Goal: Task Accomplishment & Management: Manage account settings

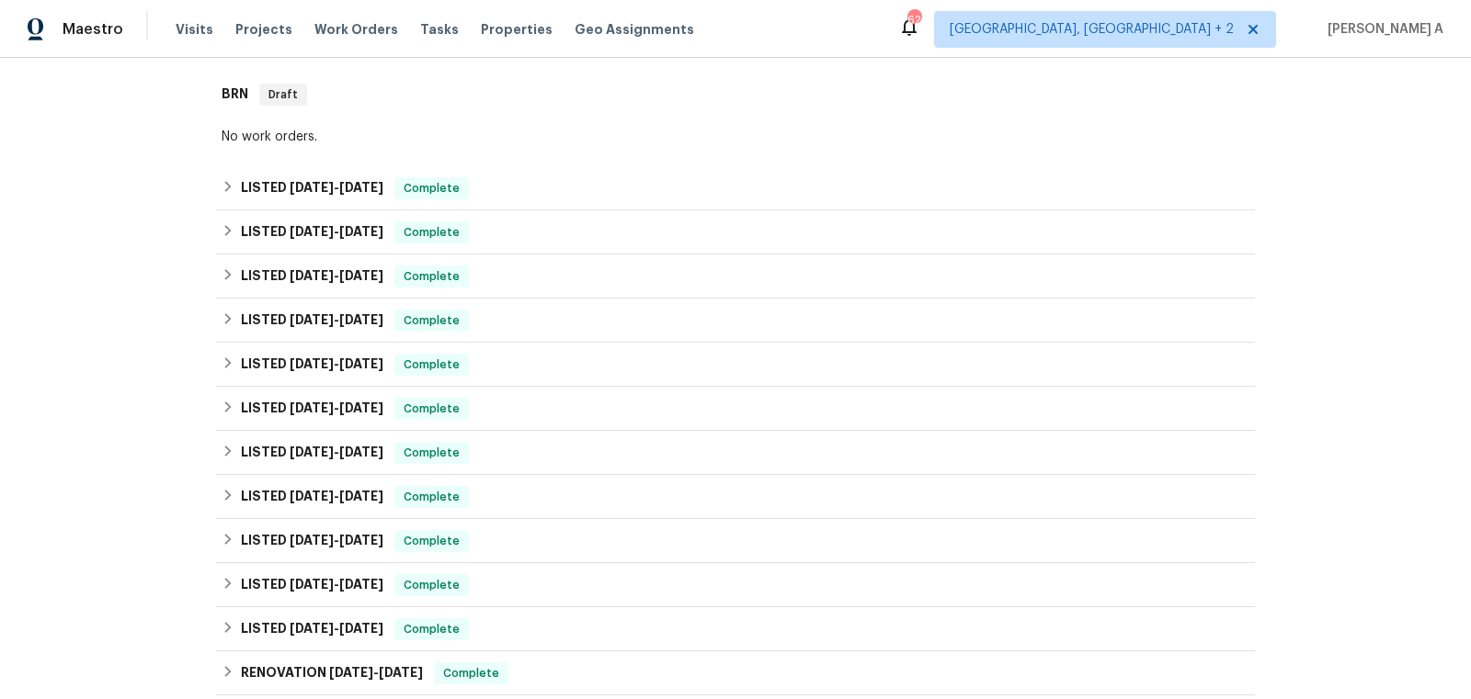
scroll to position [769, 0]
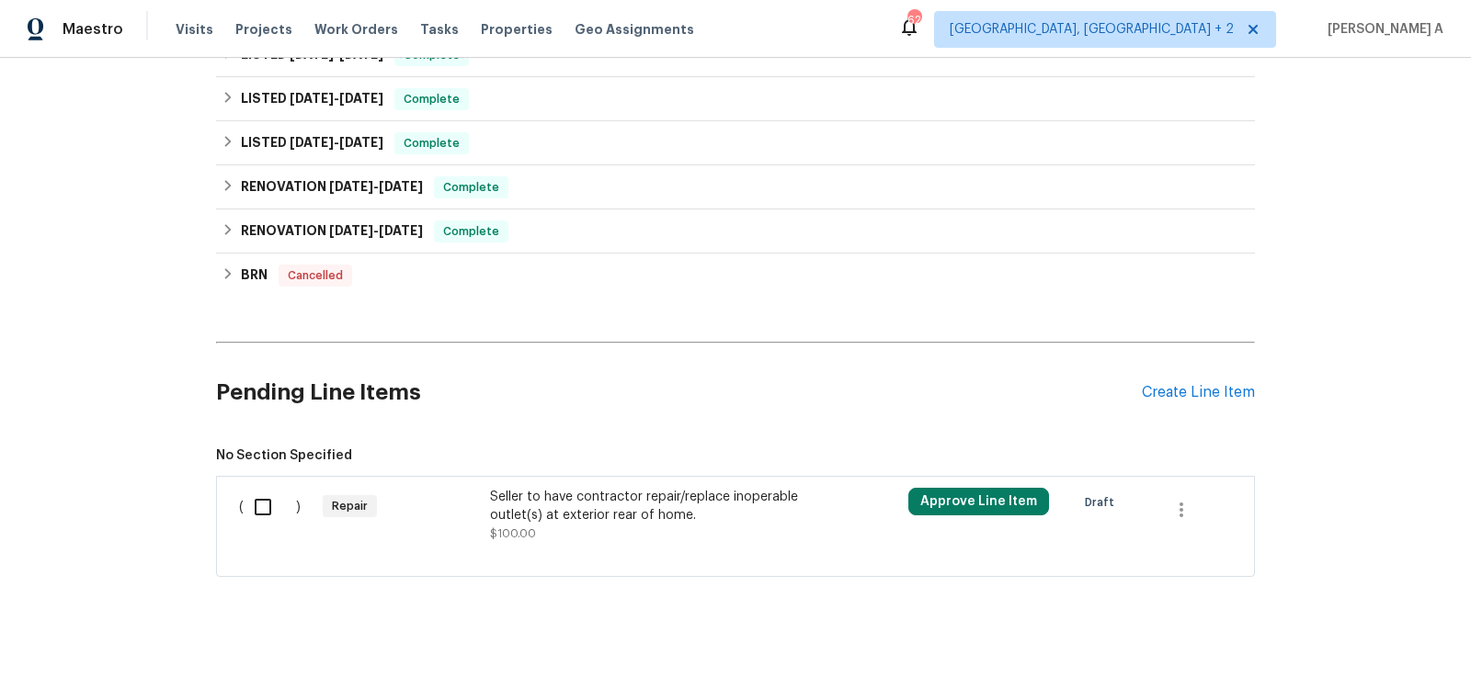
click at [687, 530] on div "Seller to have contractor repair/replace inoperable outlet(s) at exterior rear …" at bounding box center [652, 515] width 324 height 55
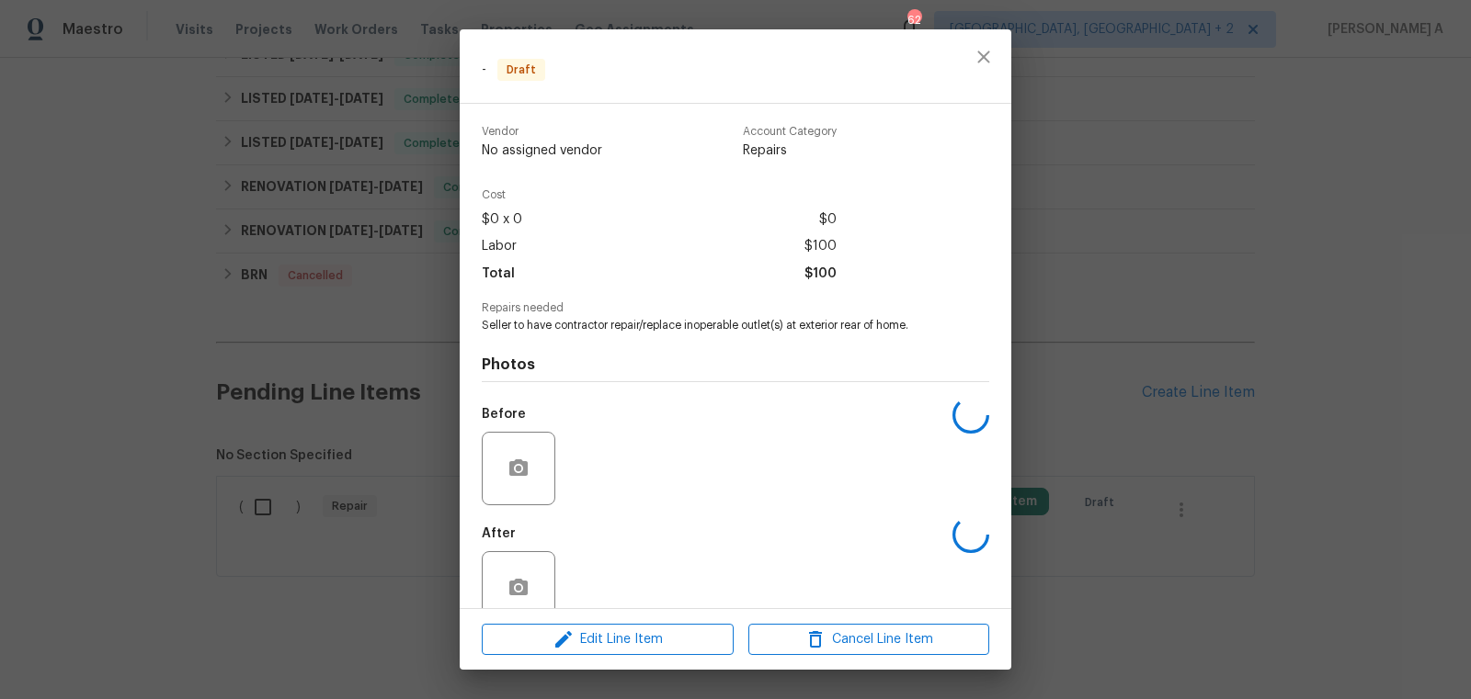
scroll to position [34, 0]
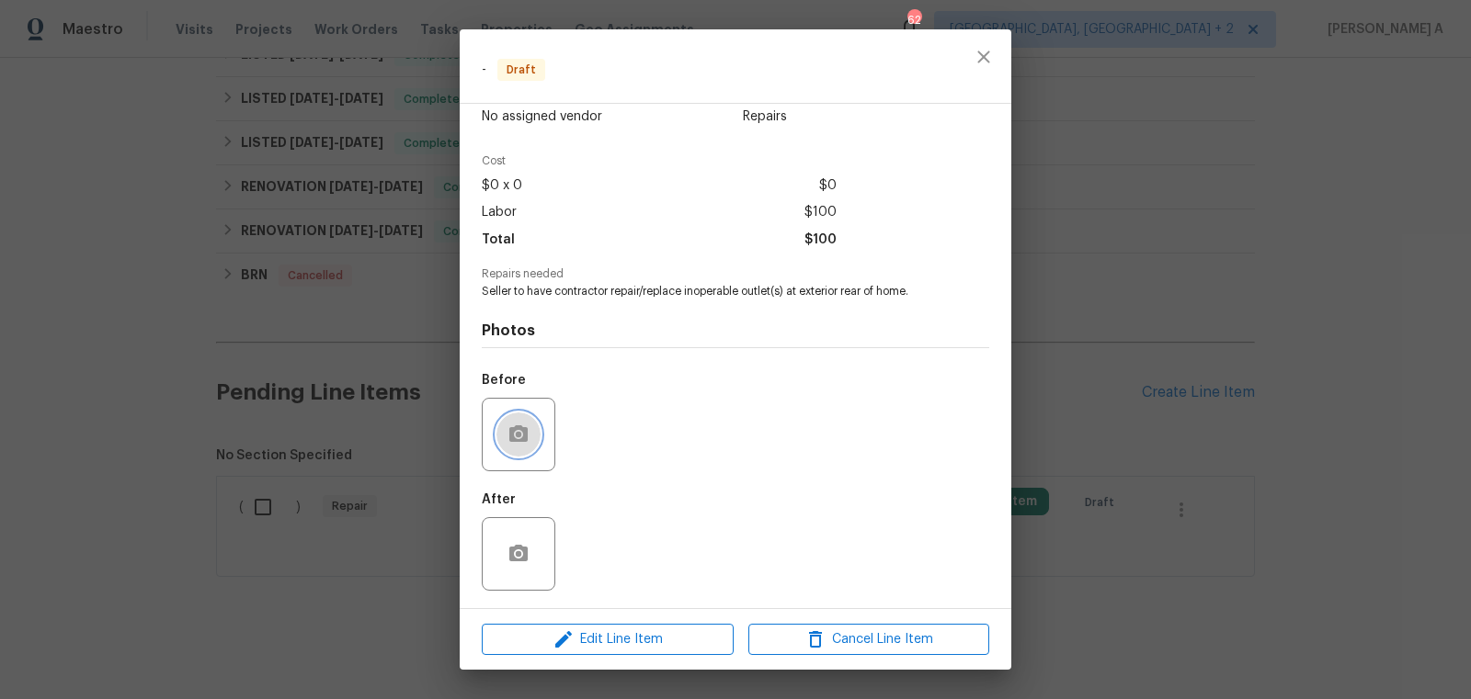
click at [509, 438] on icon "button" at bounding box center [518, 434] width 18 height 17
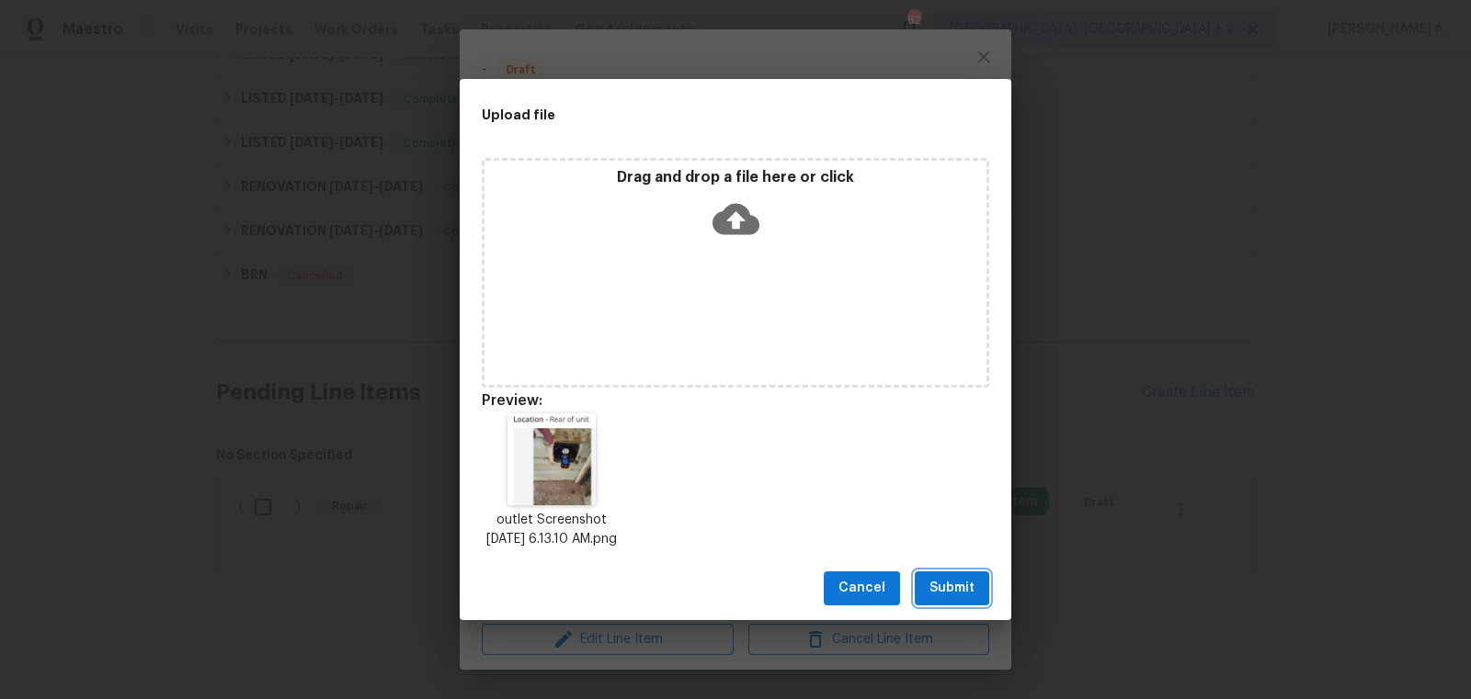
click at [960, 594] on span "Submit" at bounding box center [951, 588] width 45 height 23
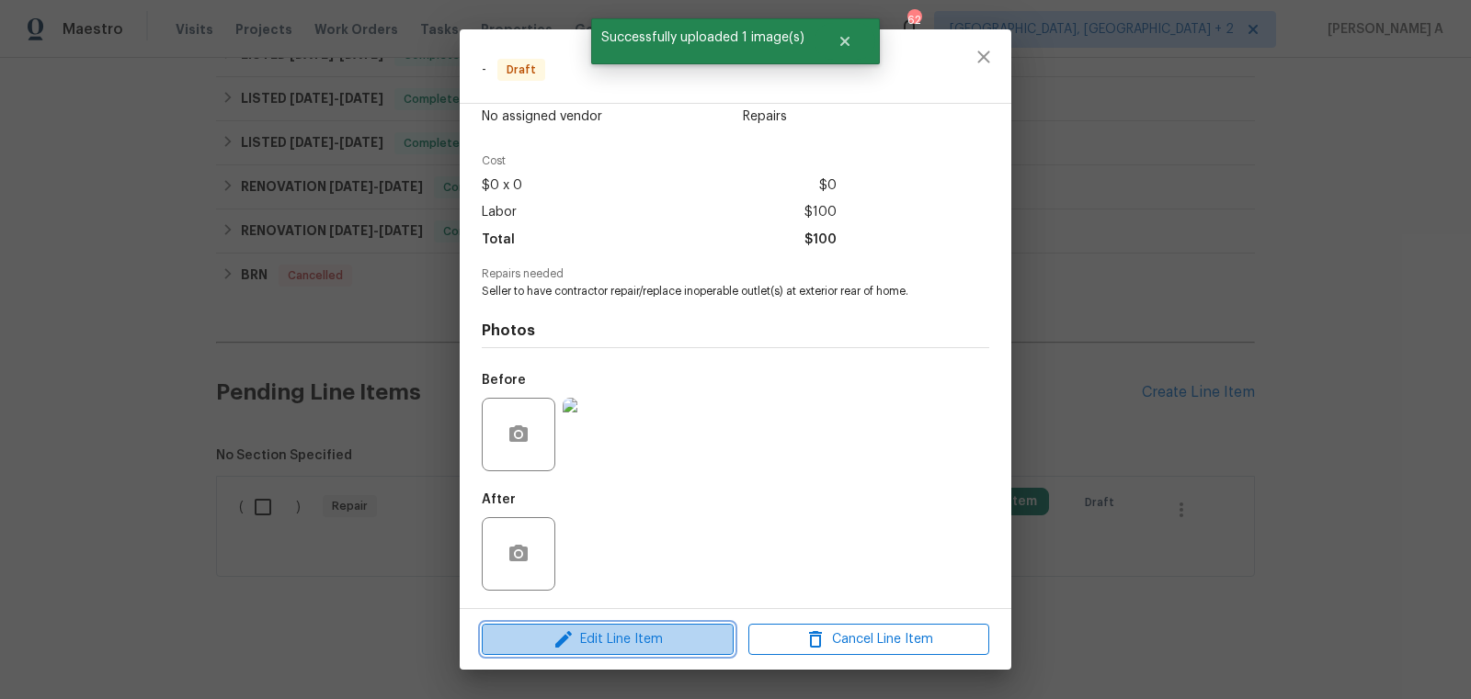
click at [612, 638] on span "Edit Line Item" at bounding box center [607, 640] width 241 height 23
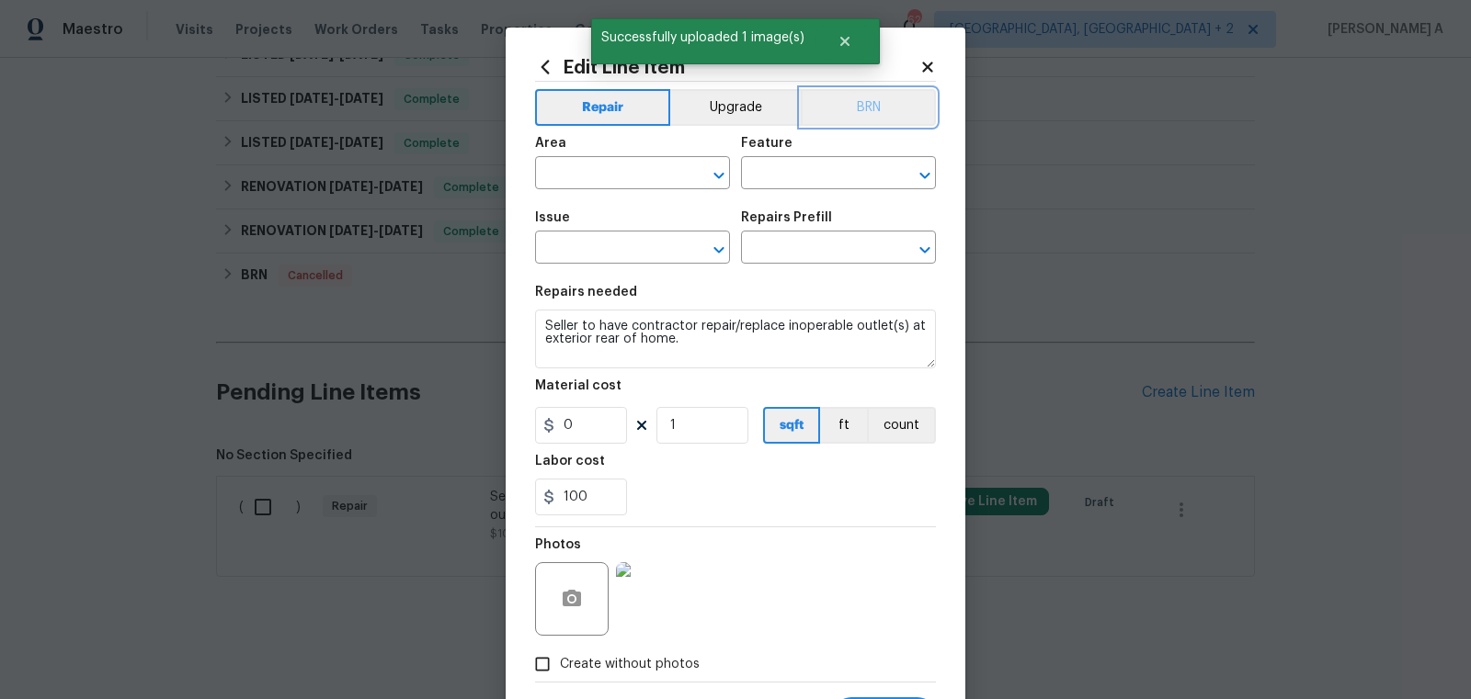
click at [893, 95] on button "BRN" at bounding box center [868, 107] width 135 height 37
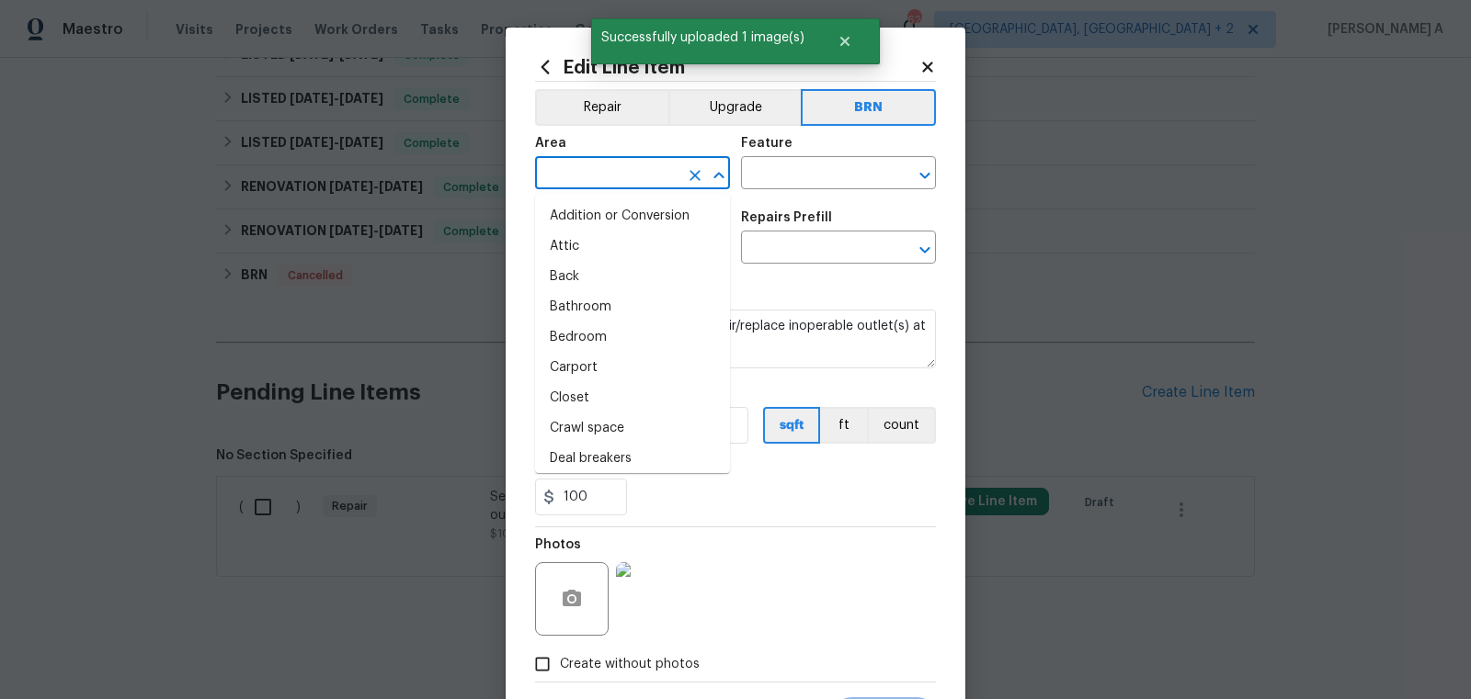
click at [585, 172] on input "text" at bounding box center [606, 175] width 143 height 28
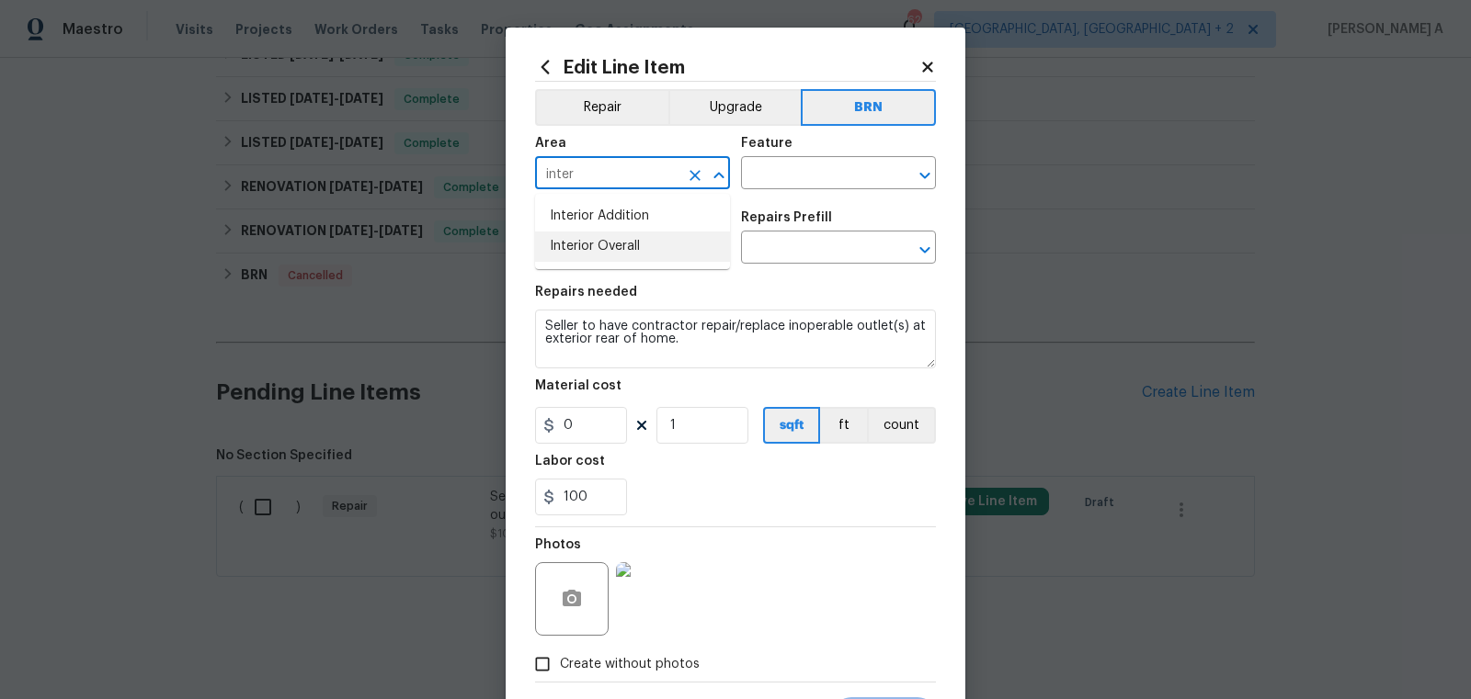
click at [605, 236] on li "Interior Overall" at bounding box center [632, 247] width 195 height 30
type input "Interior Overall"
click at [822, 179] on input "text" at bounding box center [812, 175] width 143 height 28
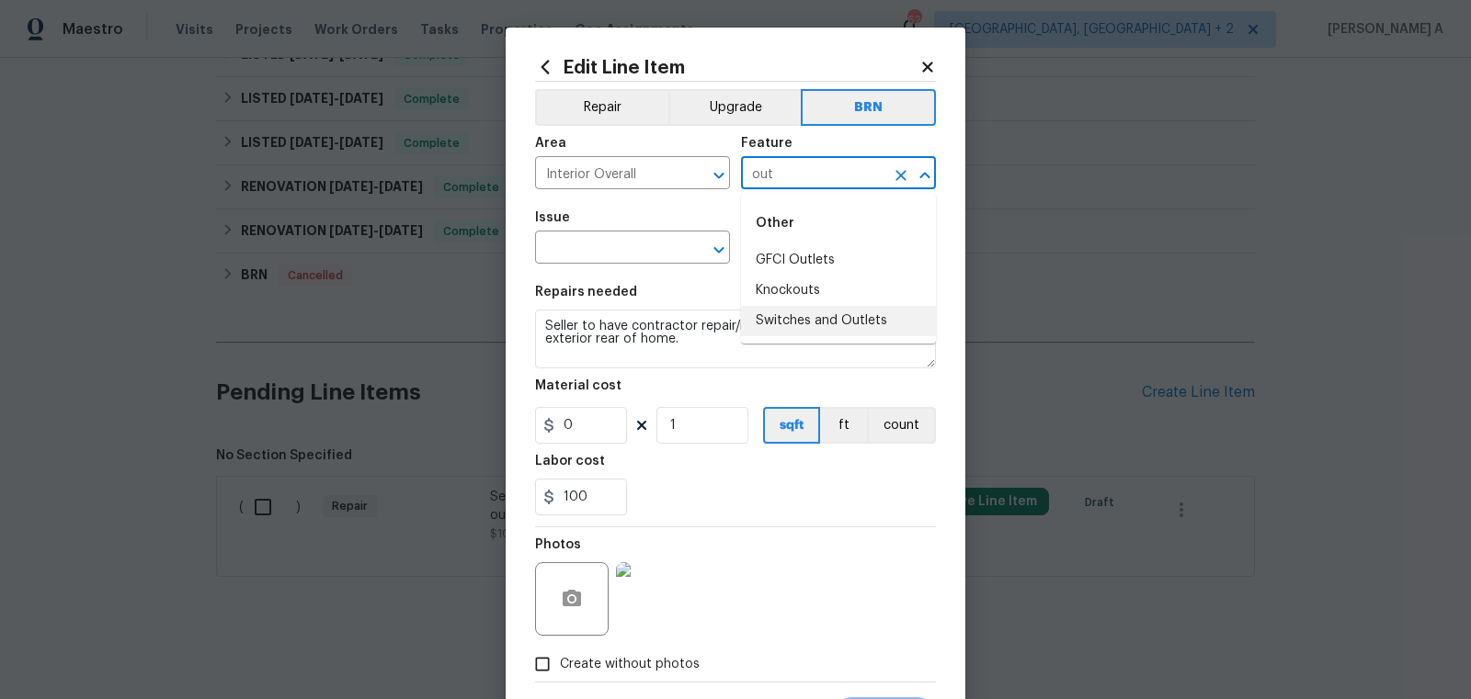
click at [860, 317] on li "Switches and Outlets" at bounding box center [838, 321] width 195 height 30
type input "Switches and Outlets"
click at [591, 261] on input "text" at bounding box center [606, 249] width 143 height 28
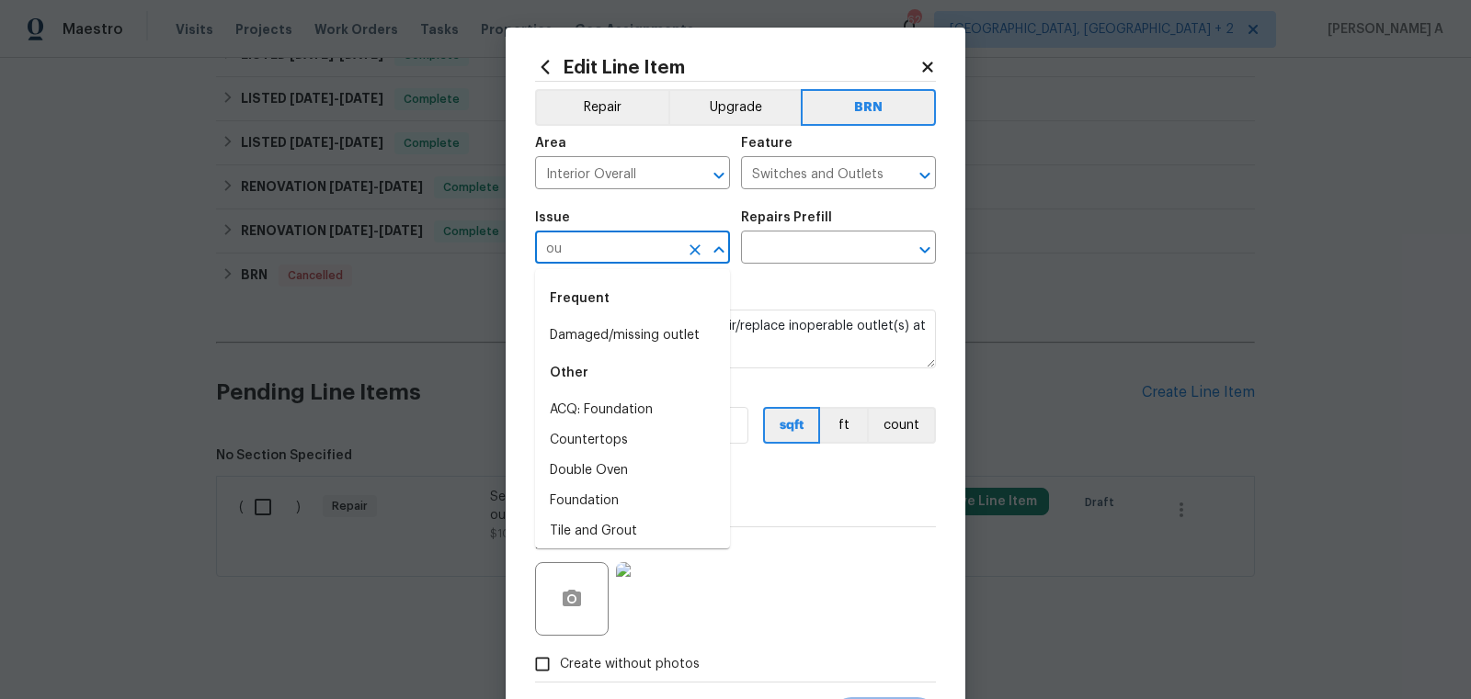
type input "o"
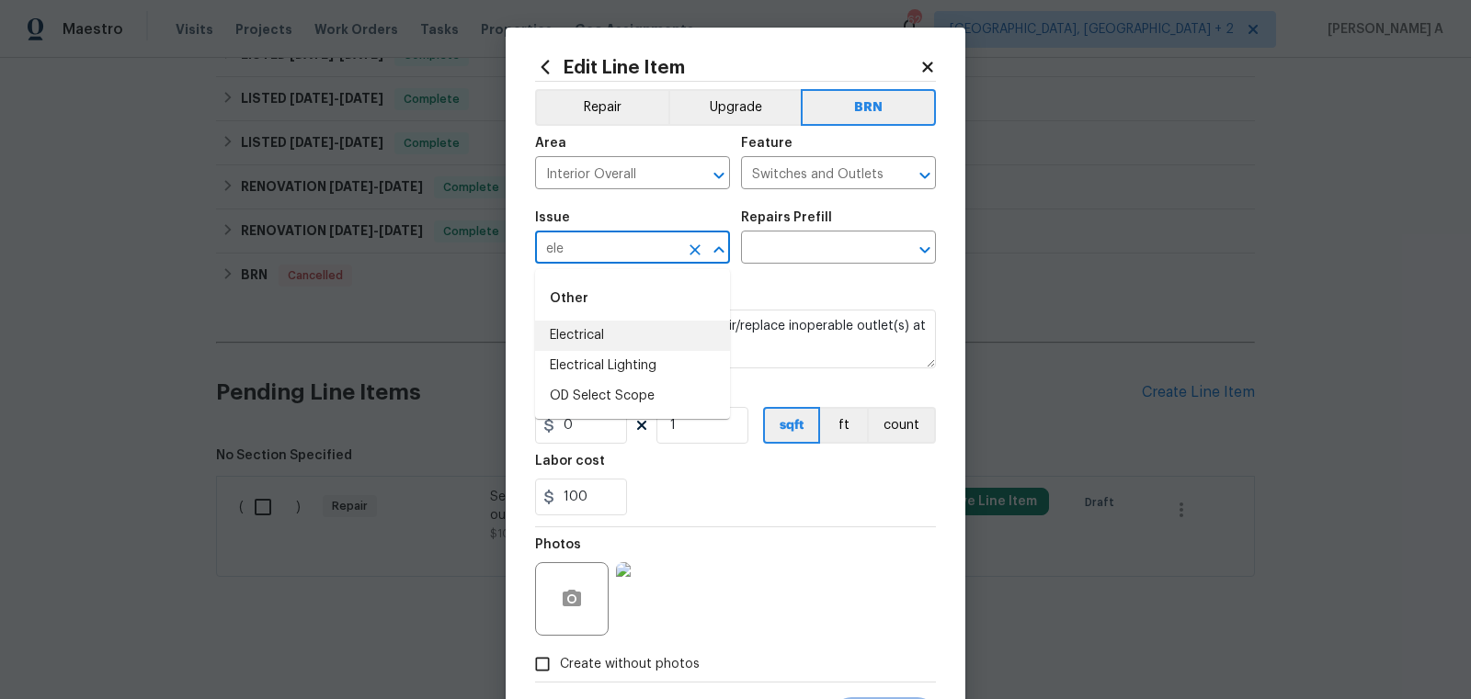
click at [598, 341] on li "Electrical" at bounding box center [632, 336] width 195 height 30
type input "Electrical"
click at [800, 251] on input "text" at bounding box center [812, 249] width 143 height 28
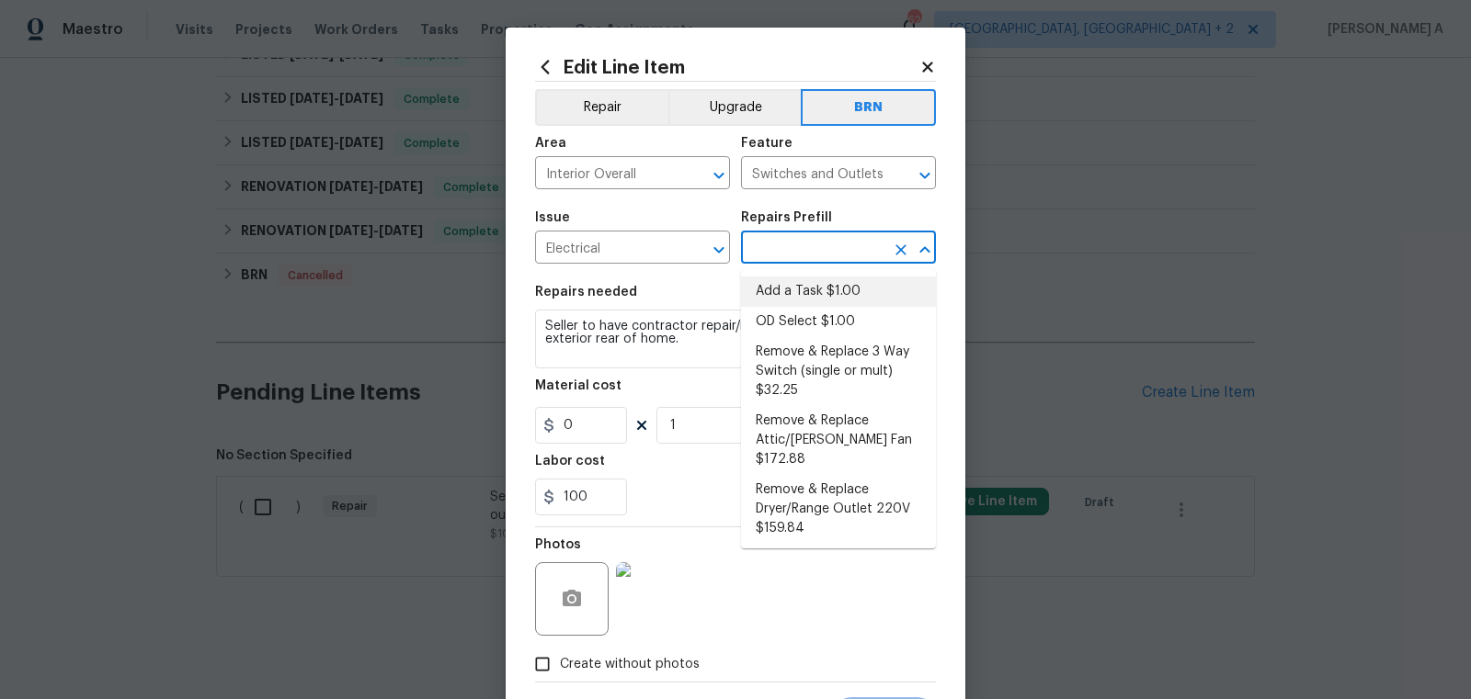
click at [806, 284] on li "Add a Task $1.00" at bounding box center [838, 292] width 195 height 30
type input "Add a Task $1.00"
type textarea "HPM to detail"
type input "1"
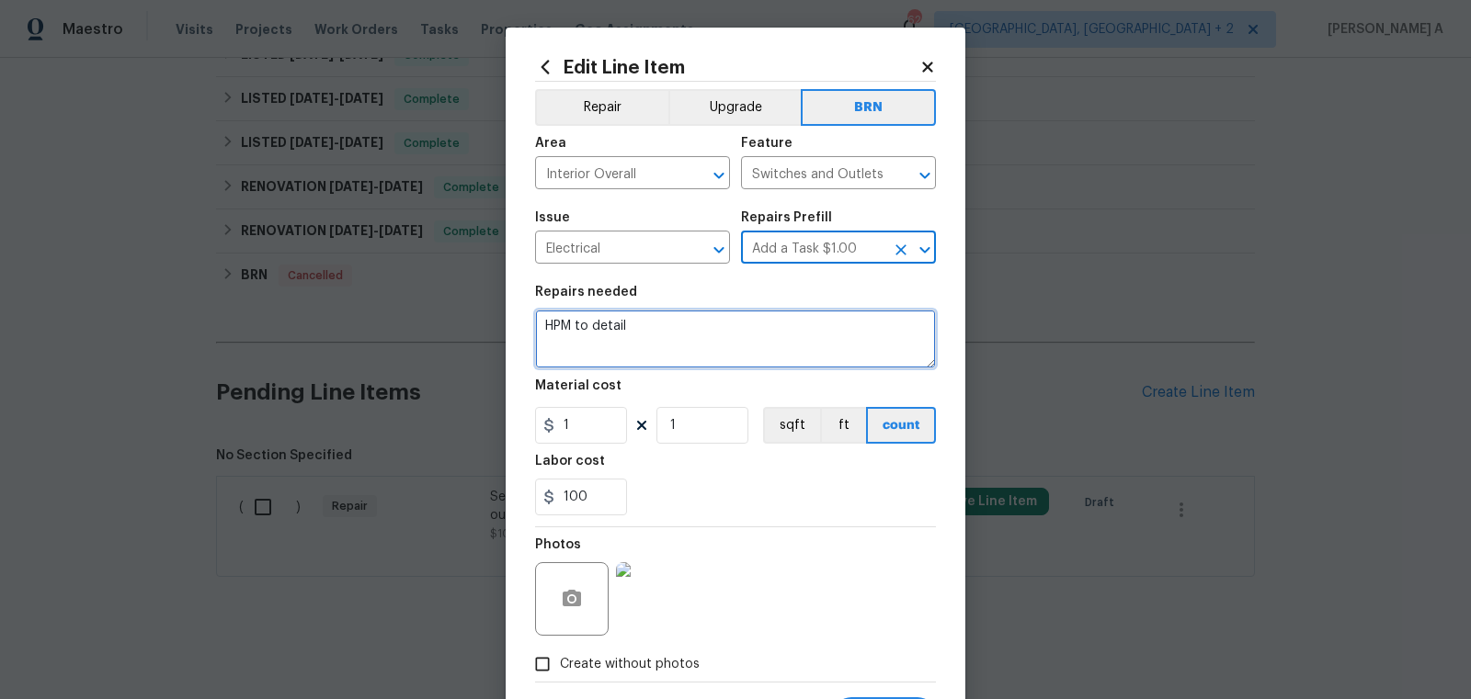
click at [719, 353] on textarea "HPM to detail" at bounding box center [735, 339] width 401 height 59
paste textarea "Seller to have contractor repair/replace inoperable outlet(s) at exterior rear …"
type textarea "Seller to have contractor repair/replace inoperable outlet(s) at exterior rear …"
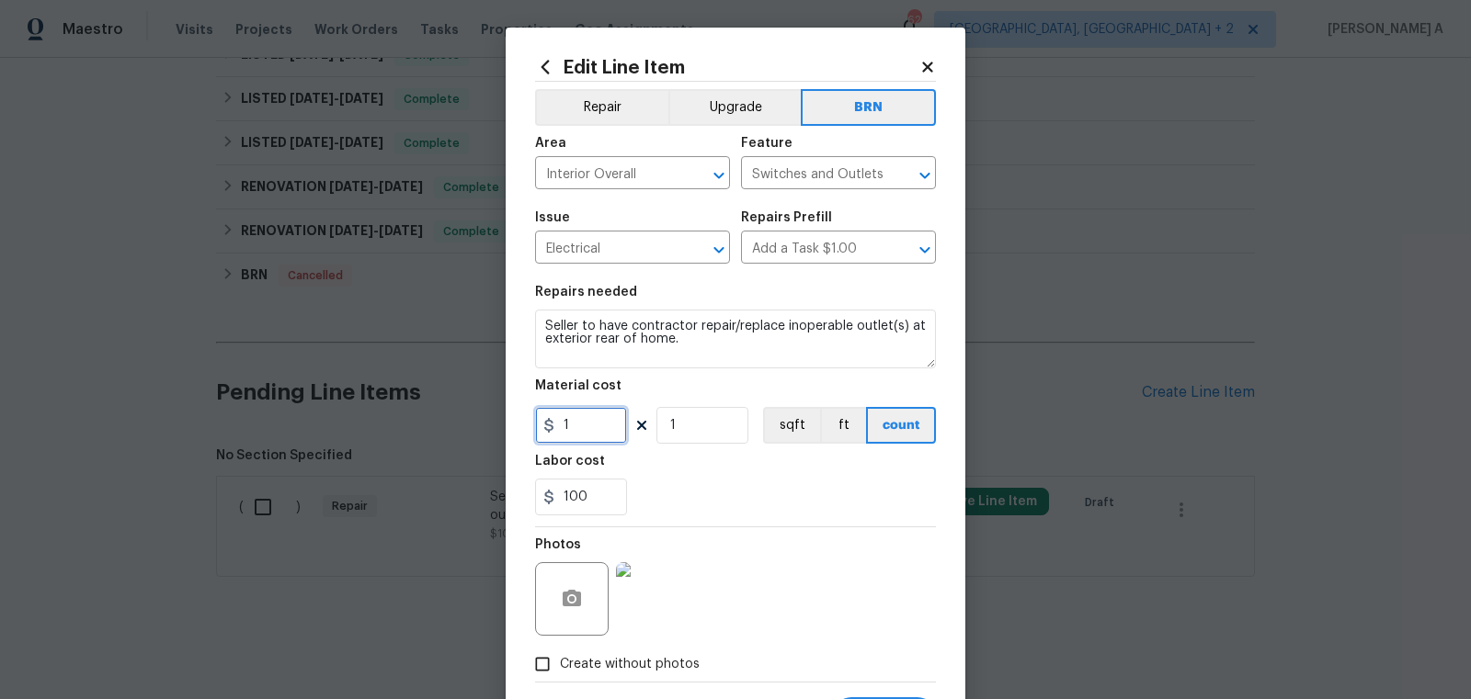
drag, startPoint x: 579, startPoint y: 434, endPoint x: 517, endPoint y: 431, distance: 62.6
click at [517, 431] on div "Edit Line Item Repair Upgrade BRN Area Interior Overall ​ Feature Switches and …" at bounding box center [736, 396] width 460 height 736
type input "0"
click at [693, 490] on div "100" at bounding box center [735, 497] width 401 height 37
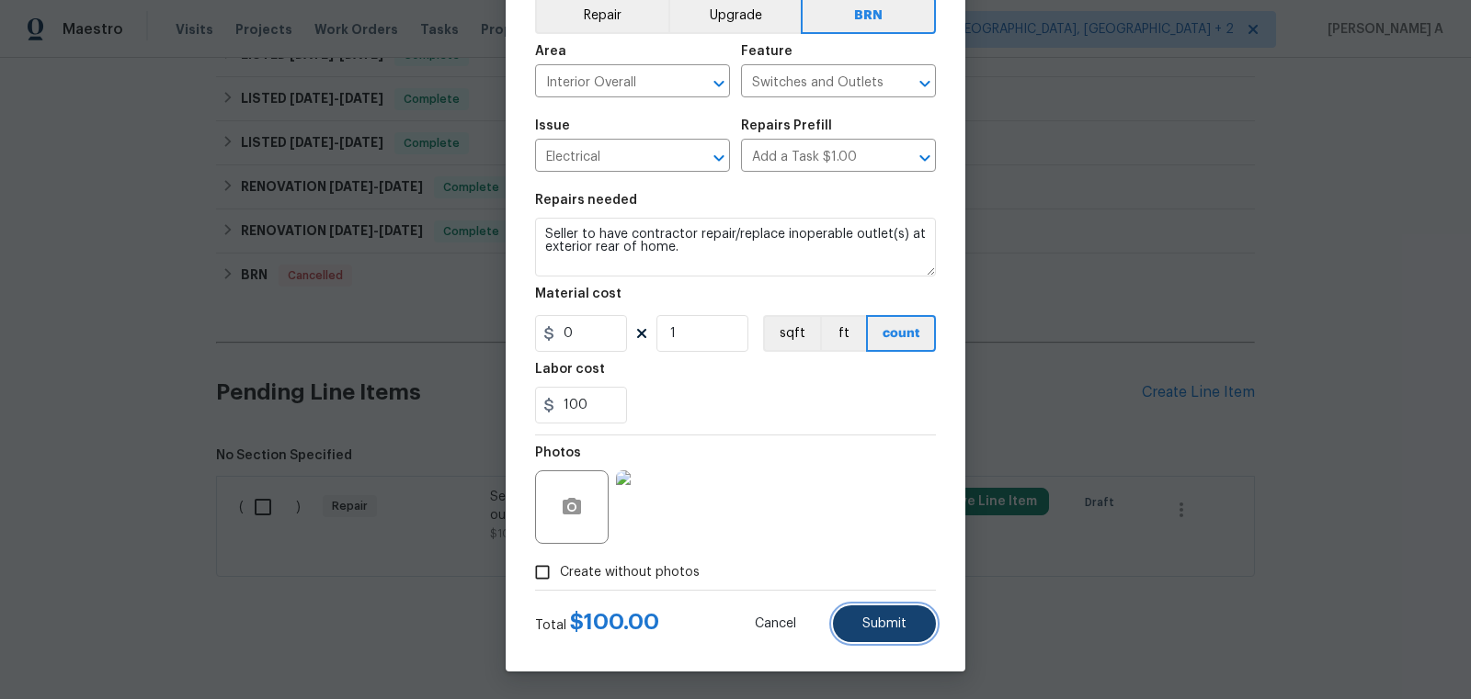
click at [880, 633] on button "Submit" at bounding box center [884, 624] width 103 height 37
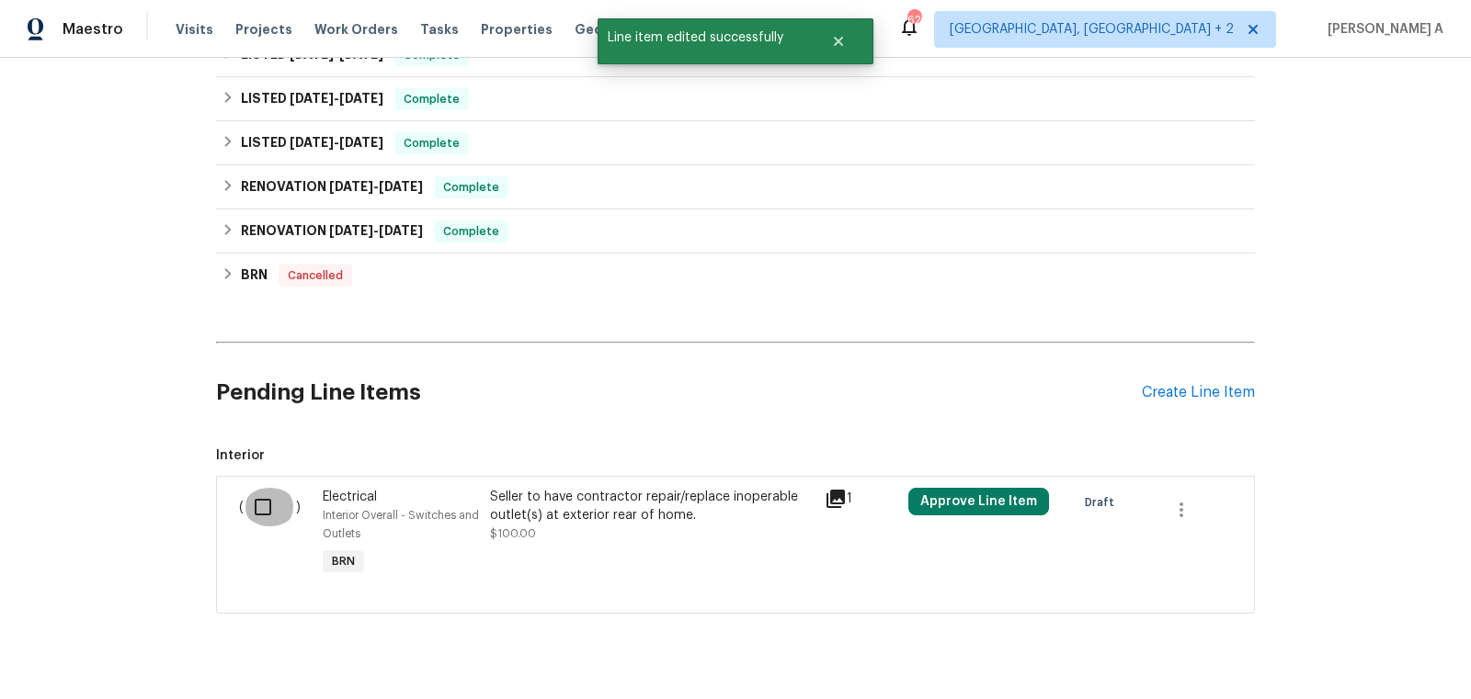
click at [254, 510] on input "checkbox" at bounding box center [270, 507] width 52 height 39
checkbox input "true"
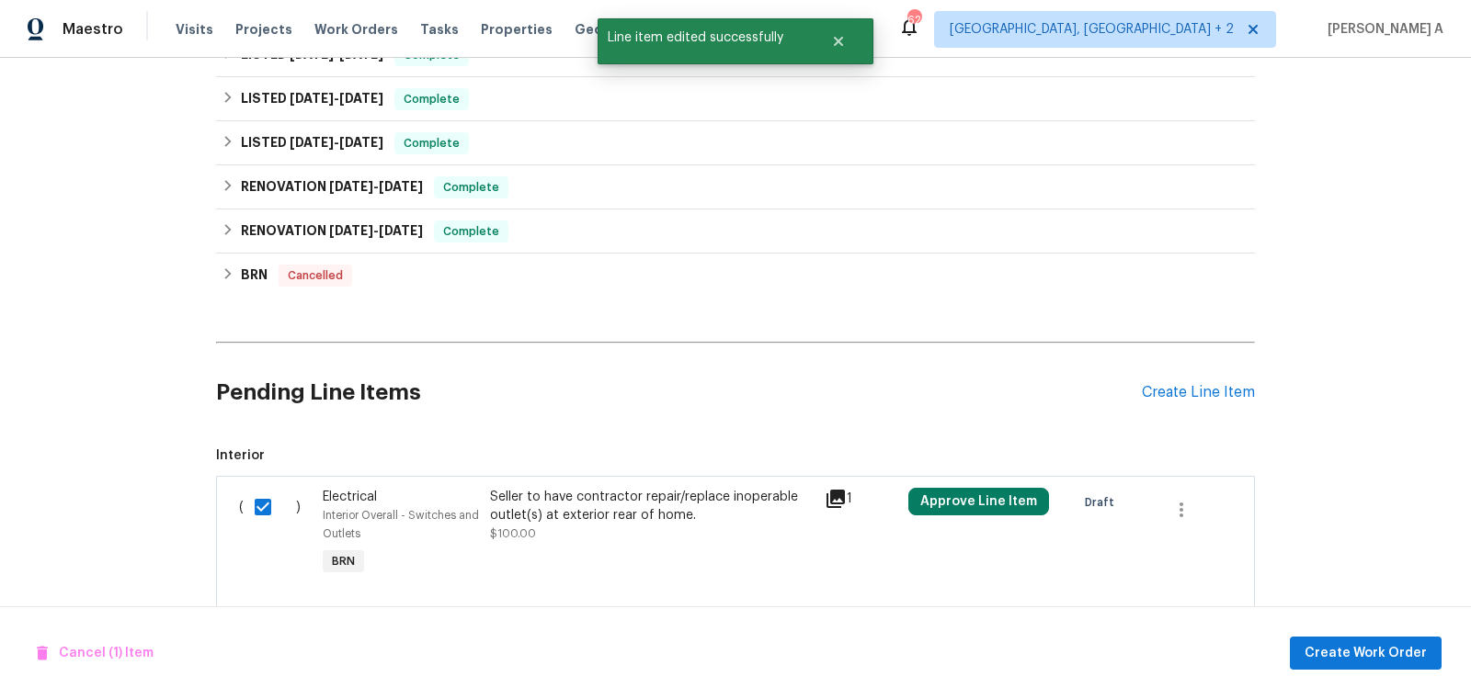
scroll to position [807, 0]
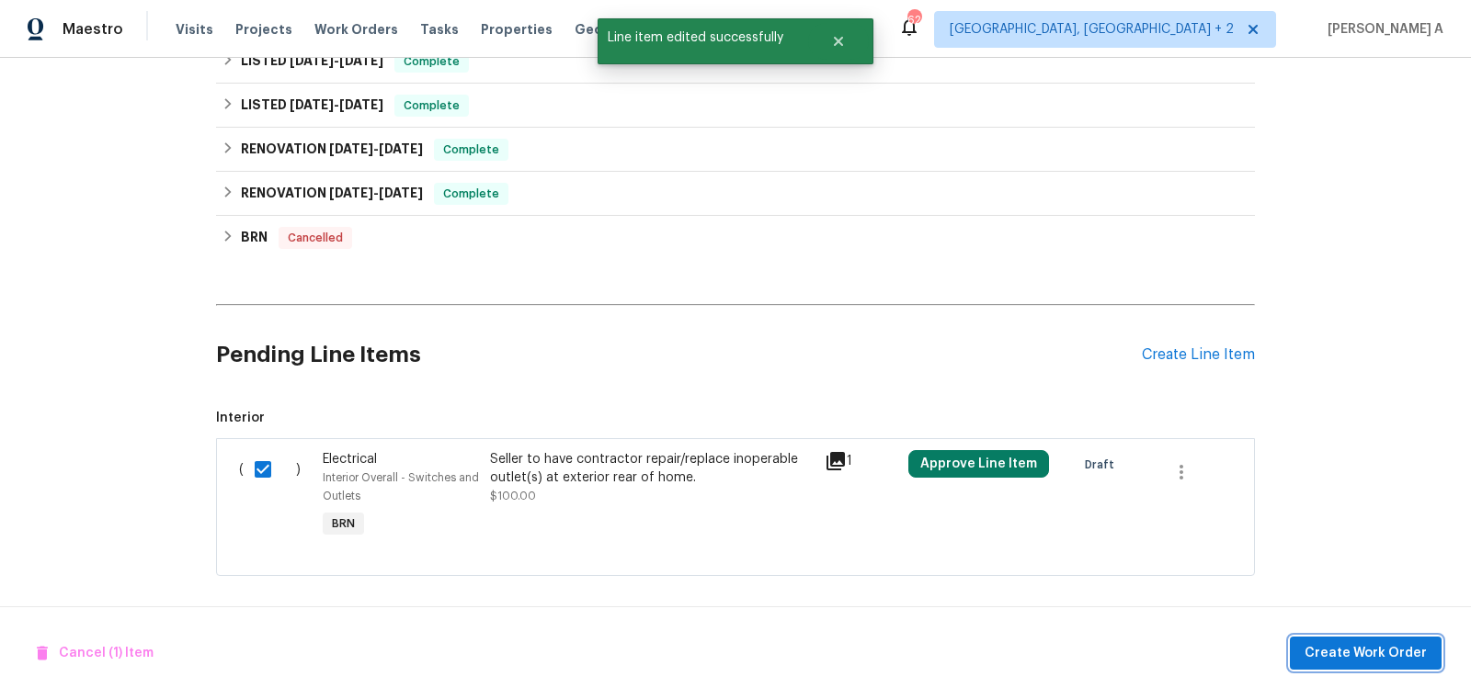
click at [1335, 663] on span "Create Work Order" at bounding box center [1365, 653] width 122 height 23
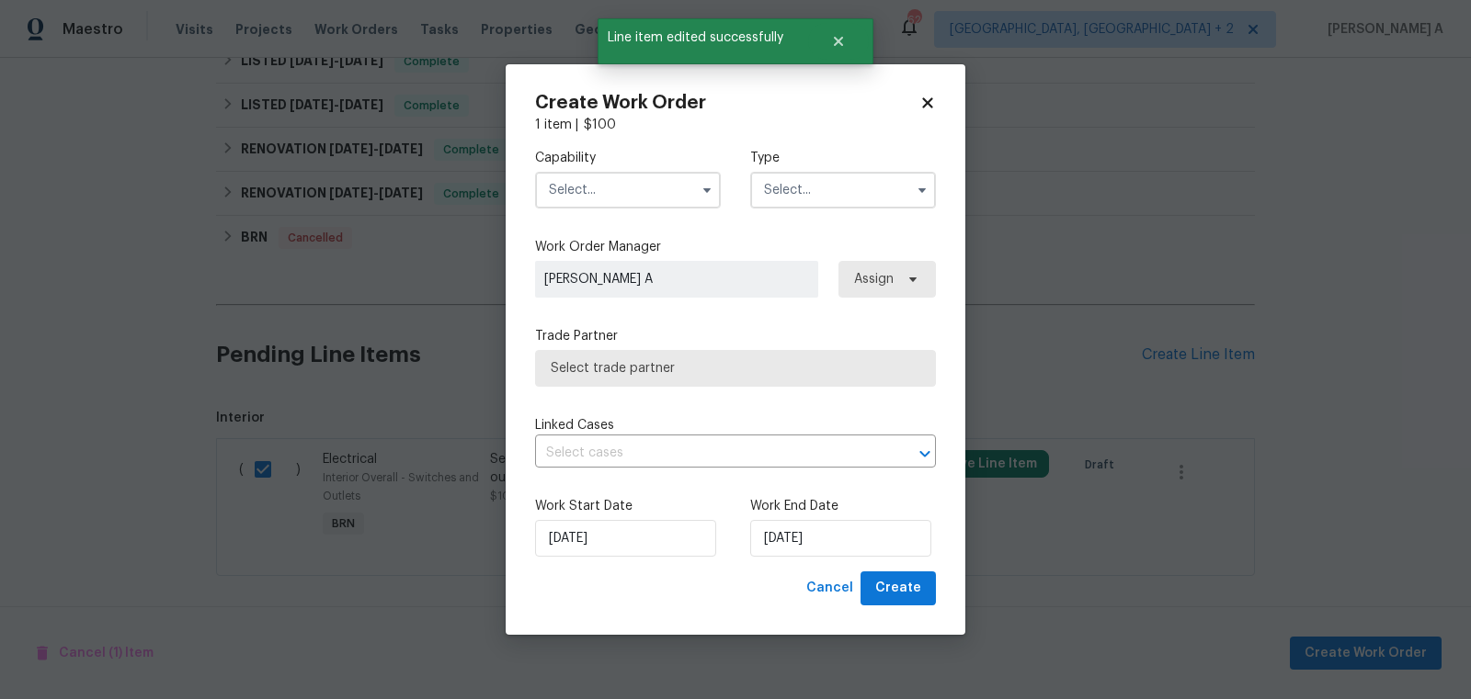
click at [627, 197] on input "text" at bounding box center [628, 190] width 186 height 37
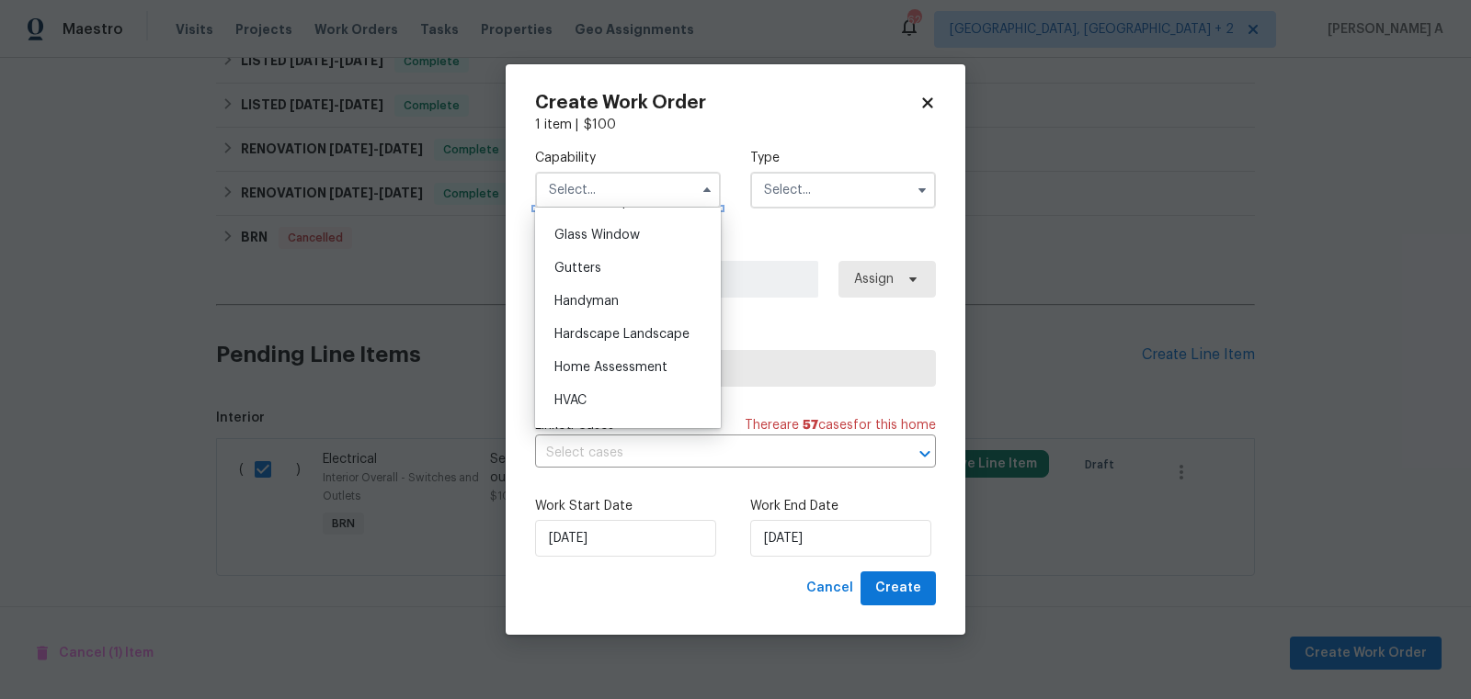
scroll to position [968, 0]
click at [628, 266] on div "Handyman" at bounding box center [628, 272] width 176 height 33
type input "Handyman"
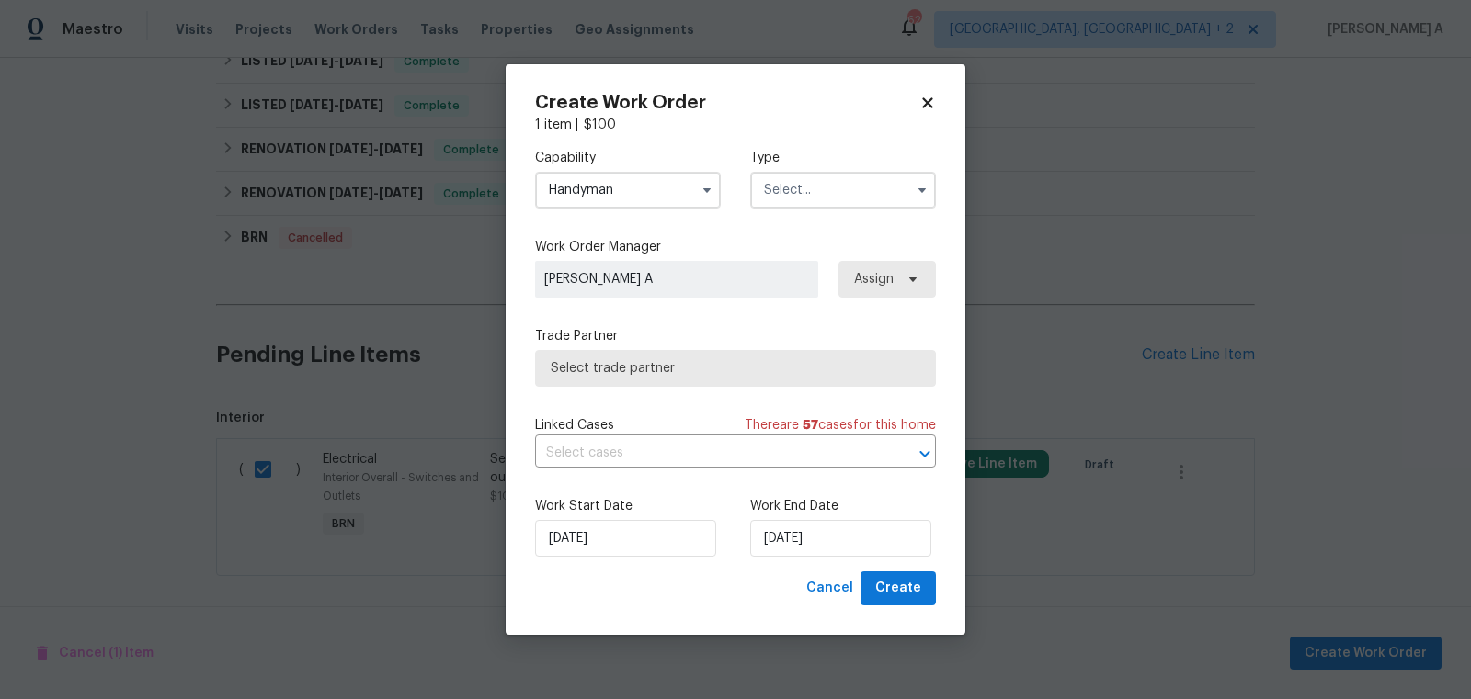
click at [881, 184] on input "text" at bounding box center [843, 190] width 186 height 37
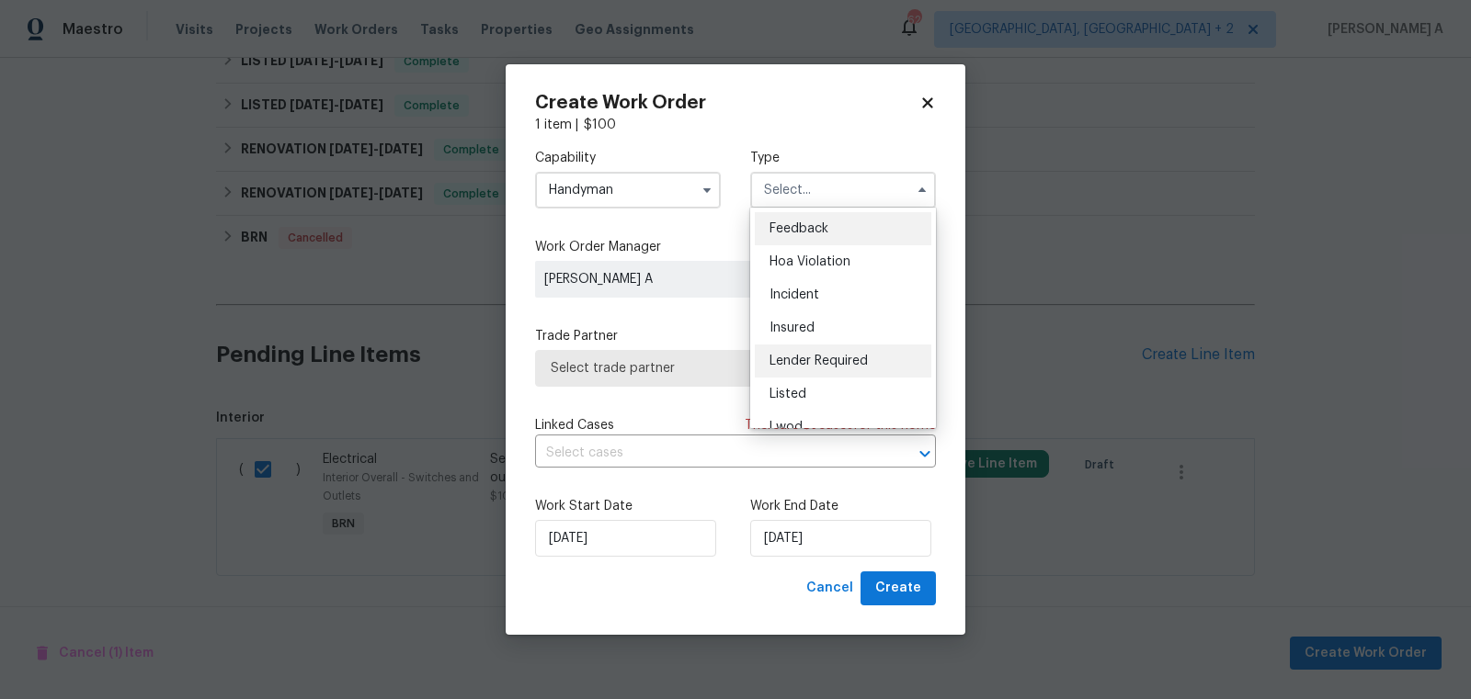
scroll to position [218, 0]
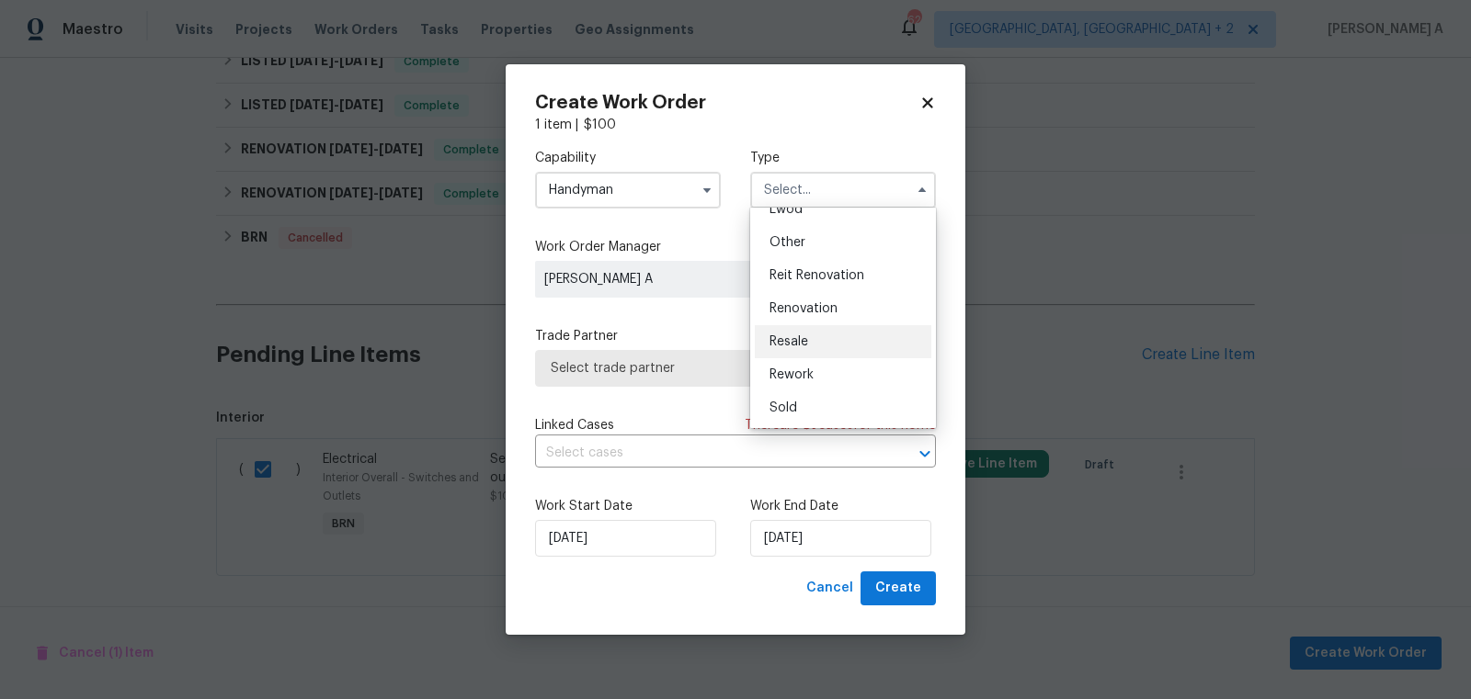
click at [821, 337] on div "Resale" at bounding box center [843, 341] width 176 height 33
type input "Resale"
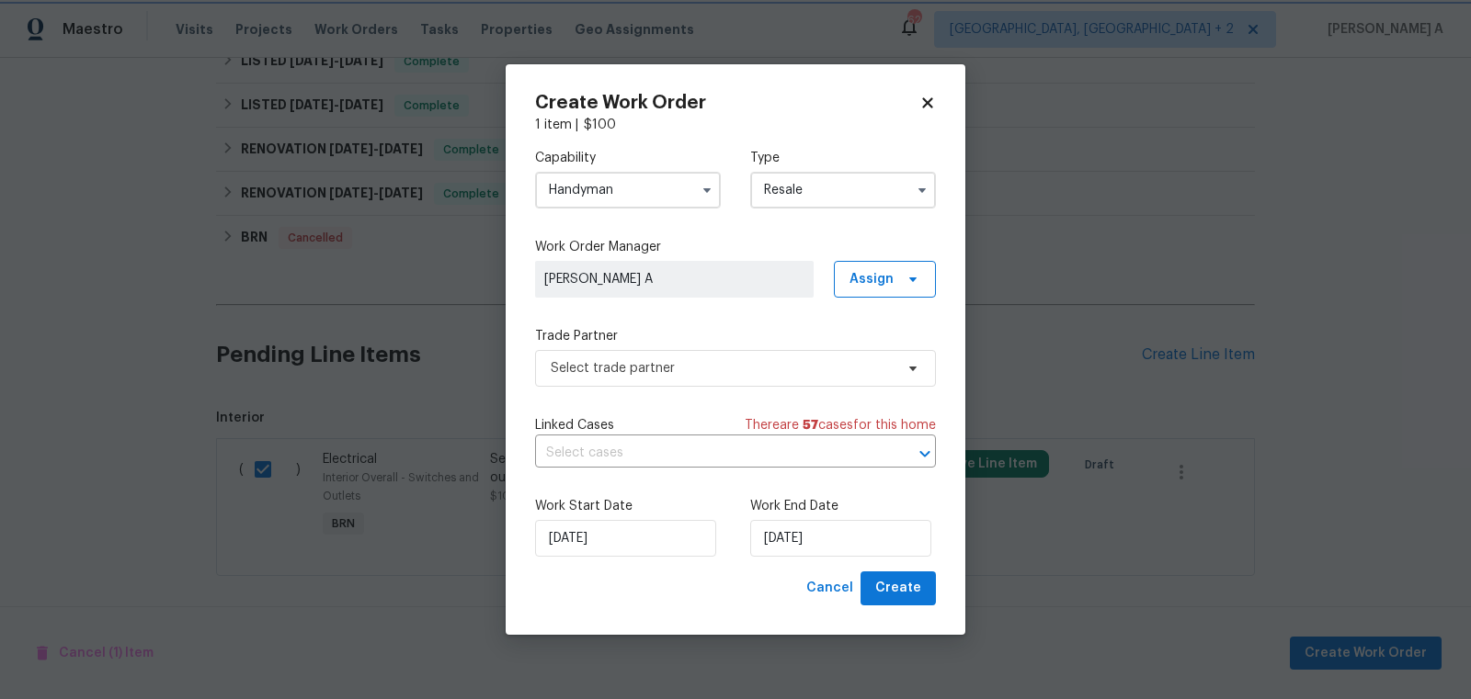
scroll to position [0, 0]
click at [733, 355] on span "Select trade partner" at bounding box center [735, 368] width 401 height 37
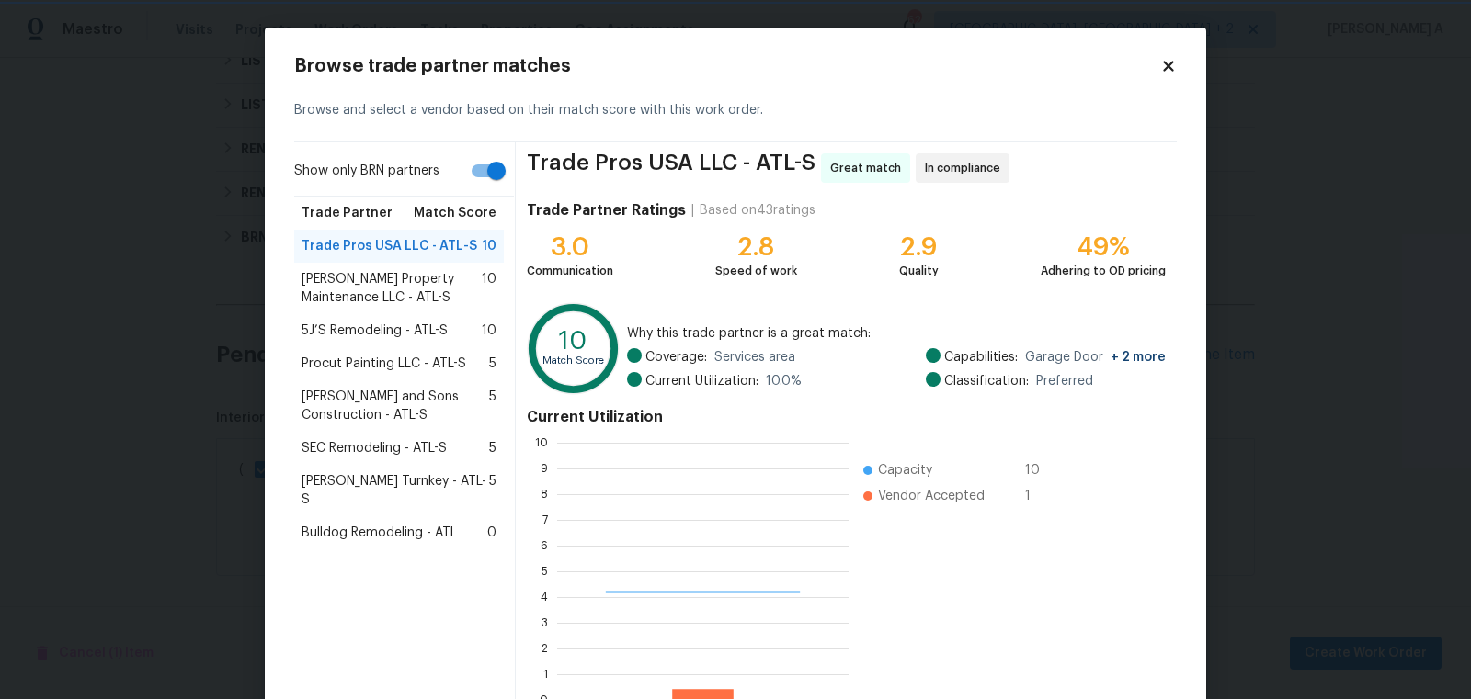
scroll to position [257, 290]
click at [483, 176] on input "Show only BRN partners" at bounding box center [496, 170] width 105 height 35
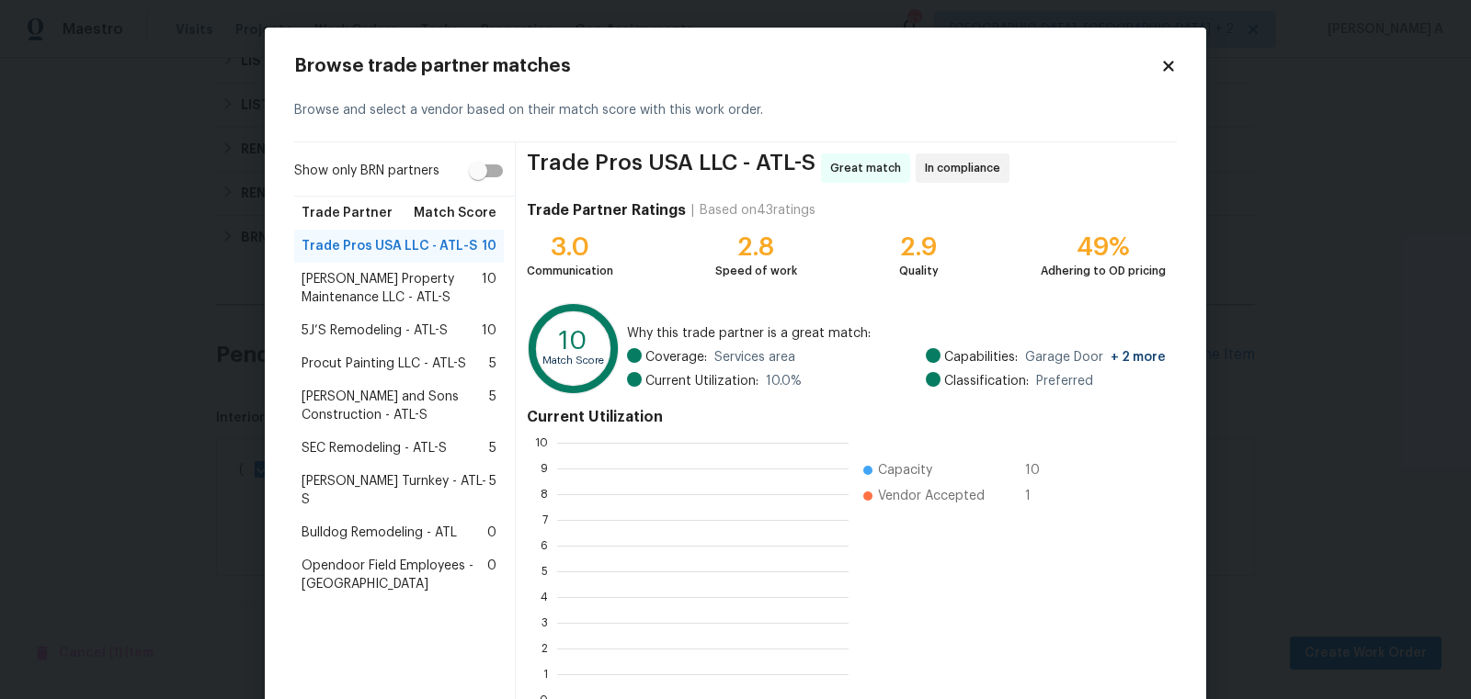
scroll to position [2, 1]
click at [496, 176] on input "Show only BRN partners" at bounding box center [478, 170] width 105 height 35
checkbox input "true"
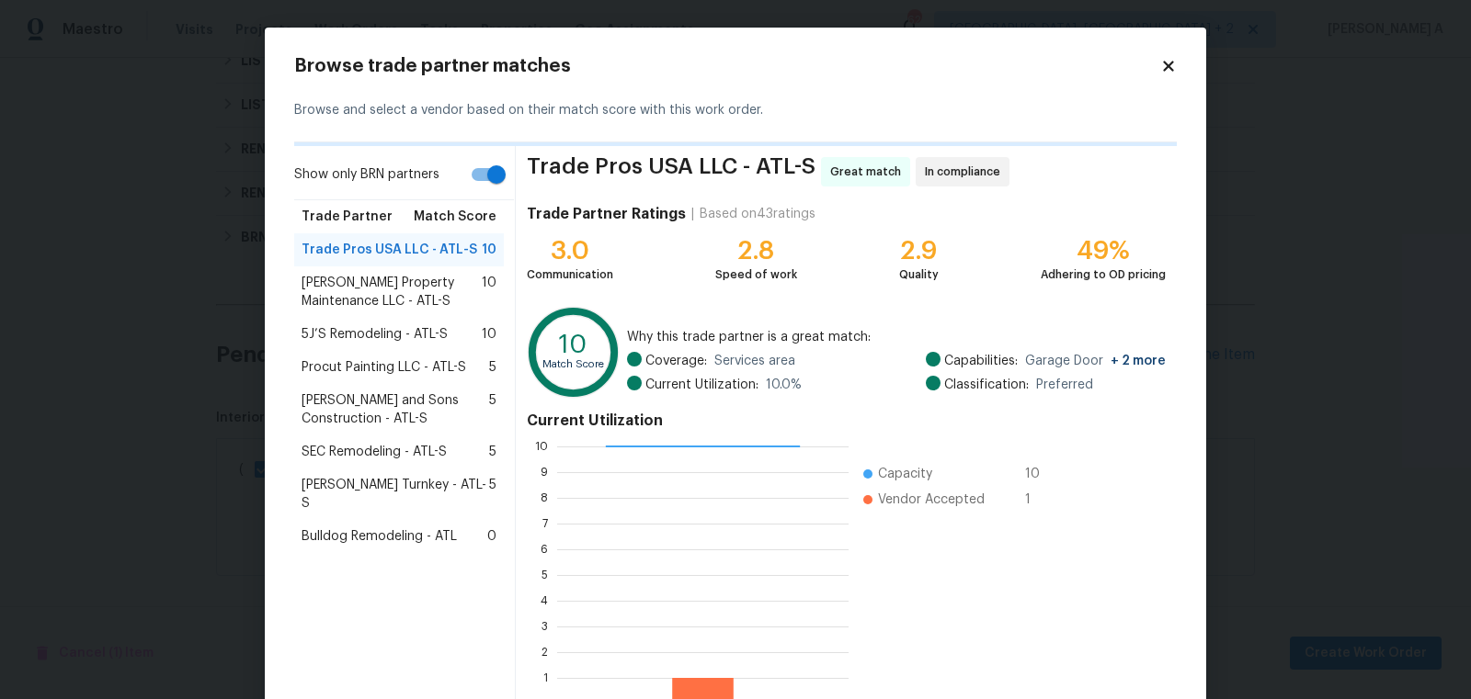
click at [425, 331] on span "5J’S Remodeling - ATL-S" at bounding box center [374, 334] width 146 height 18
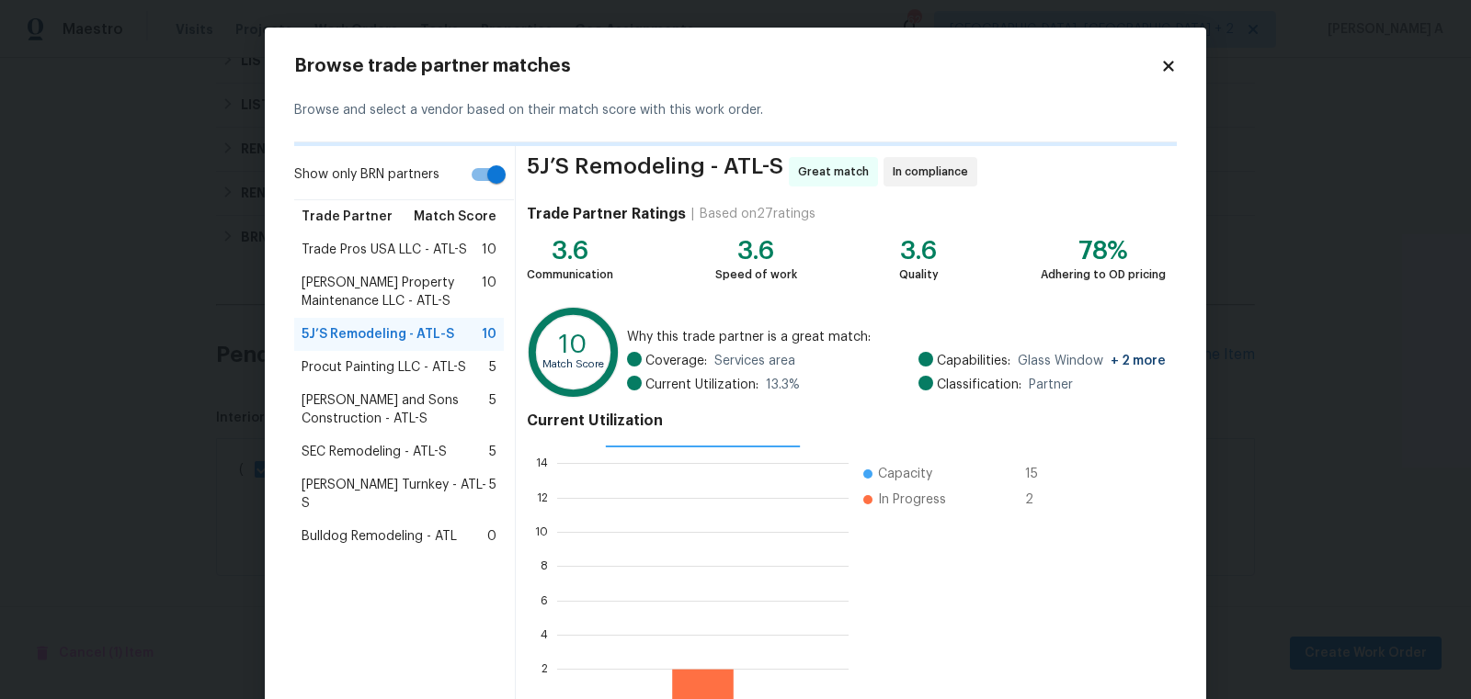
scroll to position [114, 0]
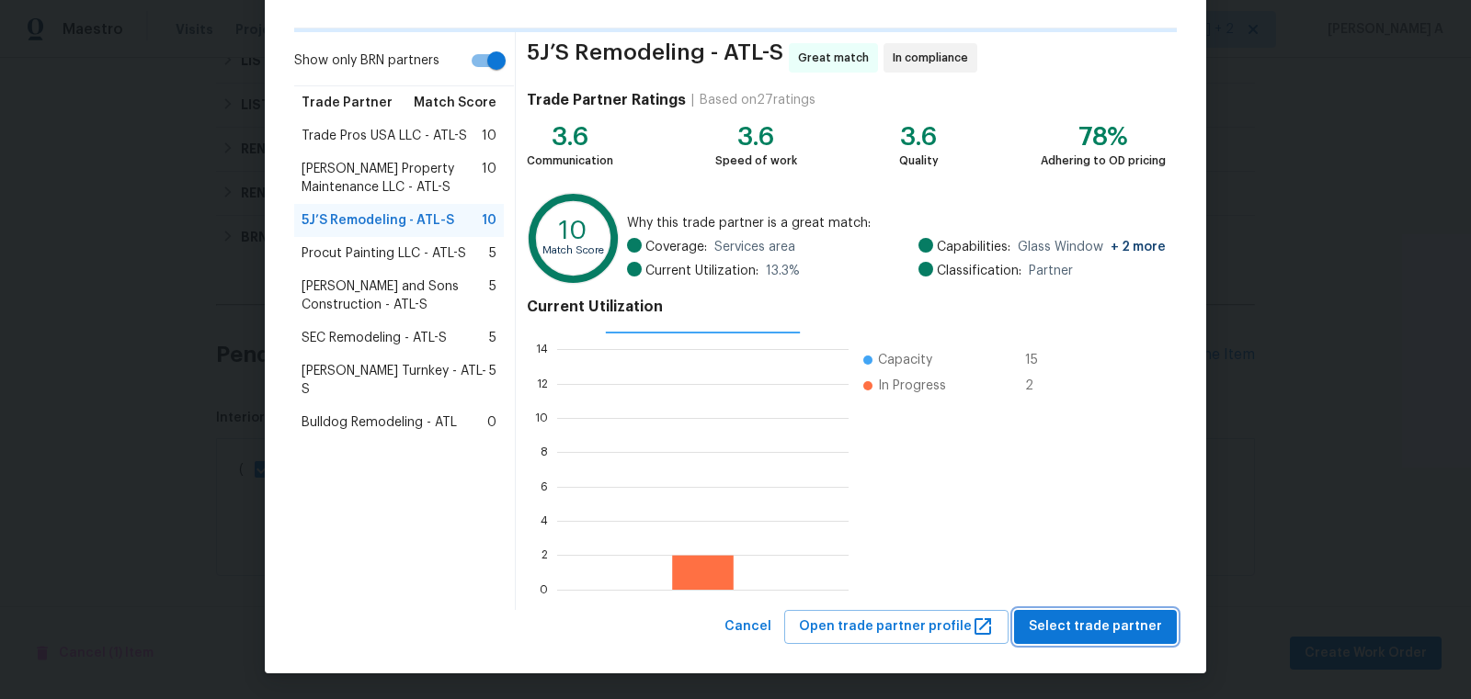
click at [1085, 620] on span "Select trade partner" at bounding box center [1094, 627] width 133 height 23
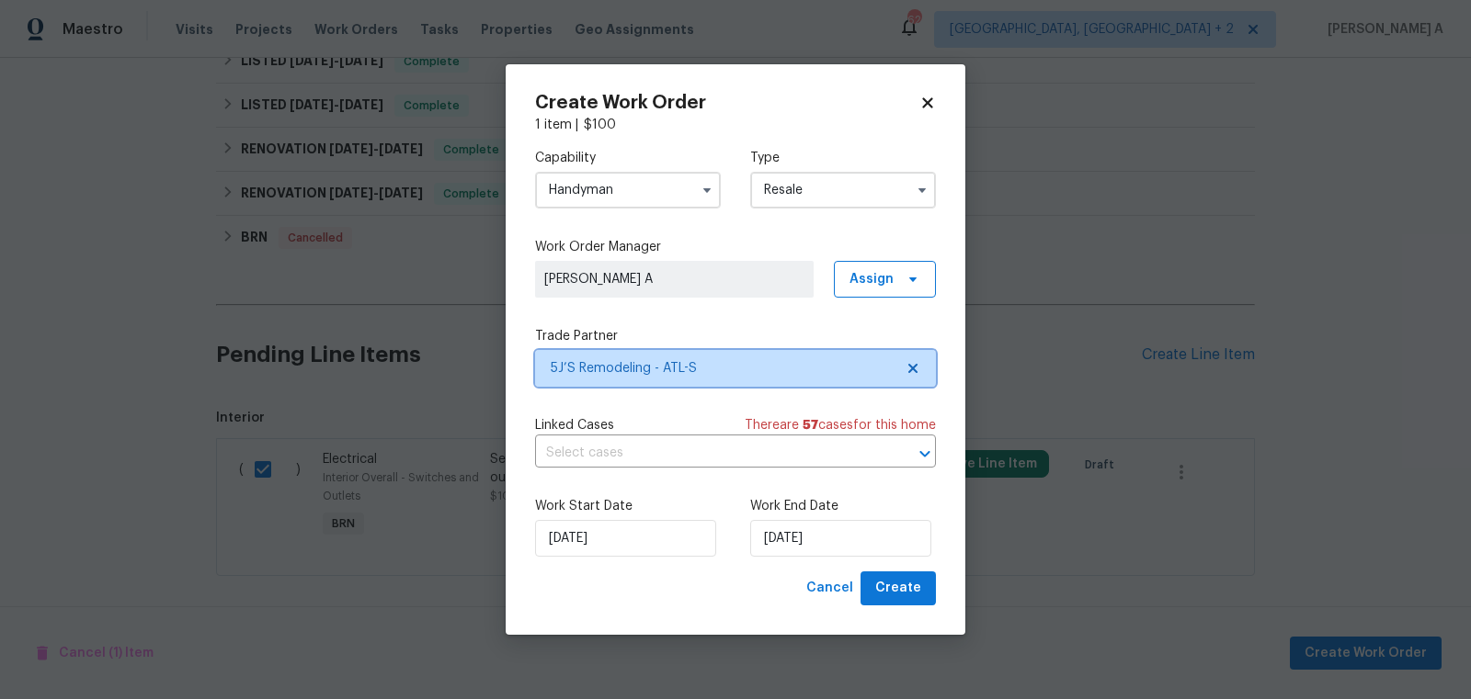
scroll to position [0, 0]
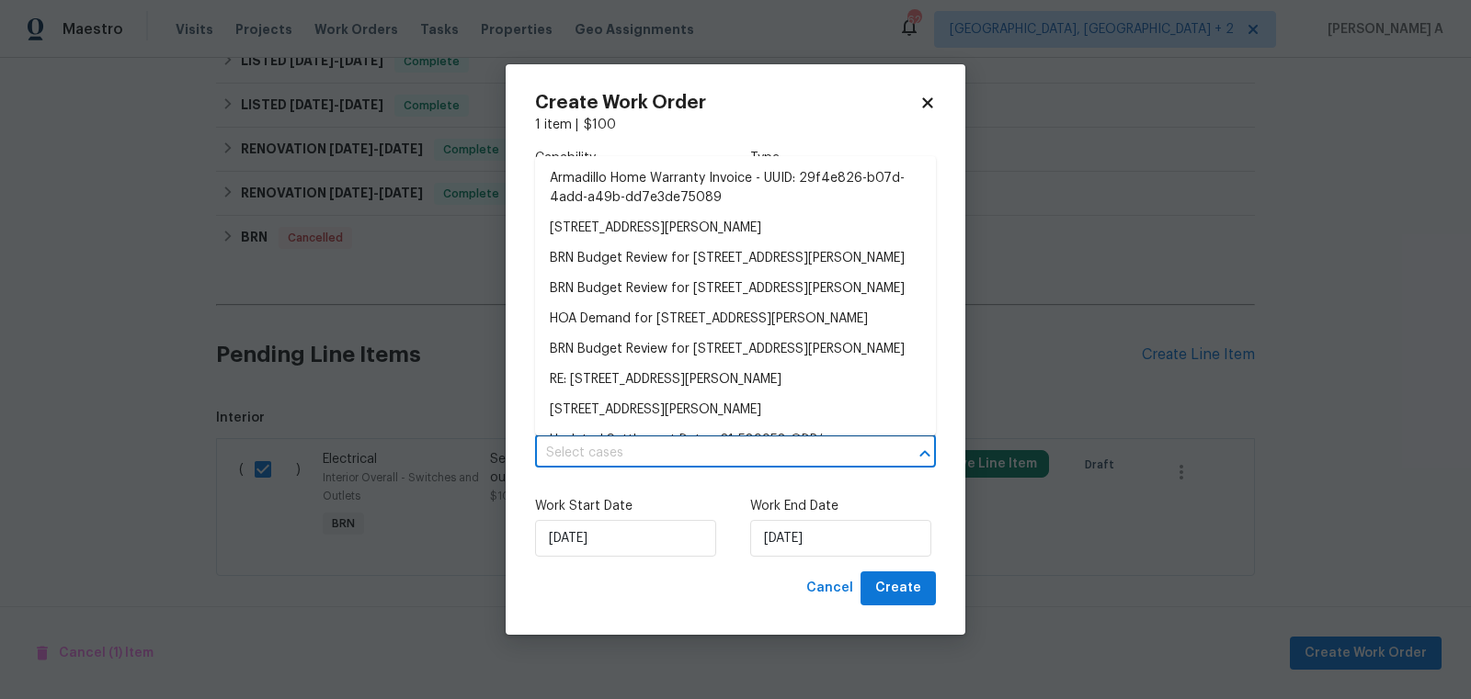
click at [622, 460] on input "text" at bounding box center [709, 453] width 349 height 28
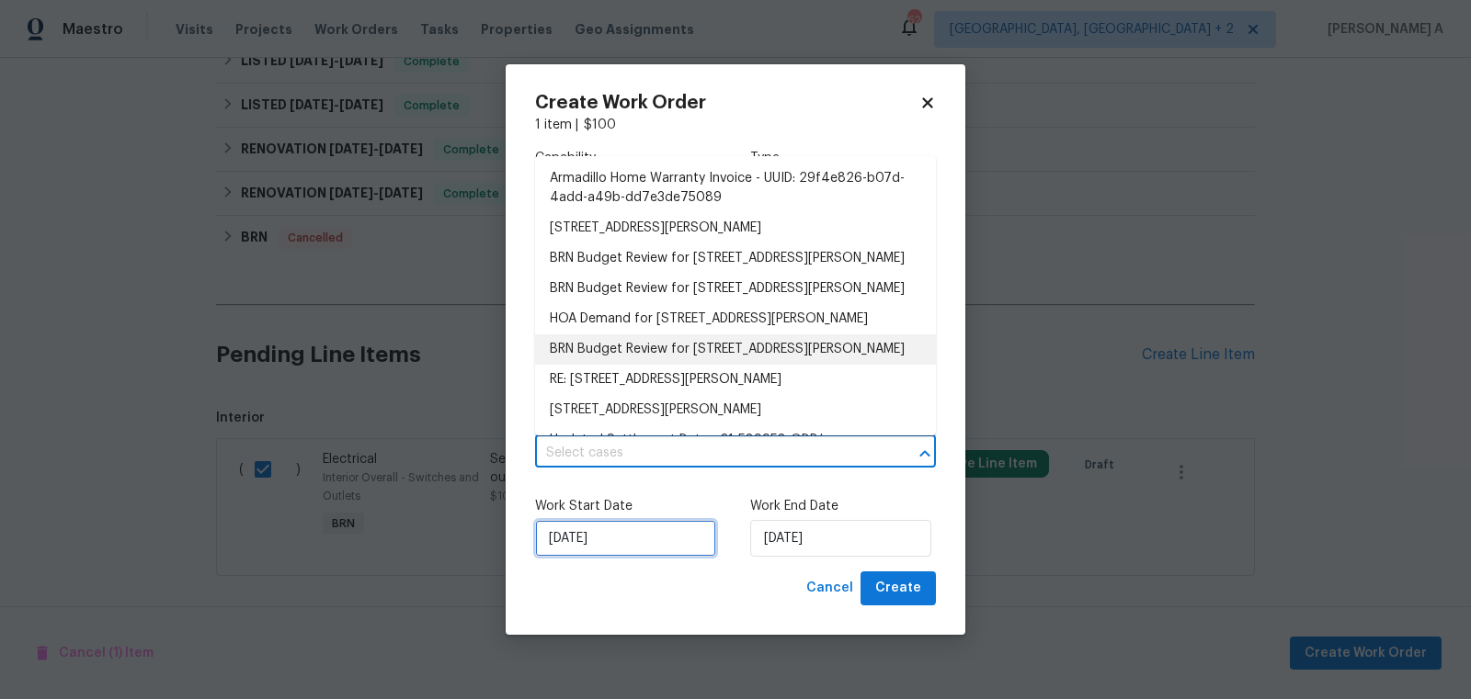
click at [626, 545] on input "9/17/2025" at bounding box center [625, 538] width 181 height 37
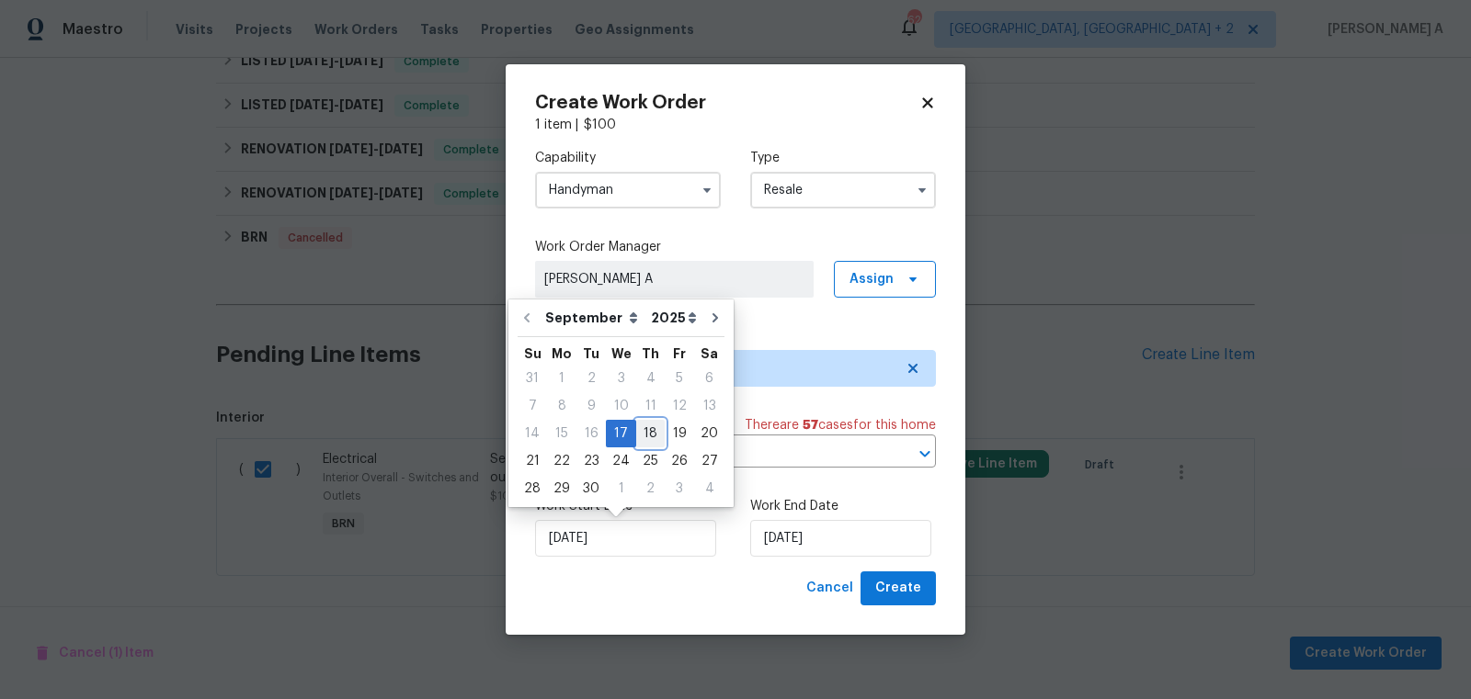
click at [642, 426] on div "18" at bounding box center [650, 434] width 28 height 26
type input "9/18/2025"
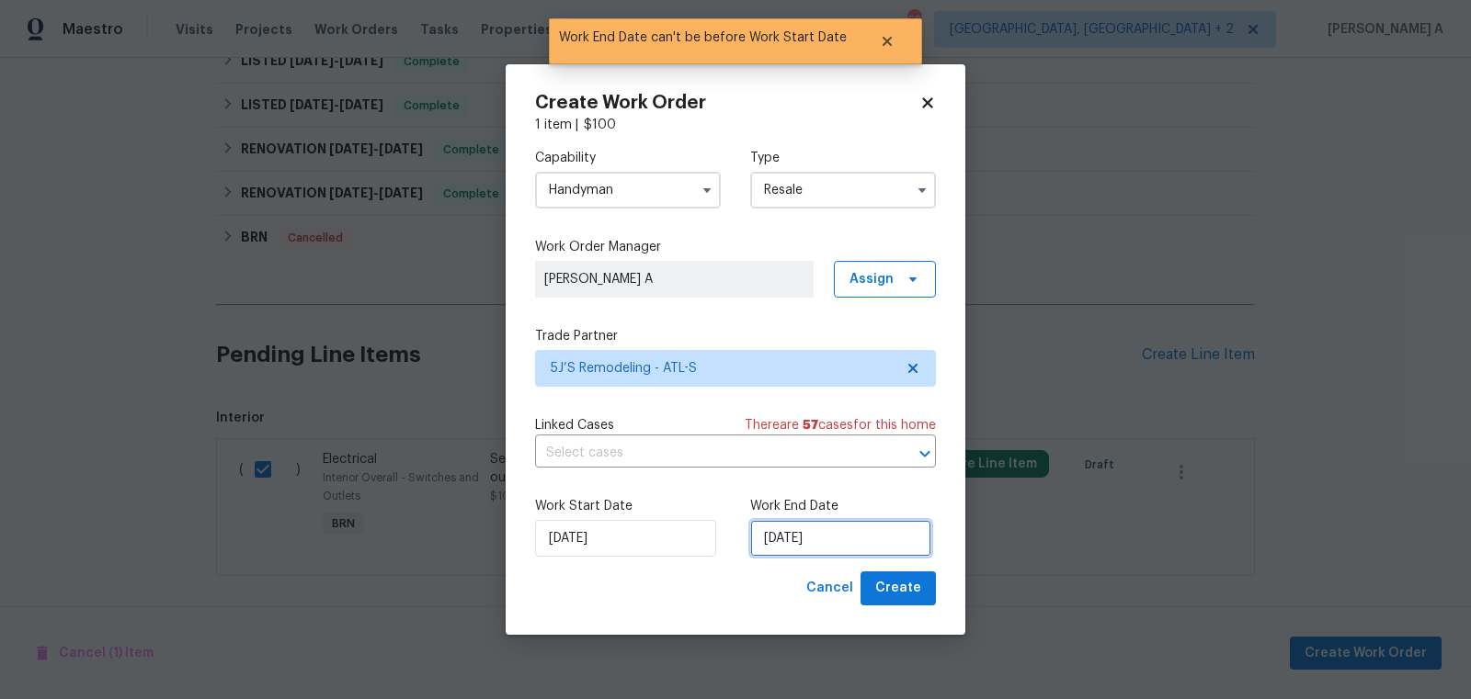
click at [790, 545] on input "9/18/2025" at bounding box center [840, 538] width 181 height 37
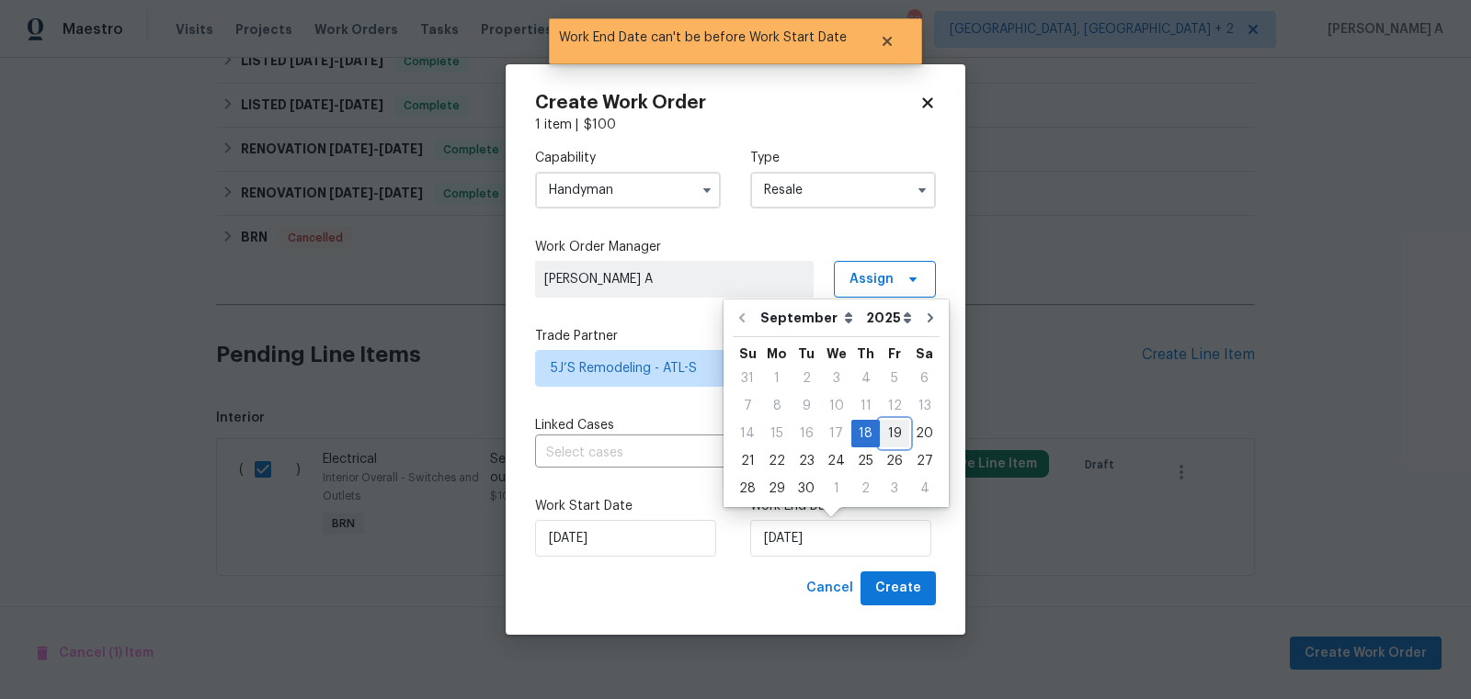
click at [885, 428] on div "19" at bounding box center [894, 434] width 29 height 26
type input "9/19/2025"
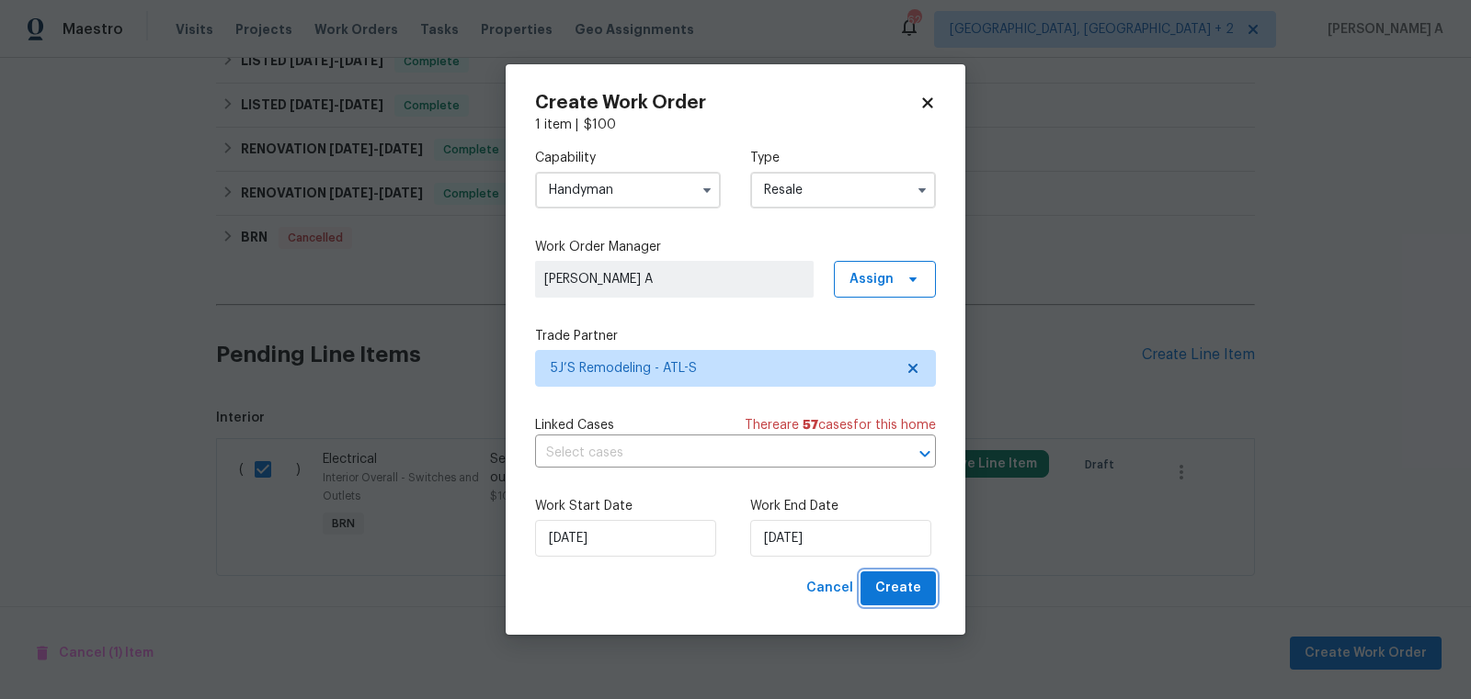
click at [899, 596] on span "Create" at bounding box center [898, 588] width 46 height 23
checkbox input "false"
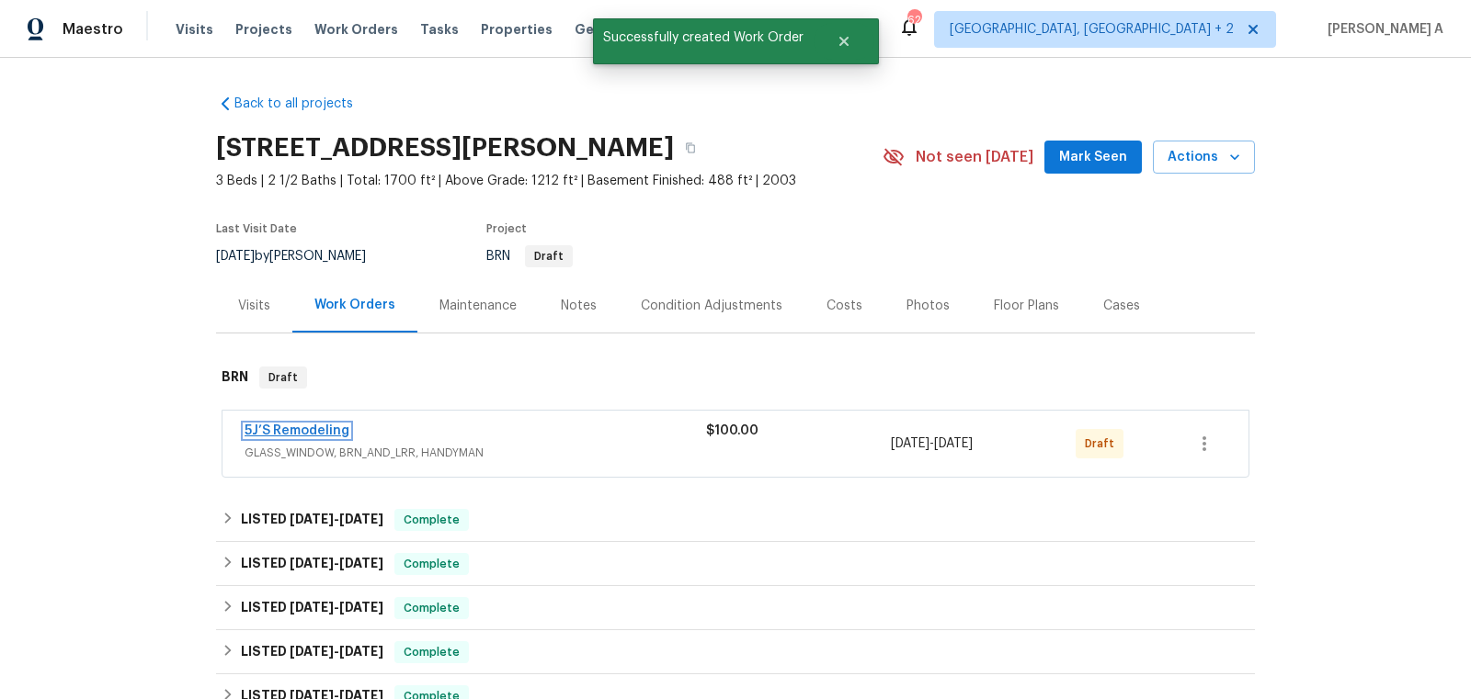
click at [298, 427] on link "5J’S Remodeling" at bounding box center [296, 431] width 105 height 13
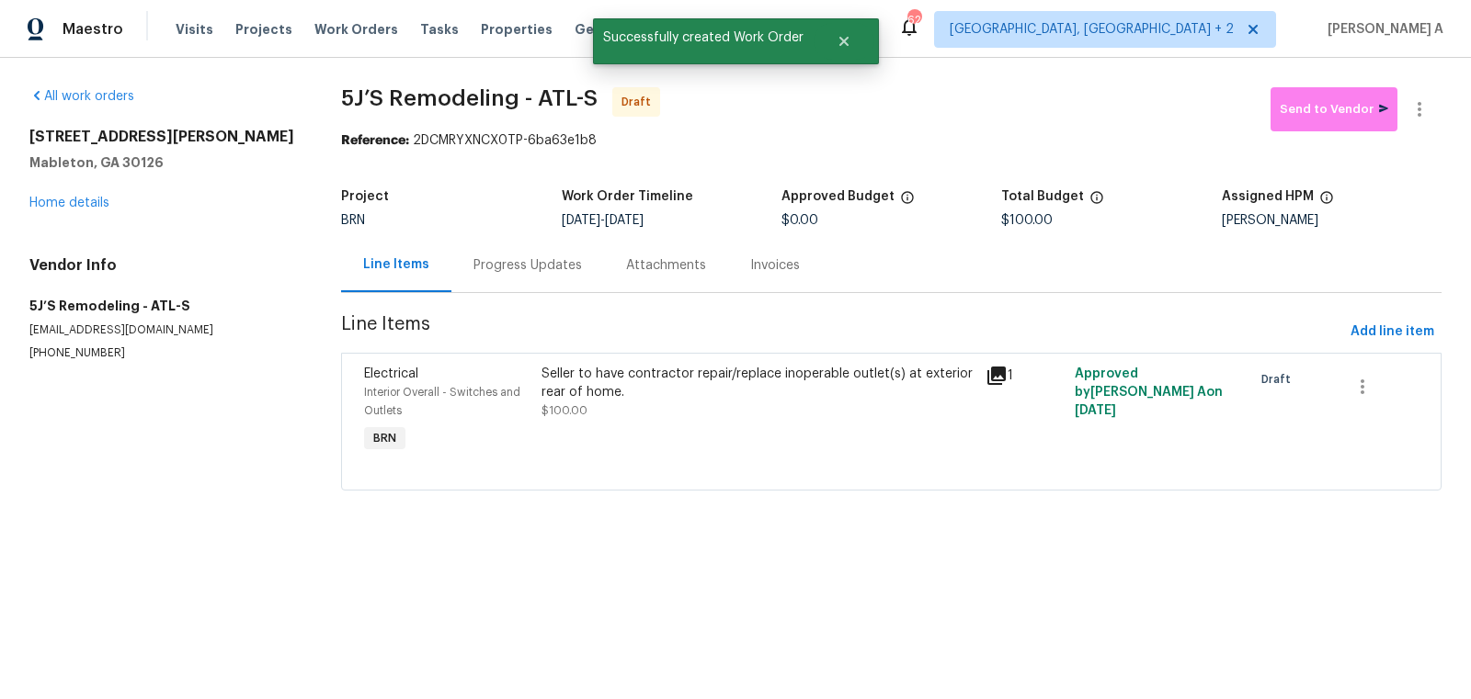
click at [489, 254] on div "Progress Updates" at bounding box center [527, 265] width 153 height 54
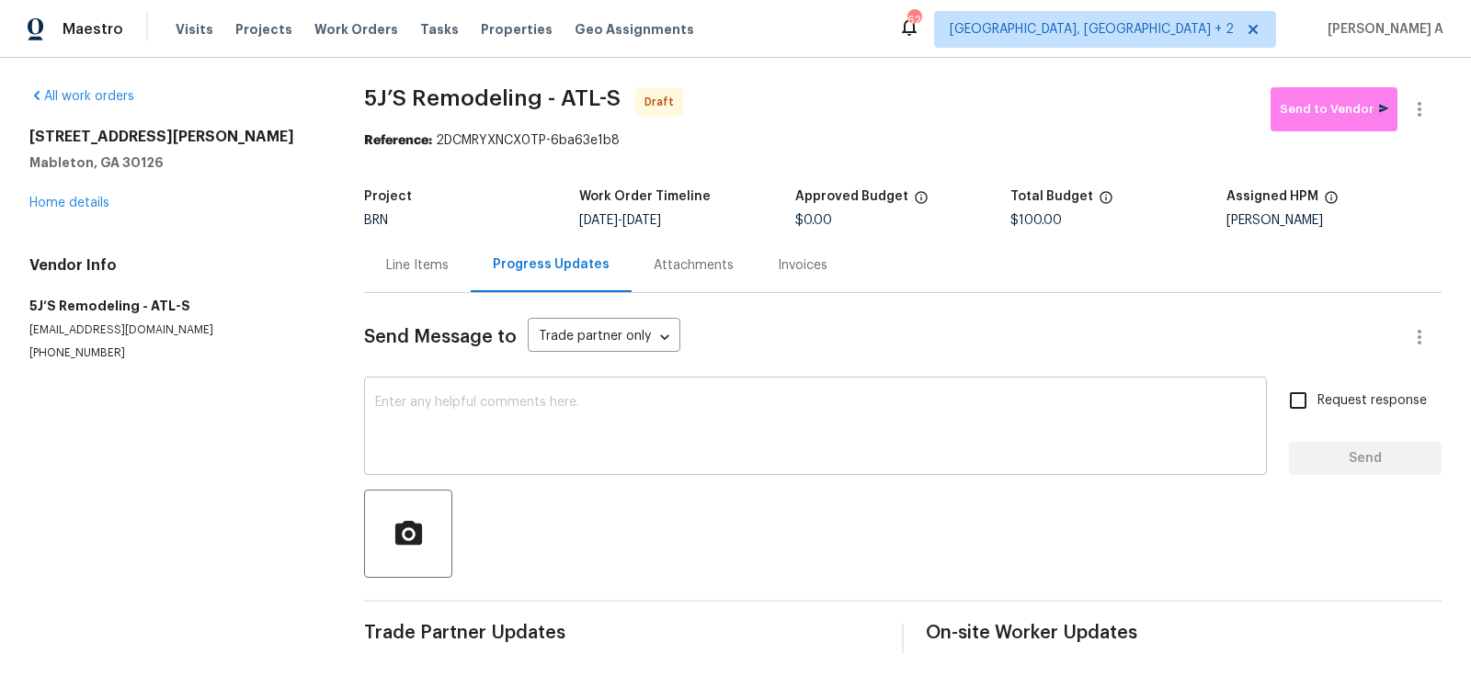
click at [409, 418] on textarea at bounding box center [815, 428] width 881 height 64
paste textarea "Hi, I'm Akshay from Opendoor. Just wanted to check if you received the workorde…"
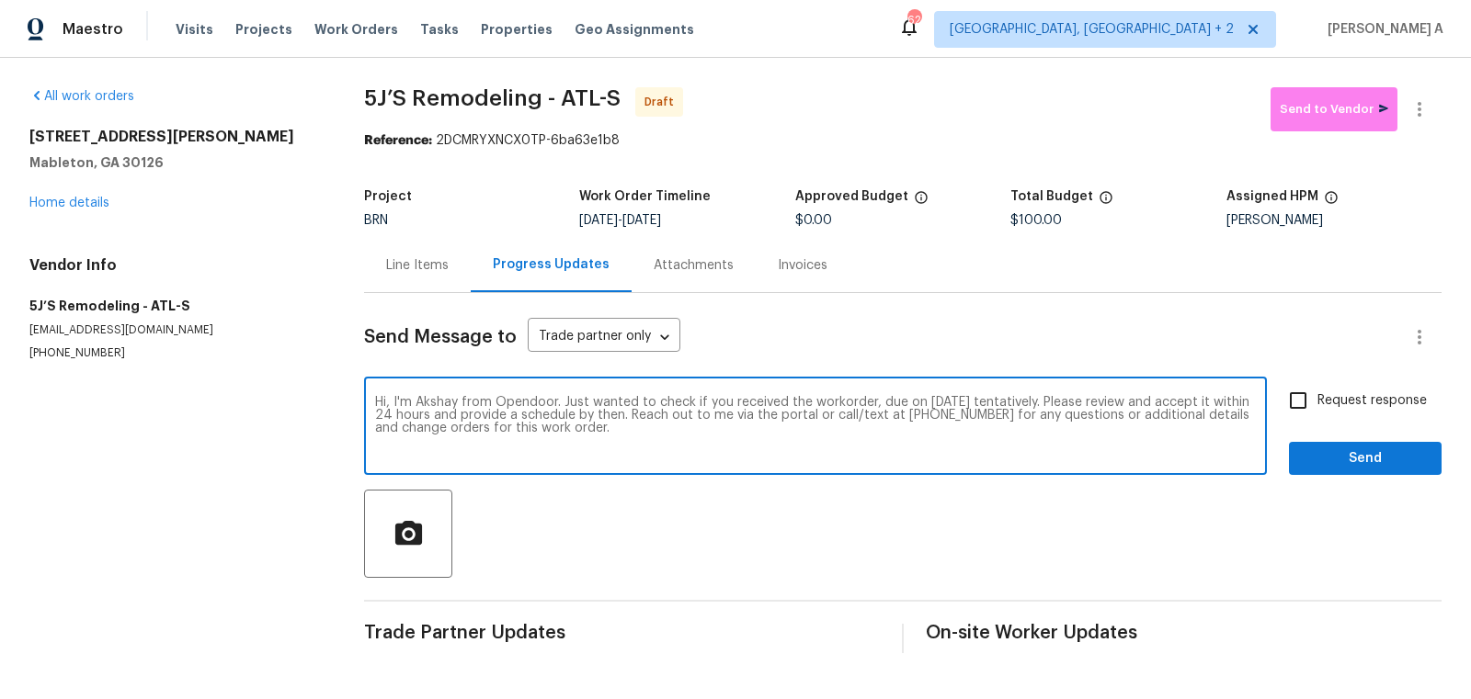
type textarea "Hi, I'm Akshay from Opendoor. Just wanted to check if you received the workorde…"
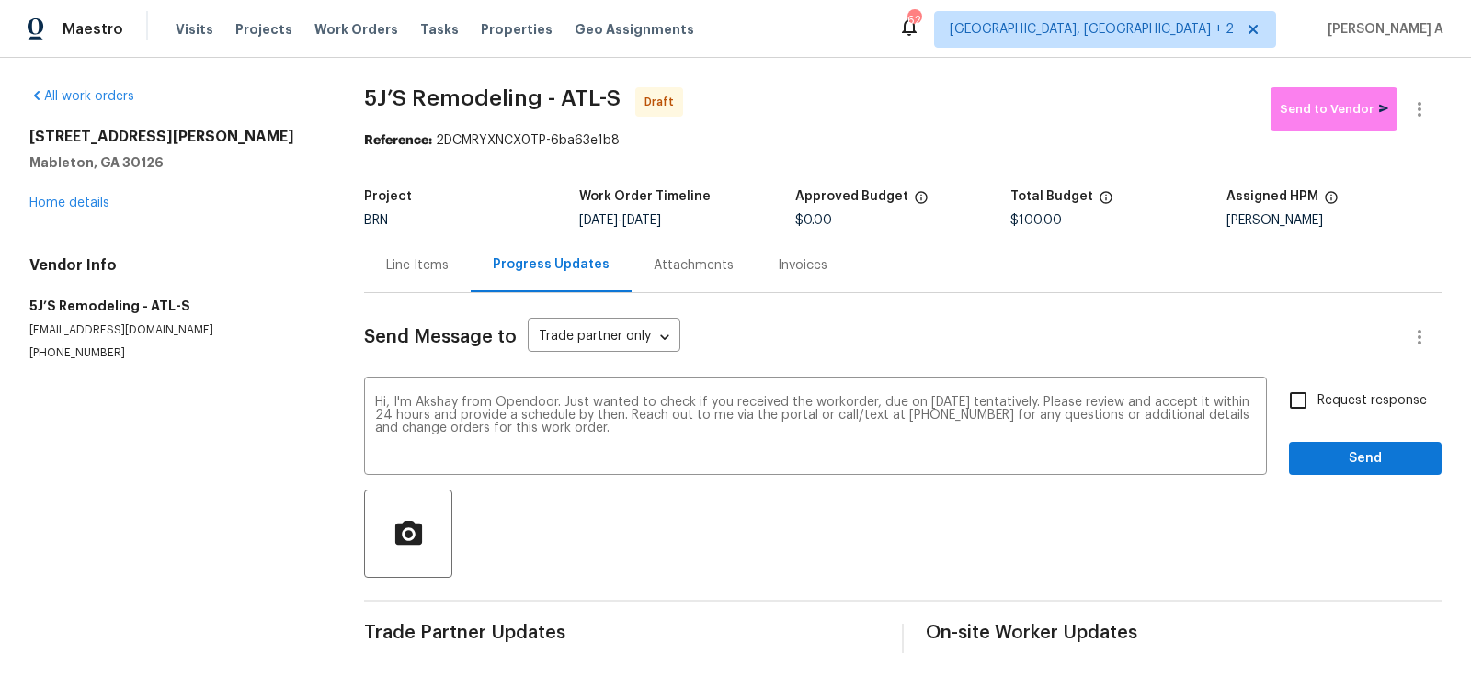
click at [1321, 403] on span "Request response" at bounding box center [1371, 401] width 109 height 19
click at [1317, 403] on input "Request response" at bounding box center [1297, 400] width 39 height 39
checkbox input "true"
click at [1357, 453] on span "Send" at bounding box center [1364, 459] width 123 height 23
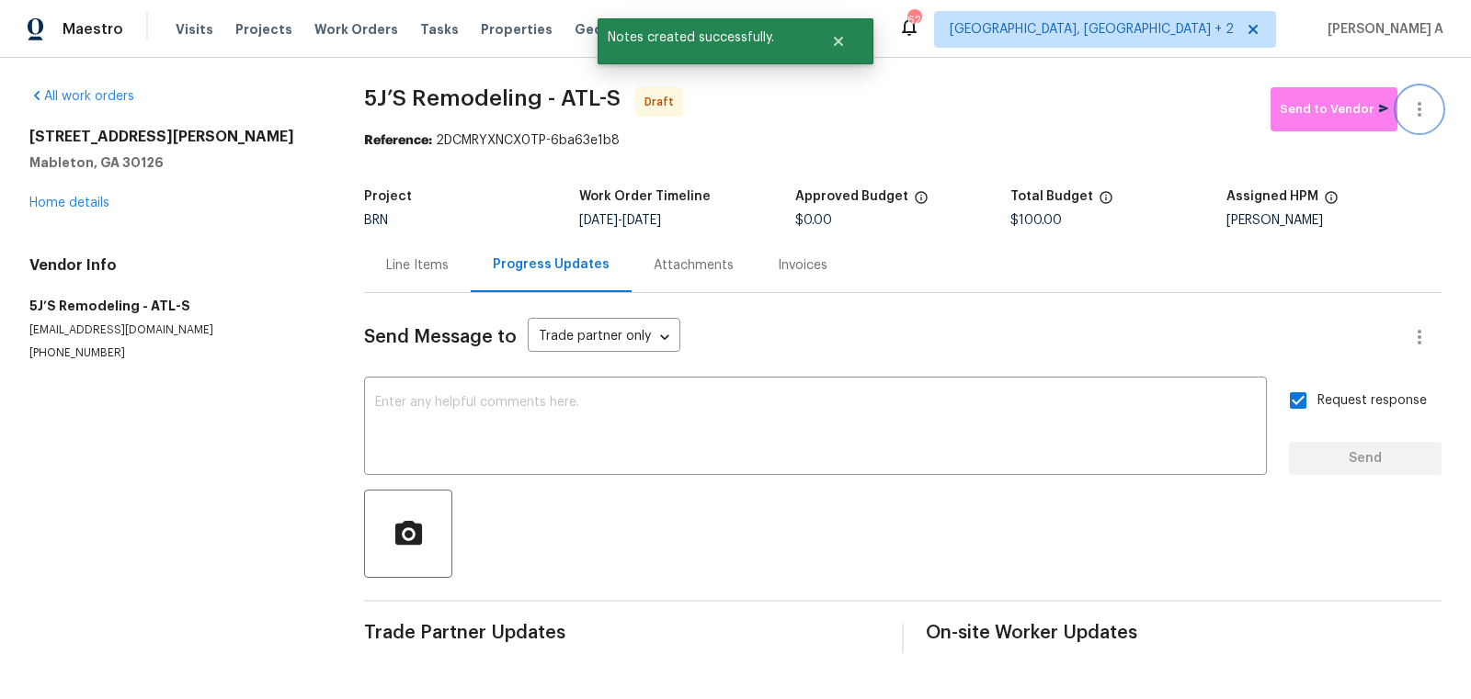
click at [1426, 110] on icon "button" at bounding box center [1419, 109] width 22 height 22
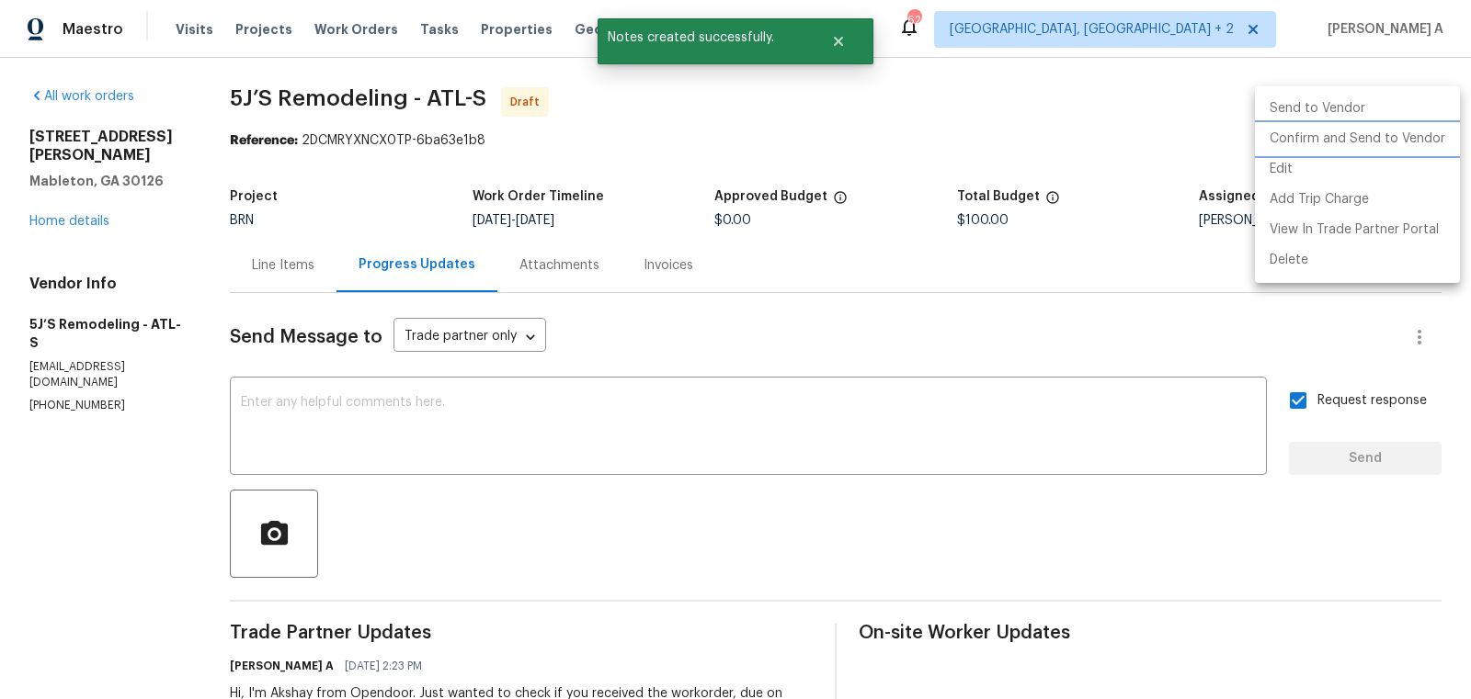
click at [1434, 143] on li "Confirm and Send to Vendor" at bounding box center [1357, 139] width 205 height 30
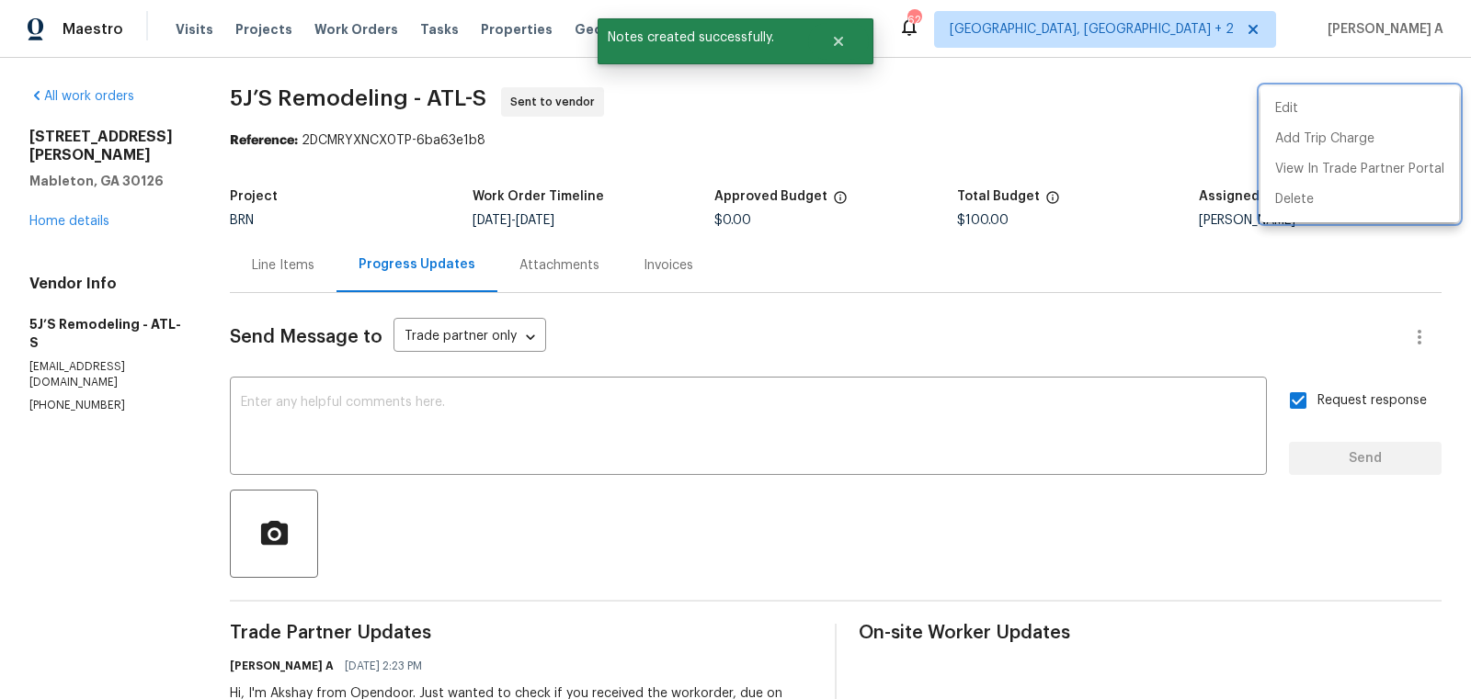
click at [274, 252] on div at bounding box center [735, 349] width 1471 height 699
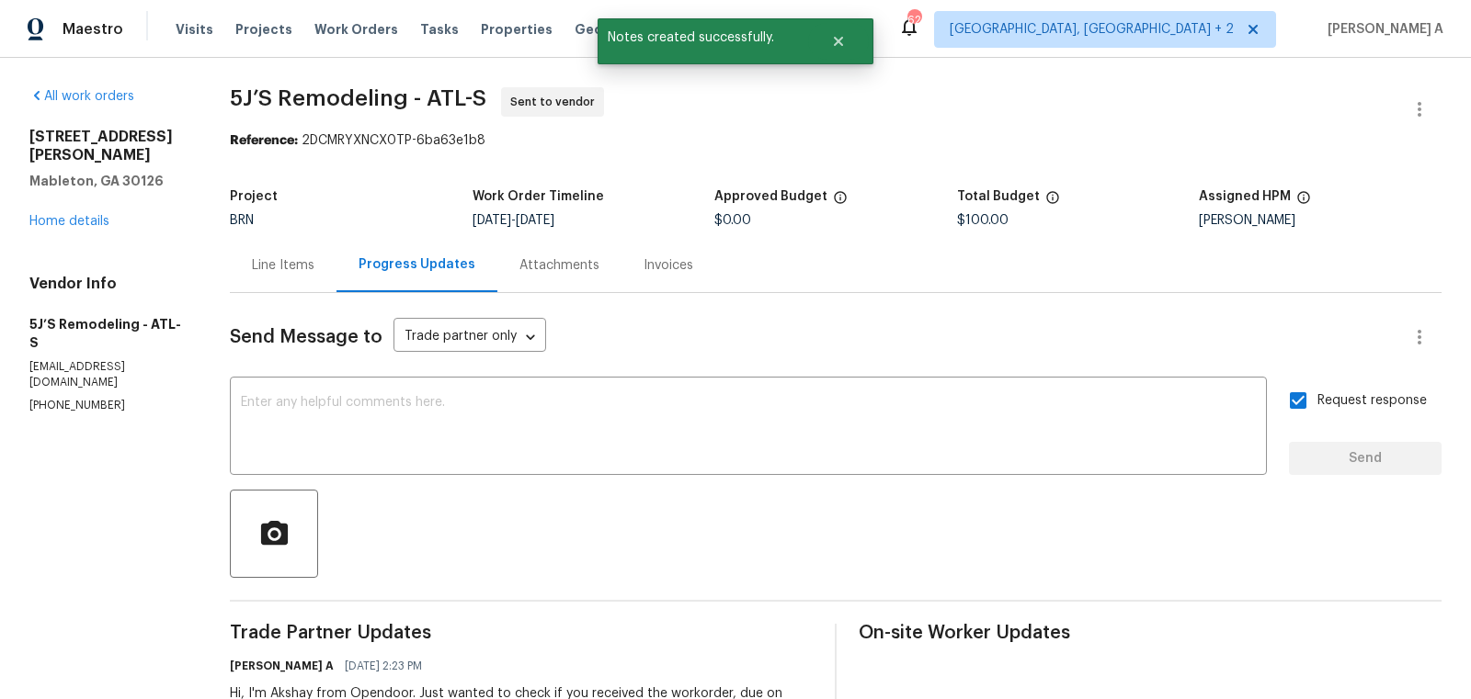
click at [280, 270] on div "Line Items" at bounding box center [283, 265] width 62 height 18
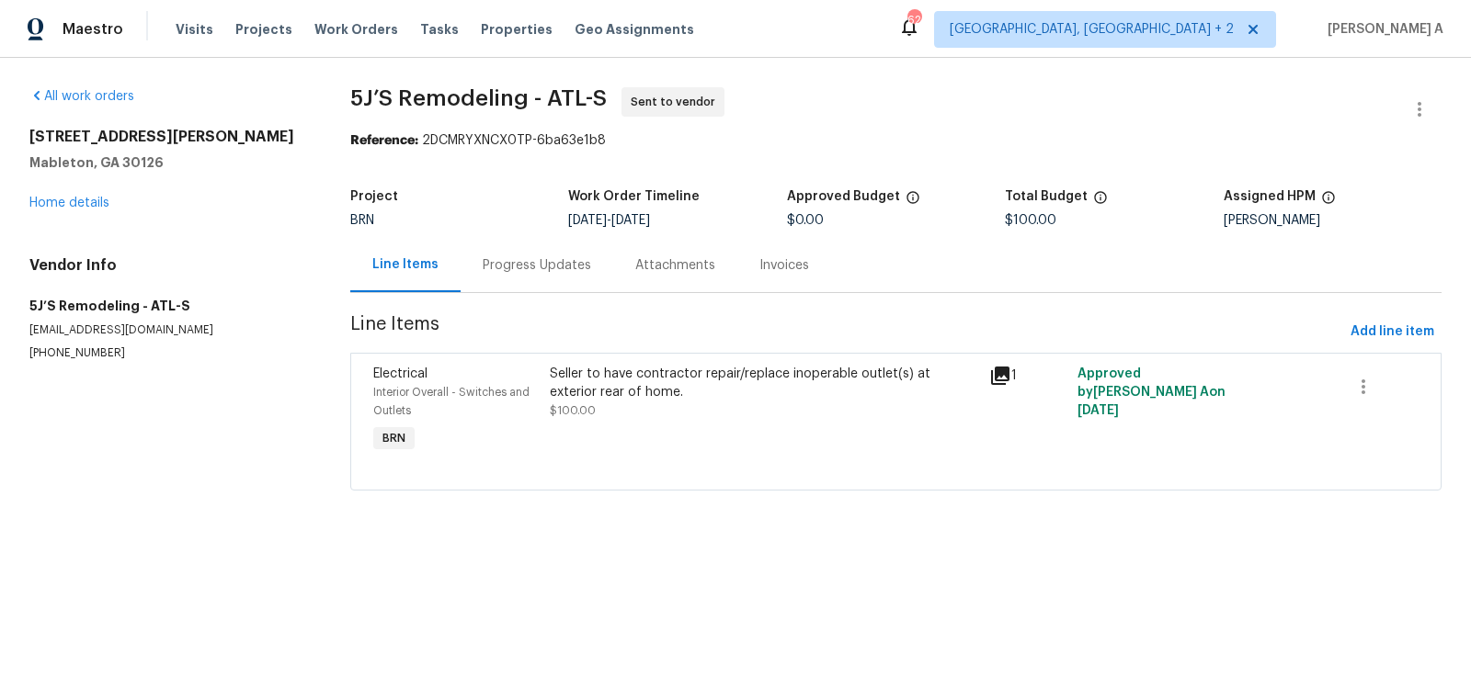
click at [833, 389] on div "Seller to have contractor repair/replace inoperable outlet(s) at exterior rear …" at bounding box center [764, 383] width 429 height 37
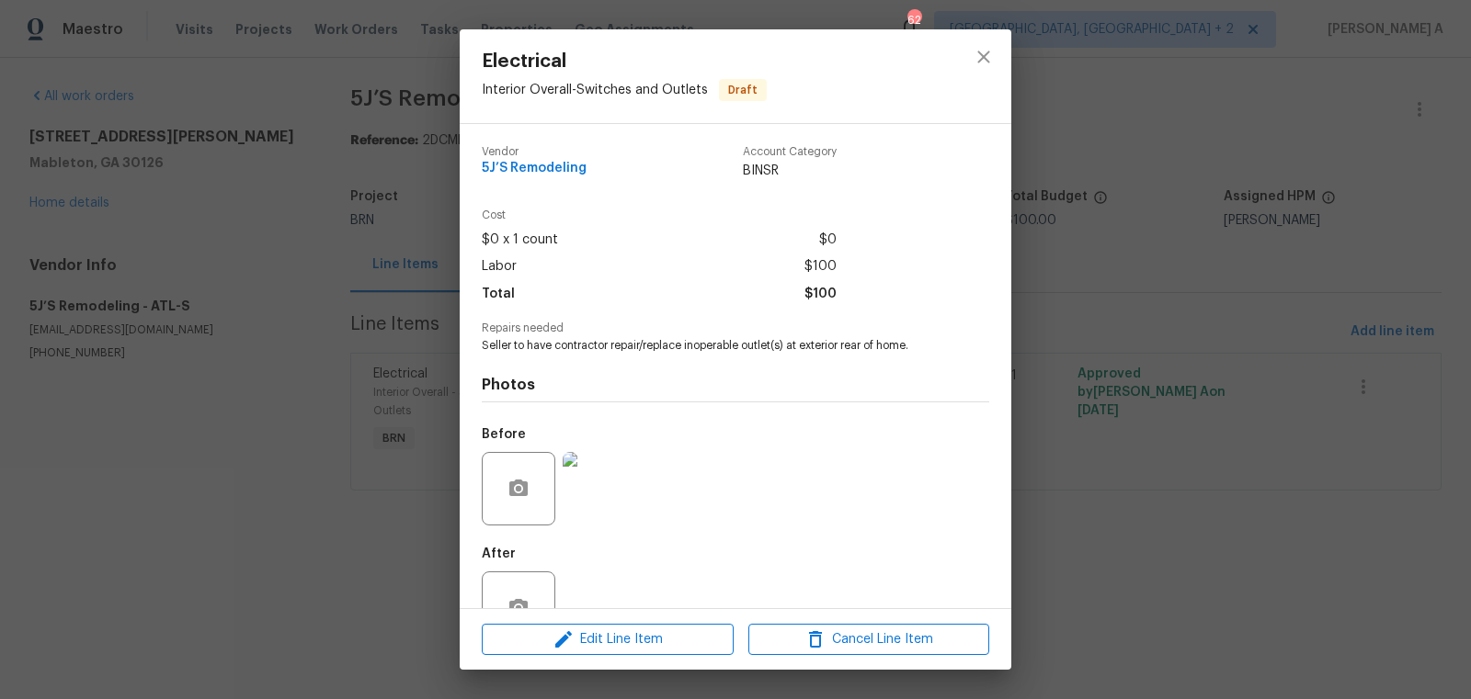
scroll to position [55, 0]
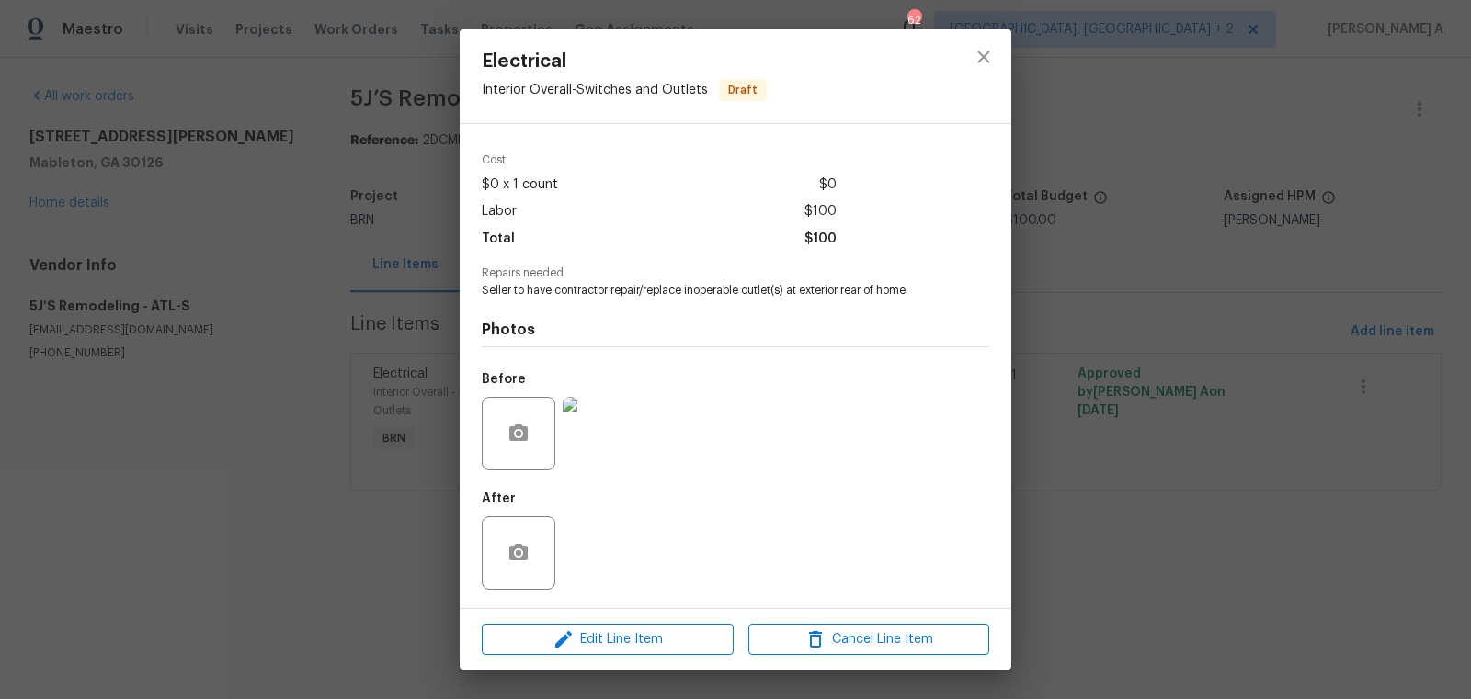
click at [612, 428] on img at bounding box center [599, 434] width 74 height 74
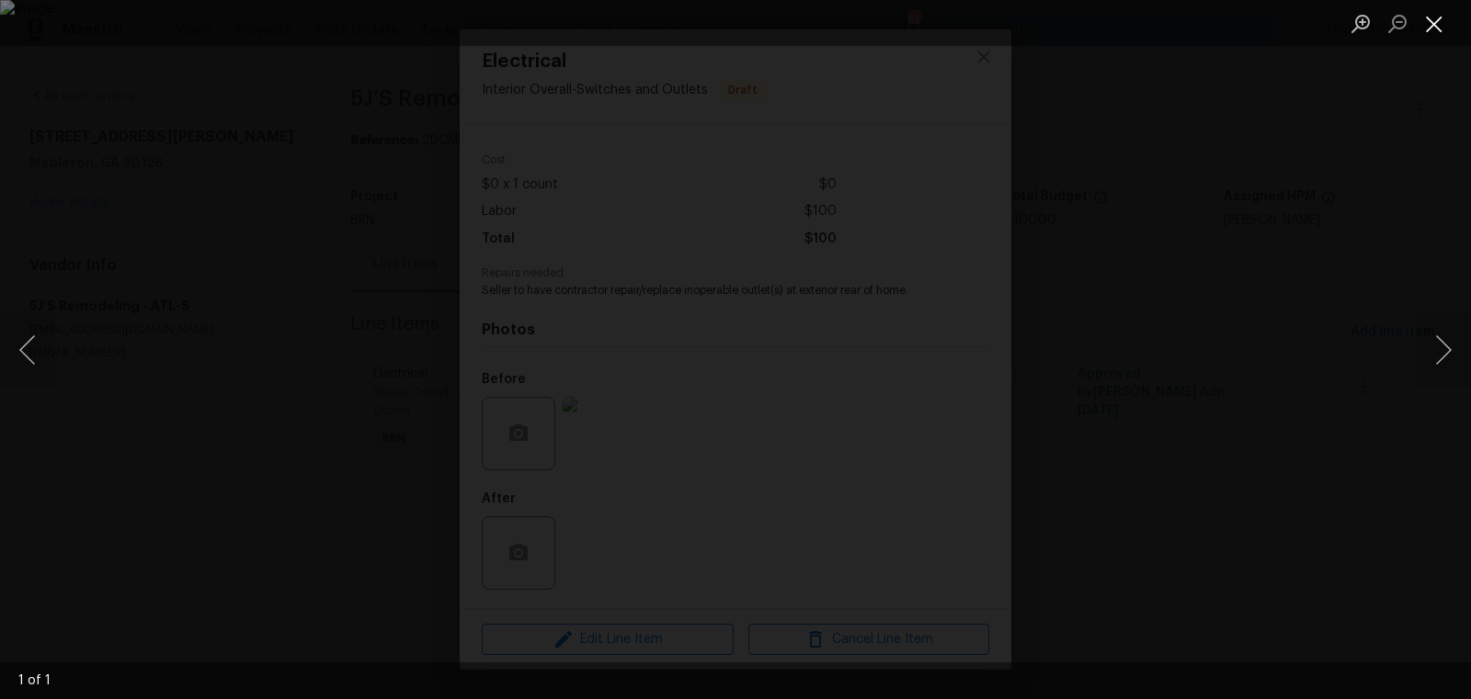
click at [1432, 25] on button "Close lightbox" at bounding box center [1433, 23] width 37 height 32
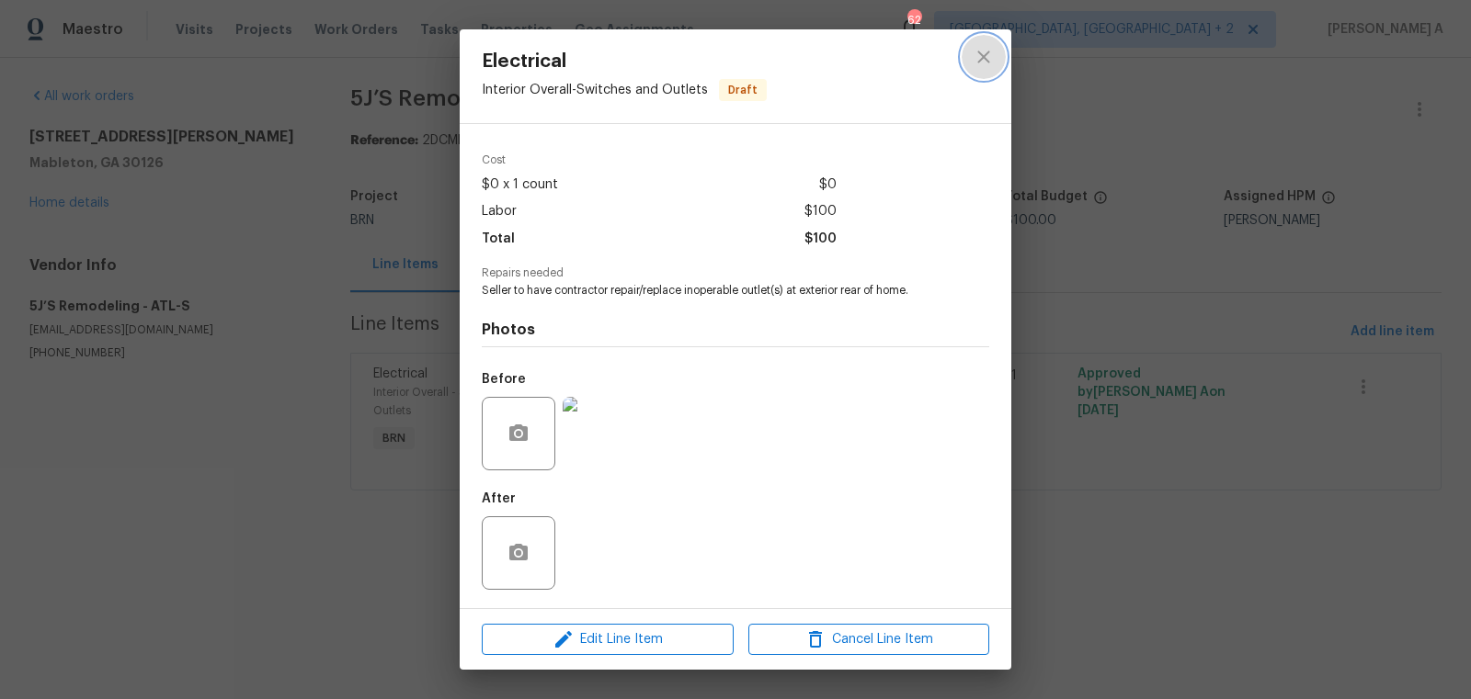
click at [990, 47] on icon "close" at bounding box center [983, 57] width 22 height 22
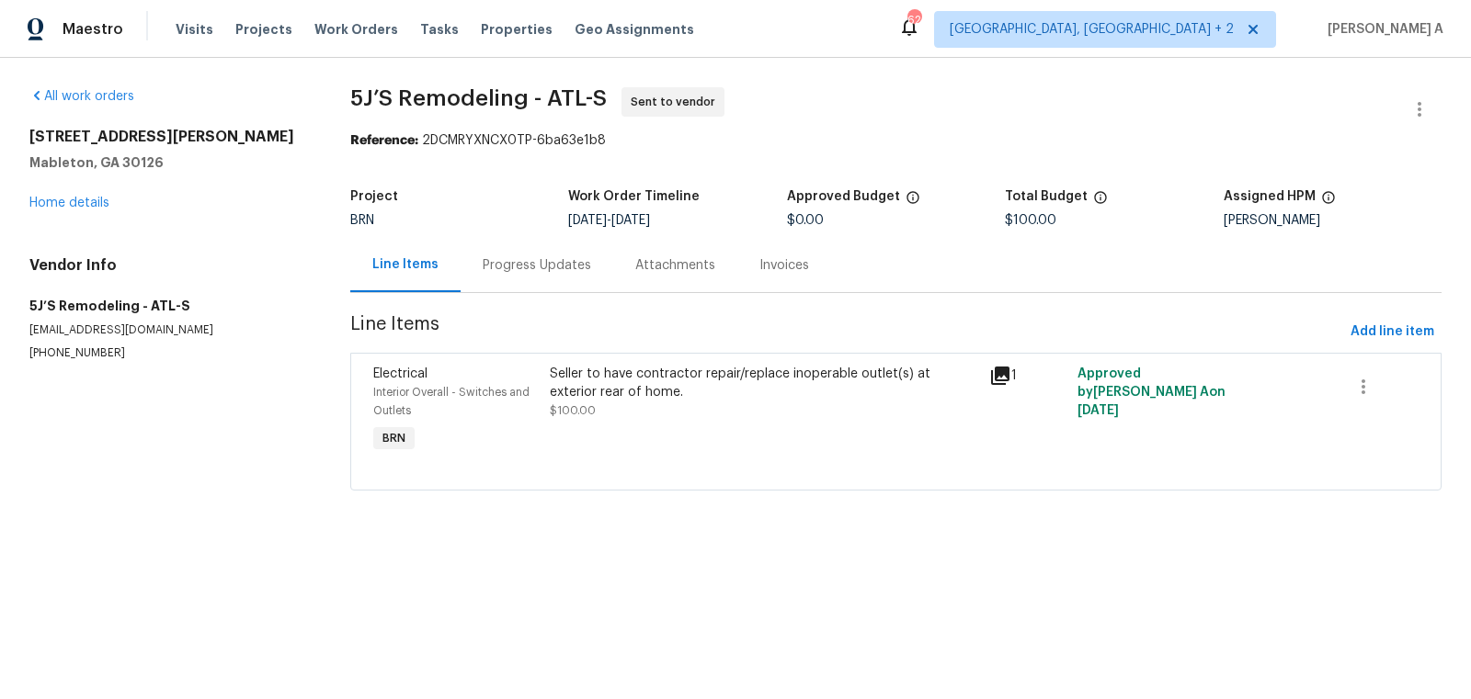
click at [564, 244] on div "Progress Updates" at bounding box center [536, 265] width 153 height 54
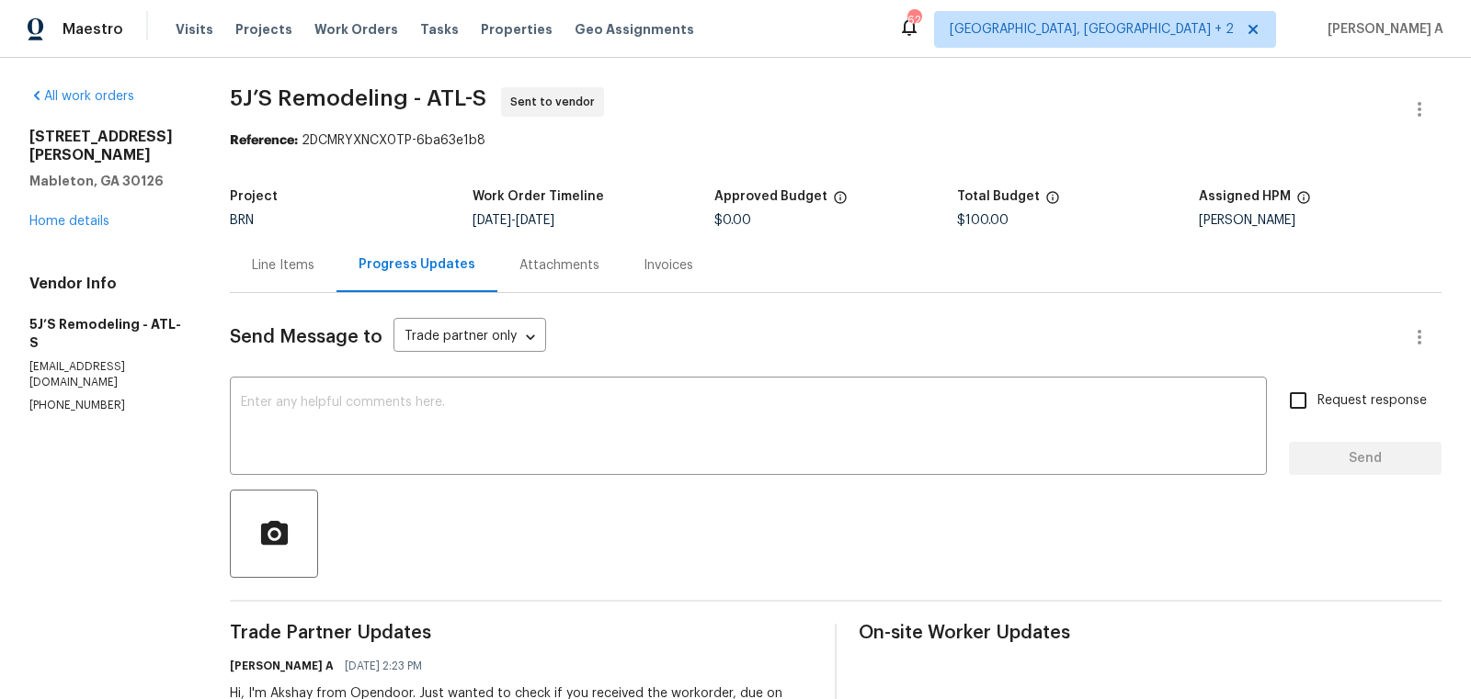
scroll to position [110, 0]
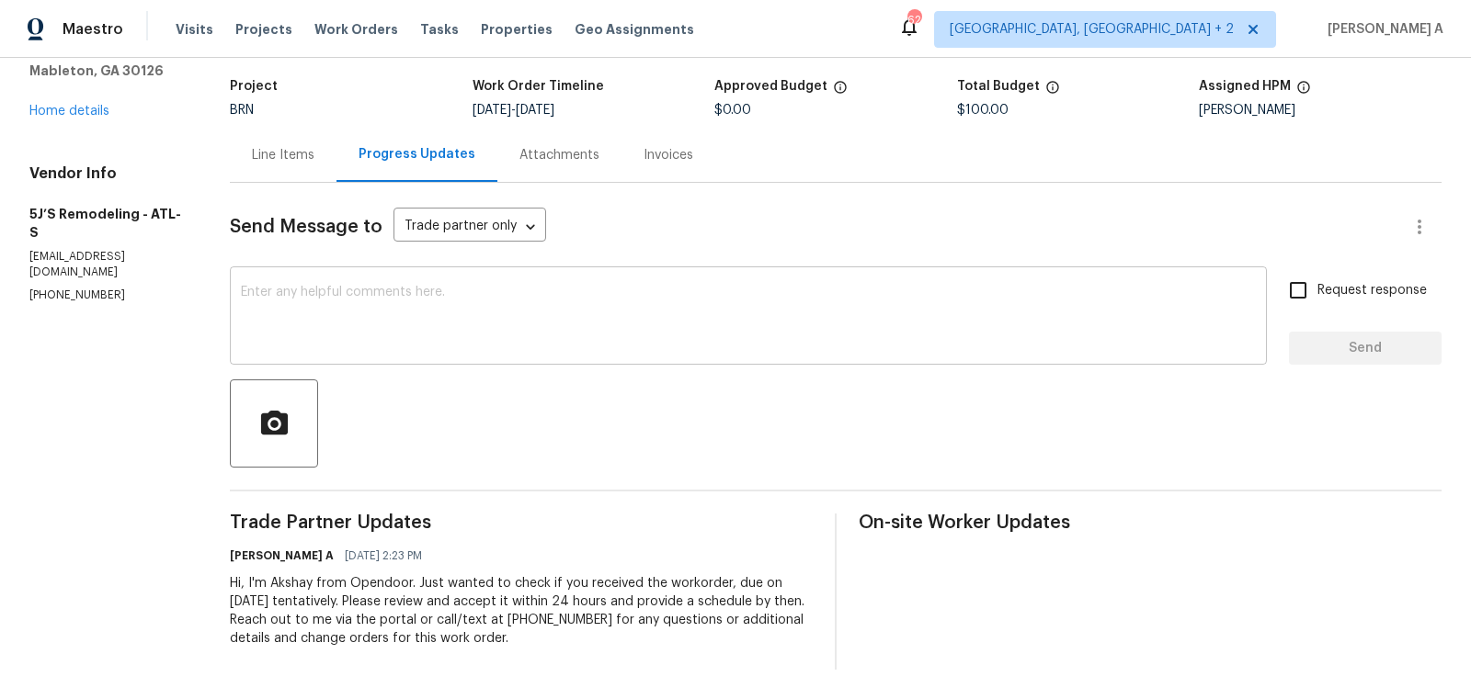
click at [557, 315] on textarea at bounding box center [748, 318] width 1015 height 64
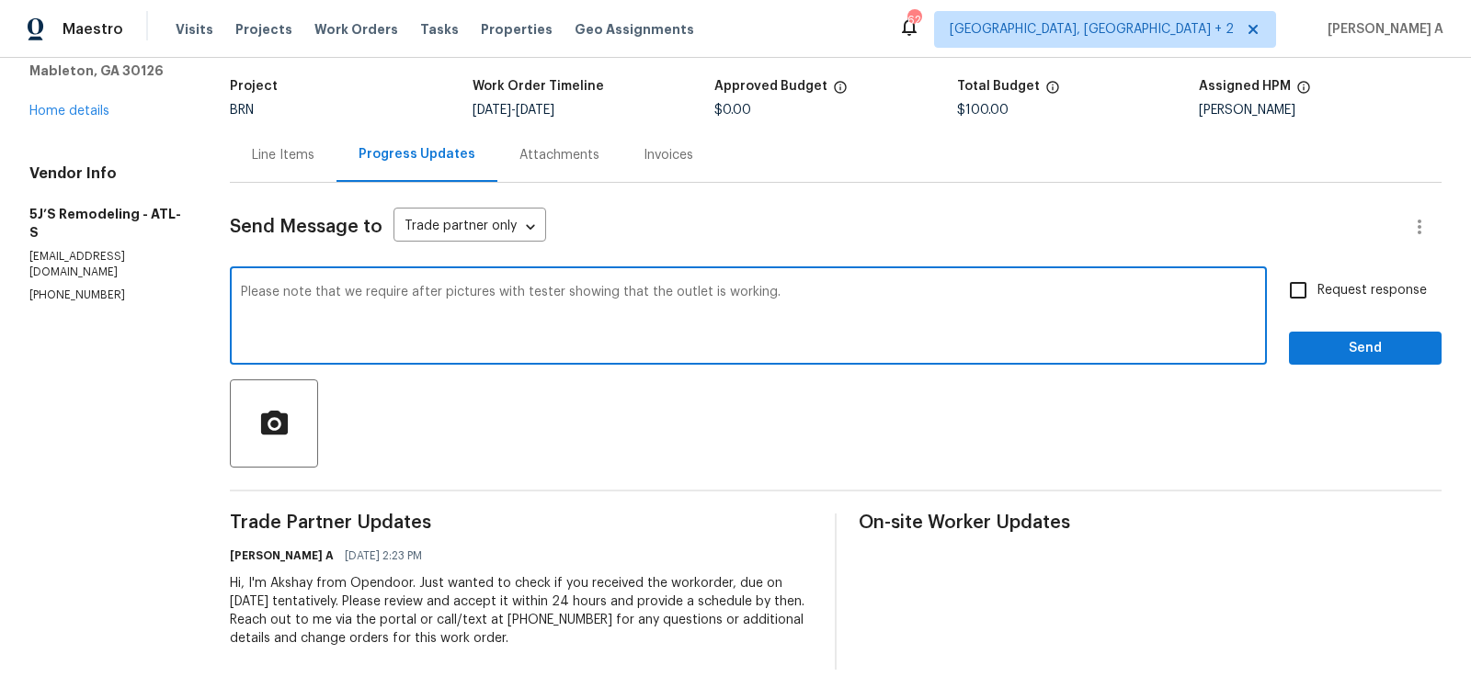
click at [557, 315] on textarea "Please note that we require after pictures with tester showing that the outlet …" at bounding box center [748, 318] width 1015 height 64
click at [0, 0] on icon "Paraphrase text" at bounding box center [0, 0] width 0 height 0
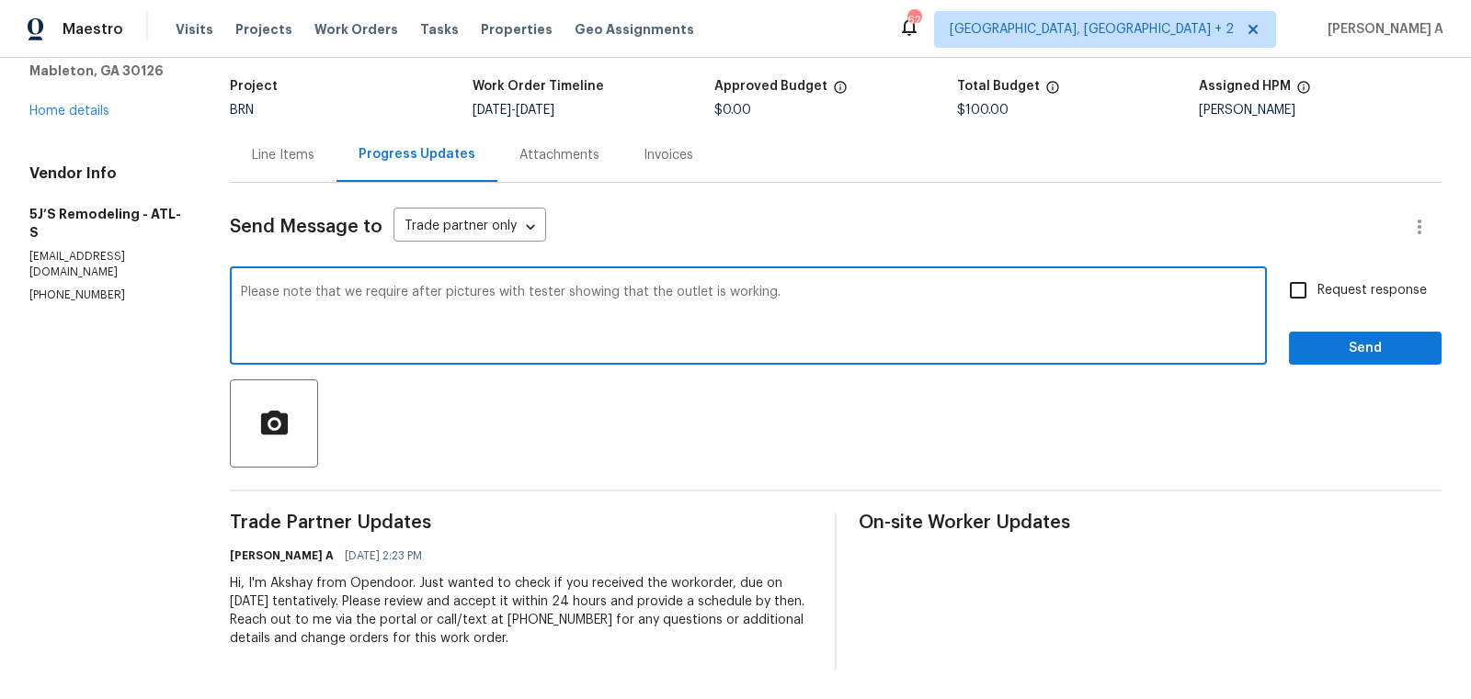
click at [565, 271] on div "Please note that we require after pictures with tester showing that the outlet …" at bounding box center [748, 318] width 1037 height 94
click at [0, 0] on span "Correct the article" at bounding box center [0, 0] width 0 height 0
type textarea "Please note that we require after pictures with the tester showing that the out…"
click at [595, 301] on textarea "Please note that we require after pictures with the tester showing that the out…" at bounding box center [748, 318] width 1015 height 64
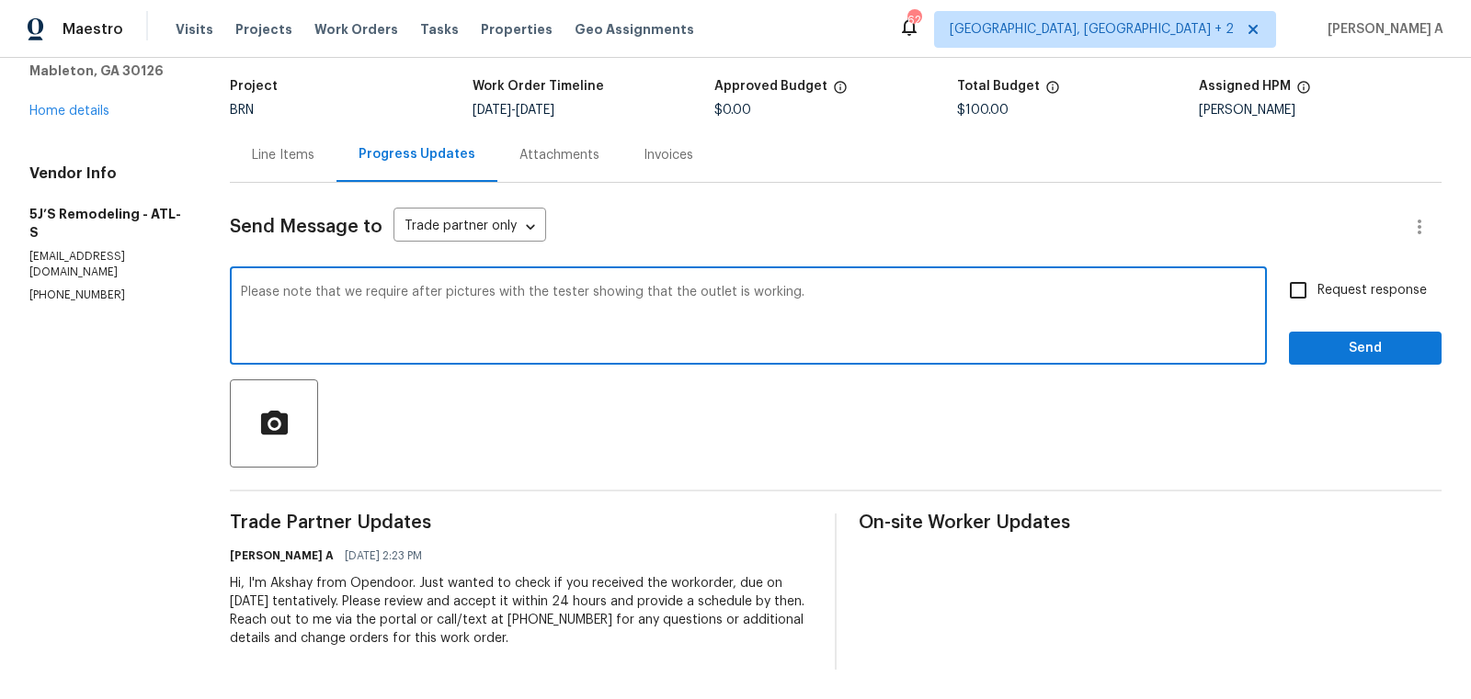
click at [595, 301] on textarea "Please note that we require after pictures with the tester showing that the out…" at bounding box center [748, 318] width 1015 height 64
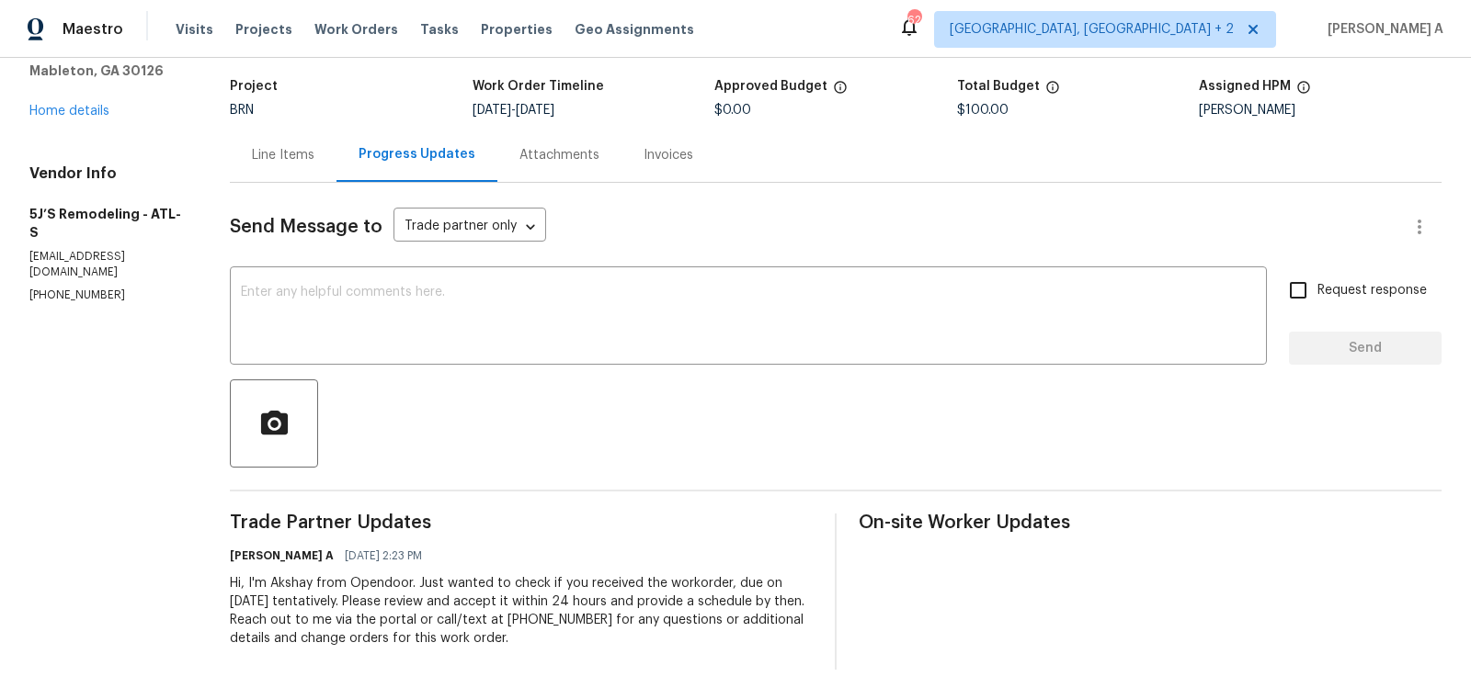
click at [312, 156] on div "Line Items" at bounding box center [283, 155] width 62 height 18
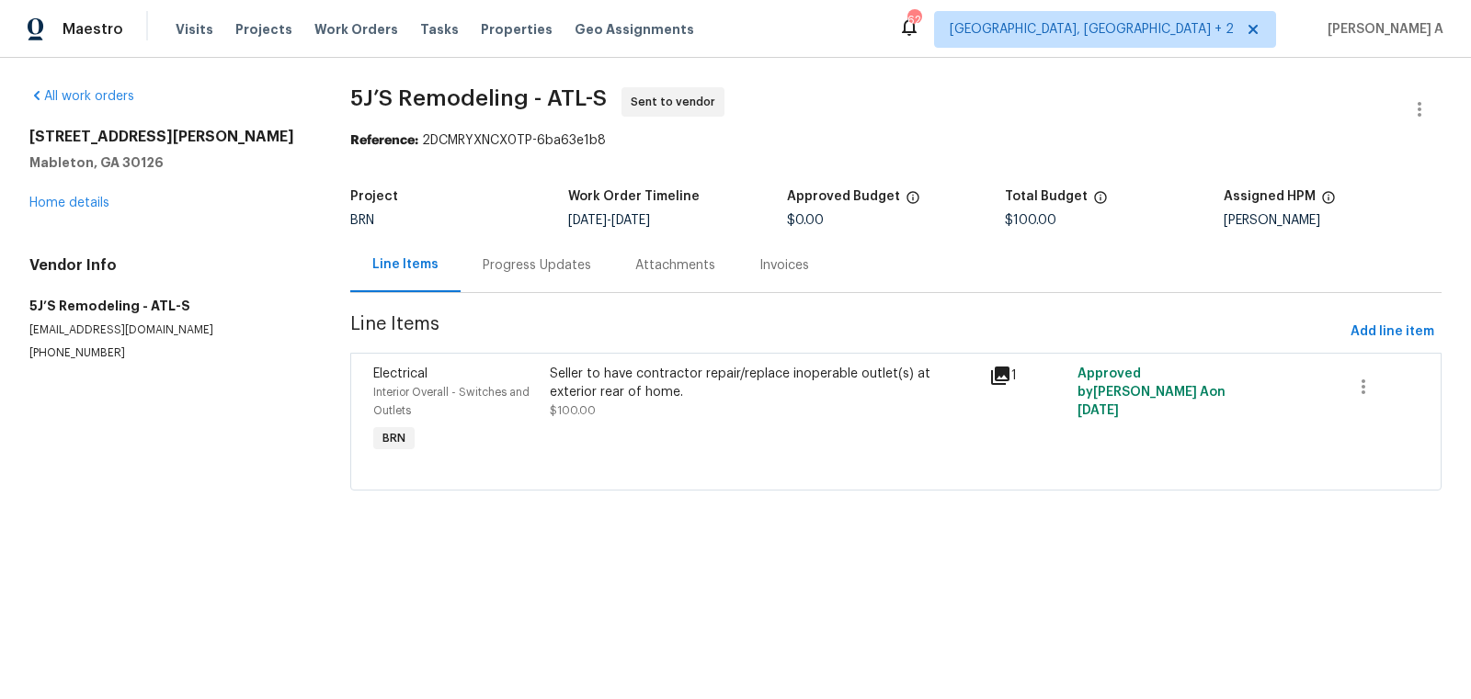
click at [515, 266] on div "Progress Updates" at bounding box center [537, 265] width 108 height 18
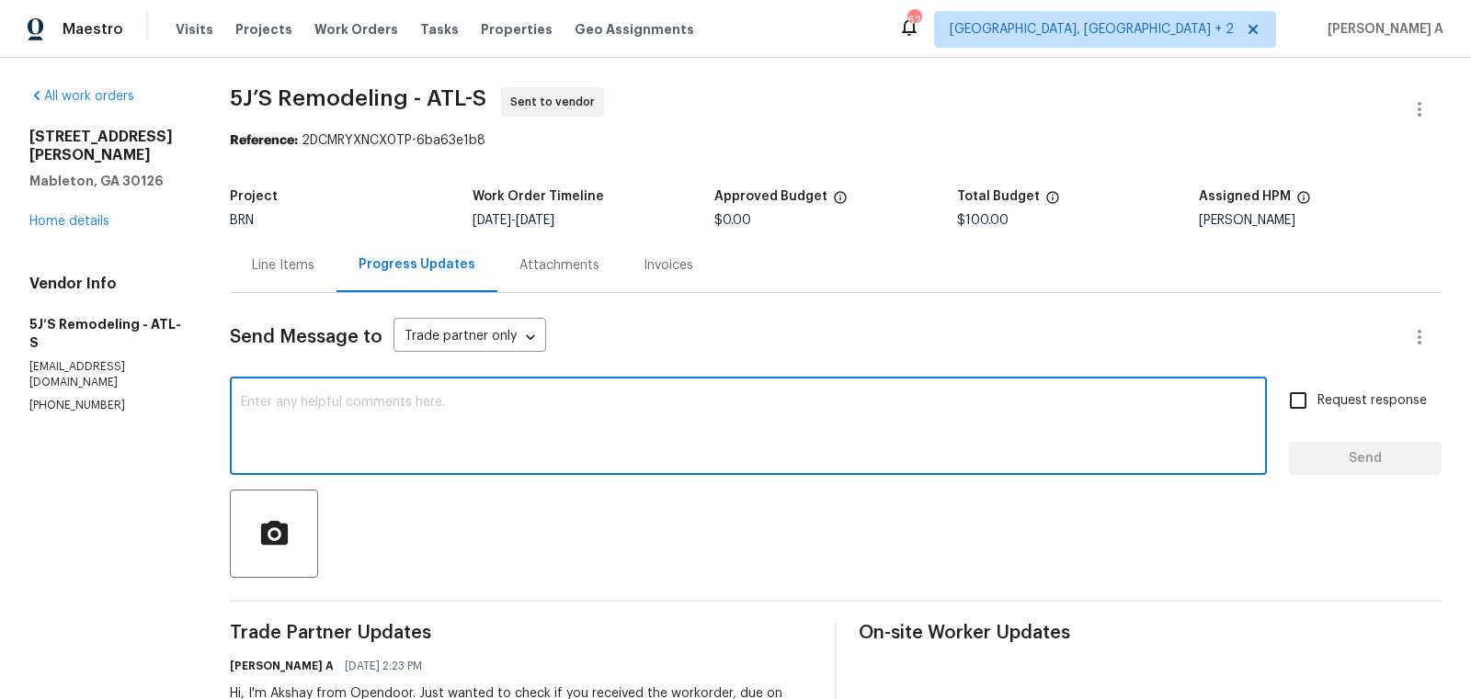
click at [524, 417] on textarea at bounding box center [748, 428] width 1015 height 64
paste textarea "Please note that we require after pictures with the tester showing that the out…"
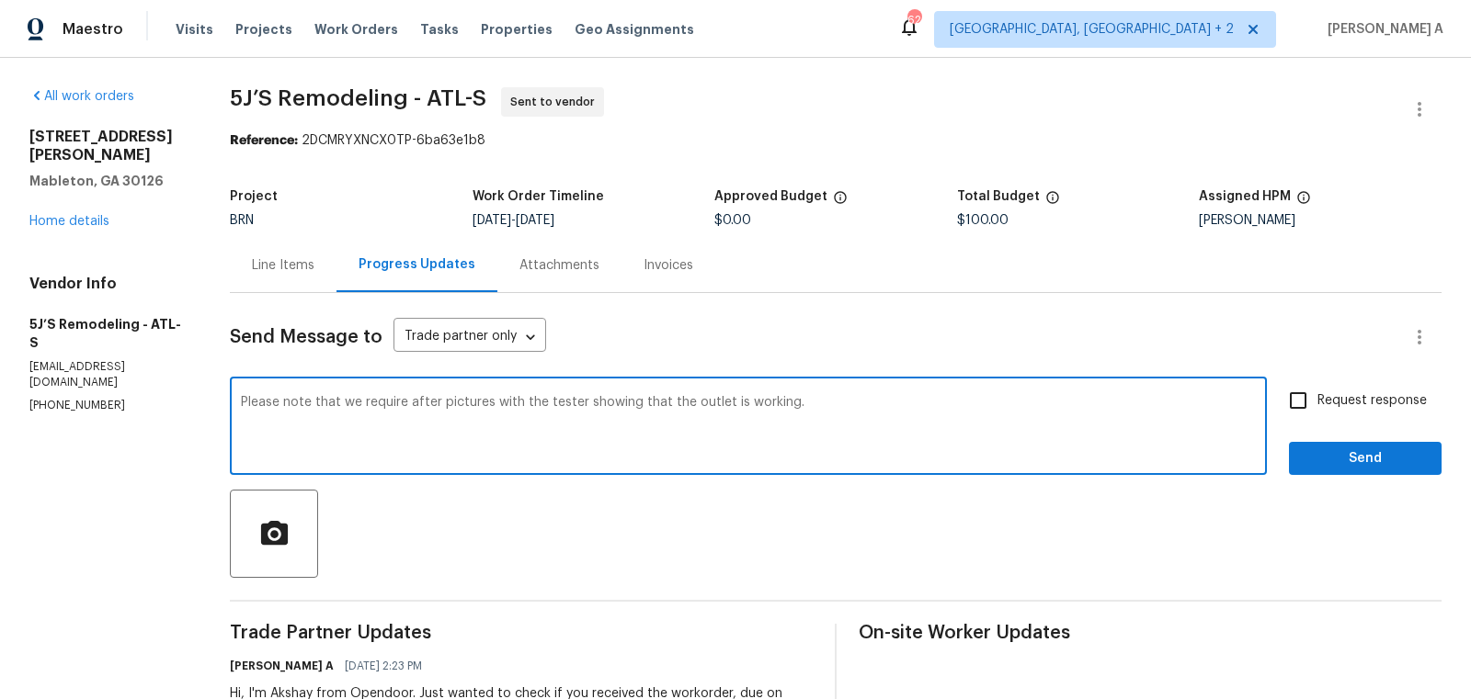
type textarea "Please note that we require after pictures with the tester showing that the out…"
click at [1303, 403] on input "Request response" at bounding box center [1297, 400] width 39 height 39
checkbox input "true"
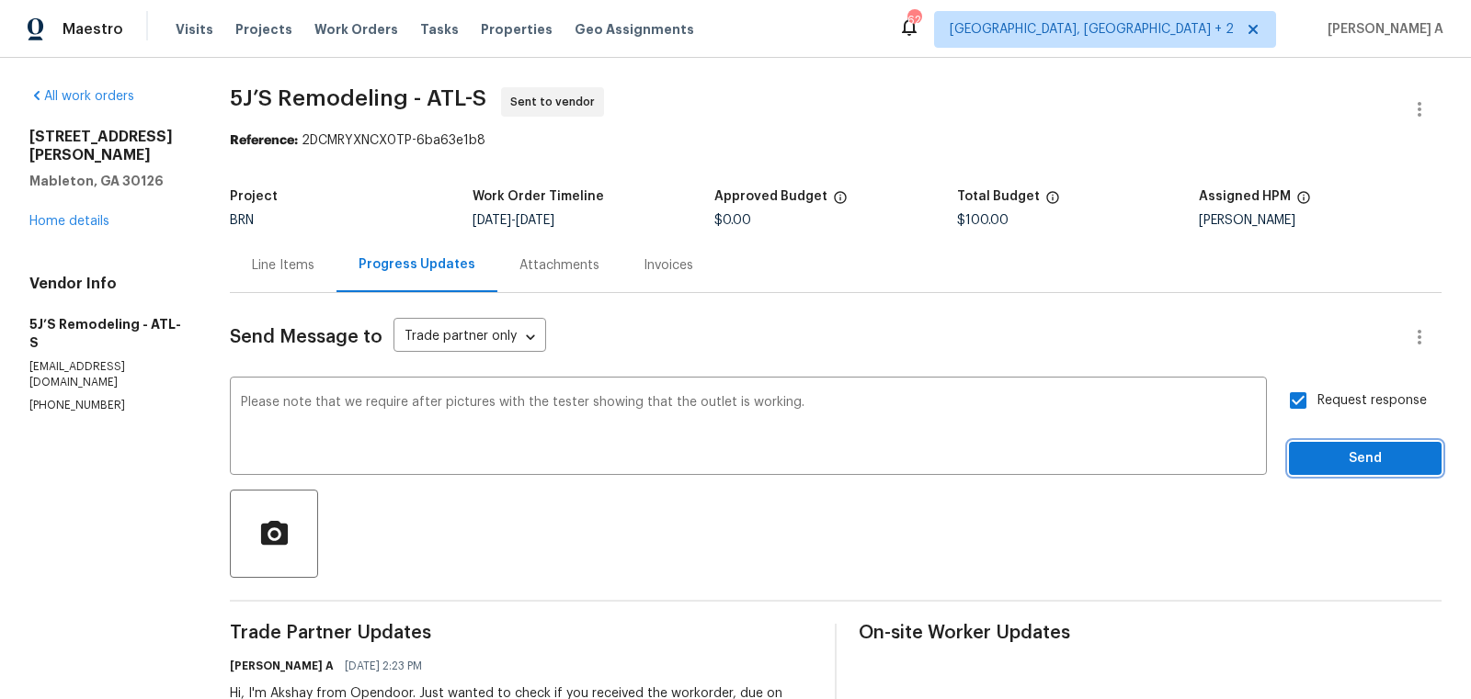
click at [1353, 456] on span "Send" at bounding box center [1364, 459] width 123 height 23
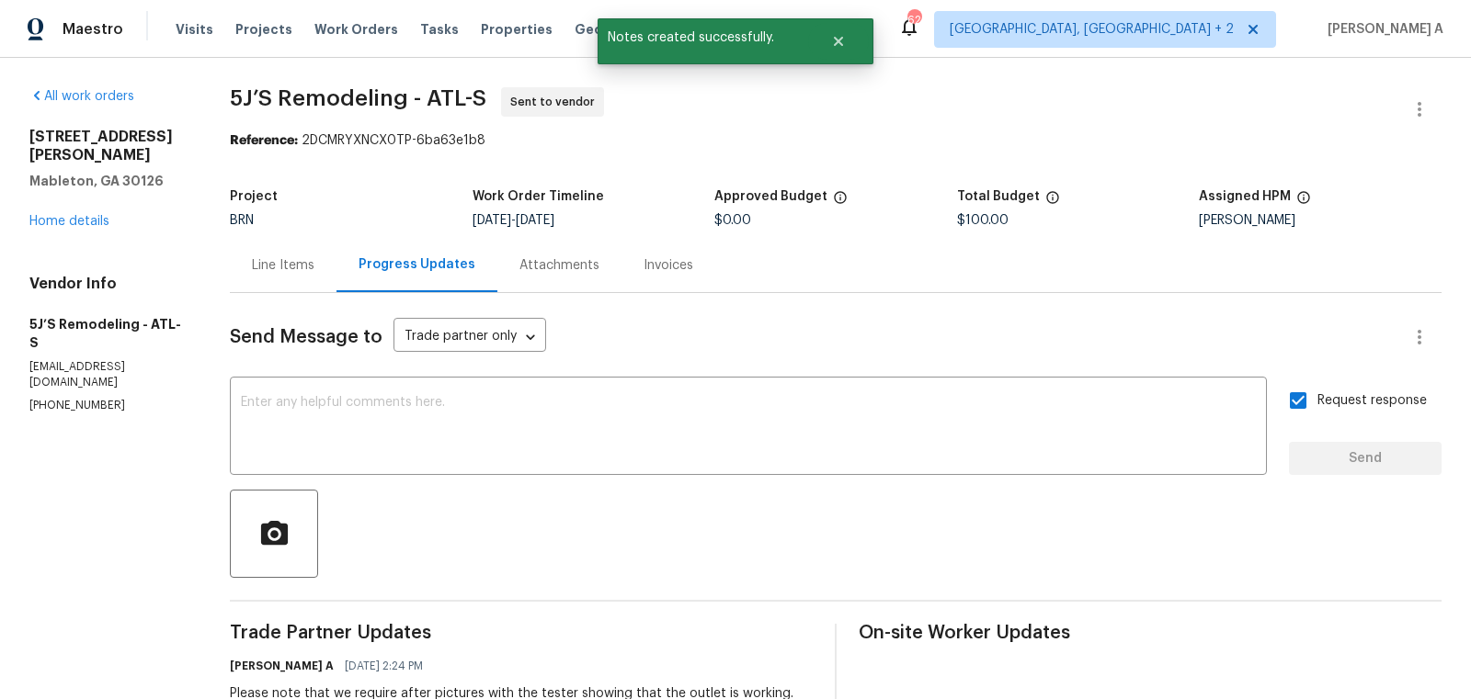
click at [309, 258] on div "Line Items" at bounding box center [283, 265] width 62 height 18
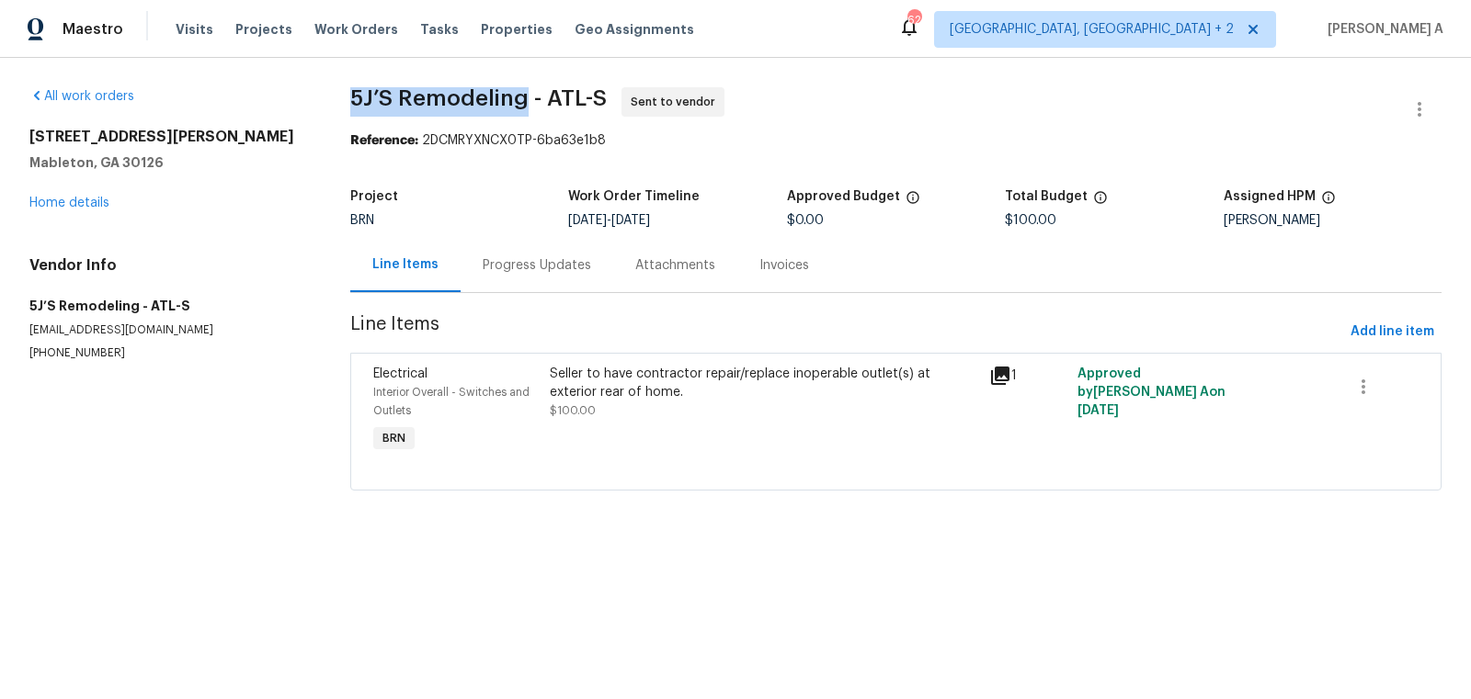
drag, startPoint x: 335, startPoint y: 97, endPoint x: 517, endPoint y: 97, distance: 182.0
click at [517, 97] on div "All work orders 6941 Gallant Cir SE Mableton, GA 30126 Home details Vendor Info…" at bounding box center [735, 300] width 1471 height 484
copy span "5J’S Remodeling"
click at [494, 285] on div "Progress Updates" at bounding box center [536, 265] width 153 height 54
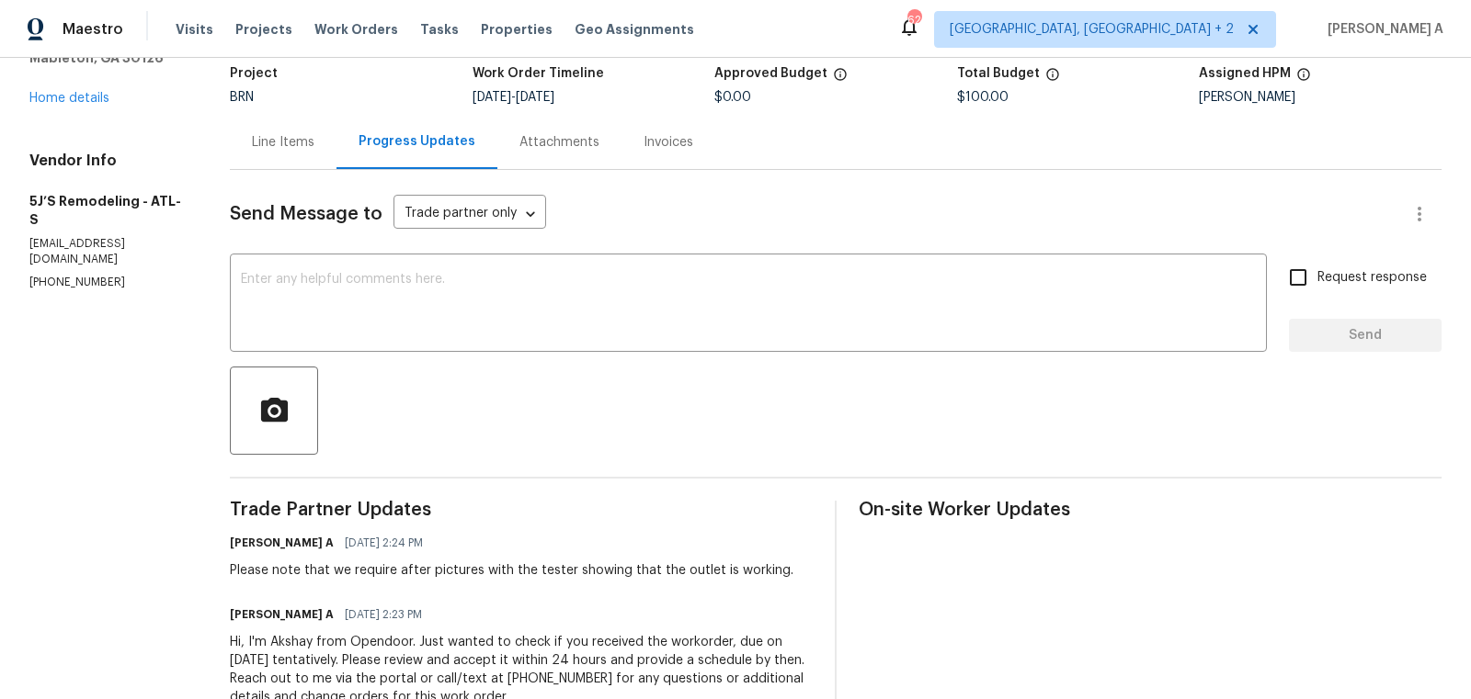
scroll to position [124, 0]
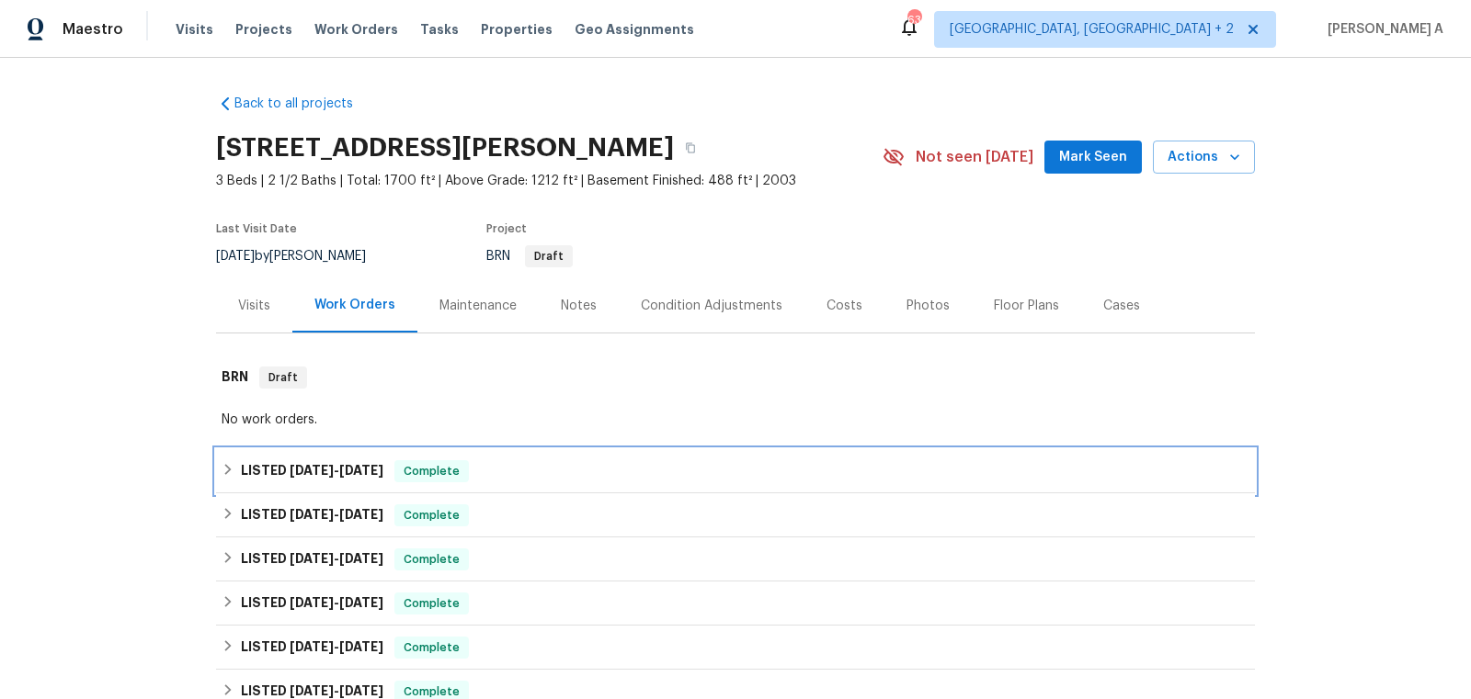
click at [577, 462] on div "LISTED 7/9/25 - 7/11/25 Complete" at bounding box center [736, 471] width 1028 height 22
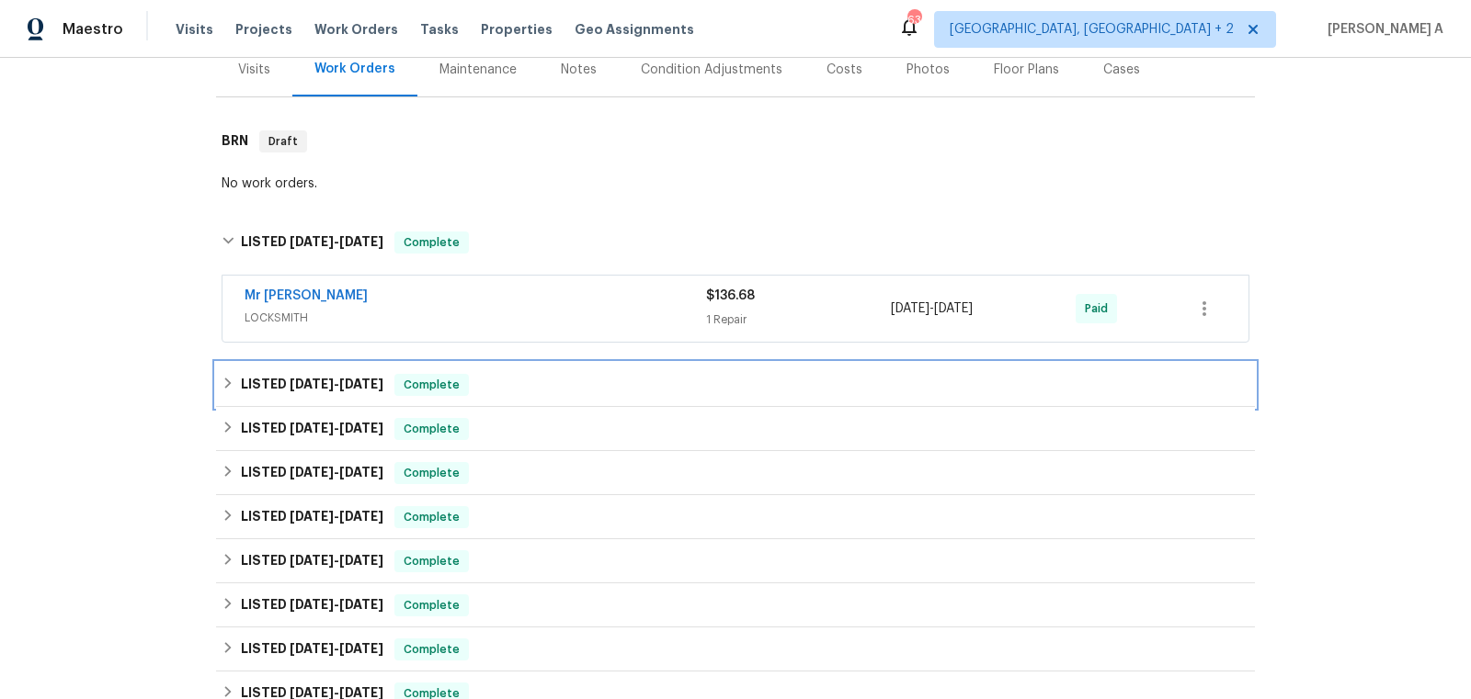
click at [478, 365] on div "LISTED 5/30/25 - 6/2/25 Complete" at bounding box center [735, 385] width 1039 height 44
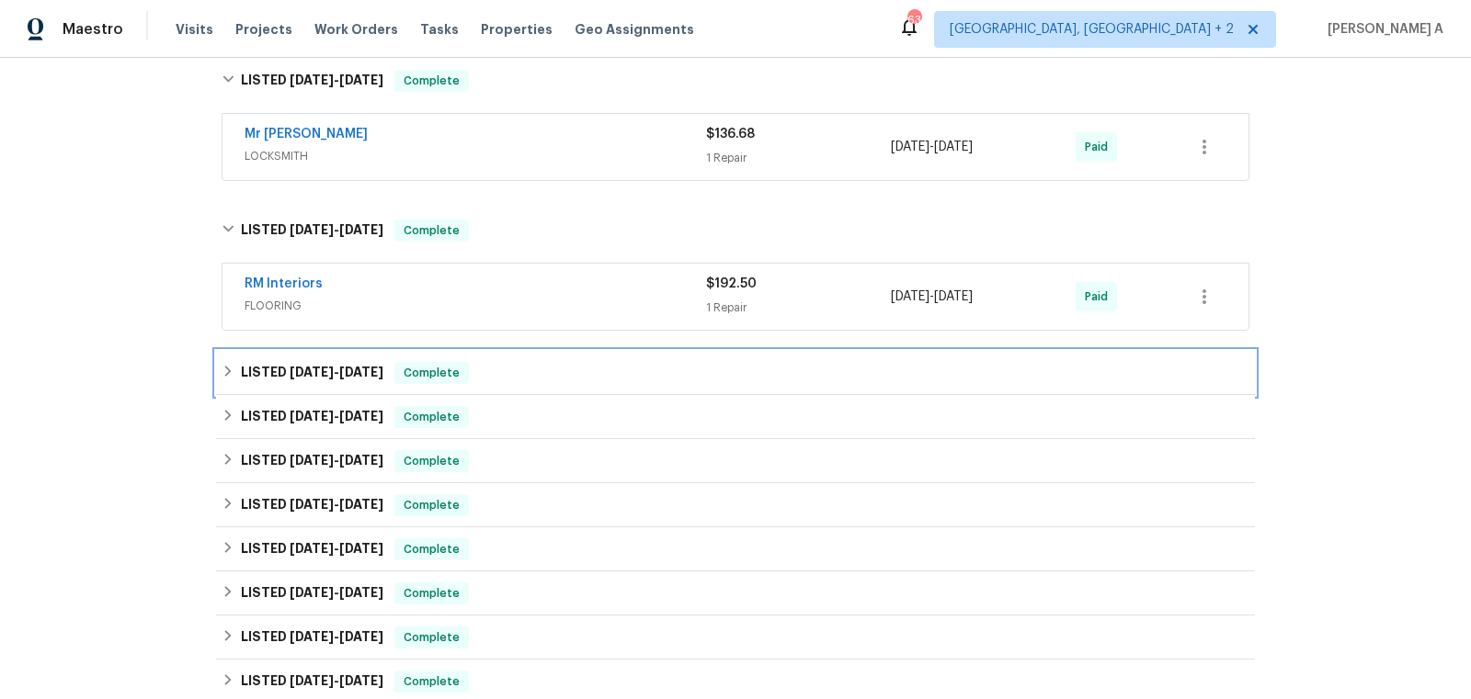
click at [455, 390] on div "LISTED 4/16/25 - 4/23/25 Complete" at bounding box center [735, 373] width 1039 height 44
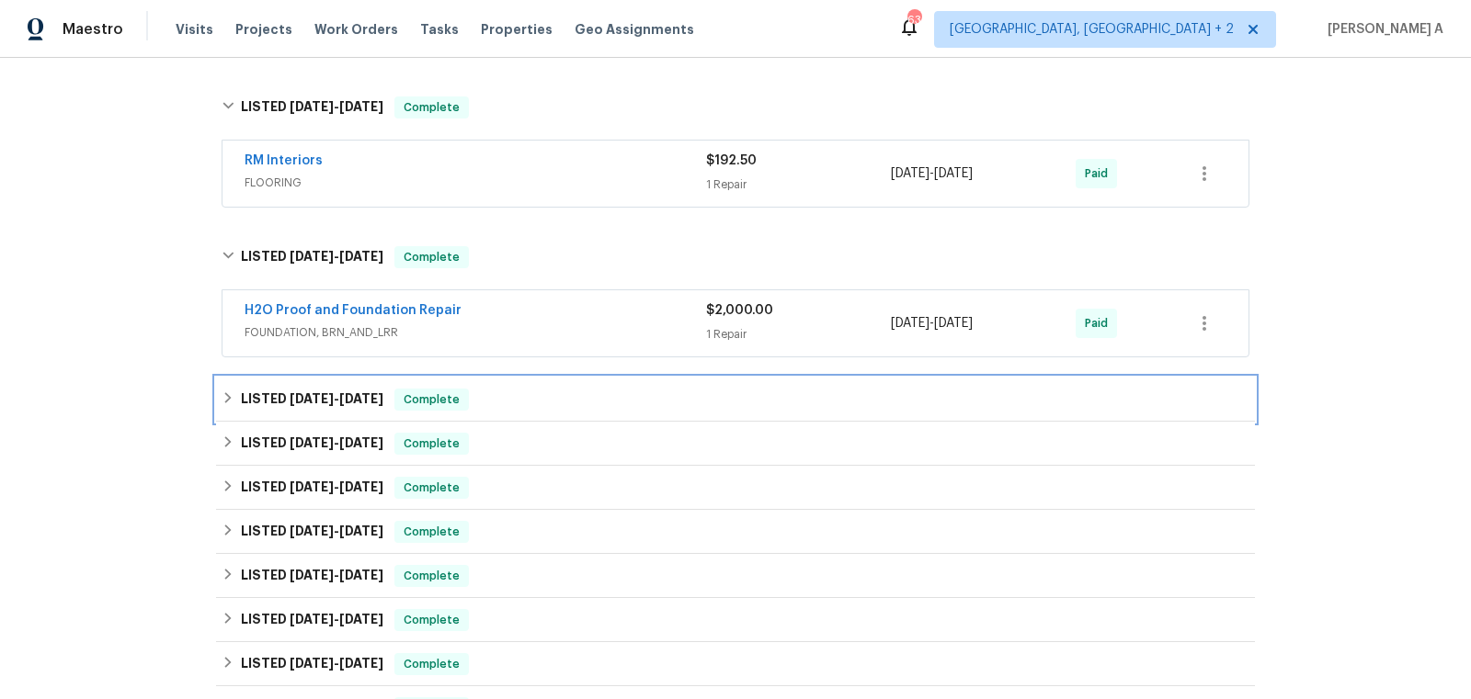
click at [448, 402] on span "Complete" at bounding box center [431, 400] width 71 height 18
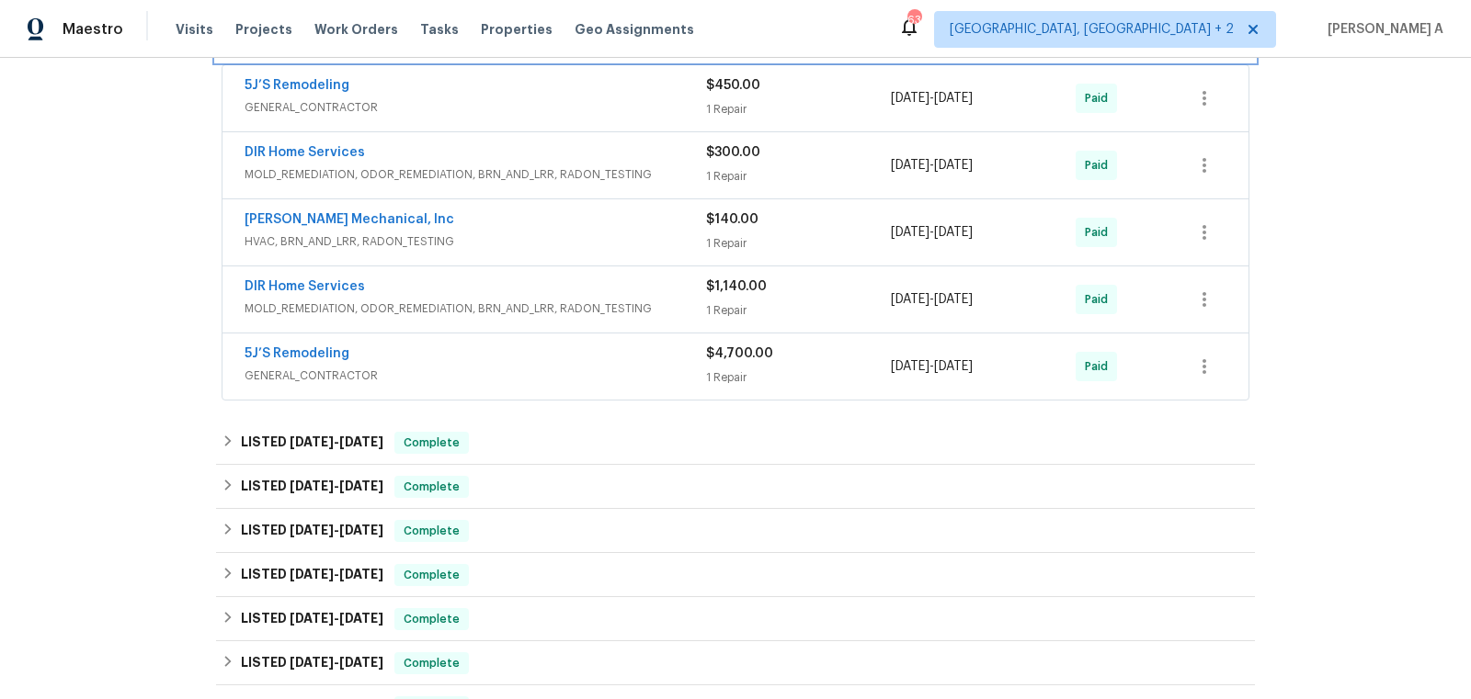
scroll to position [912, 0]
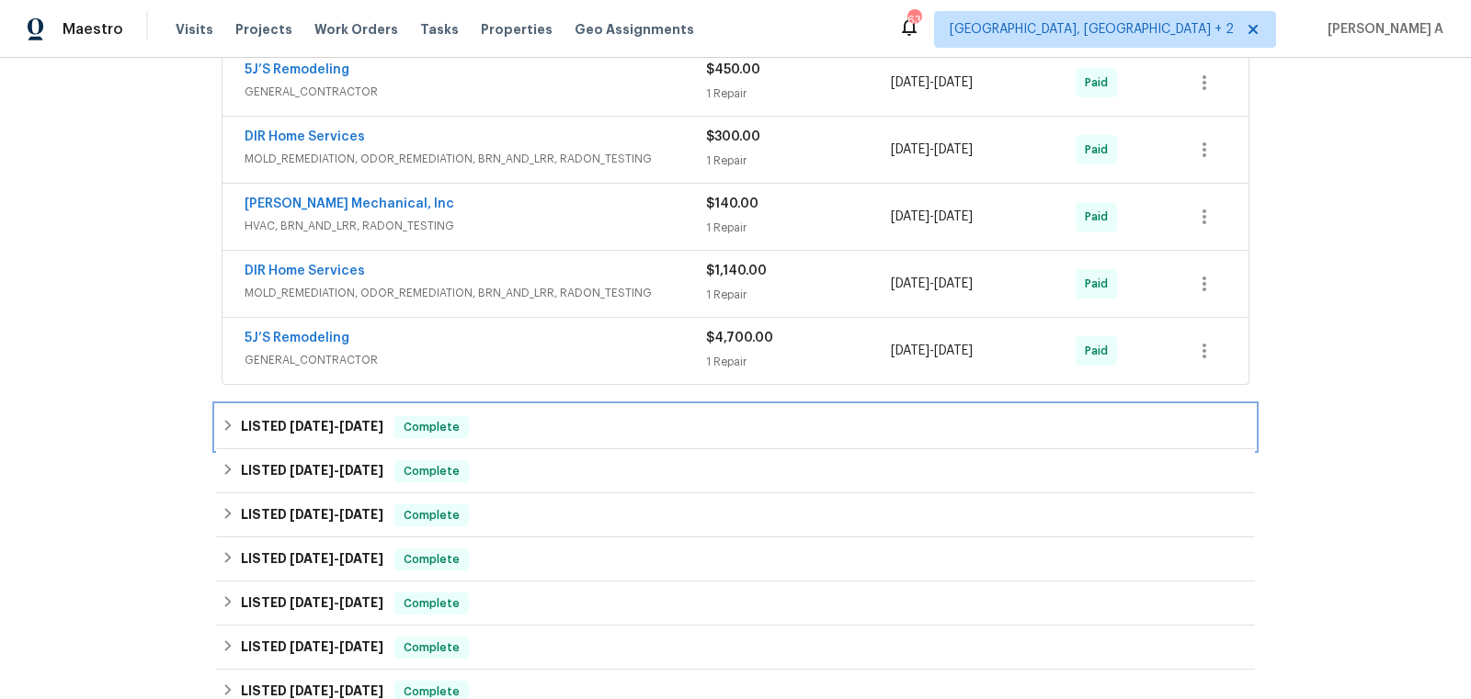
click at [397, 432] on div "LISTED 3/13/25 - 3/20/25 Complete" at bounding box center [735, 427] width 1039 height 44
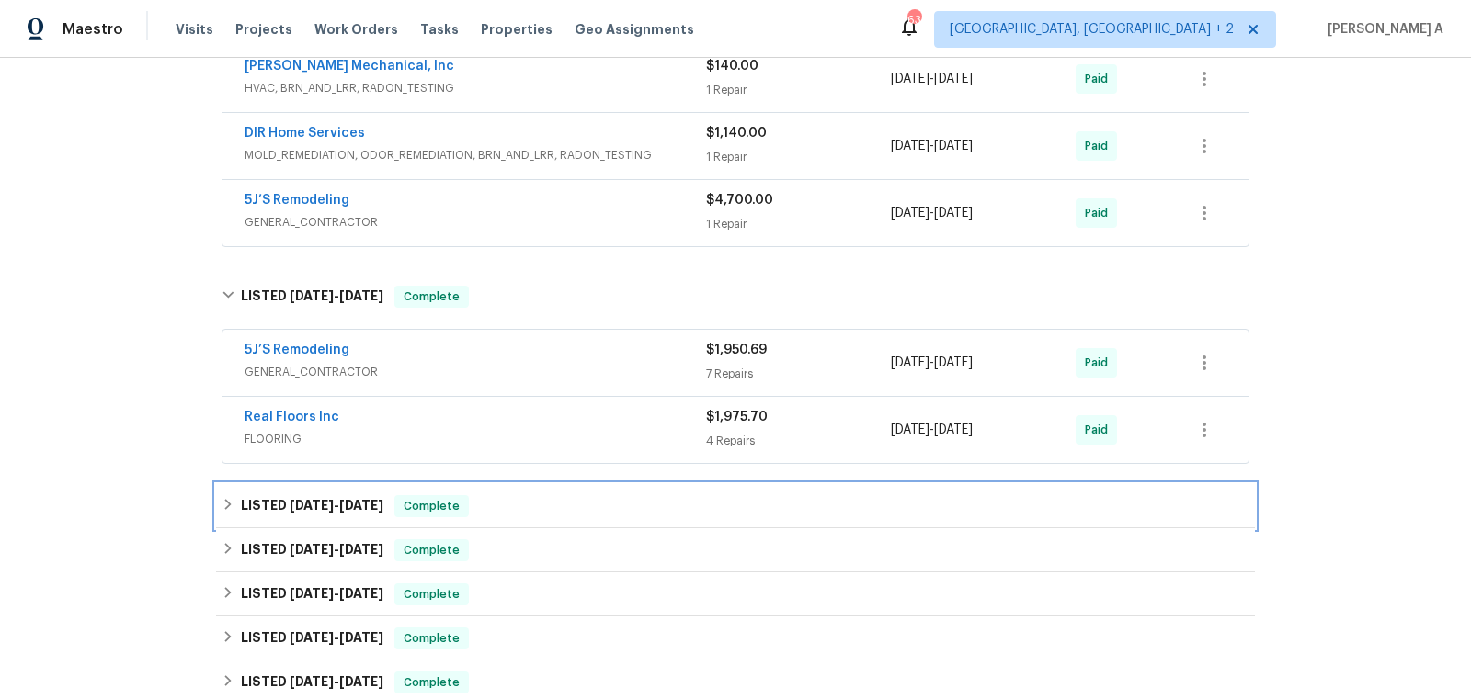
click at [383, 499] on span "3/3/25" at bounding box center [361, 505] width 44 height 13
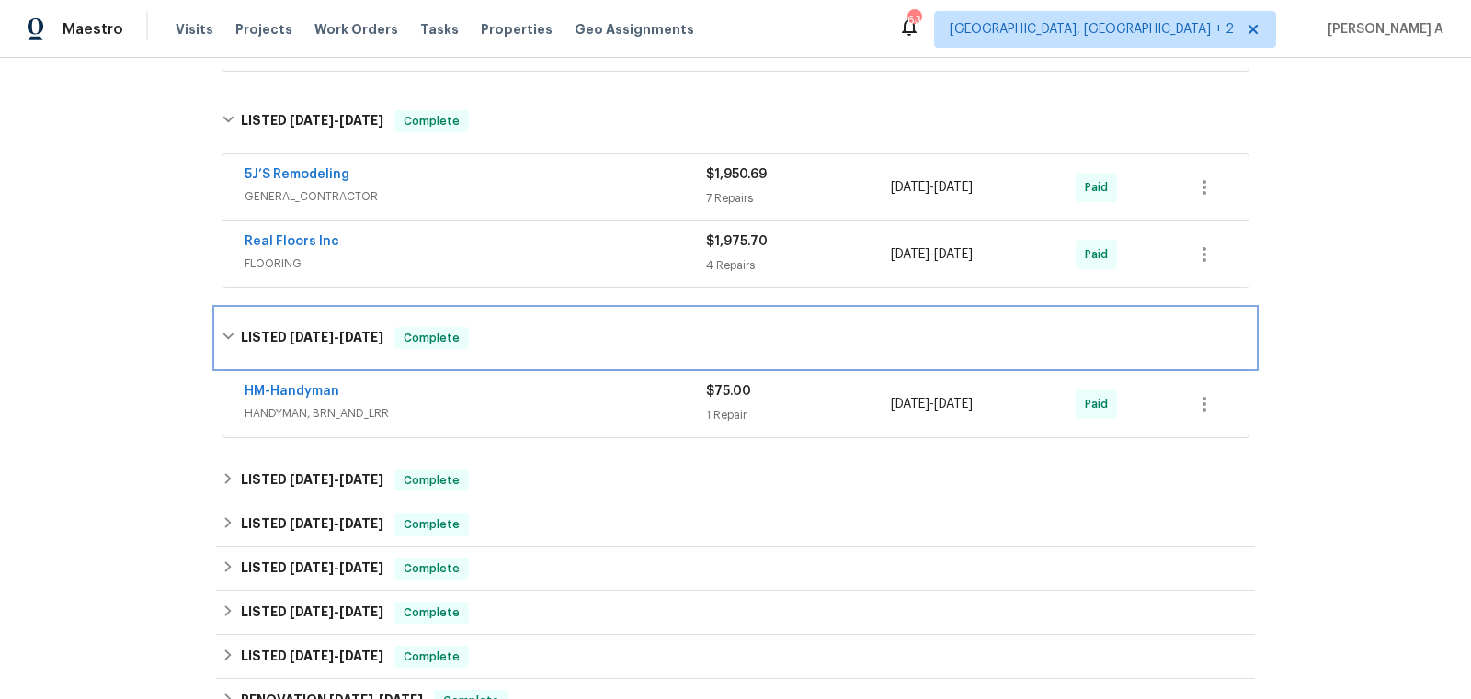
scroll to position [1327, 0]
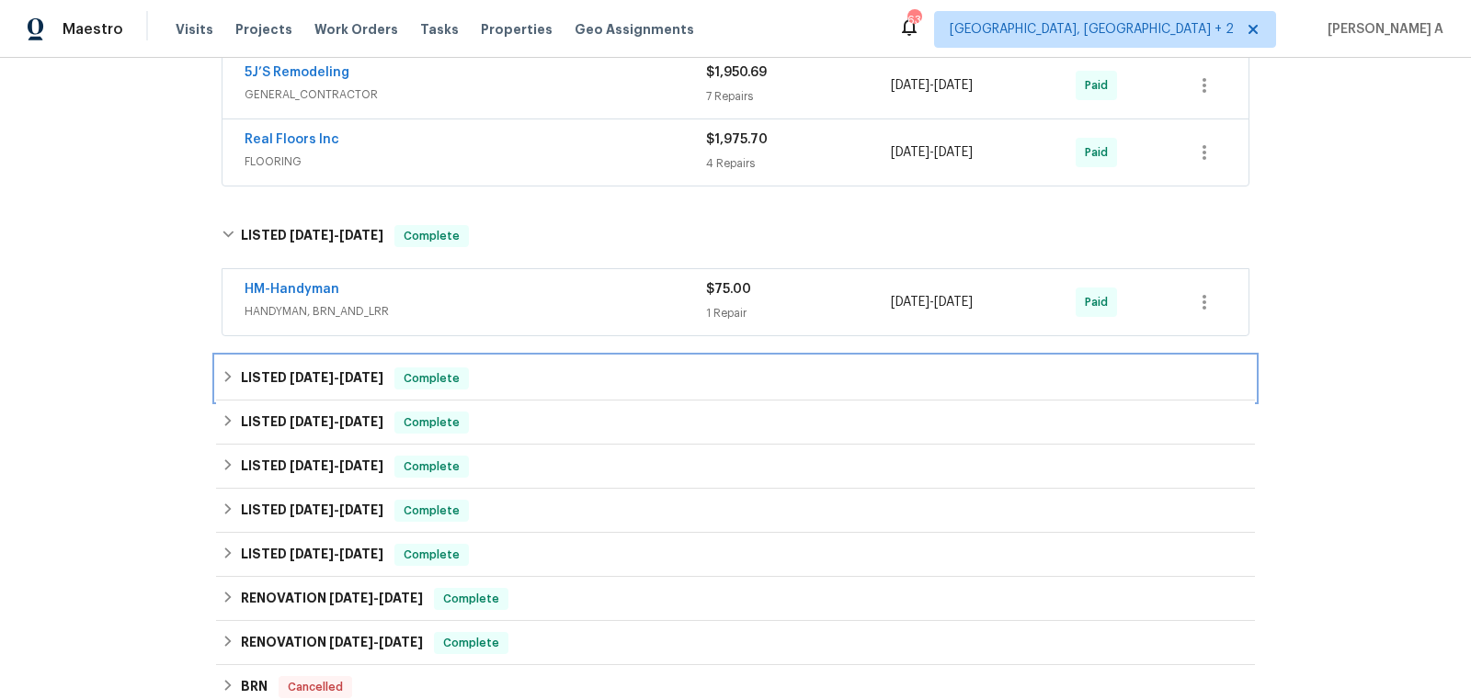
click at [375, 382] on div "LISTED 1/30/25 - 2/3/25 Complete" at bounding box center [735, 379] width 1039 height 44
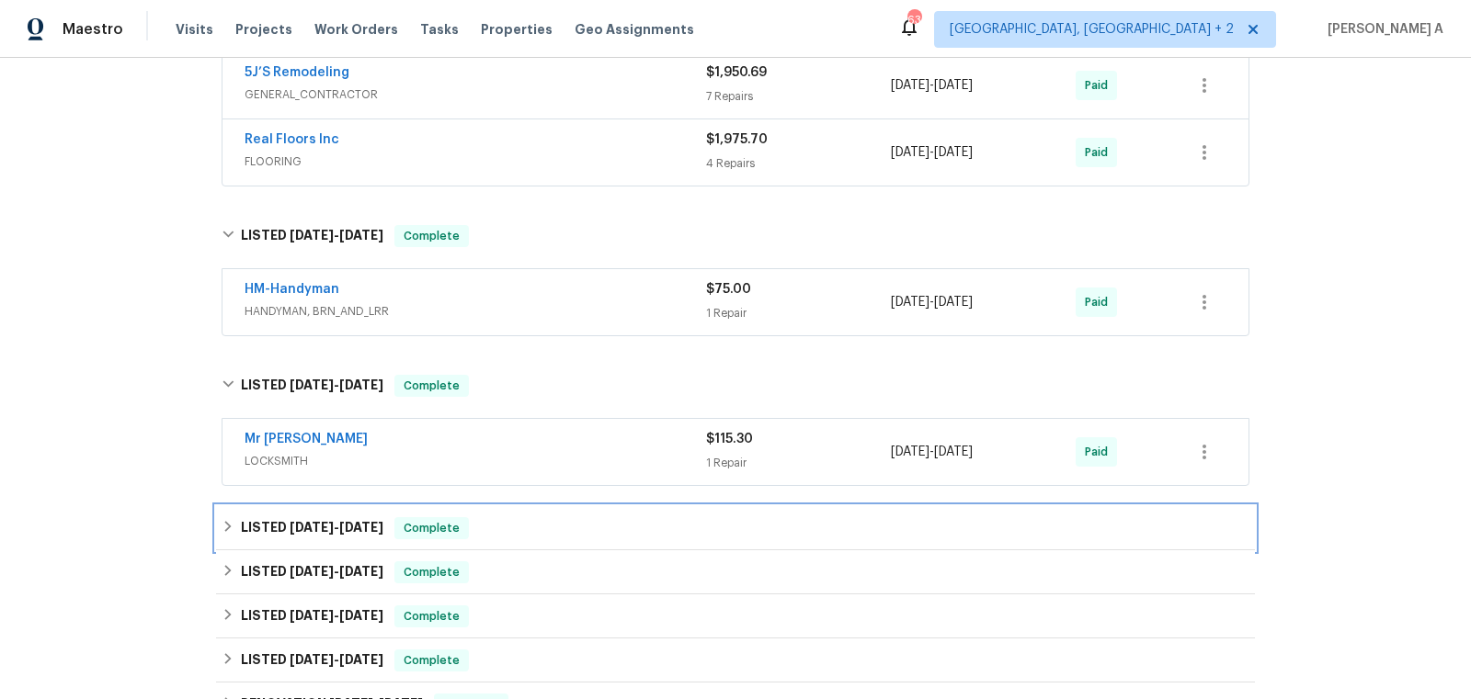
click at [411, 519] on span "Complete" at bounding box center [431, 528] width 71 height 18
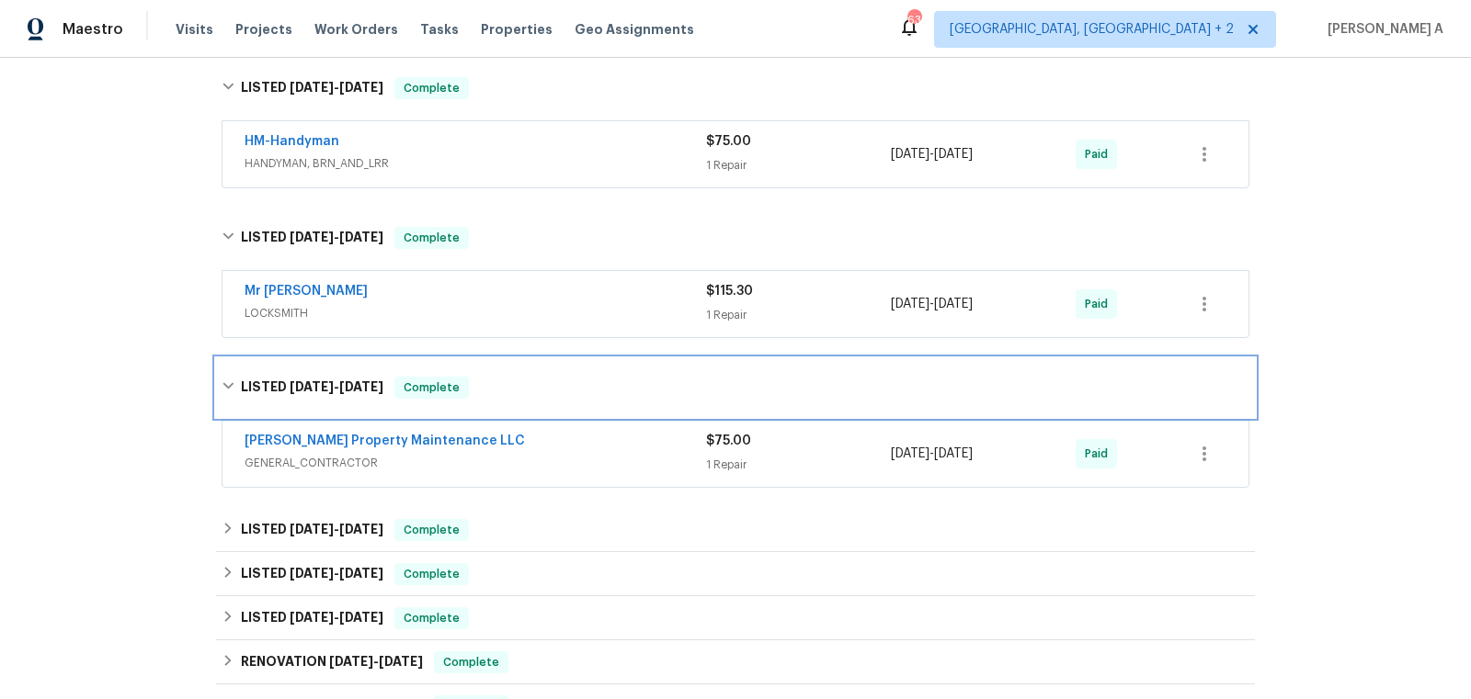
scroll to position [1487, 0]
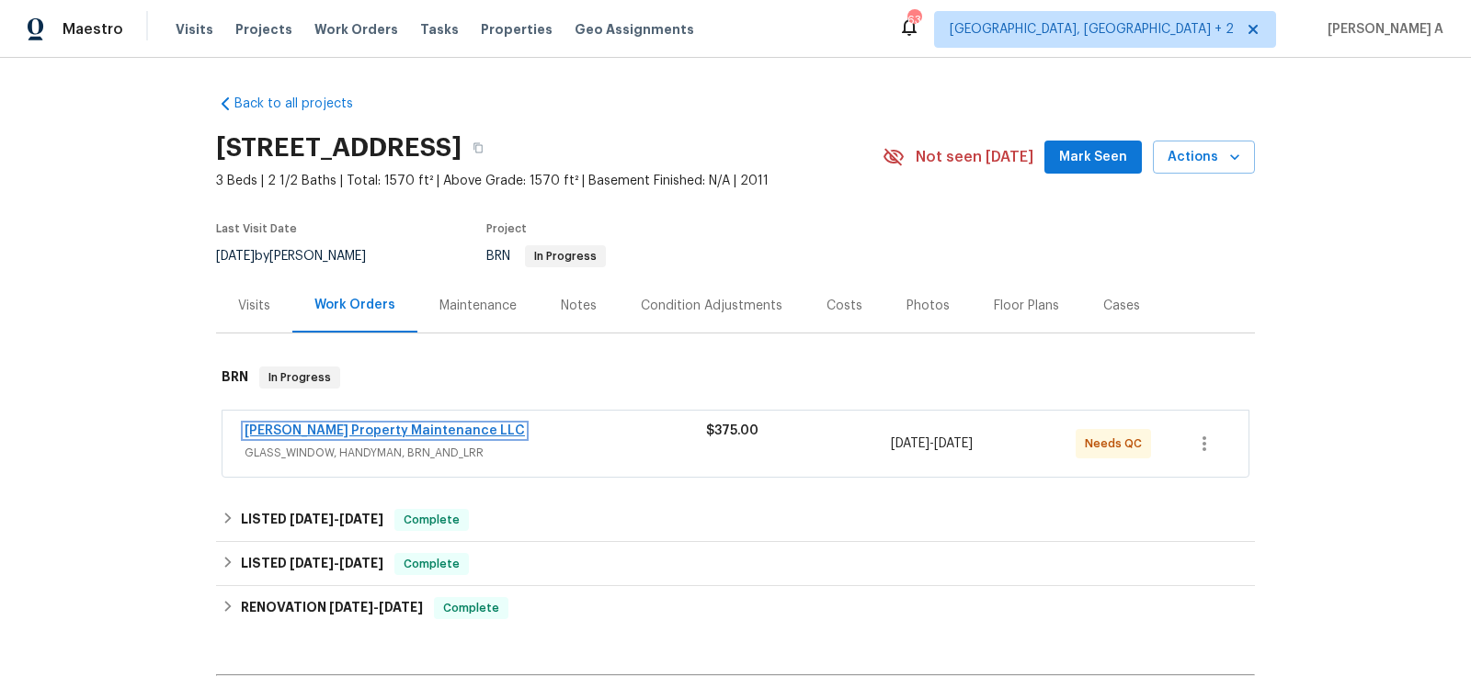
click at [347, 428] on link "[PERSON_NAME] Property Maintenance LLC" at bounding box center [384, 431] width 280 height 13
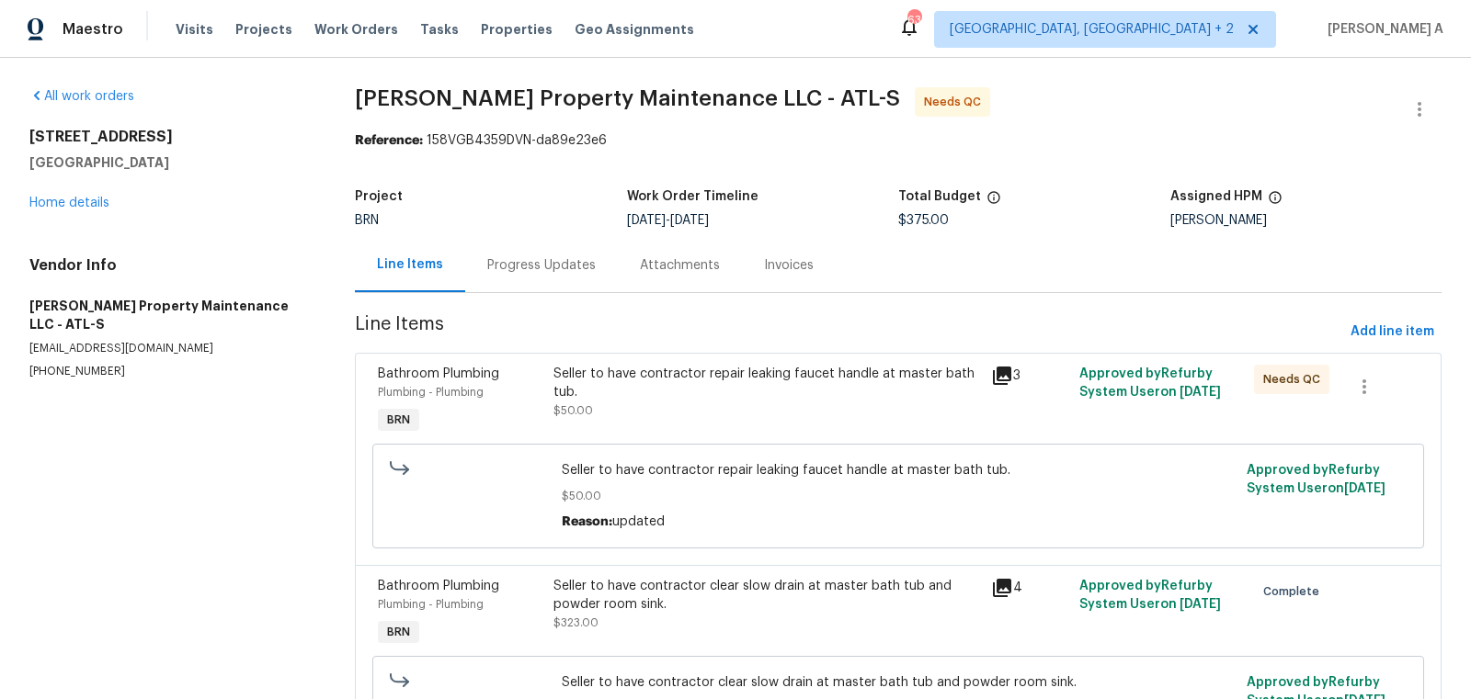
click at [764, 385] on div "Seller to have contractor repair leaking faucet handle at master bath tub." at bounding box center [766, 383] width 427 height 37
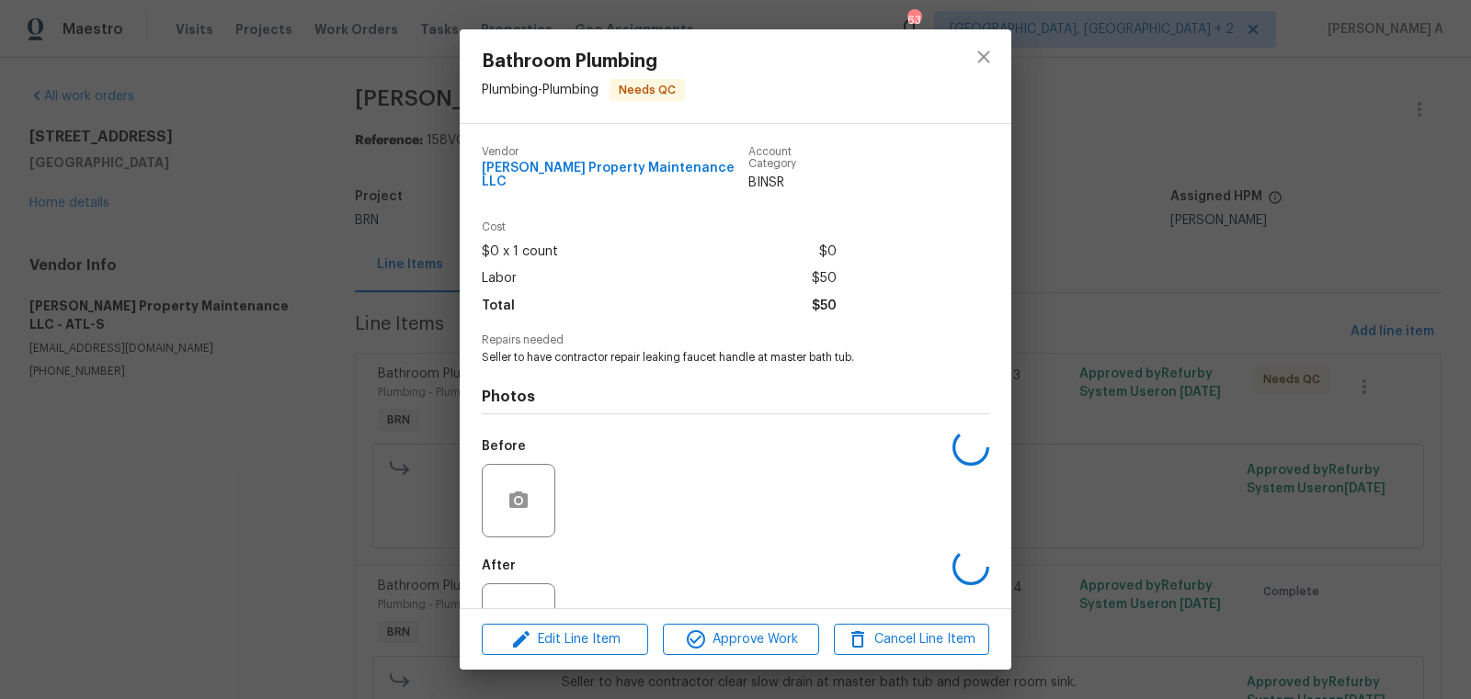
scroll to position [55, 0]
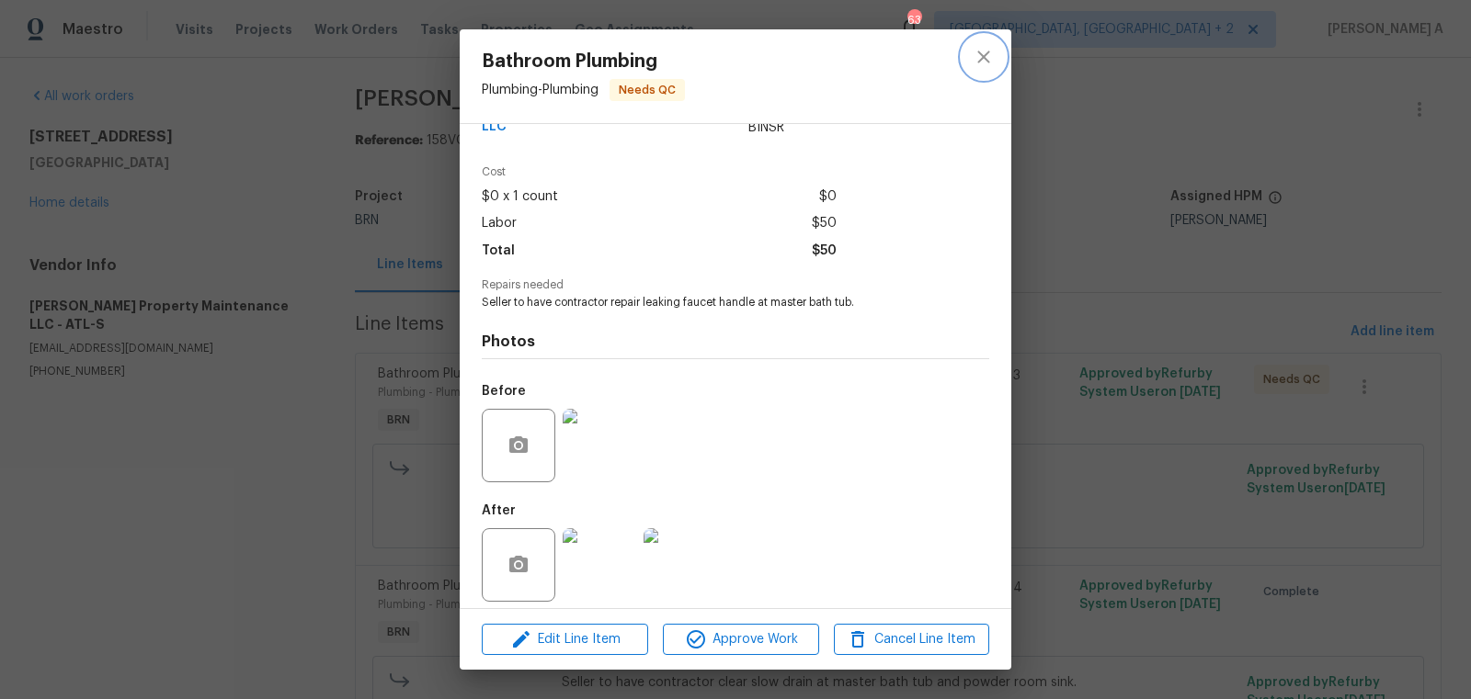
click at [998, 51] on button "close" at bounding box center [983, 57] width 44 height 44
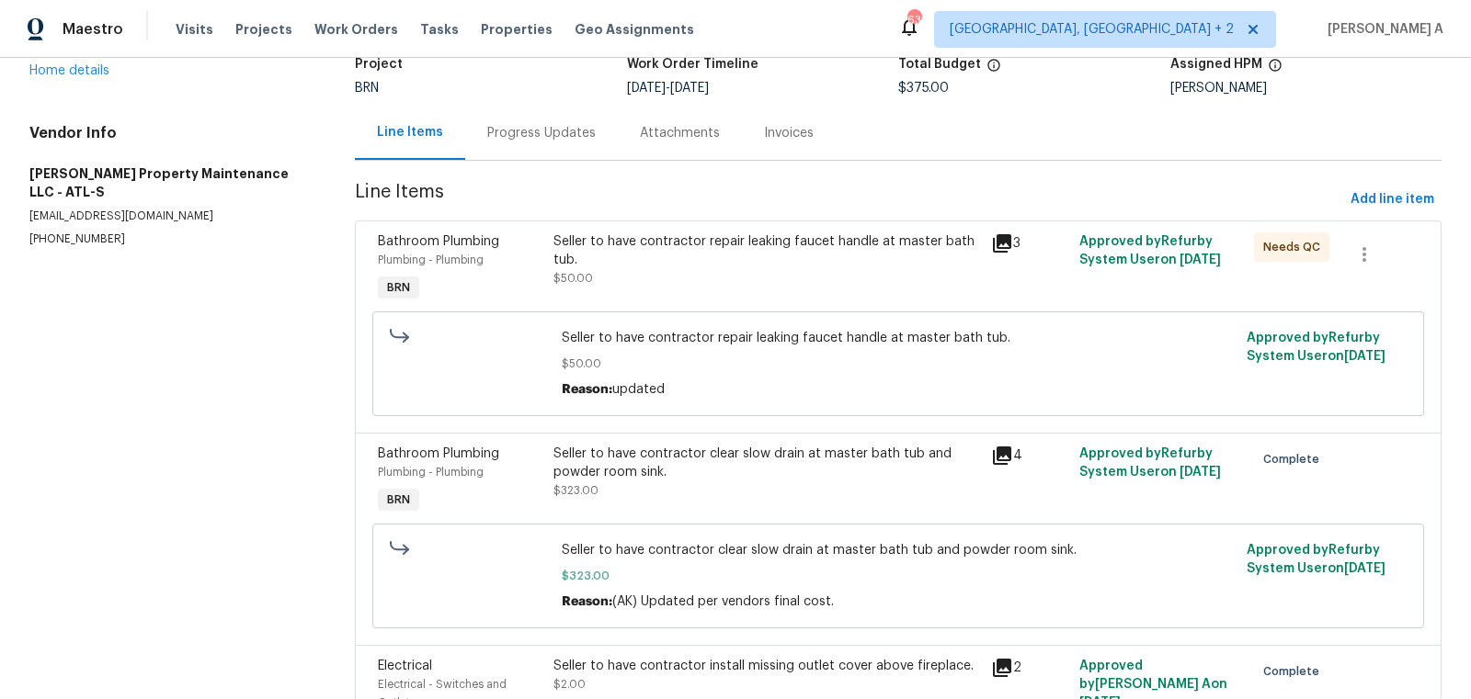
scroll to position [0, 0]
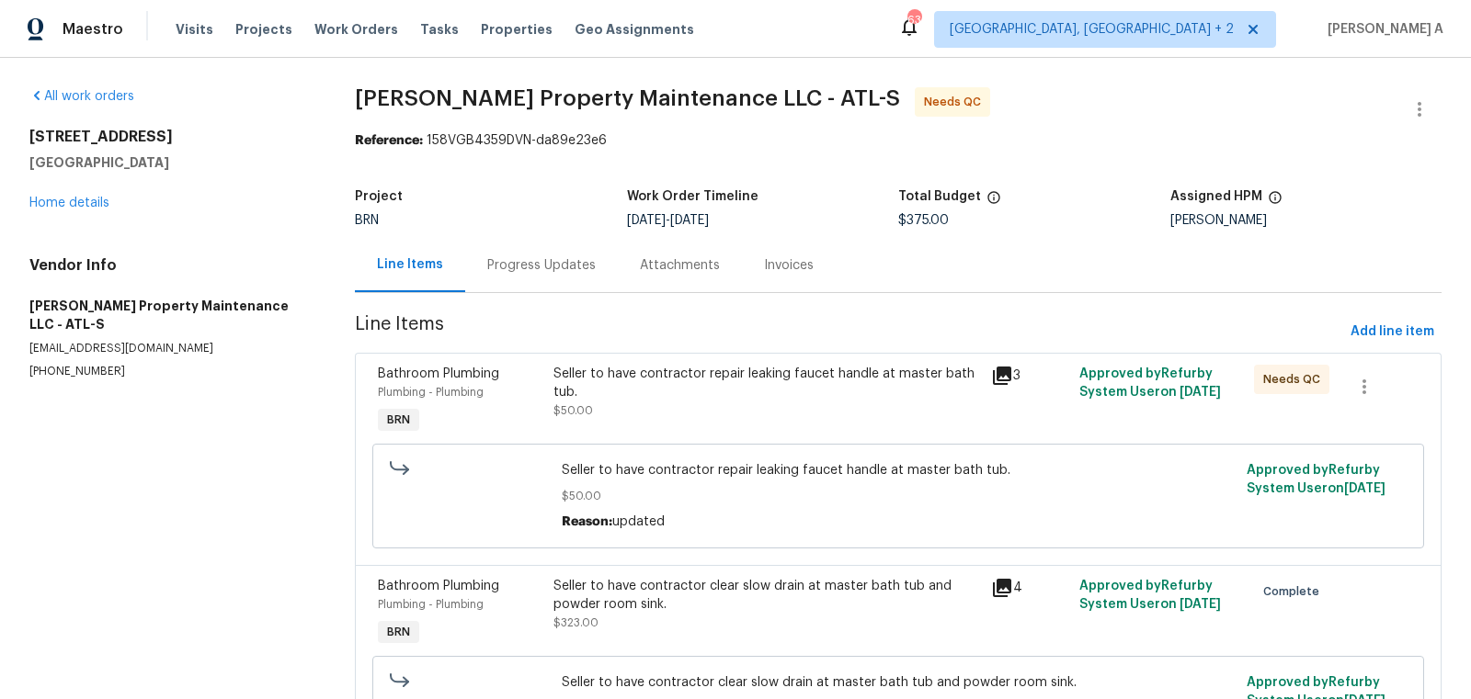
click at [518, 272] on div "Progress Updates" at bounding box center [541, 265] width 108 height 18
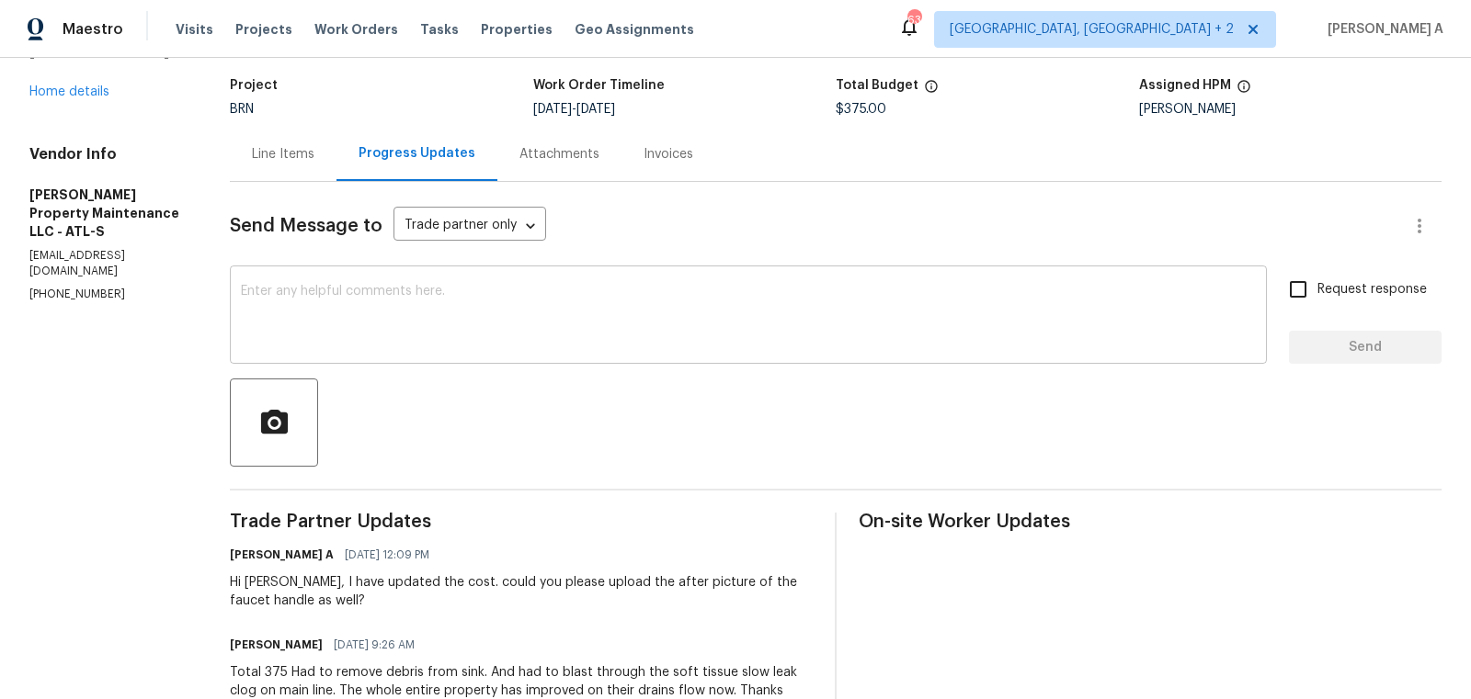
scroll to position [108, 0]
click at [290, 167] on div "Line Items" at bounding box center [283, 157] width 107 height 54
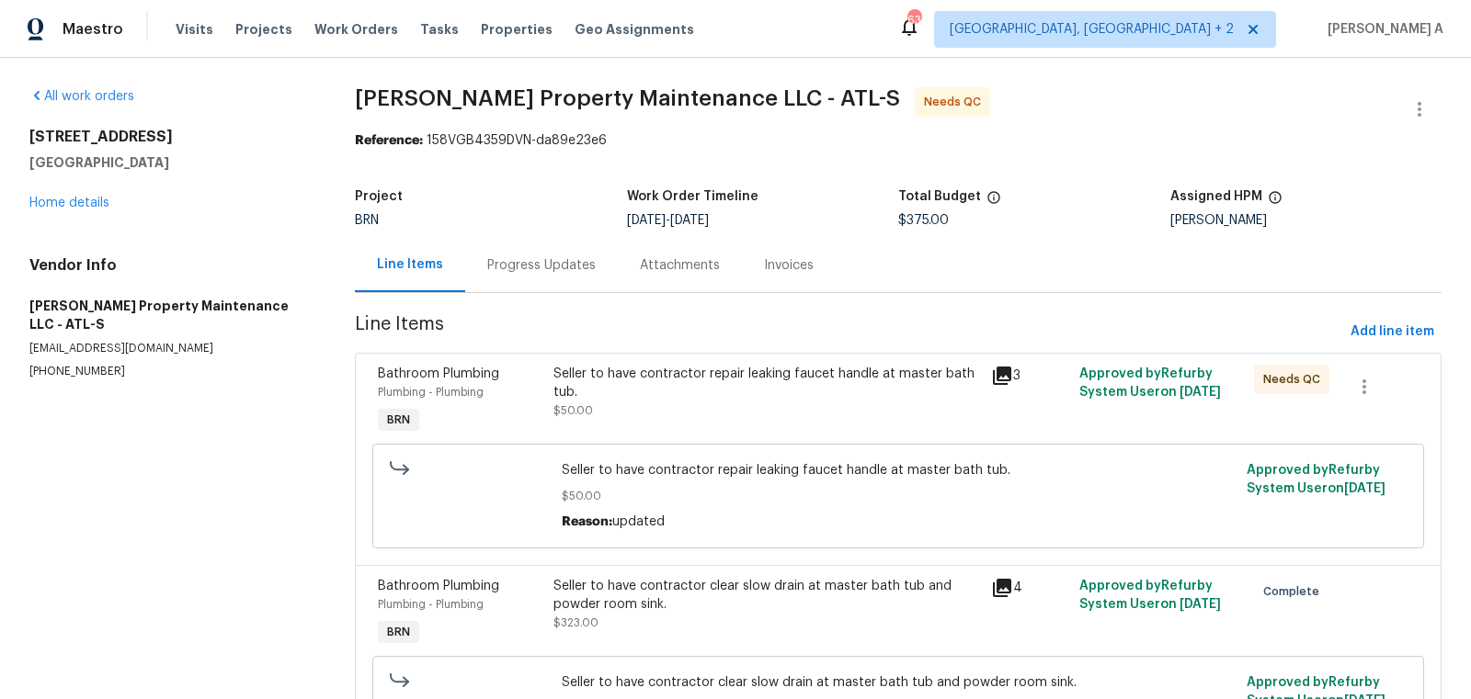
click at [525, 244] on div "Progress Updates" at bounding box center [541, 265] width 153 height 54
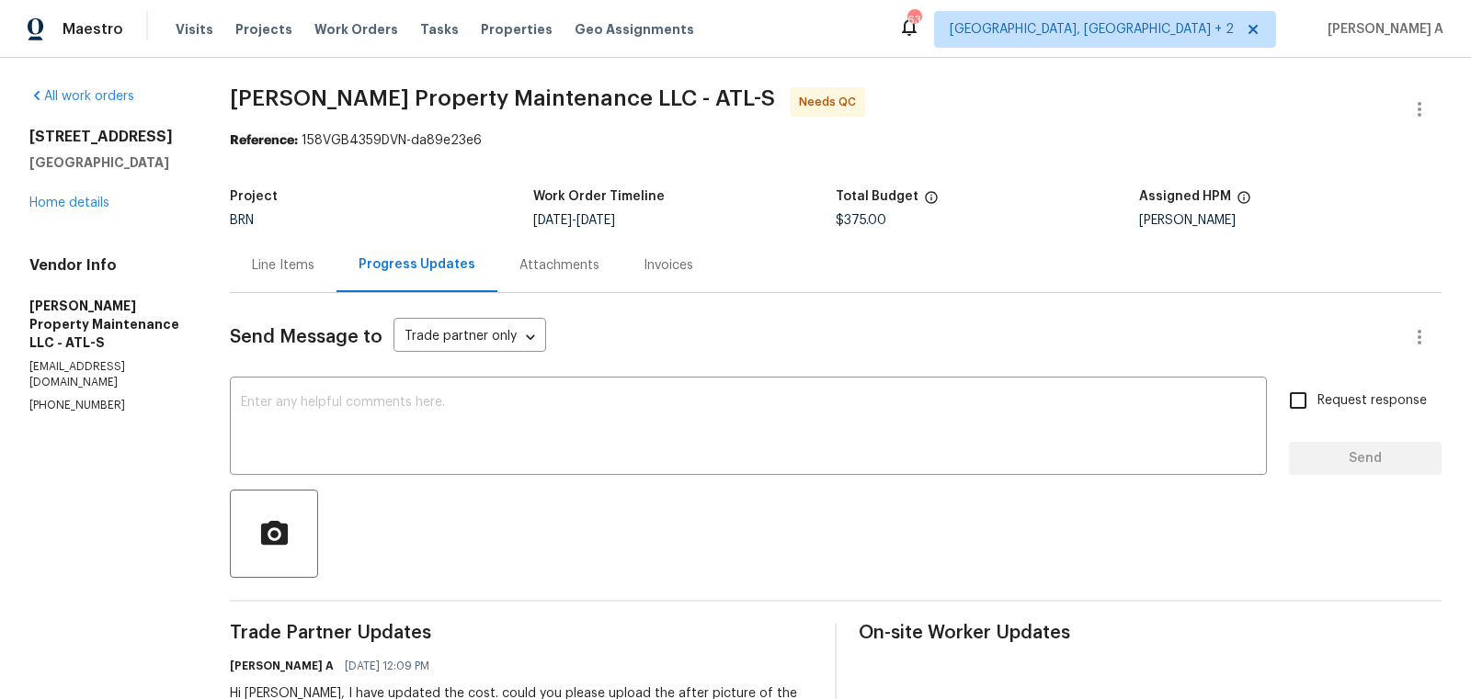
click at [312, 251] on div "Line Items" at bounding box center [283, 265] width 107 height 54
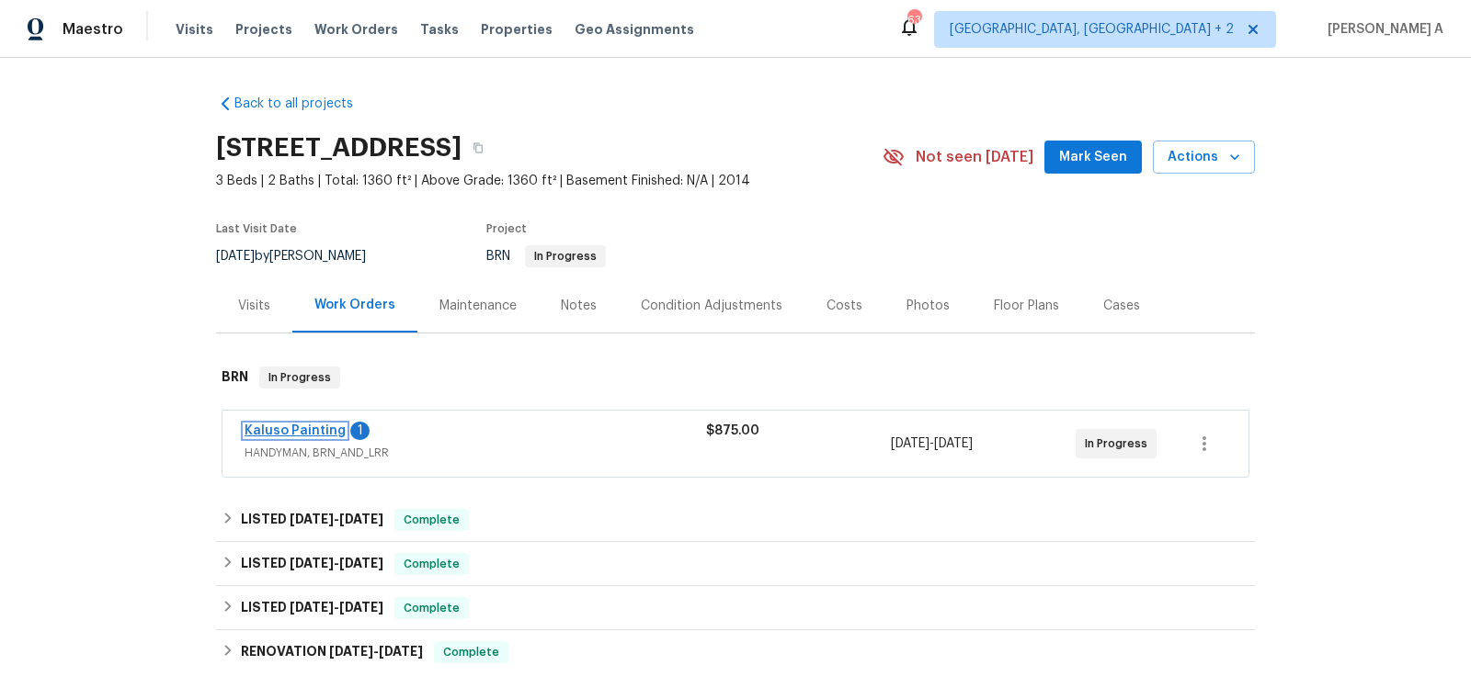
click at [314, 435] on link "Kaluso Painting" at bounding box center [294, 431] width 101 height 13
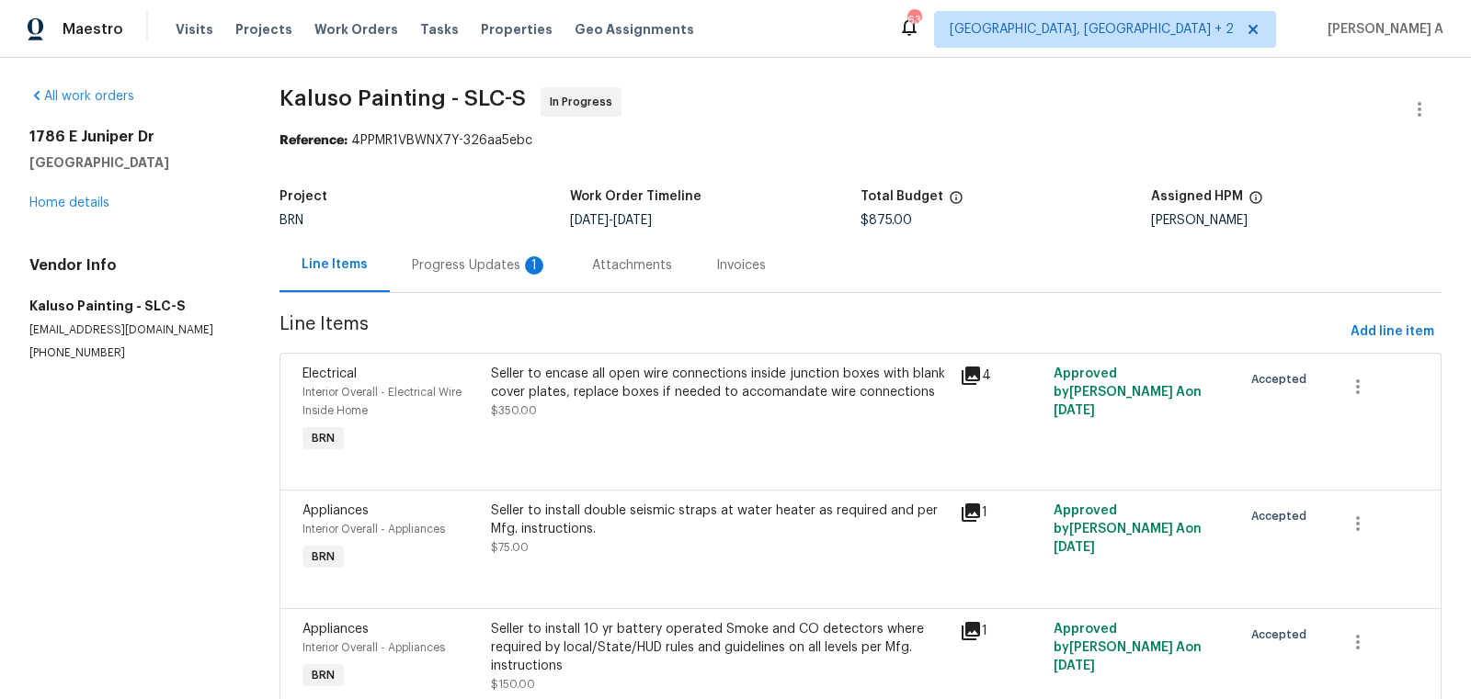
click at [456, 277] on div "Progress Updates 1" at bounding box center [480, 265] width 180 height 54
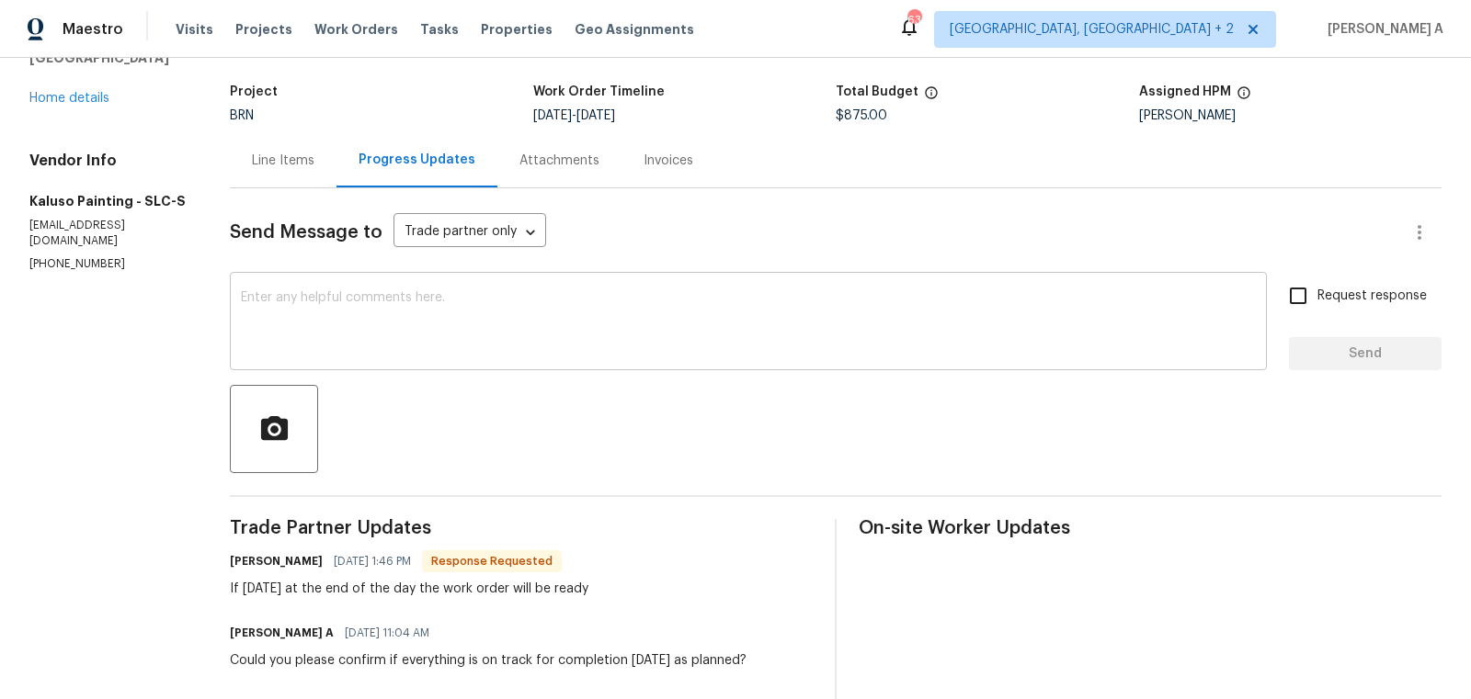
scroll to position [106, 0]
click at [575, 305] on textarea at bounding box center [748, 322] width 1015 height 64
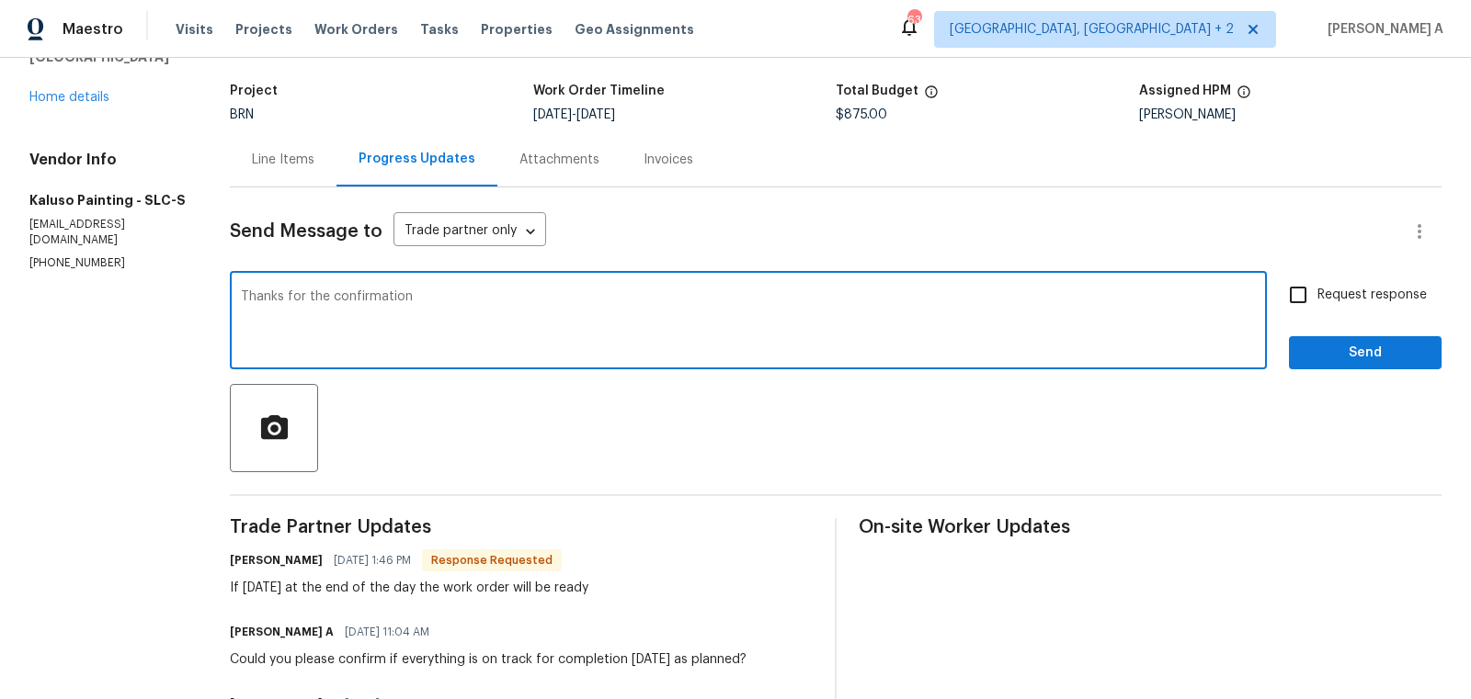
type textarea "Thanks for the confirmation"
click at [1335, 301] on span "Request response" at bounding box center [1371, 295] width 109 height 19
click at [1317, 301] on input "Request response" at bounding box center [1297, 295] width 39 height 39
checkbox input "true"
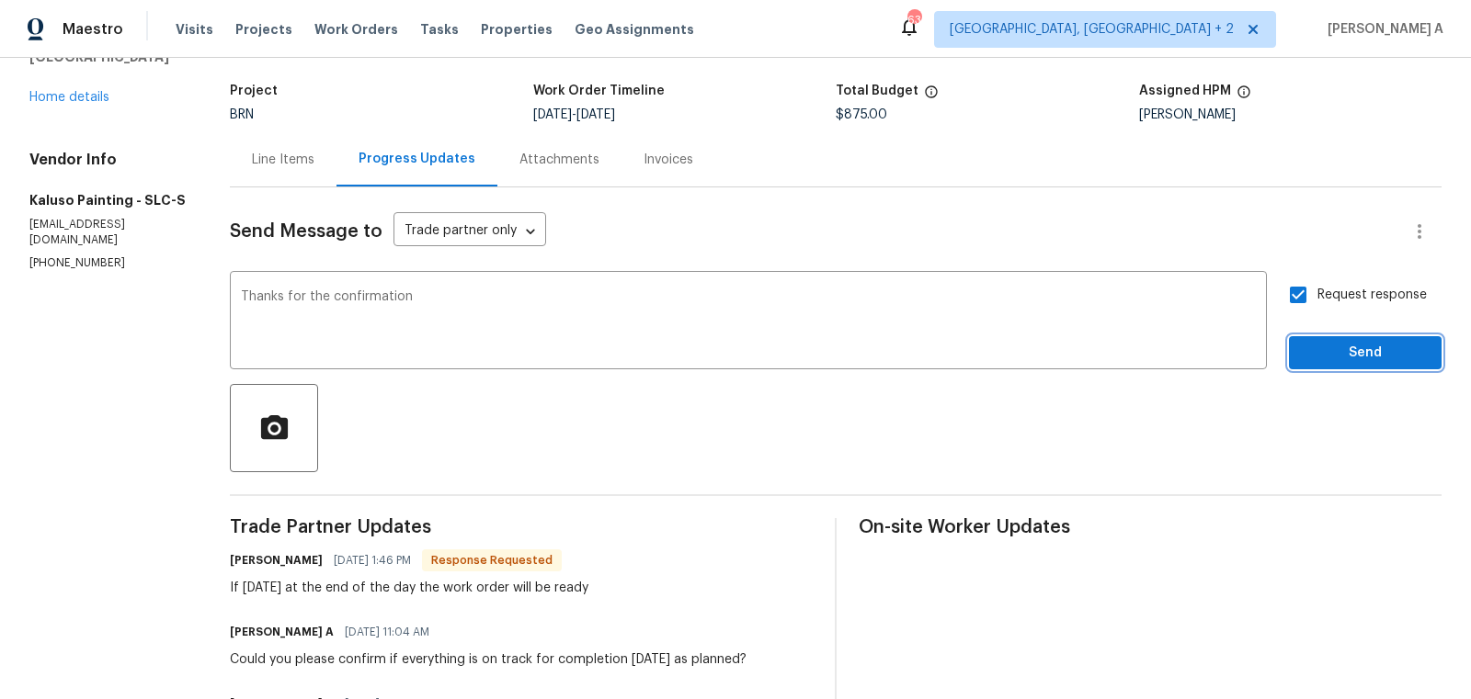
click at [1361, 342] on span "Send" at bounding box center [1364, 353] width 123 height 23
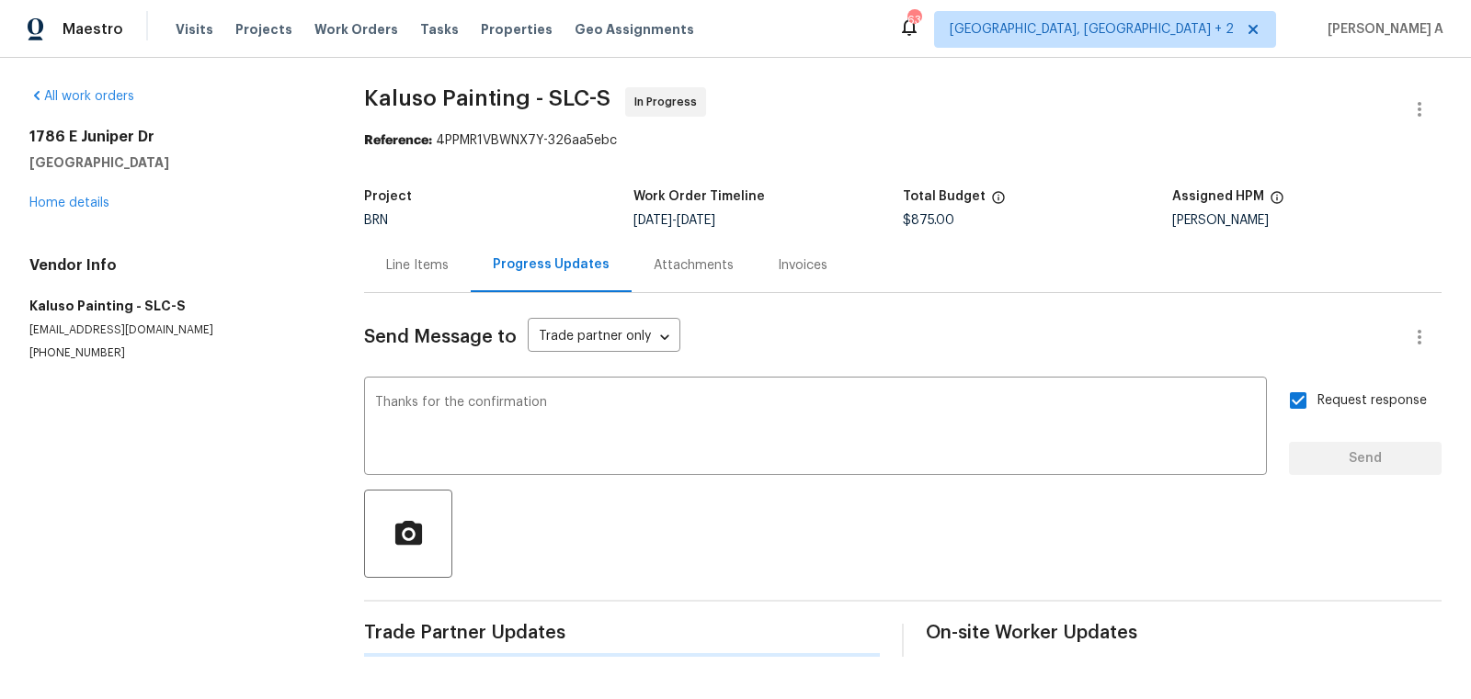
scroll to position [0, 0]
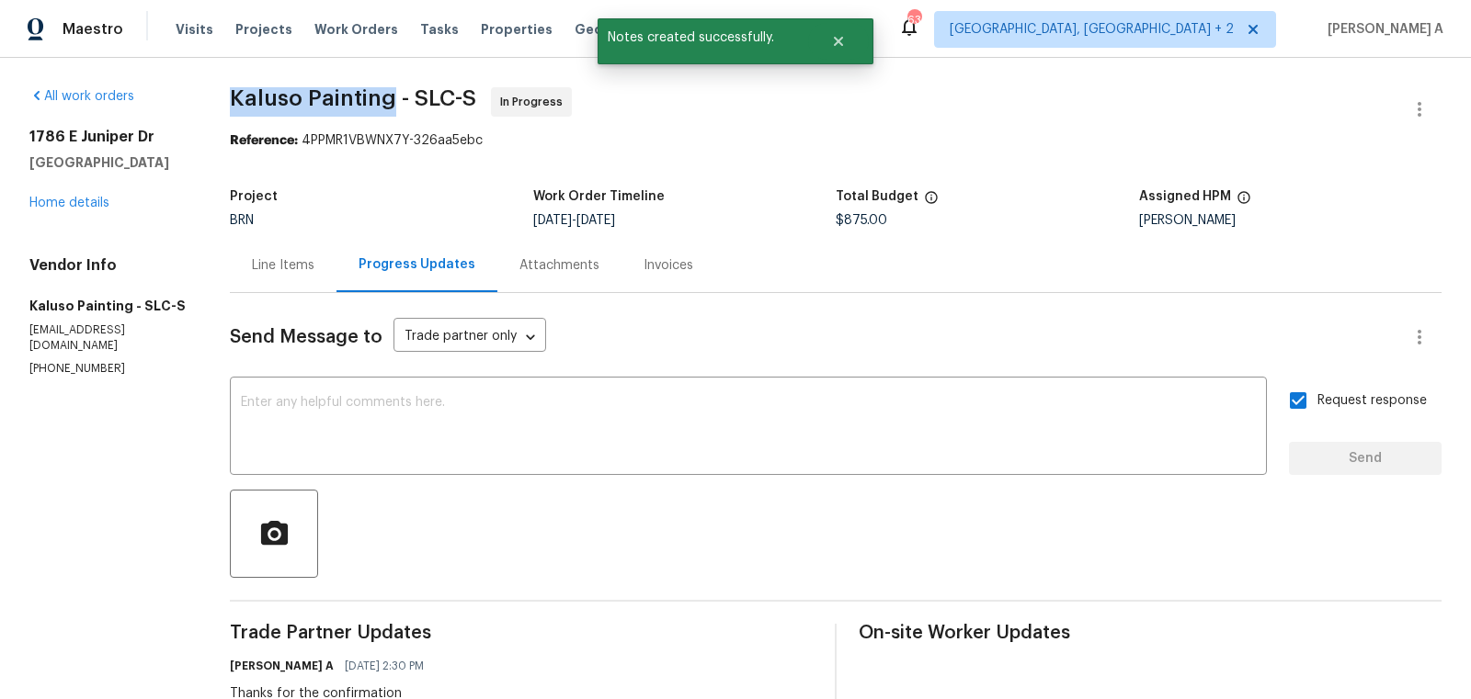
copy span "Kaluso Painting"
drag, startPoint x: 216, startPoint y: 95, endPoint x: 391, endPoint y: 96, distance: 174.6
click at [392, 96] on div "All work orders 1786 E Juniper Dr Eagle Mountain, UT 84005 Home details Vendor …" at bounding box center [735, 658] width 1471 height 1200
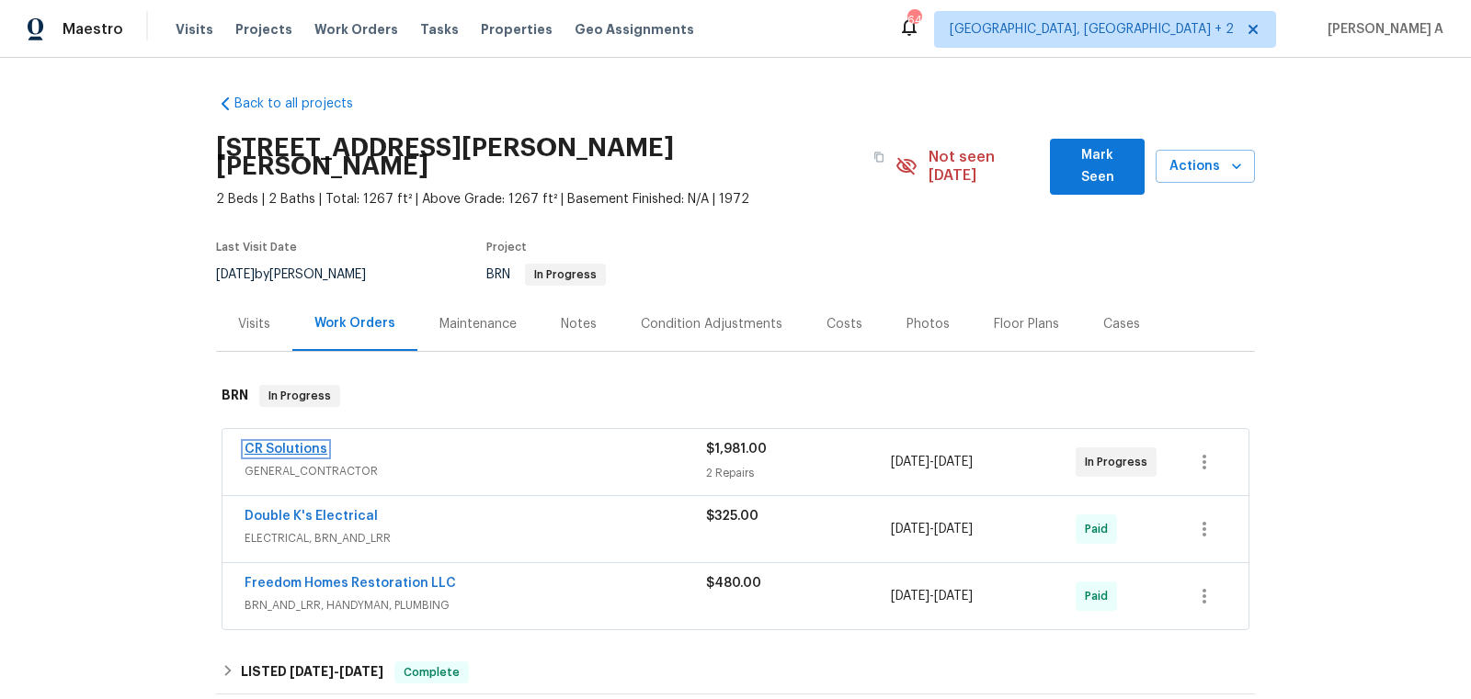
click at [290, 443] on link "CR Solutions" at bounding box center [285, 449] width 83 height 13
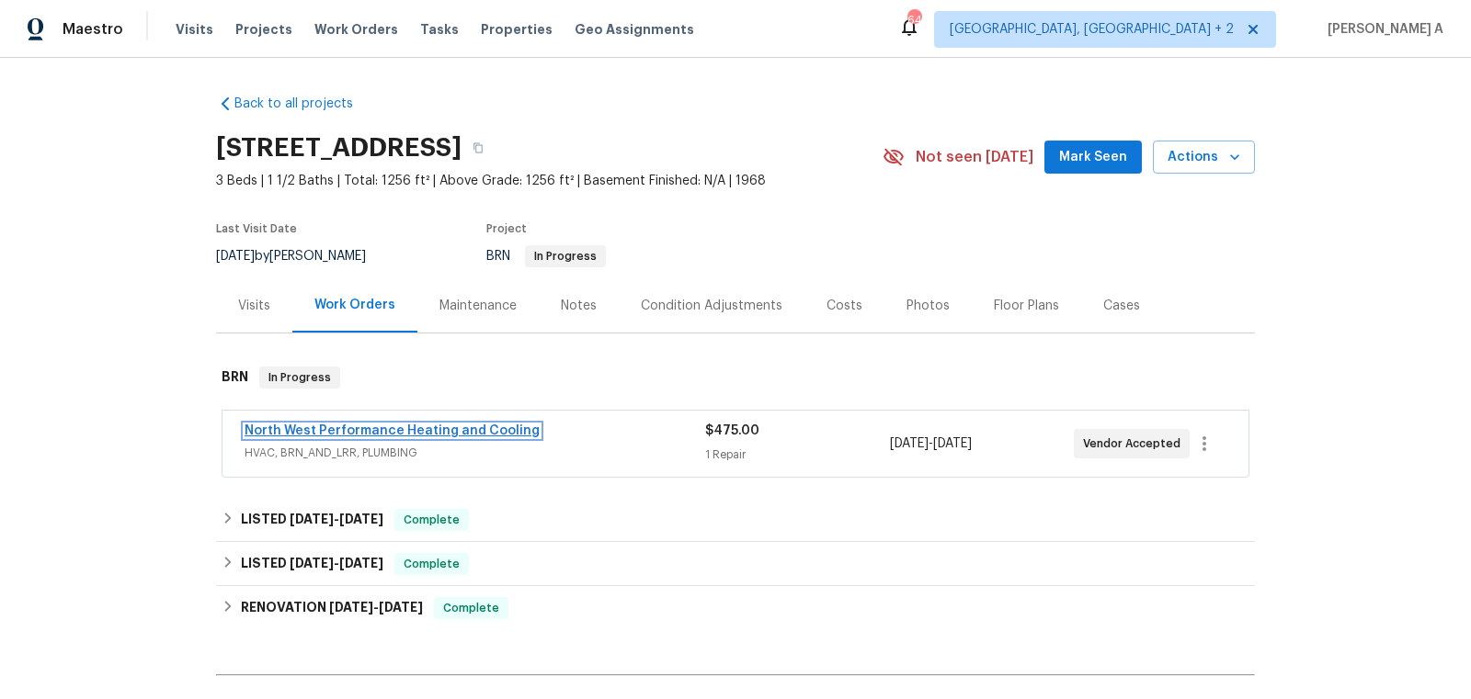
click at [509, 429] on link "North West Performance Heating and Cooling" at bounding box center [391, 431] width 295 height 13
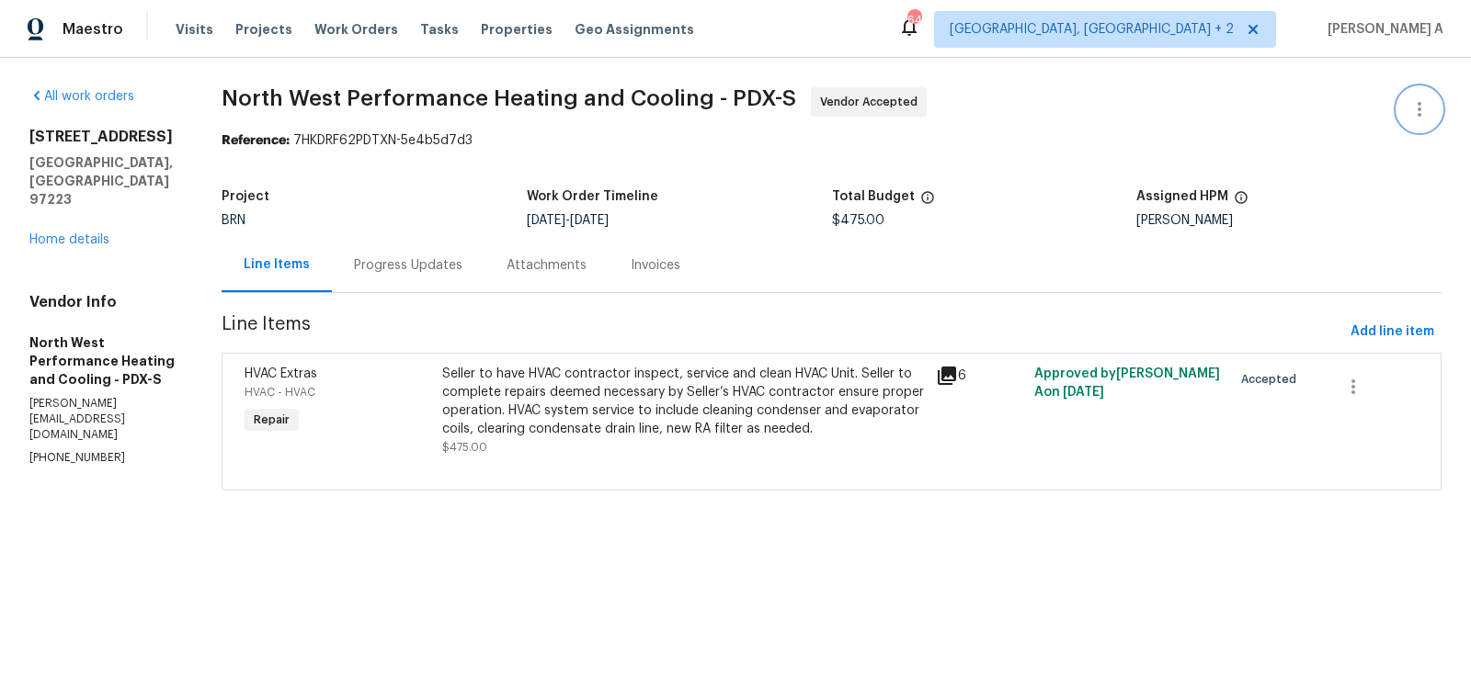
click at [1411, 117] on icon "button" at bounding box center [1419, 109] width 22 height 22
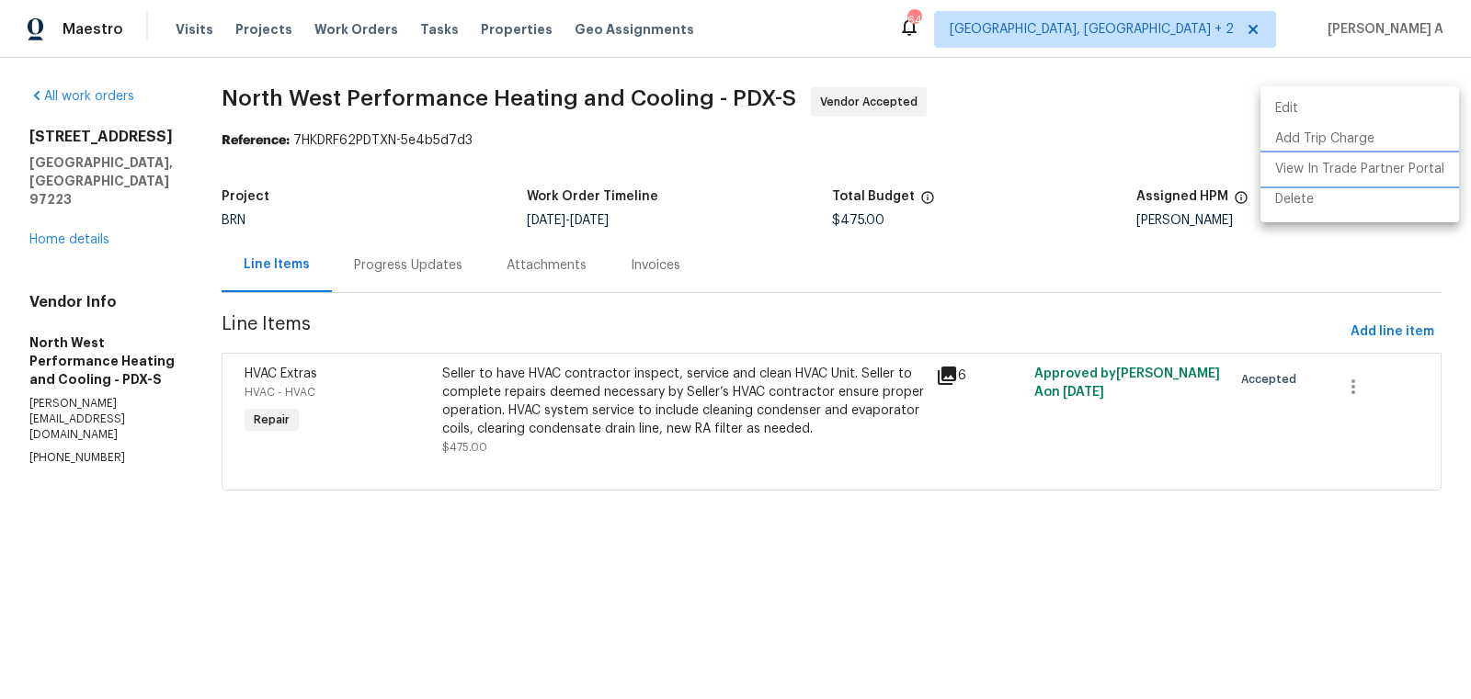
click at [1389, 161] on li "View In Trade Partner Portal" at bounding box center [1359, 169] width 199 height 30
click at [1033, 140] on div at bounding box center [735, 349] width 1471 height 699
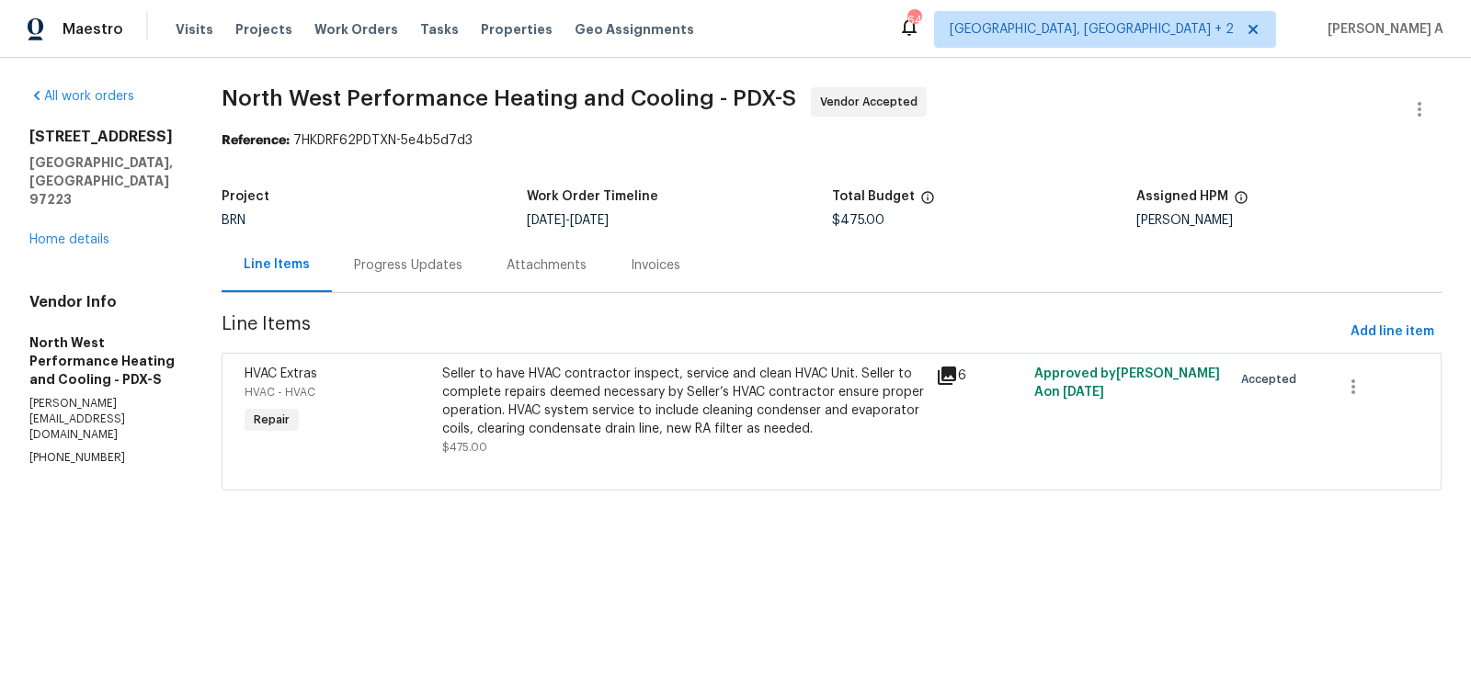
click at [441, 241] on div "Progress Updates" at bounding box center [408, 265] width 153 height 54
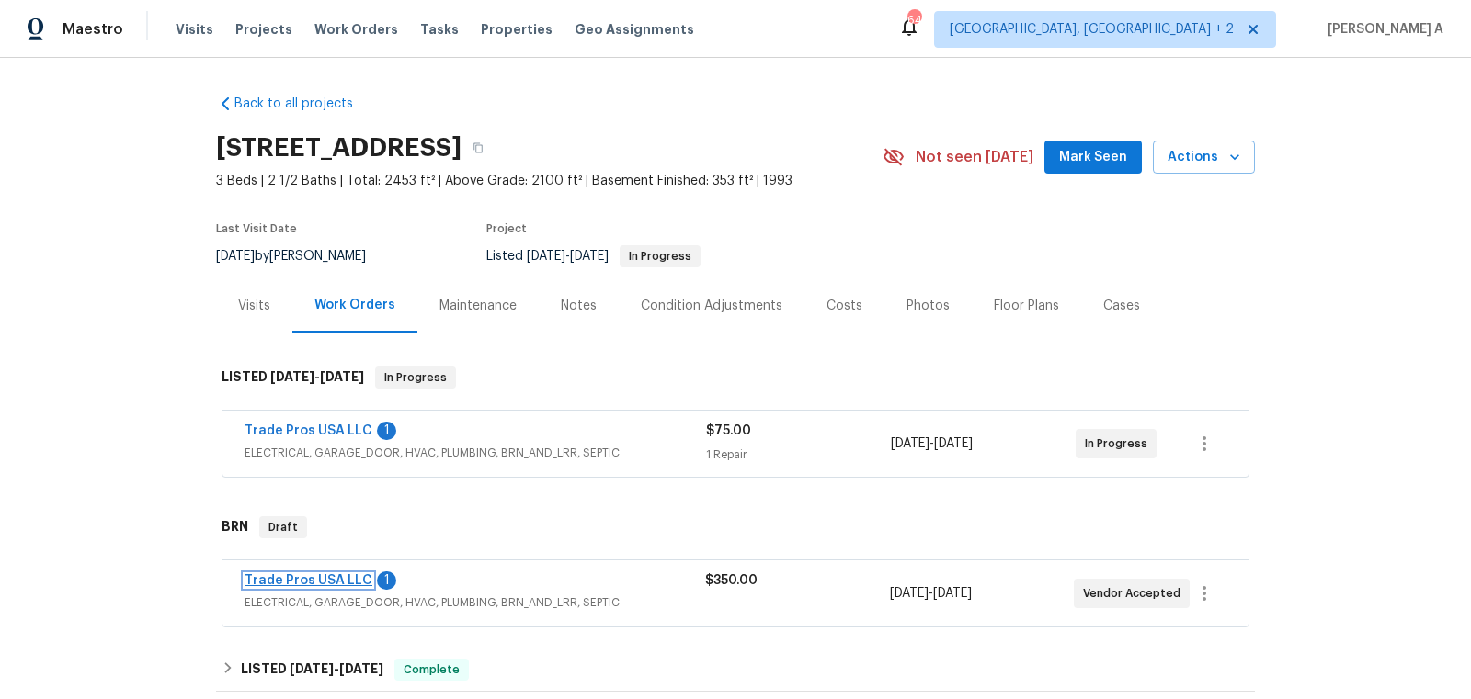
click at [289, 578] on link "Trade Pros USA LLC" at bounding box center [308, 580] width 128 height 13
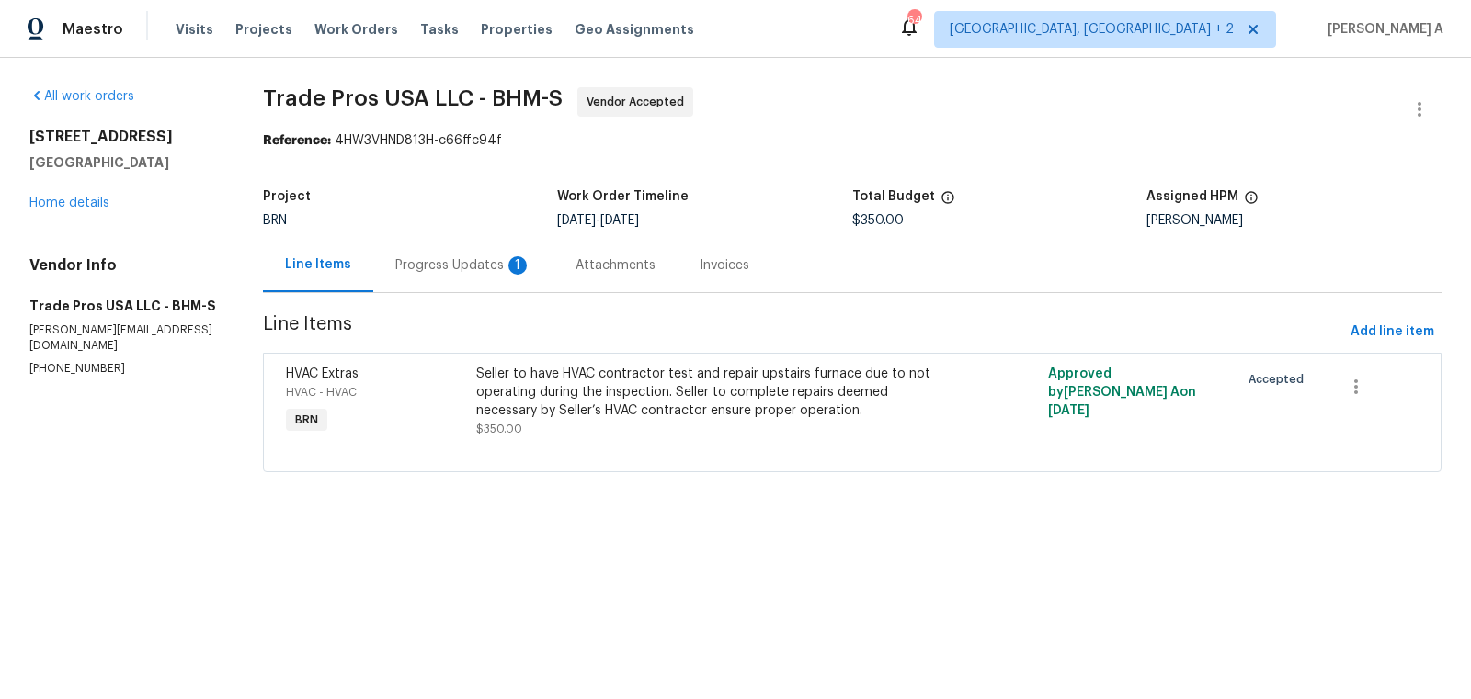
click at [427, 259] on div "Progress Updates 1" at bounding box center [463, 265] width 136 height 18
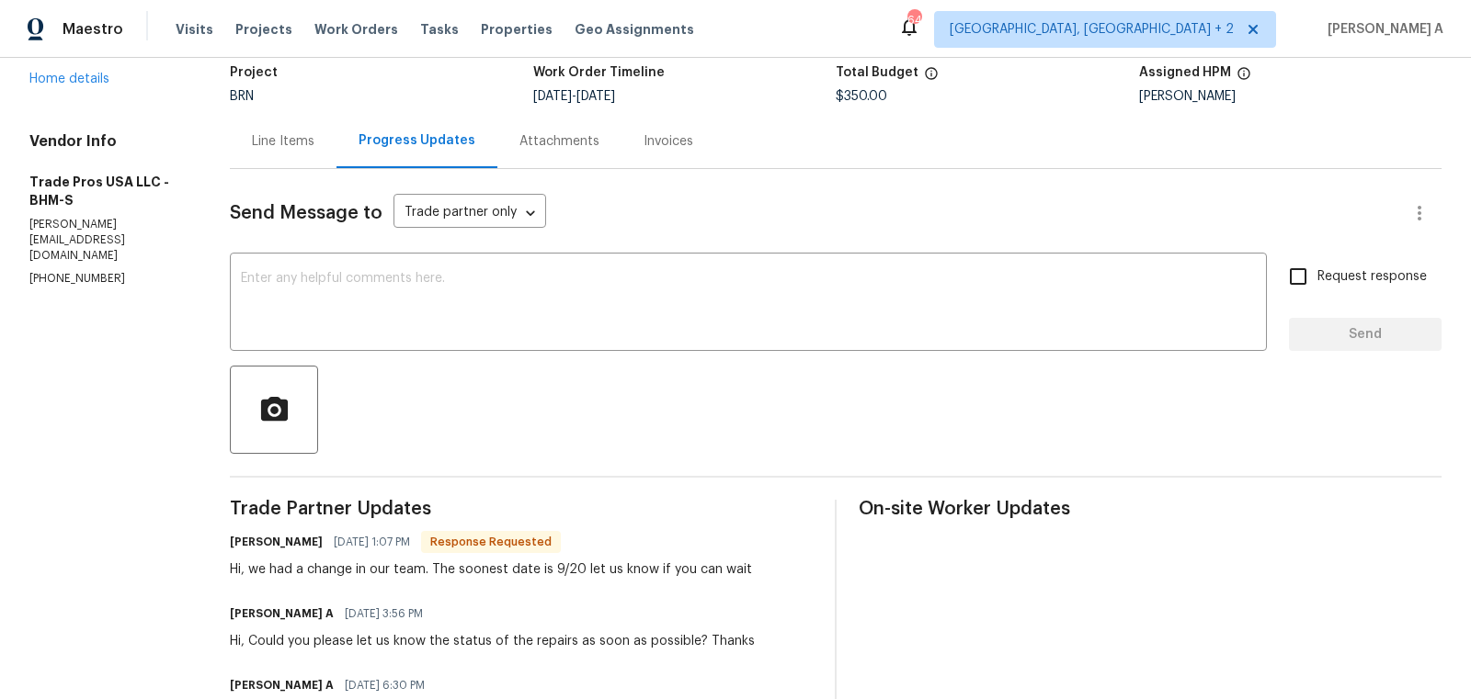
scroll to position [127, 0]
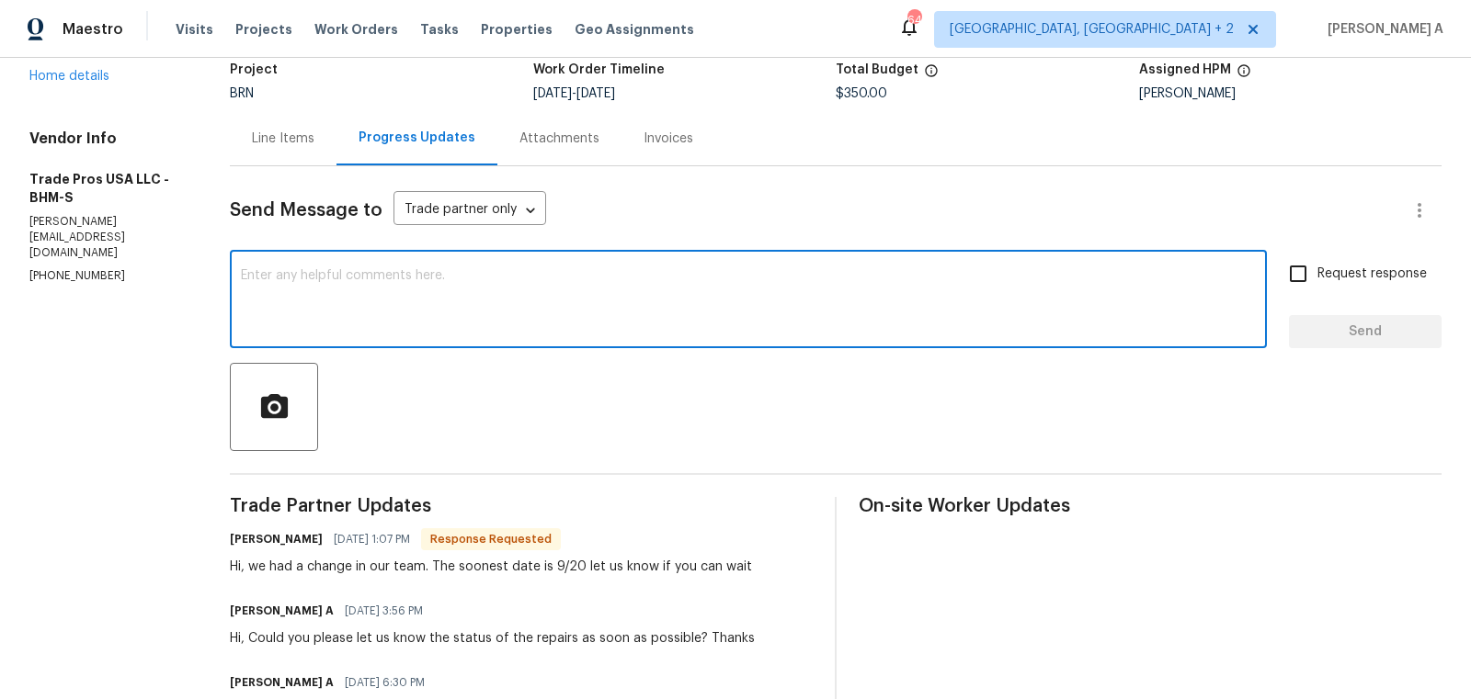
click at [491, 317] on textarea at bounding box center [748, 301] width 1015 height 64
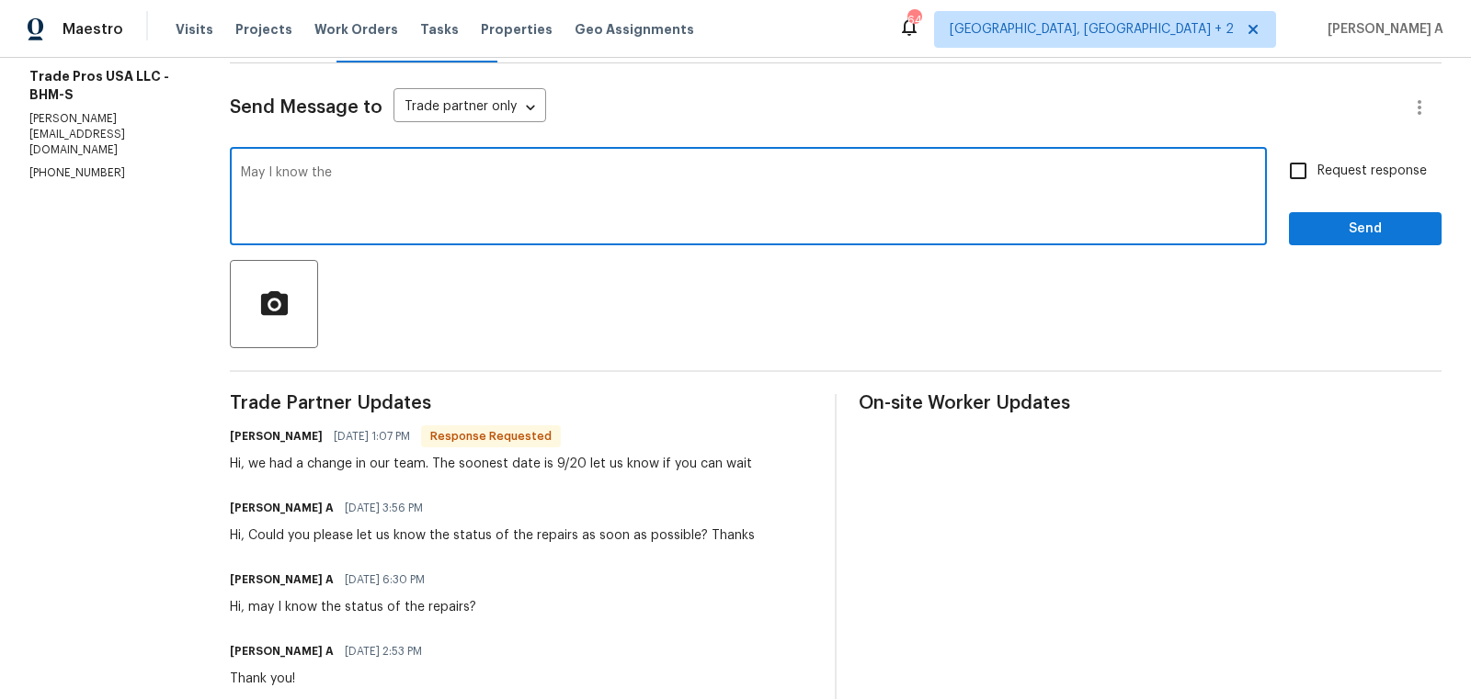
scroll to position [227, 0]
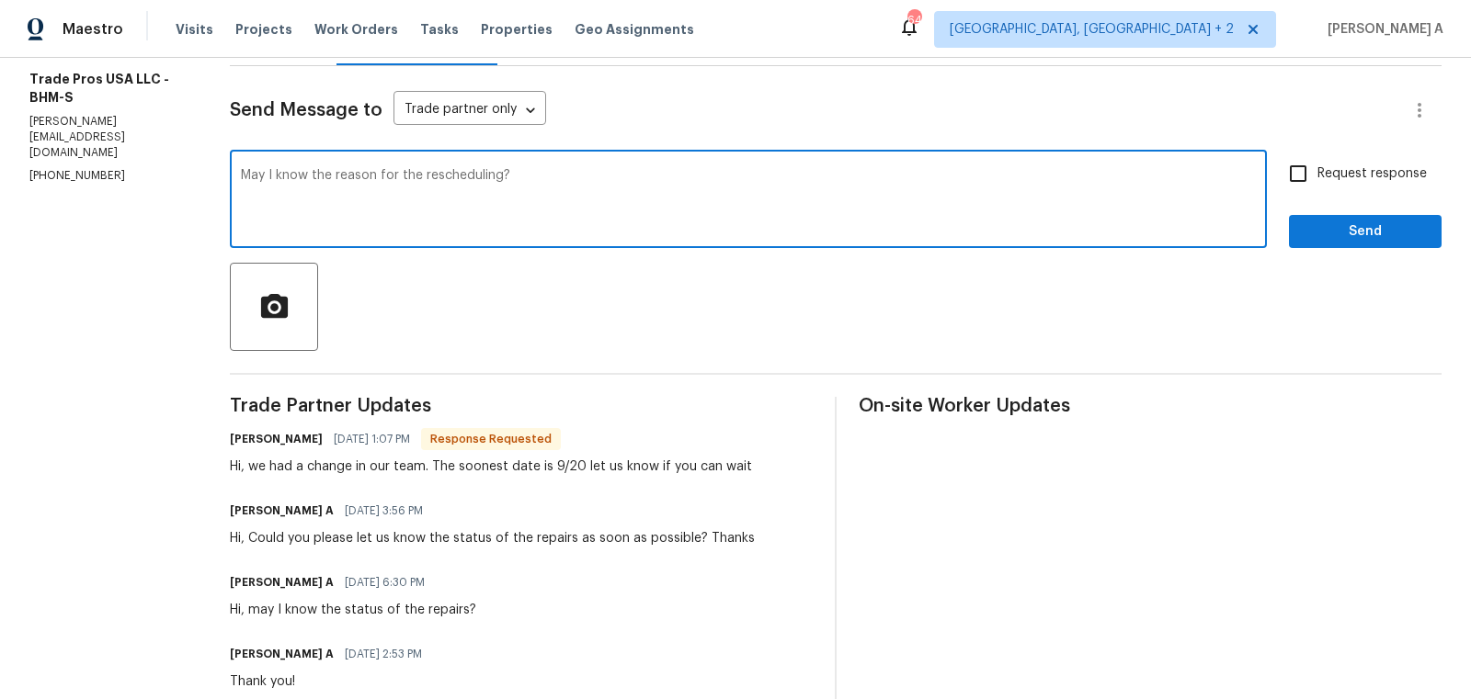
click at [630, 174] on textarea "May I know the reason for the rescheduling?" at bounding box center [748, 201] width 1015 height 64
click at [0, 0] on icon "Paraphrase text" at bounding box center [0, 0] width 0 height 0
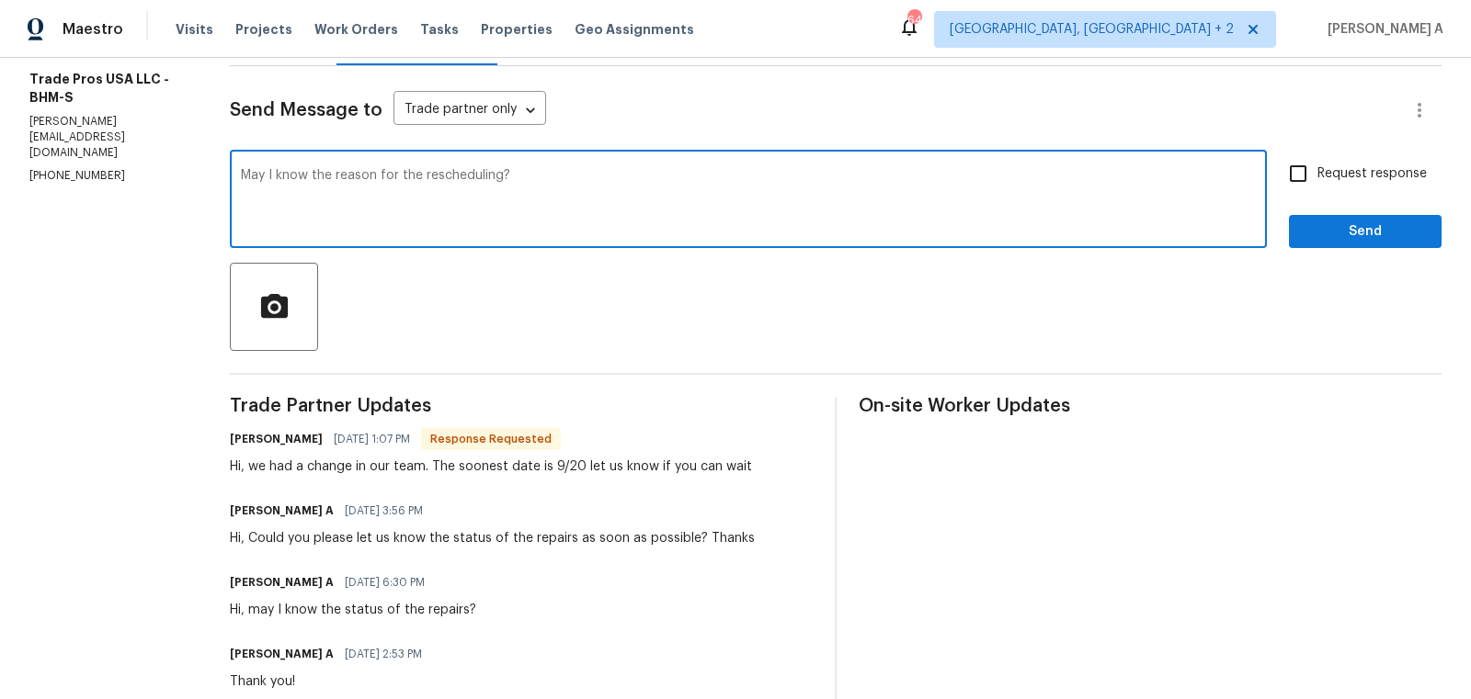
click at [580, 169] on textarea "May I know the reason for the rescheduling?" at bounding box center [748, 201] width 1015 height 64
click at [1205, 172] on textarea "May I know the reason for the rescheduling? Also, could you please confirm if w…" at bounding box center [748, 201] width 1015 height 64
type textarea "May I know the reason for the rescheduling? Also, could you please confirm if w…"
click at [1298, 169] on input "Request response" at bounding box center [1297, 173] width 39 height 39
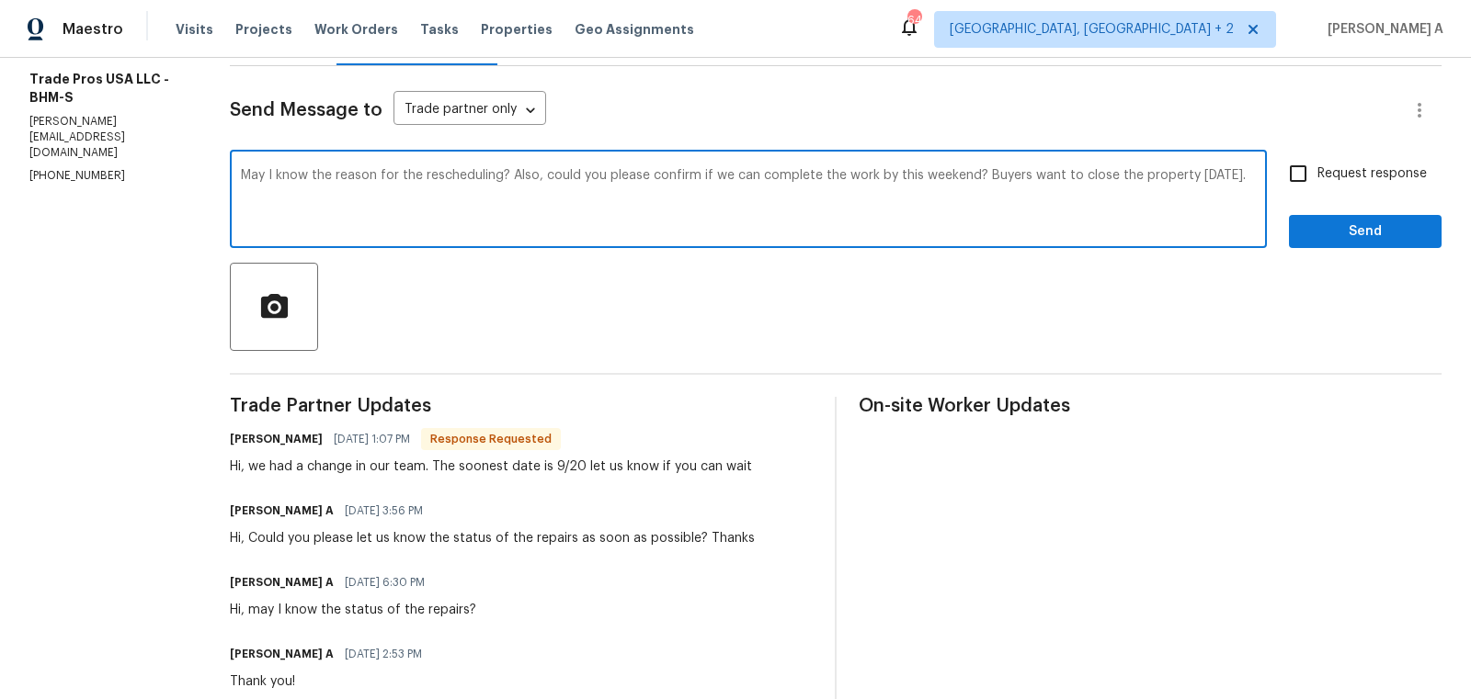
checkbox input "true"
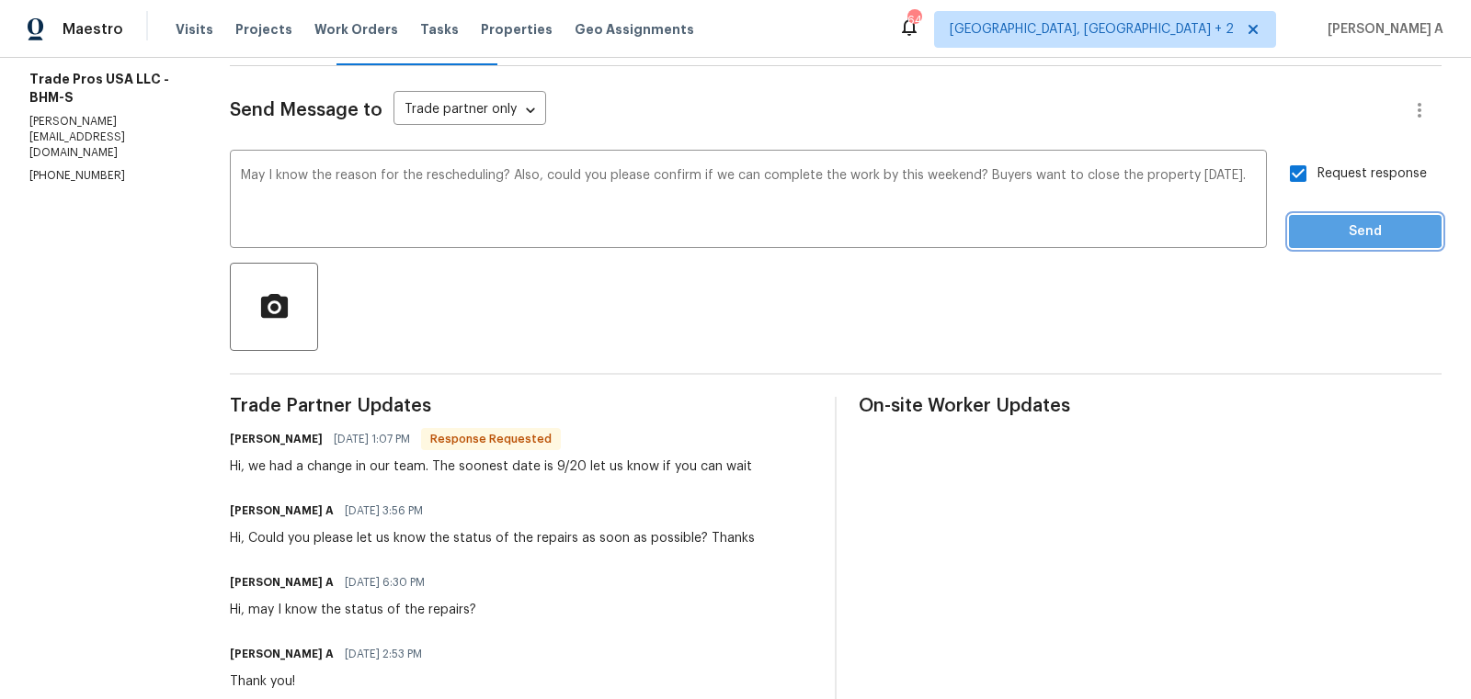
click at [1322, 217] on button "Send" at bounding box center [1365, 232] width 153 height 34
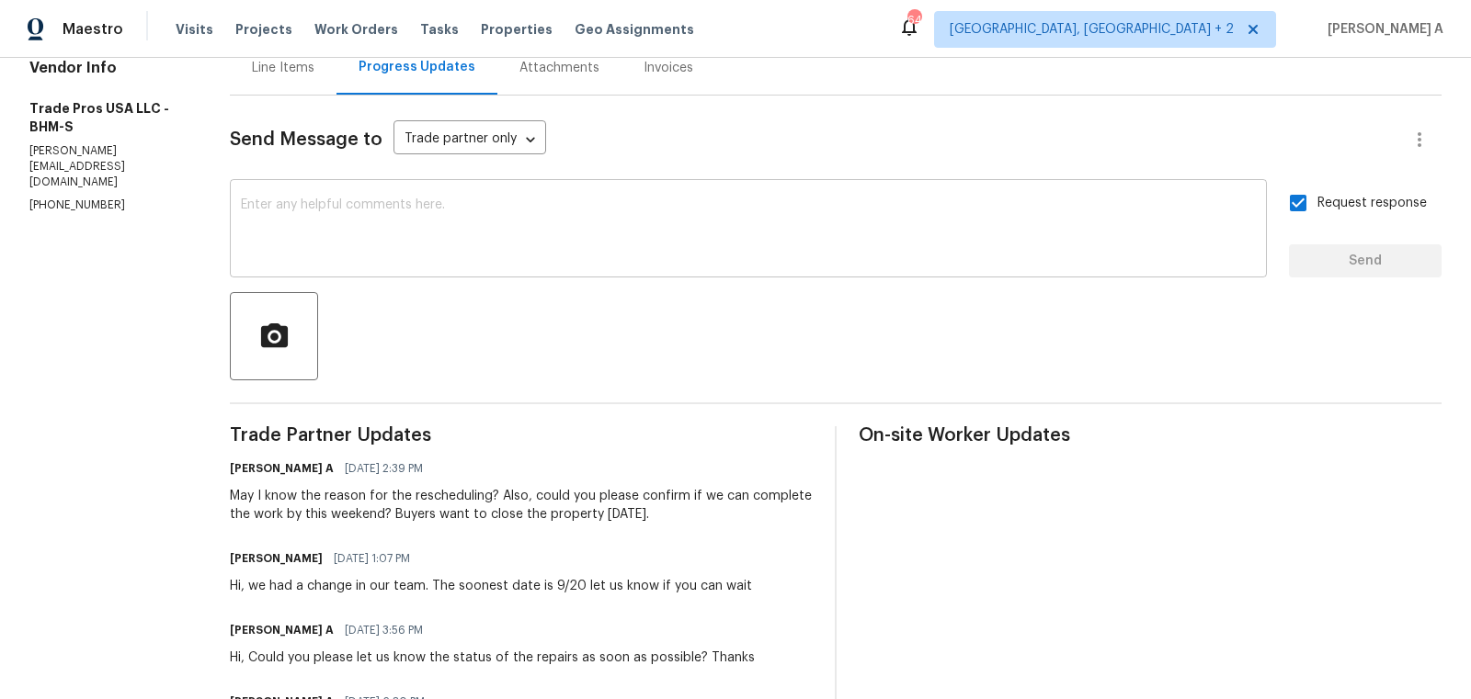
scroll to position [0, 0]
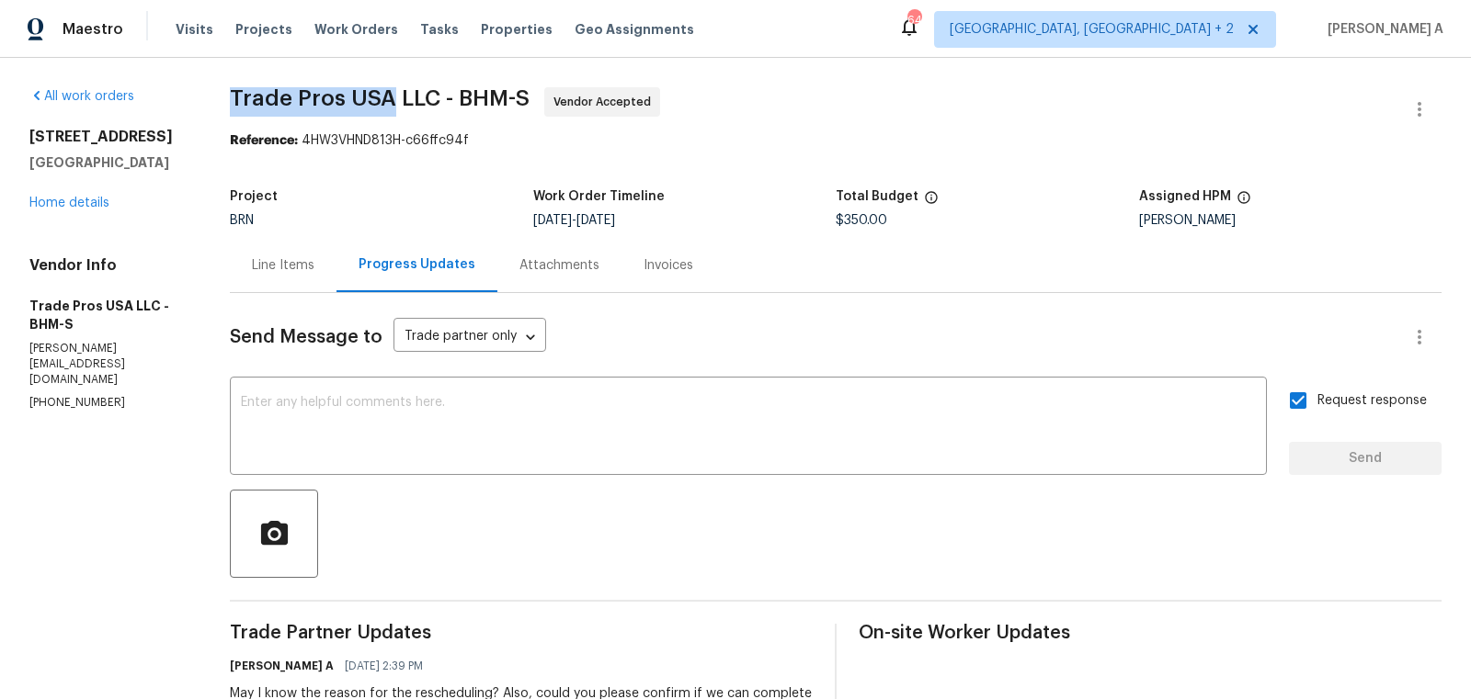
copy span "Trade Pros USA"
drag, startPoint x: 228, startPoint y: 98, endPoint x: 390, endPoint y: 95, distance: 161.8
click at [294, 267] on div "Line Items" at bounding box center [283, 265] width 62 height 18
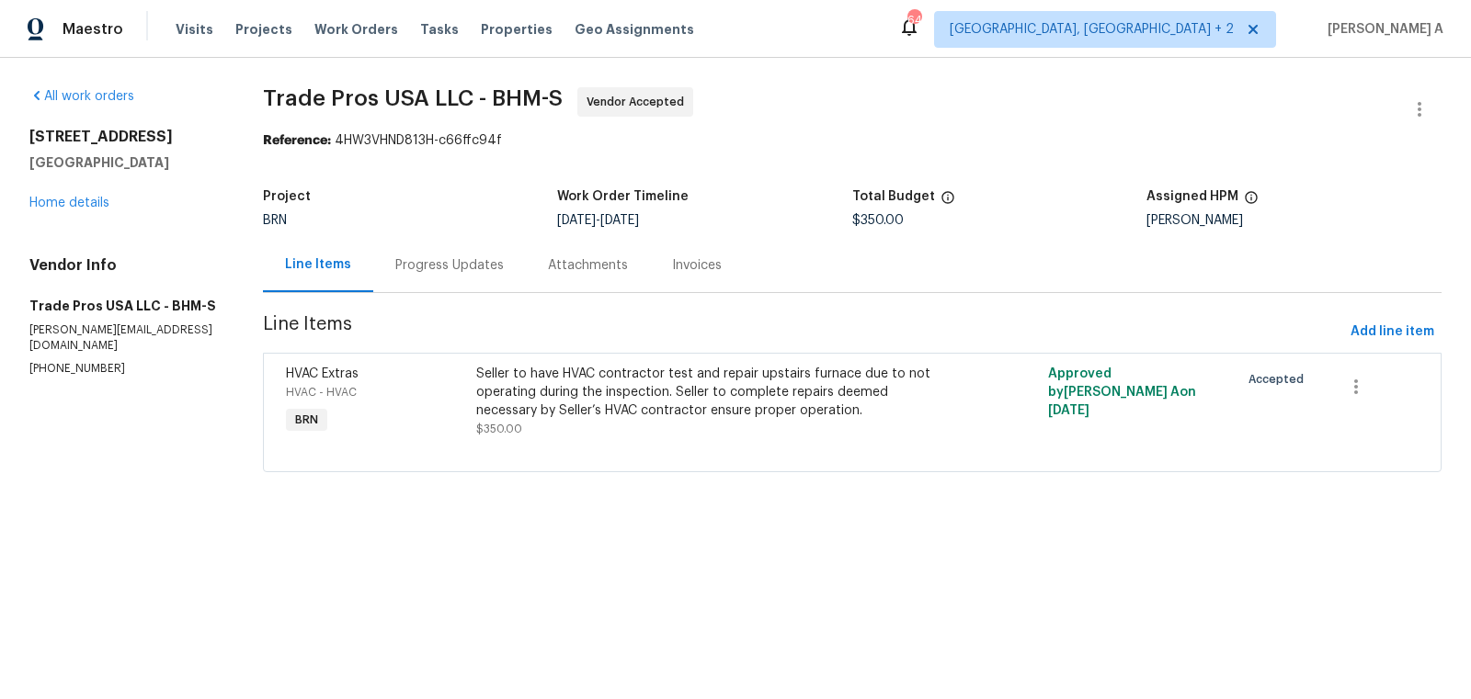
click at [488, 243] on div "Progress Updates" at bounding box center [449, 265] width 153 height 54
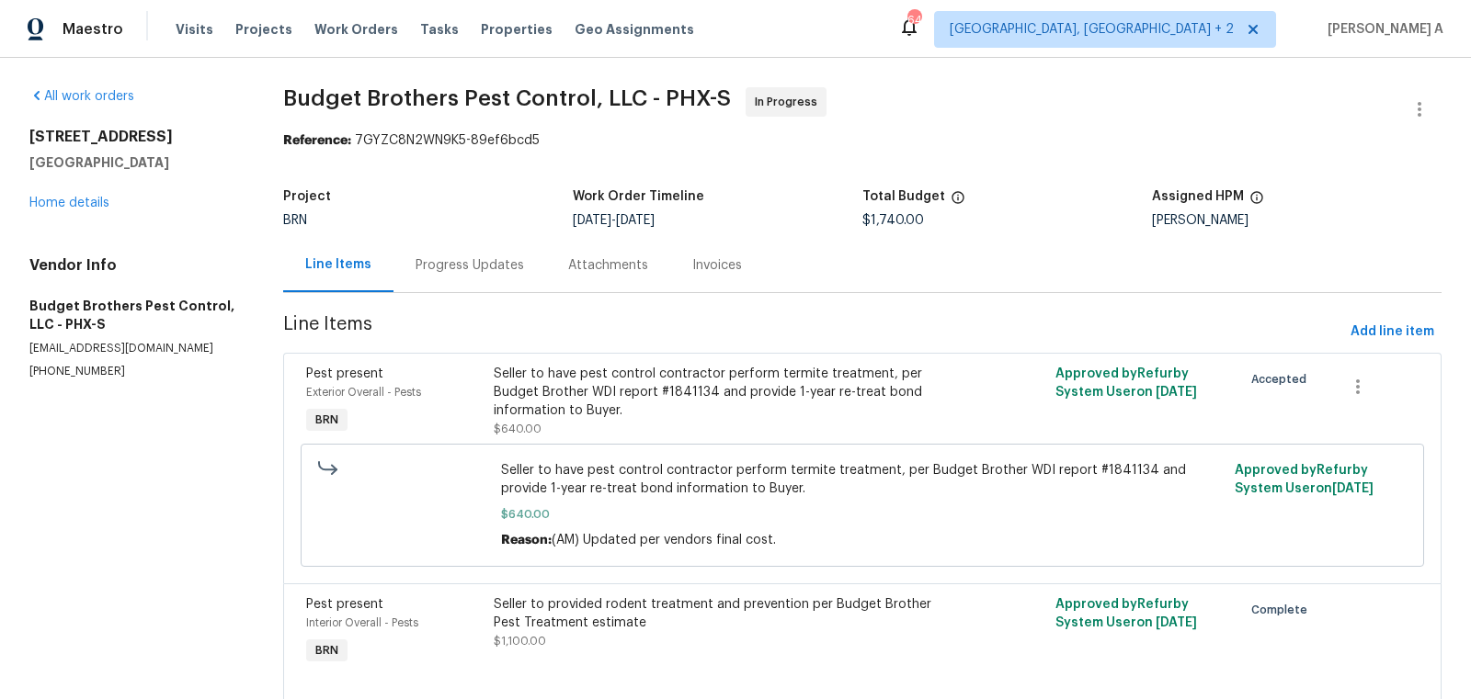
click at [473, 262] on div "Progress Updates" at bounding box center [469, 265] width 108 height 18
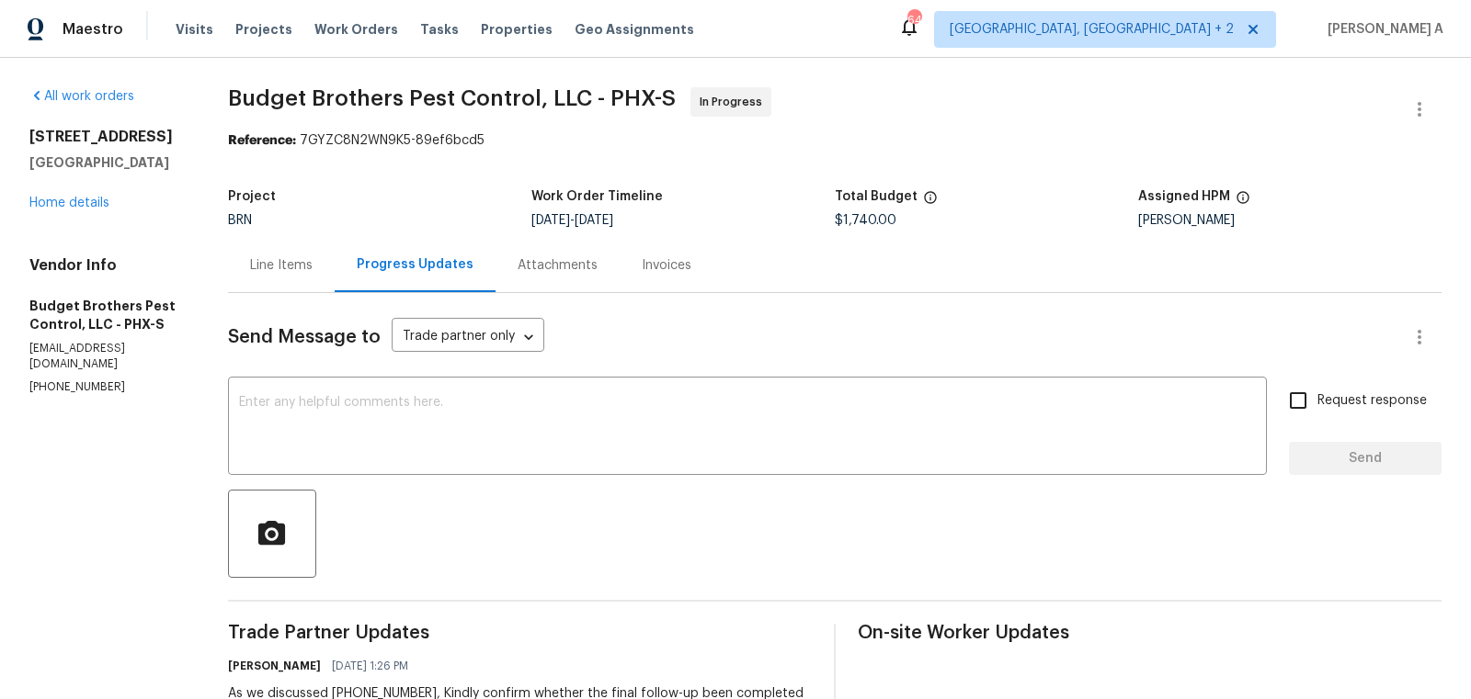
copy h2 "[STREET_ADDRESS]"
drag, startPoint x: 31, startPoint y: 134, endPoint x: 169, endPoint y: 134, distance: 137.9
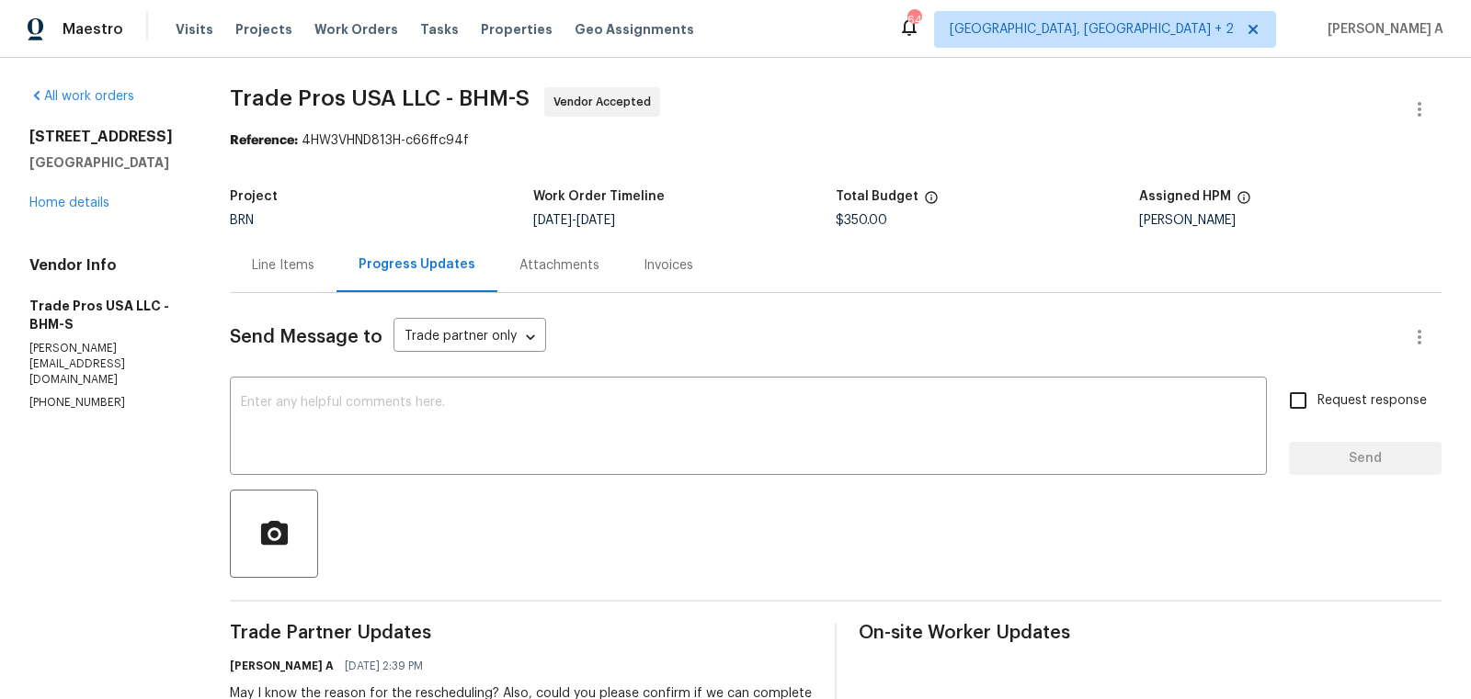
click at [288, 256] on div "Line Items" at bounding box center [283, 265] width 62 height 18
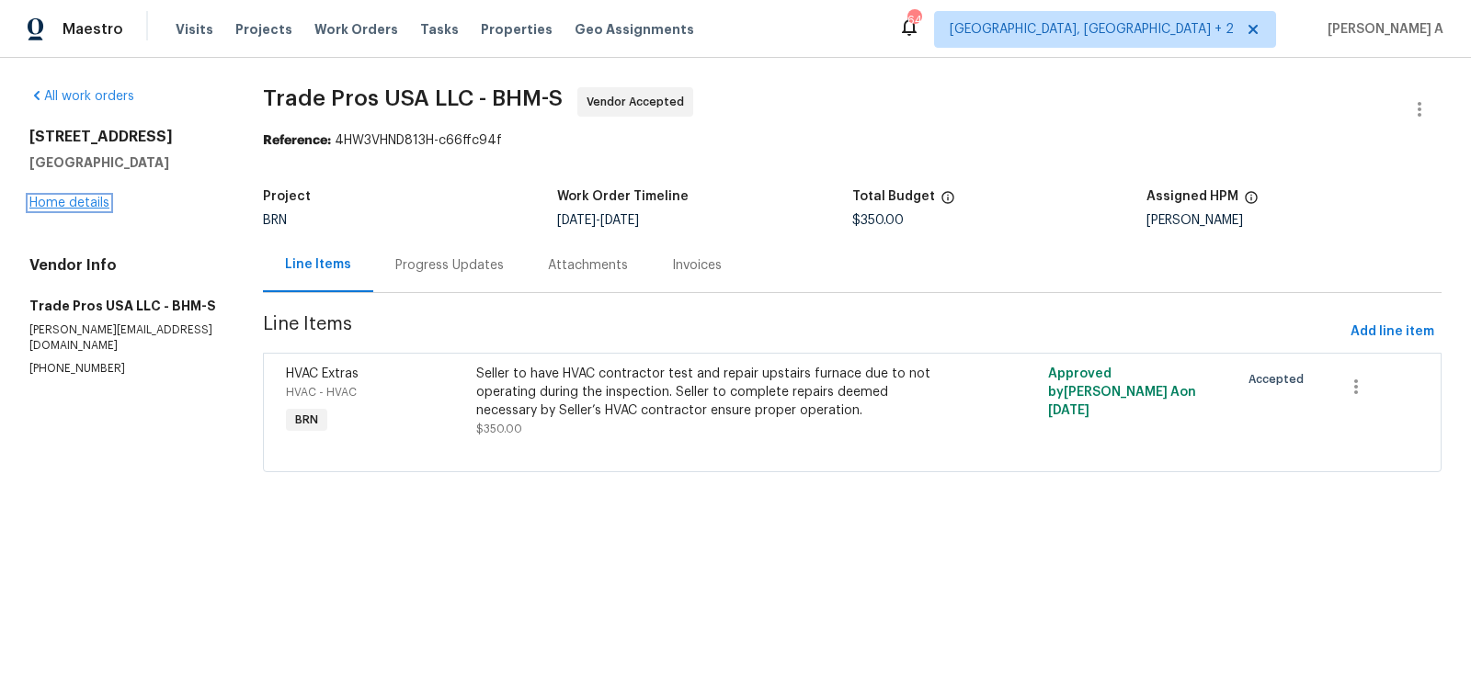
click at [73, 202] on link "Home details" at bounding box center [69, 203] width 80 height 13
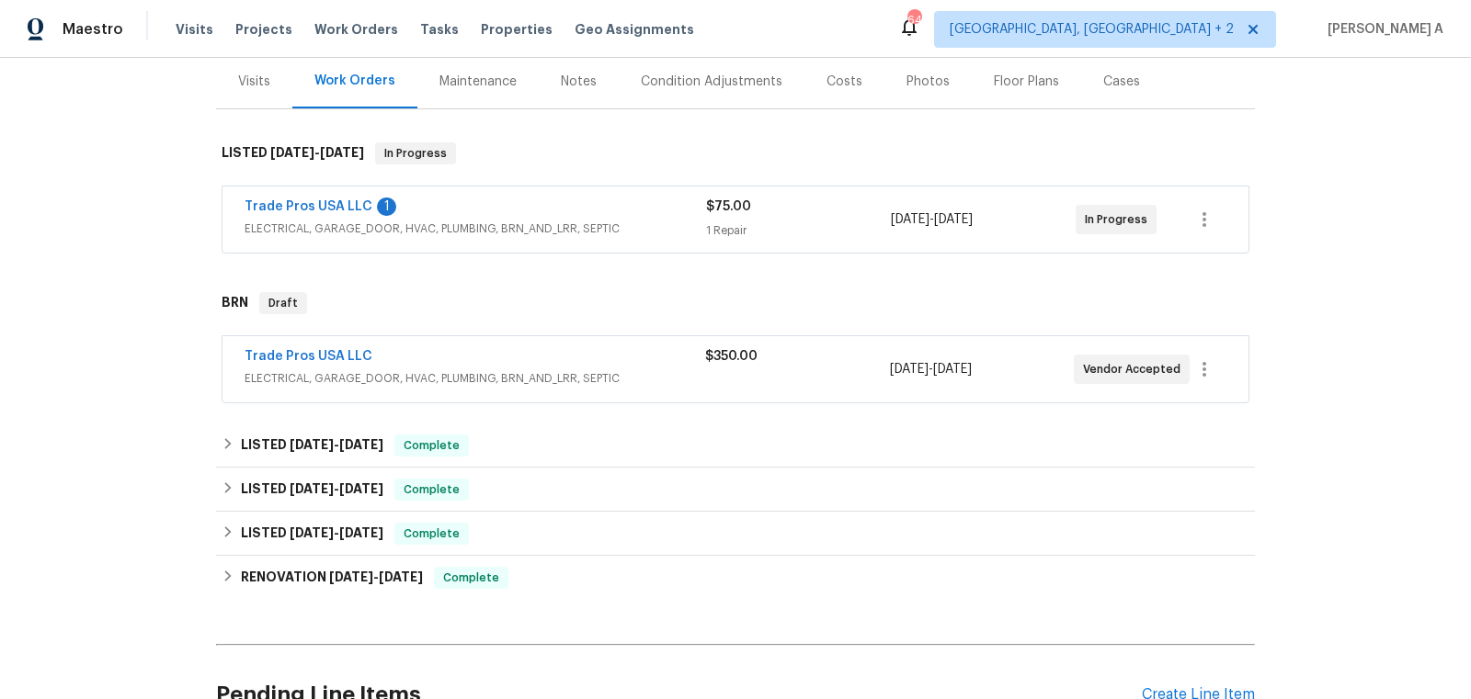
scroll to position [233, 0]
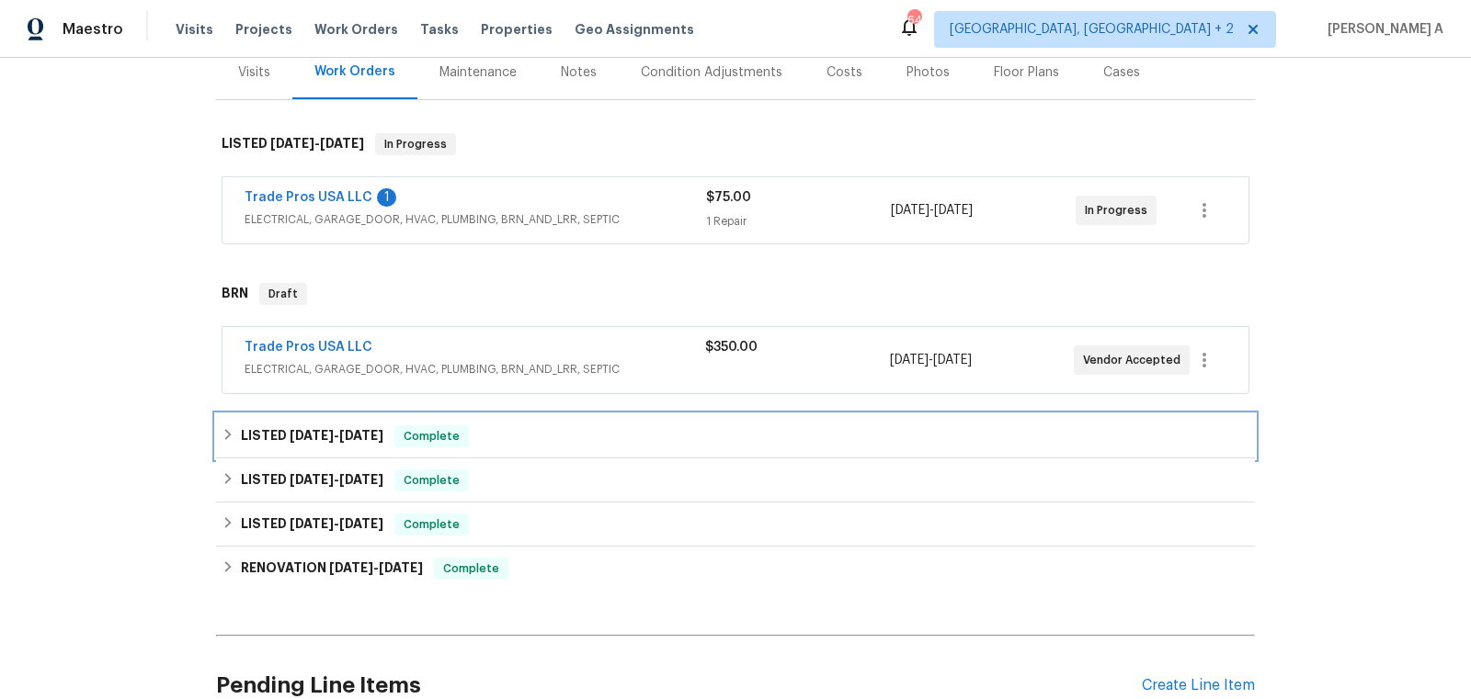
click at [319, 429] on span "[DATE]" at bounding box center [312, 435] width 44 height 13
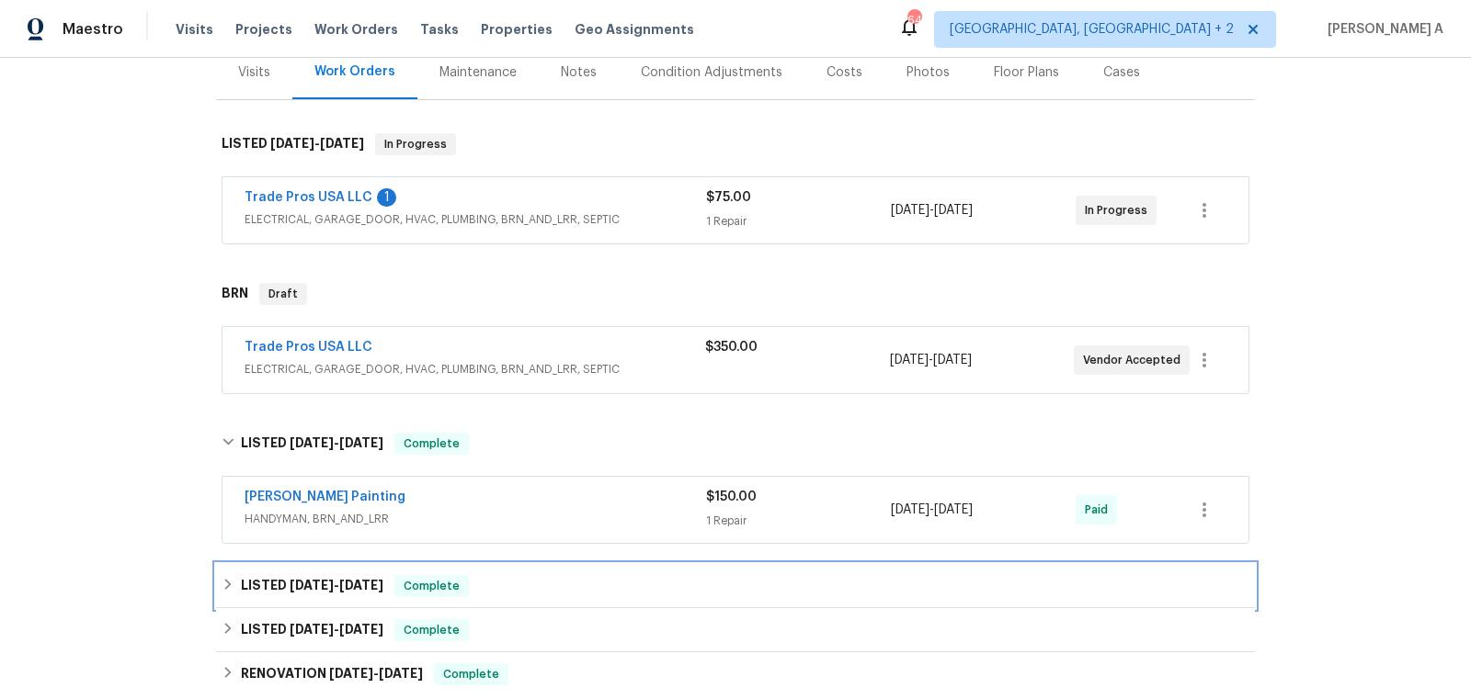
click at [364, 581] on span "[DATE]" at bounding box center [361, 585] width 44 height 13
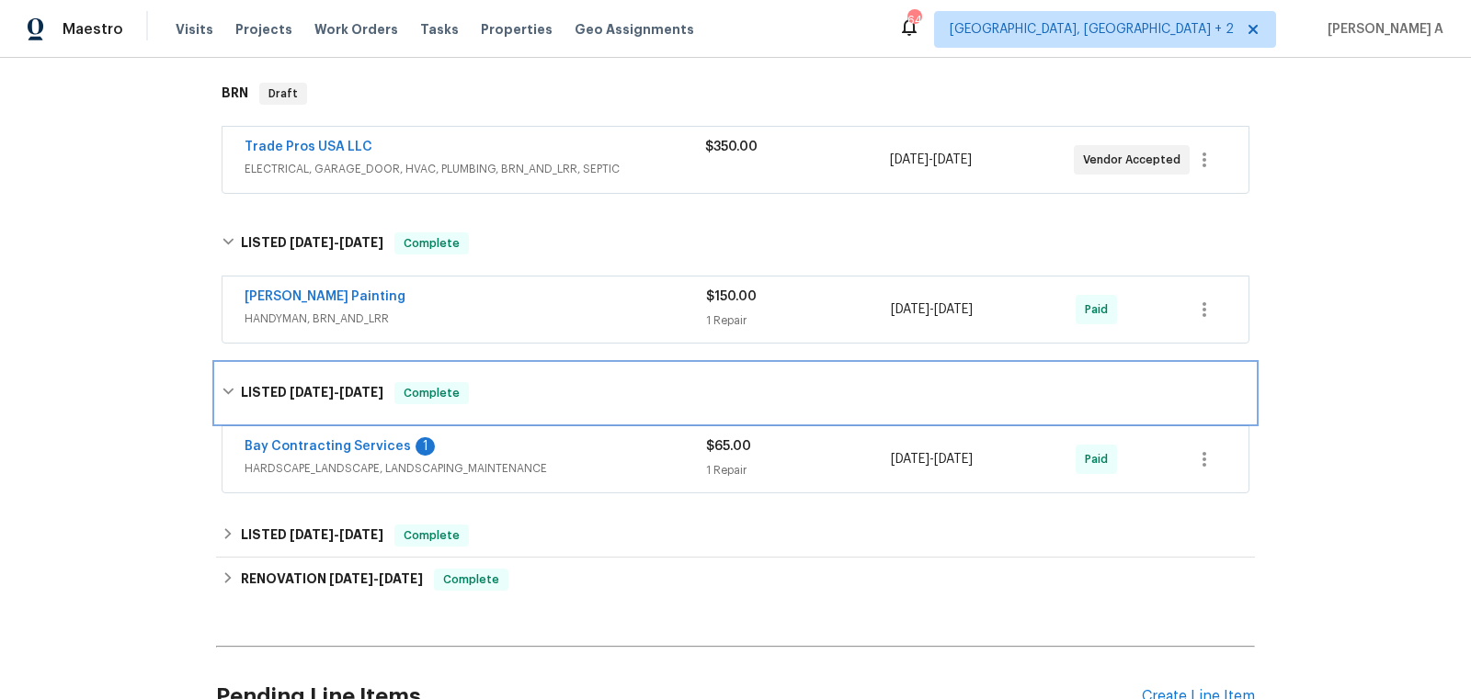
scroll to position [508, 0]
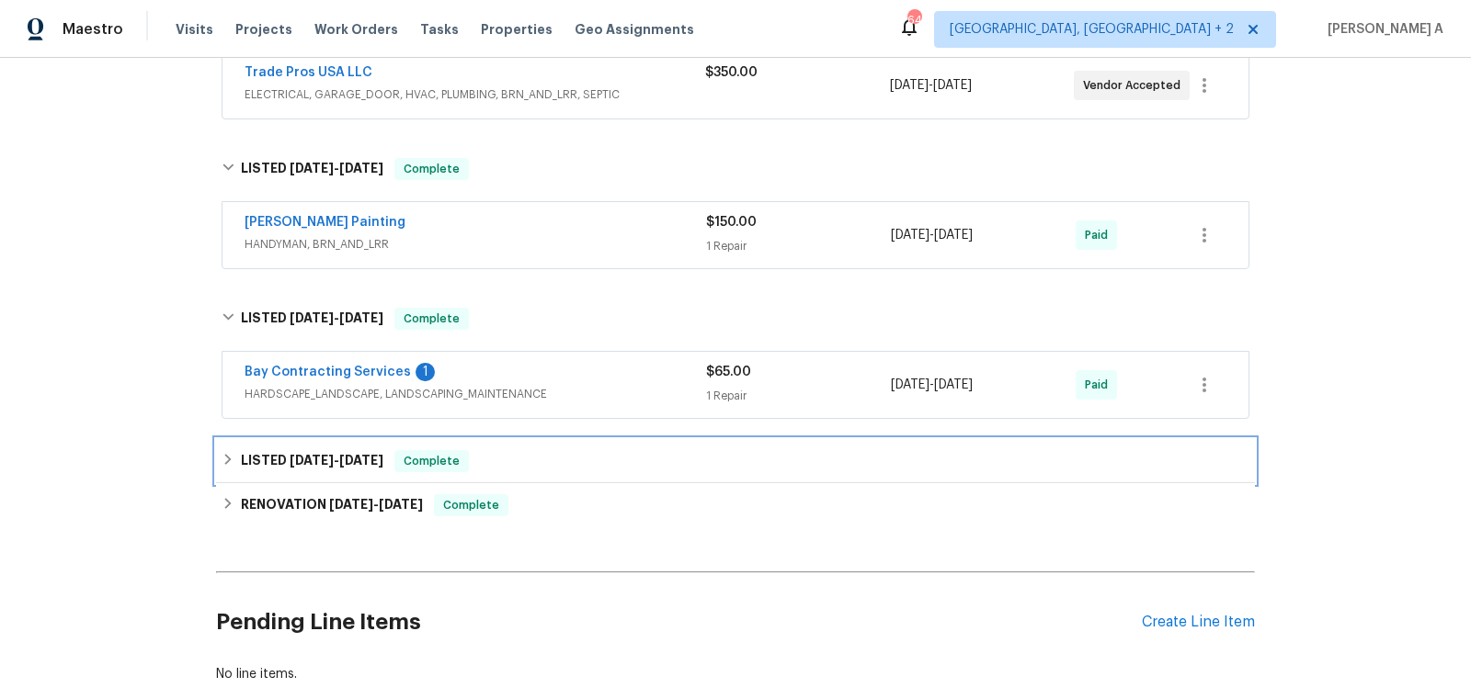
click at [349, 454] on span "[DATE]" at bounding box center [361, 460] width 44 height 13
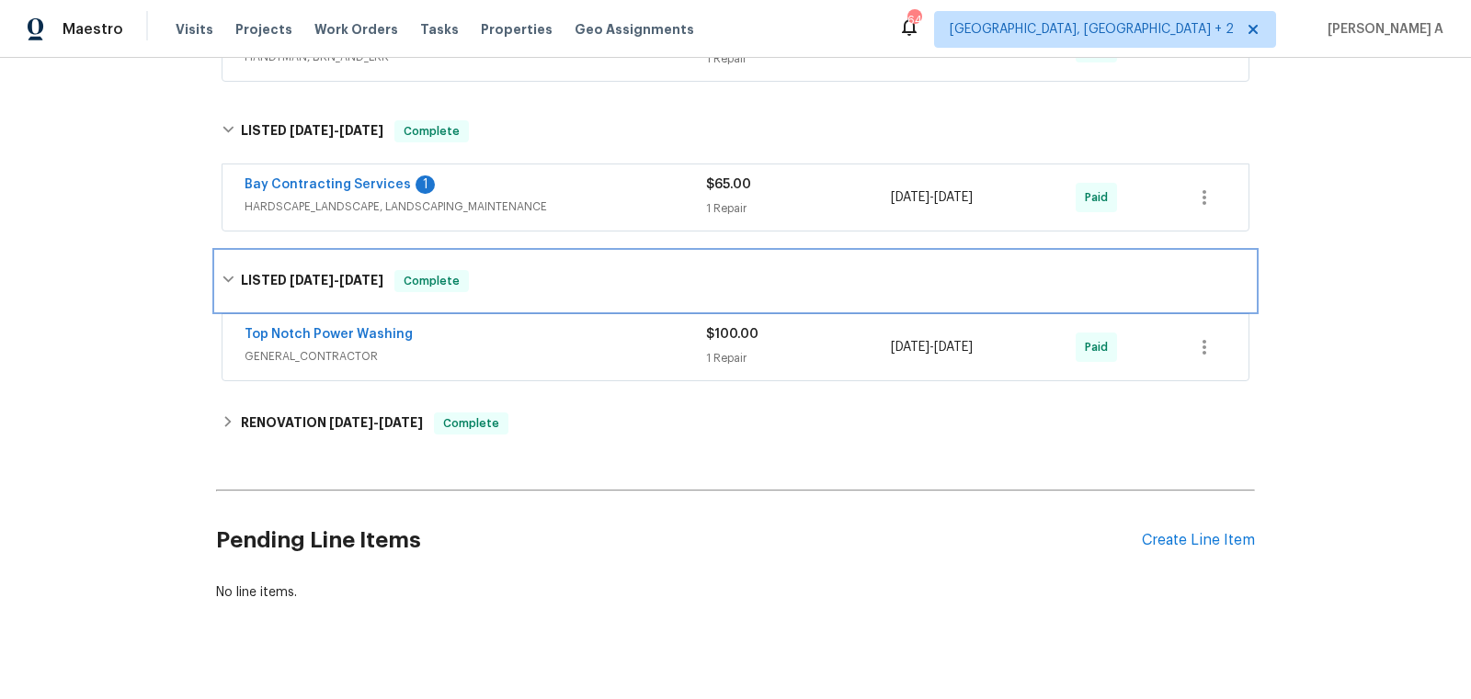
scroll to position [712, 0]
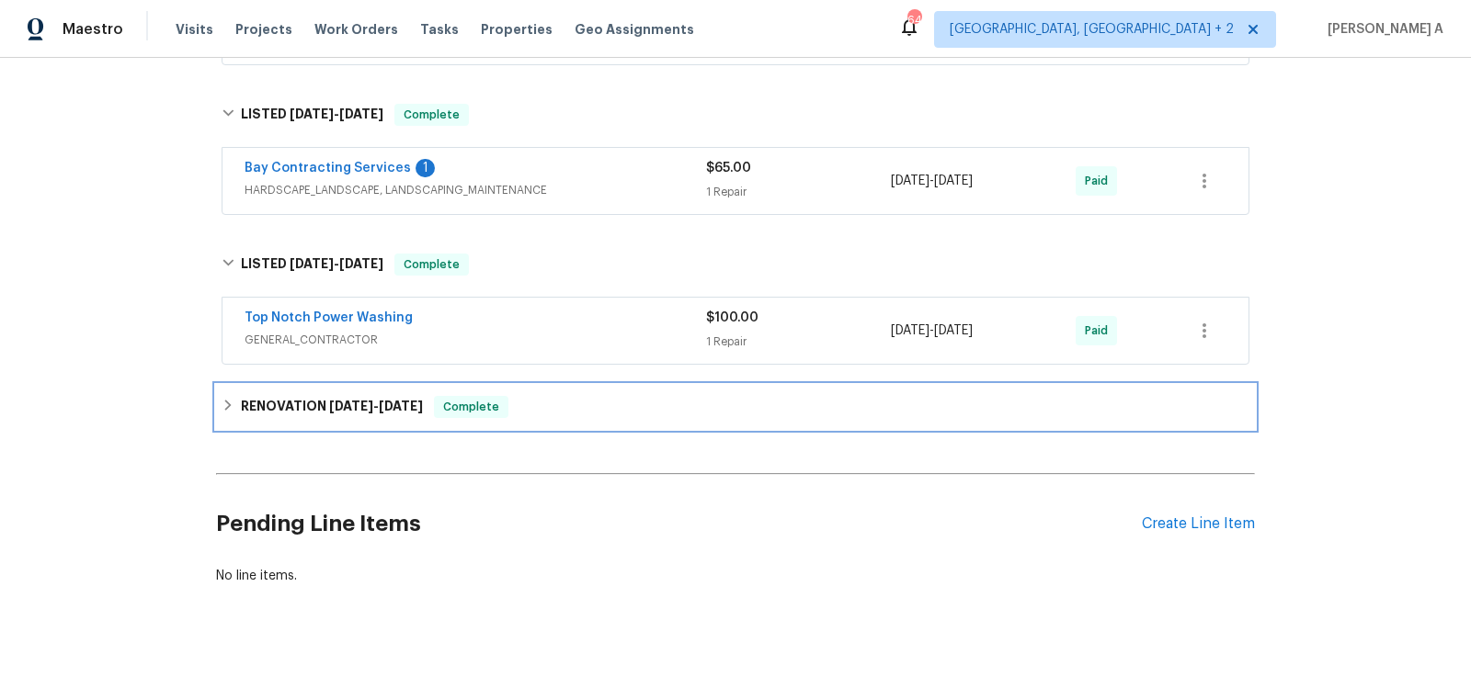
click at [357, 400] on span "[DATE]" at bounding box center [351, 406] width 44 height 13
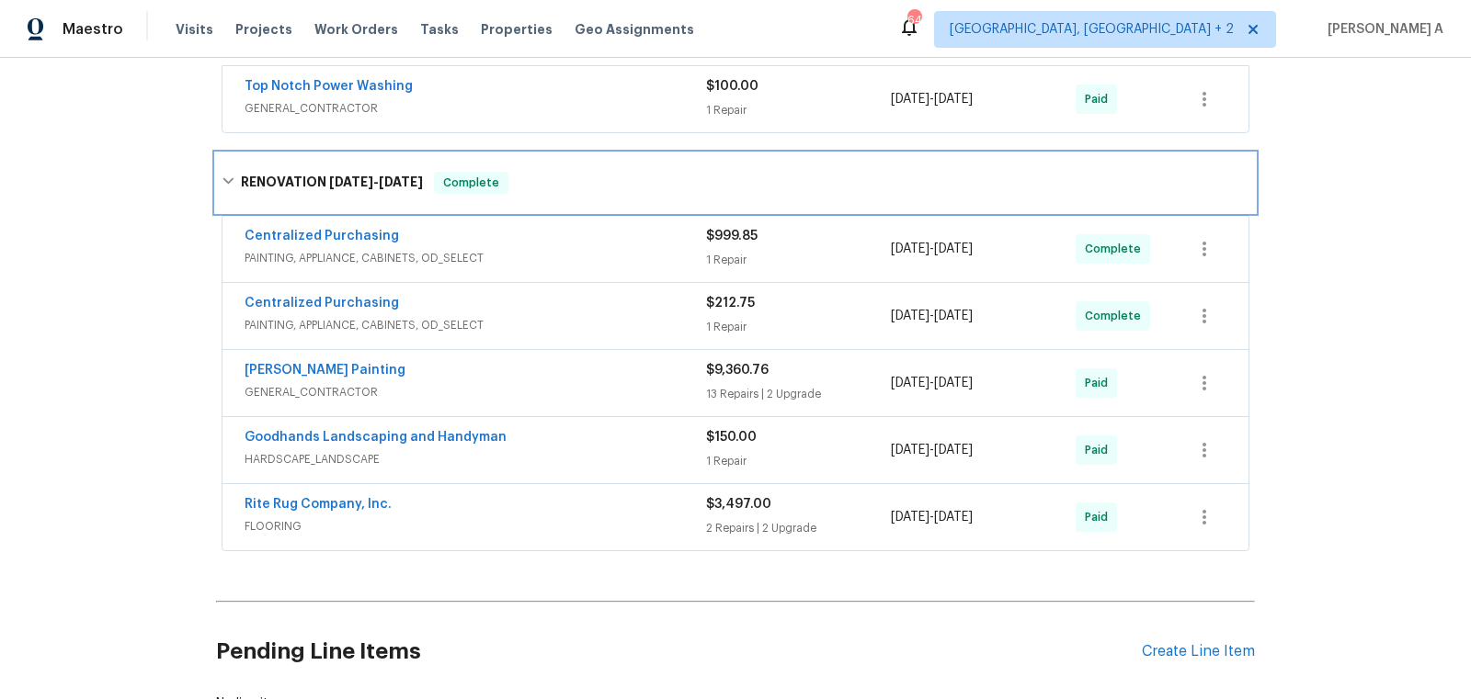
scroll to position [0, 0]
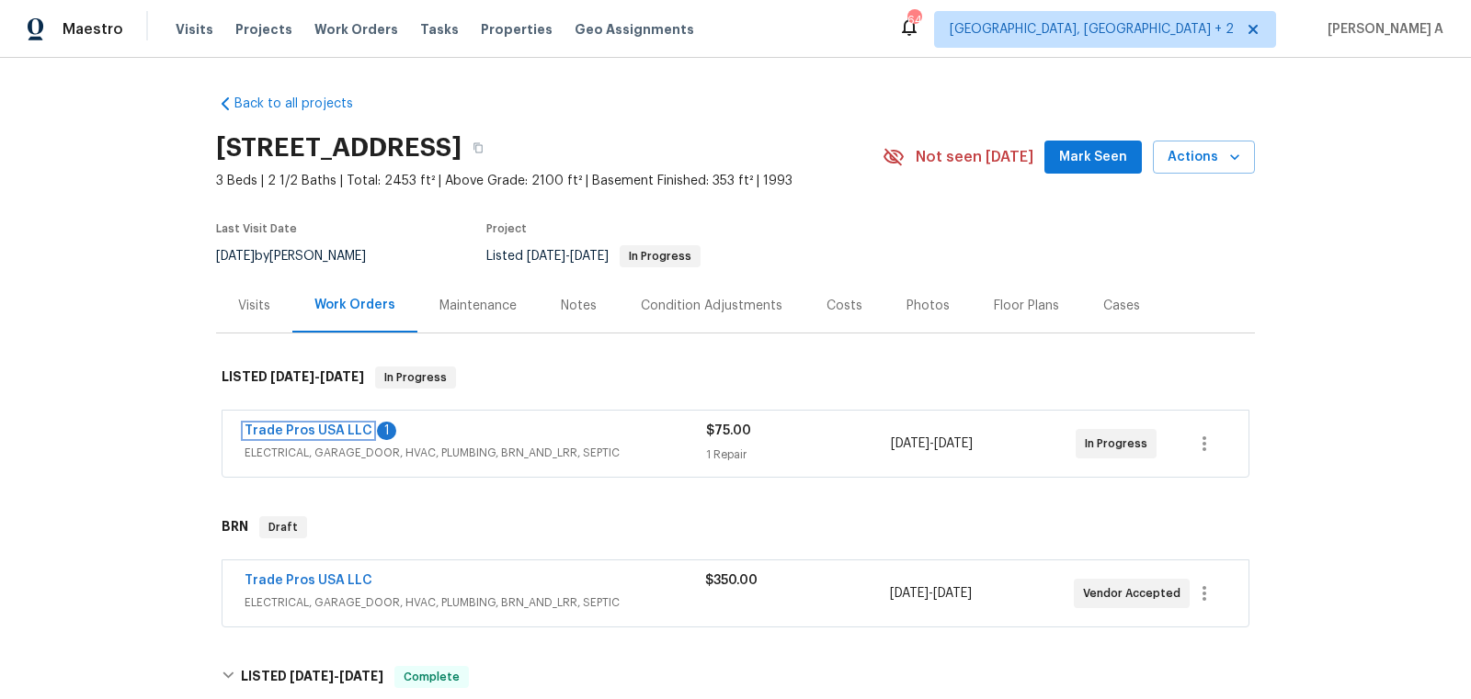
click at [330, 425] on link "Trade Pros USA LLC" at bounding box center [308, 431] width 128 height 13
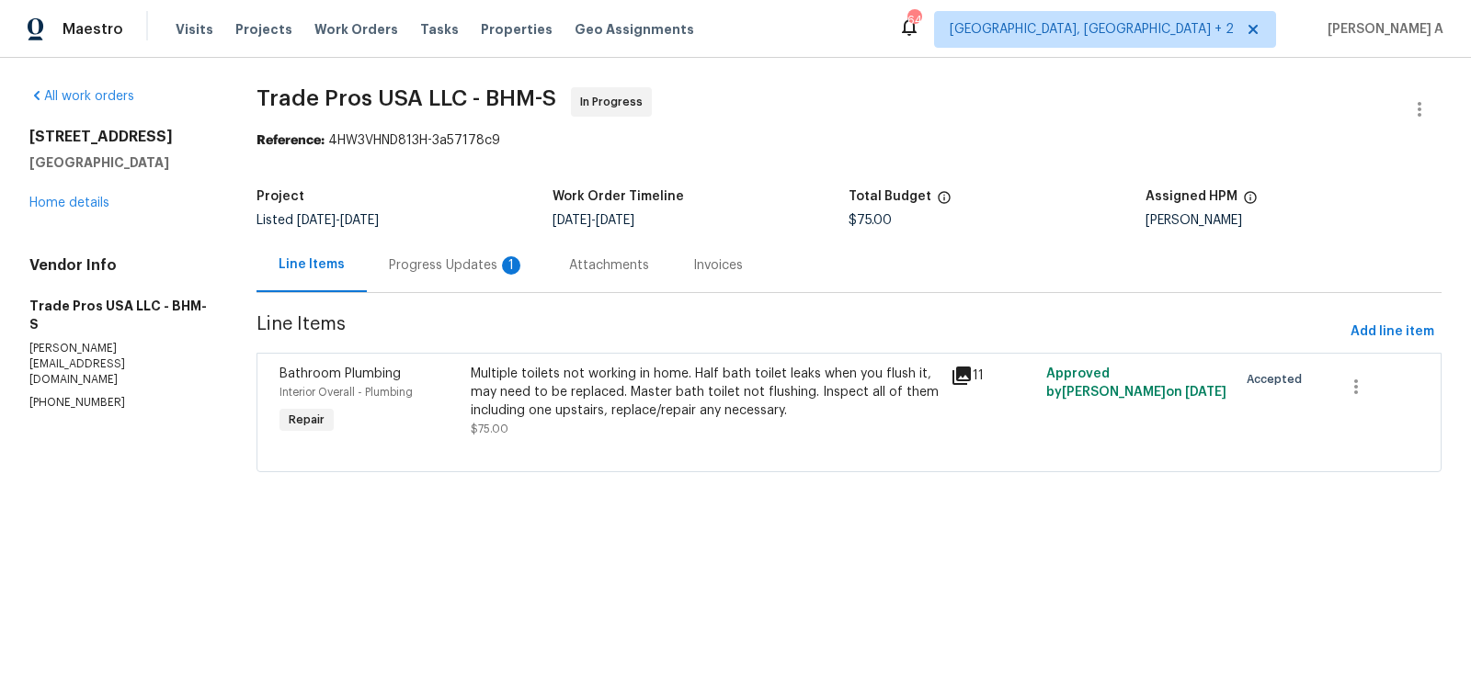
click at [441, 256] on div "Progress Updates 1" at bounding box center [457, 265] width 136 height 18
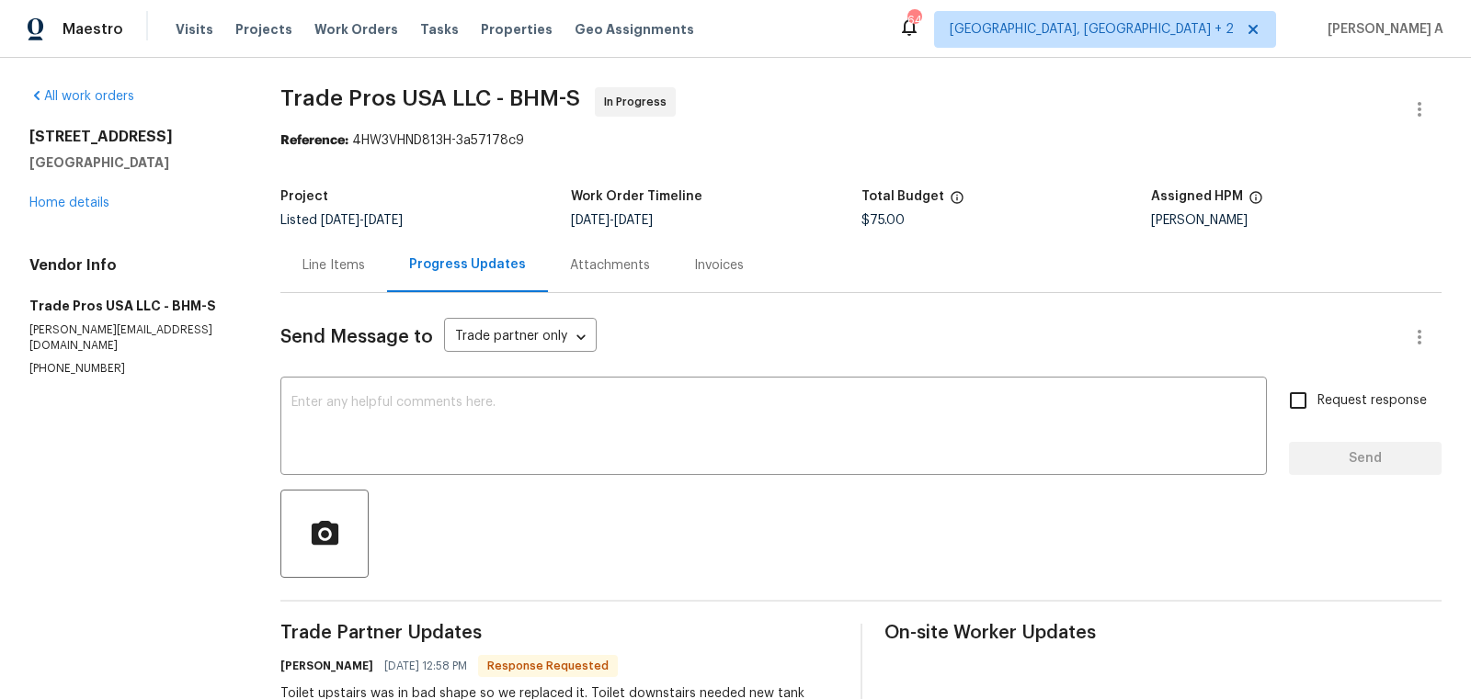
click at [311, 261] on div "Line Items" at bounding box center [333, 265] width 62 height 18
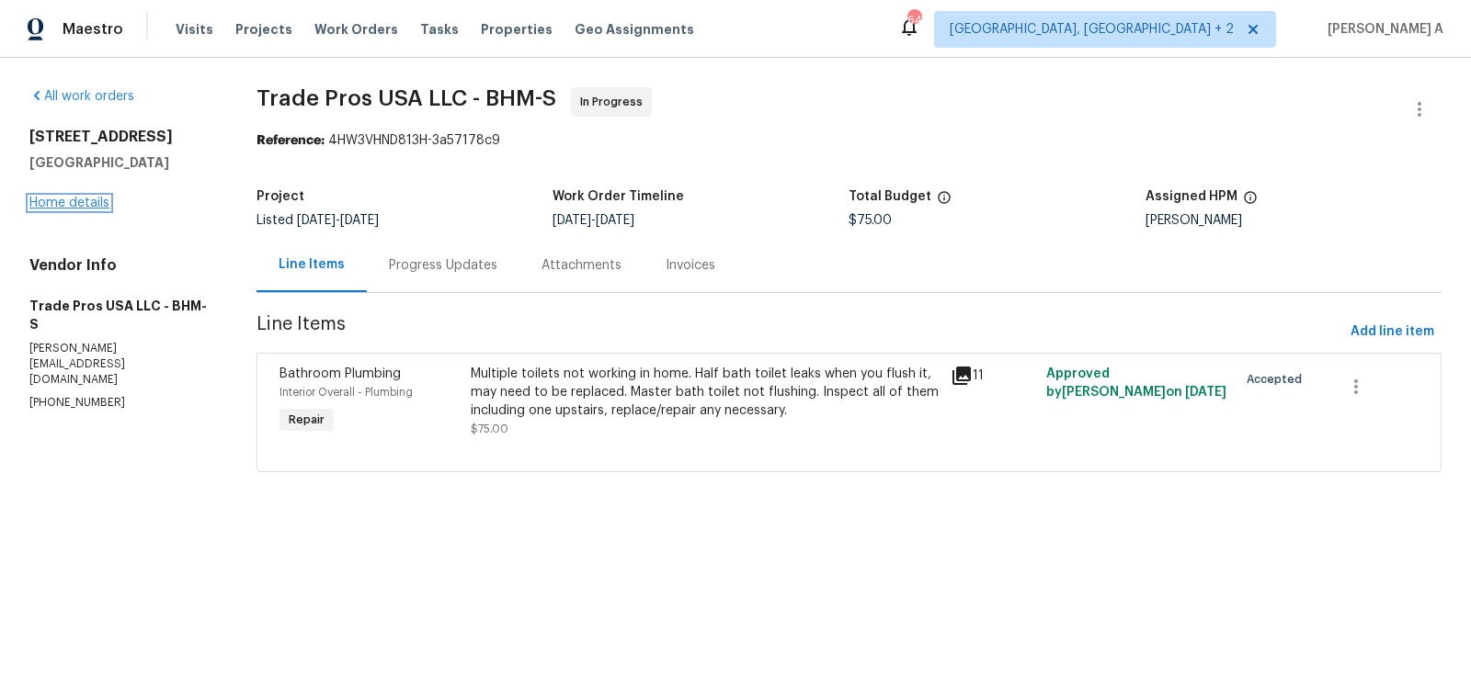
click at [89, 202] on link "Home details" at bounding box center [69, 203] width 80 height 13
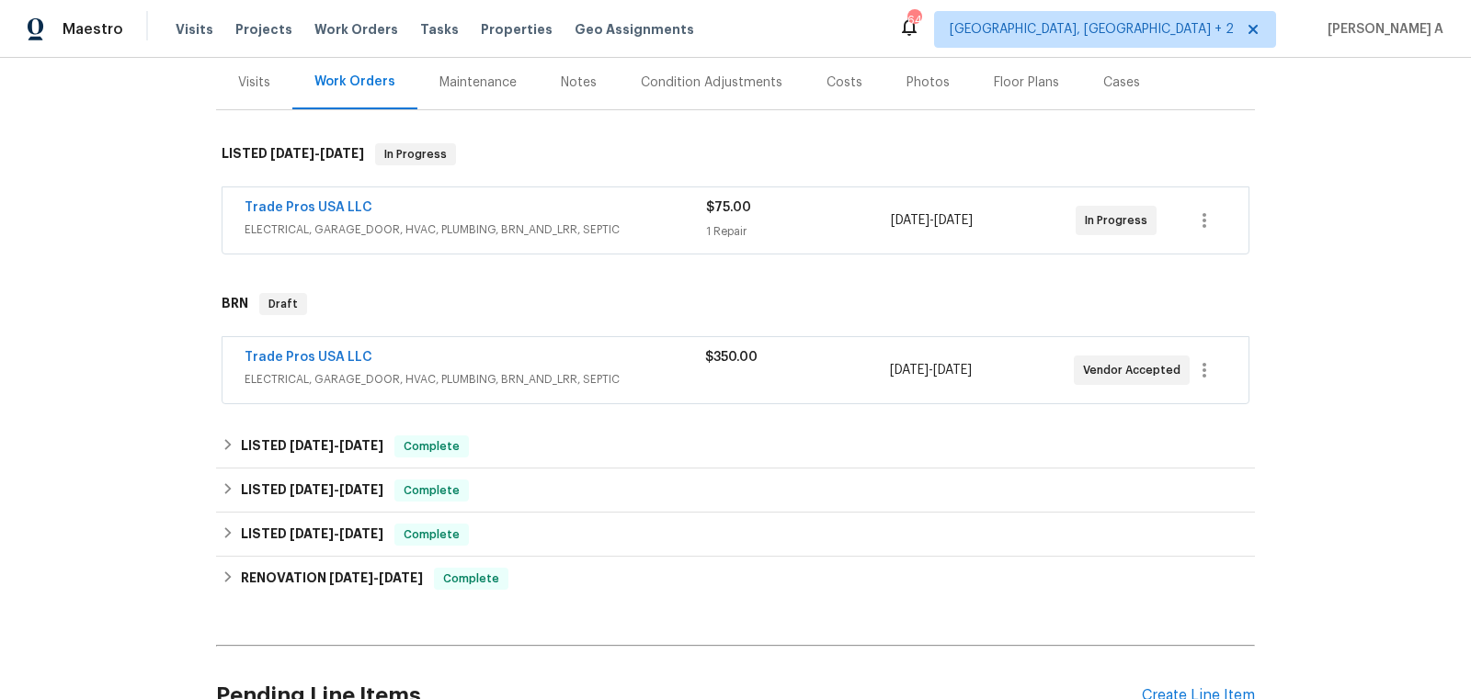
scroll to position [225, 0]
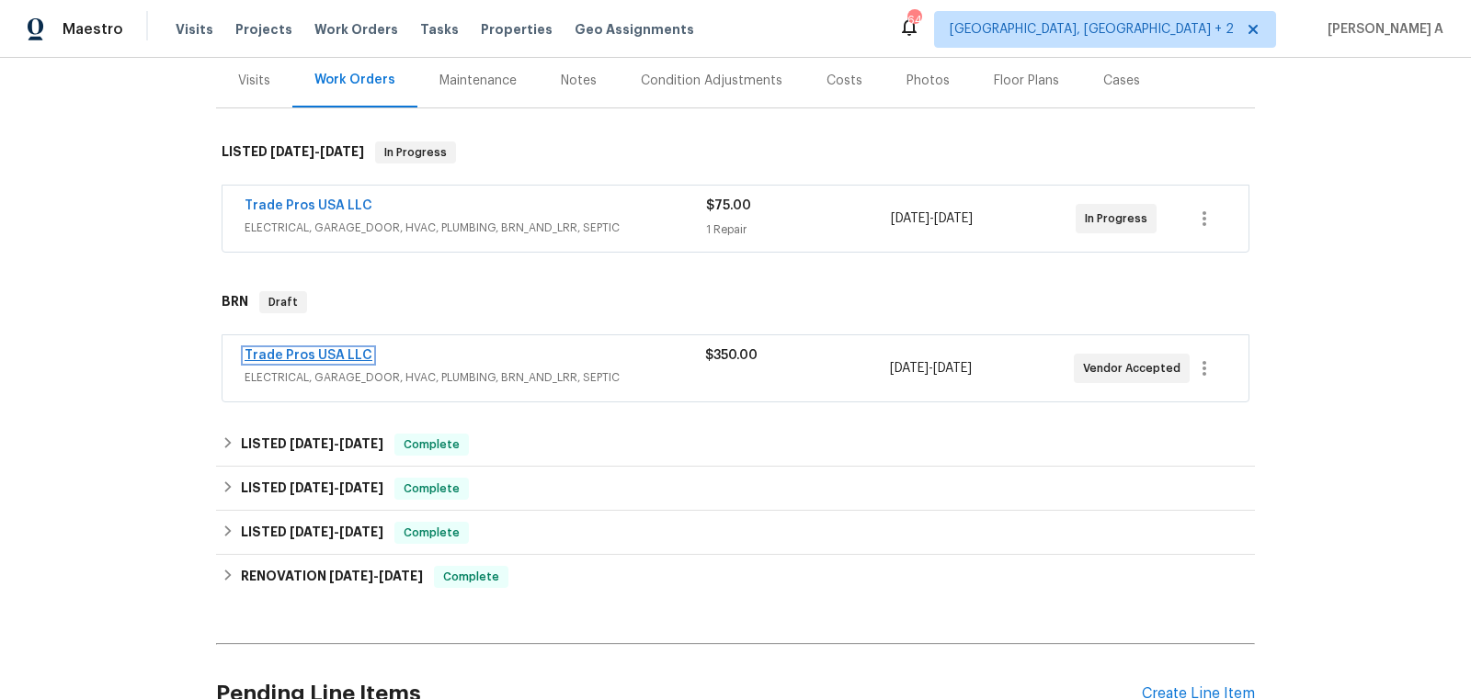
click at [296, 352] on link "Trade Pros USA LLC" at bounding box center [308, 355] width 128 height 13
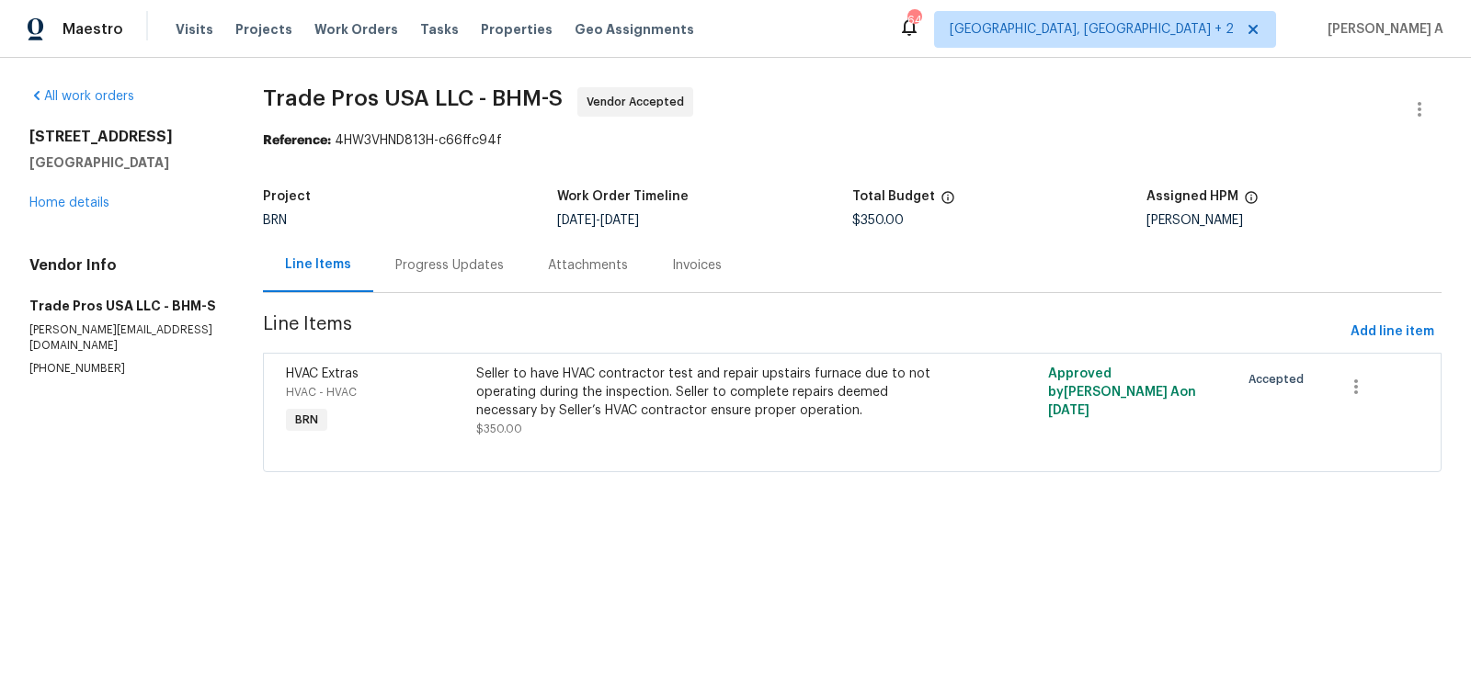
click at [404, 257] on div "Progress Updates" at bounding box center [449, 265] width 108 height 18
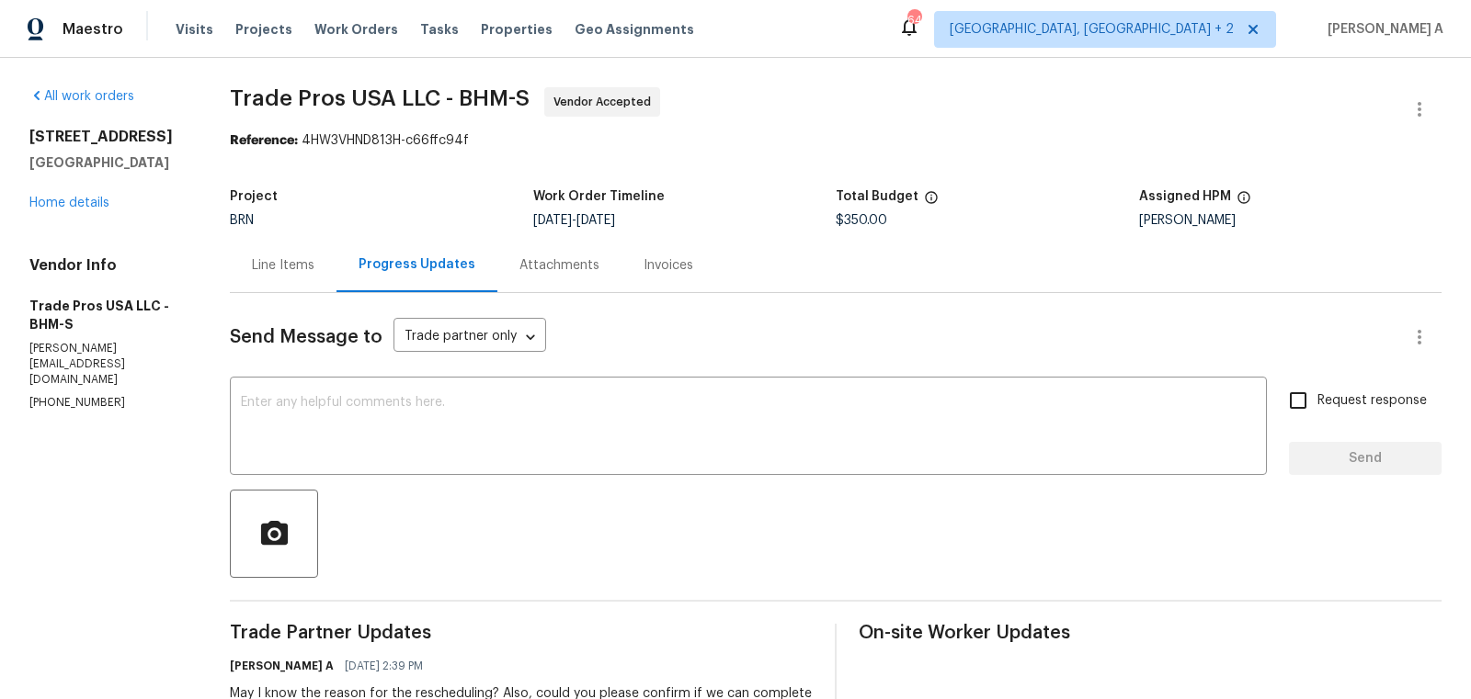
click at [269, 266] on div "Line Items" at bounding box center [283, 265] width 62 height 18
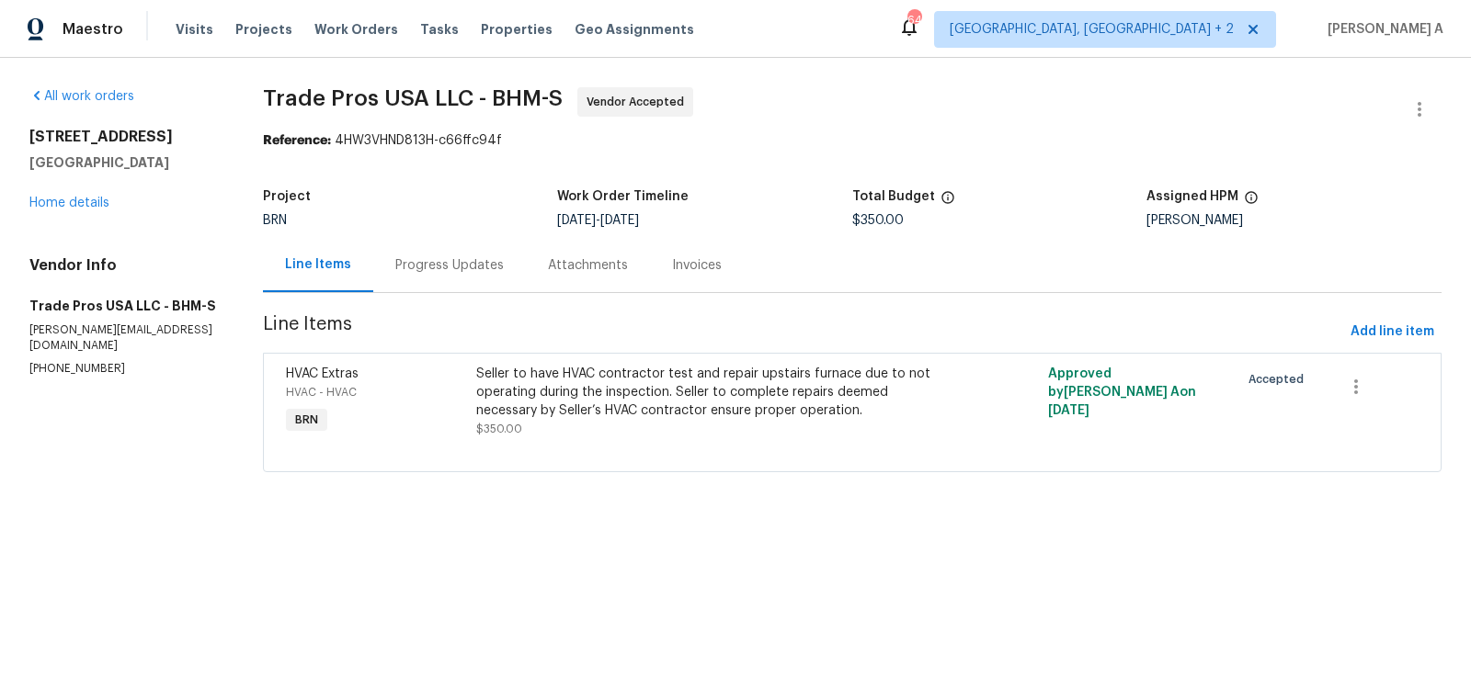
click at [482, 262] on div "Progress Updates" at bounding box center [449, 265] width 108 height 18
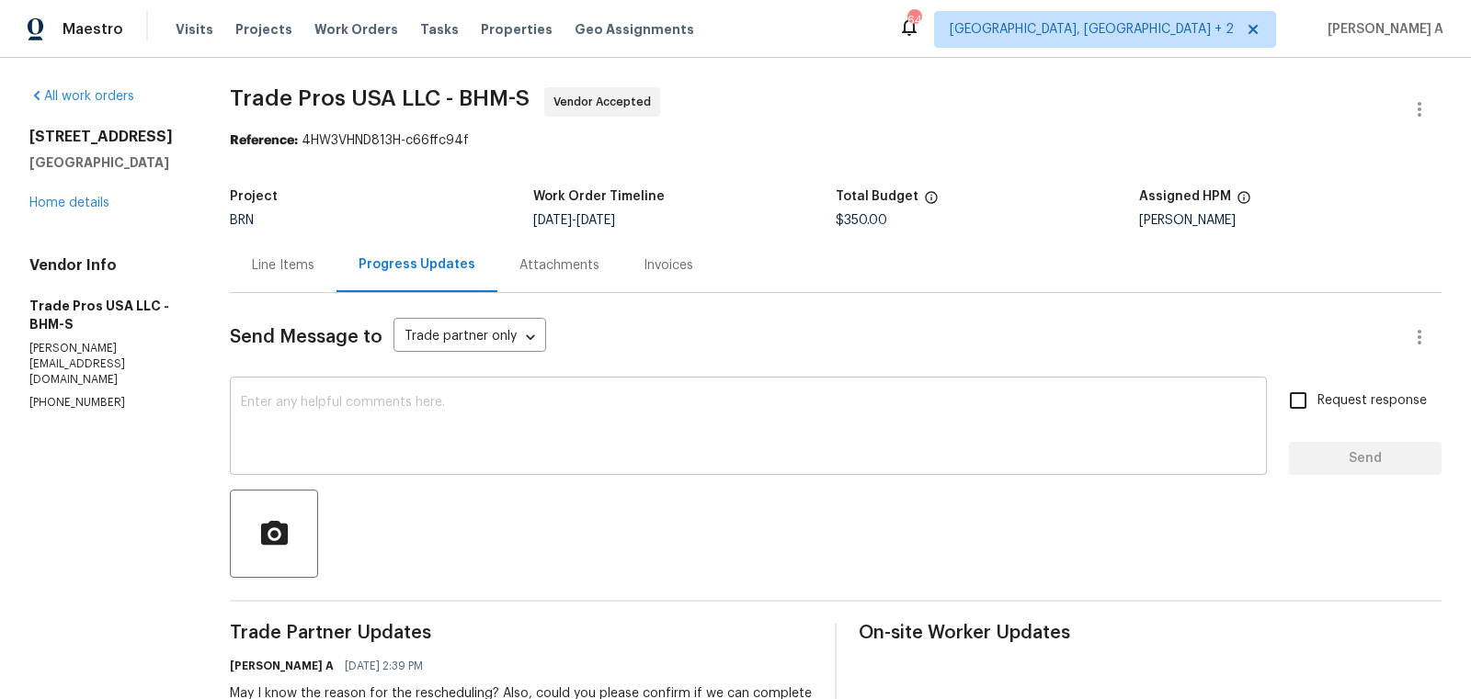
scroll to position [64, 0]
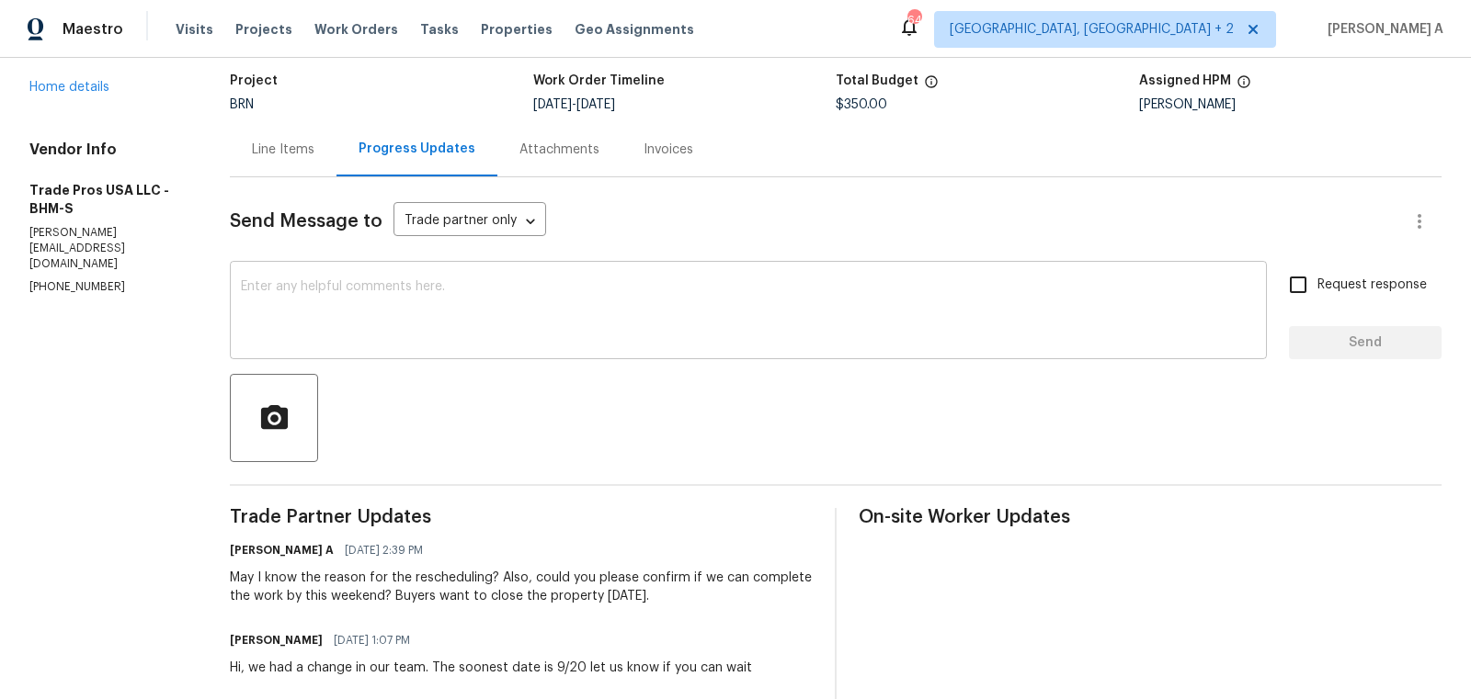
scroll to position [157, 0]
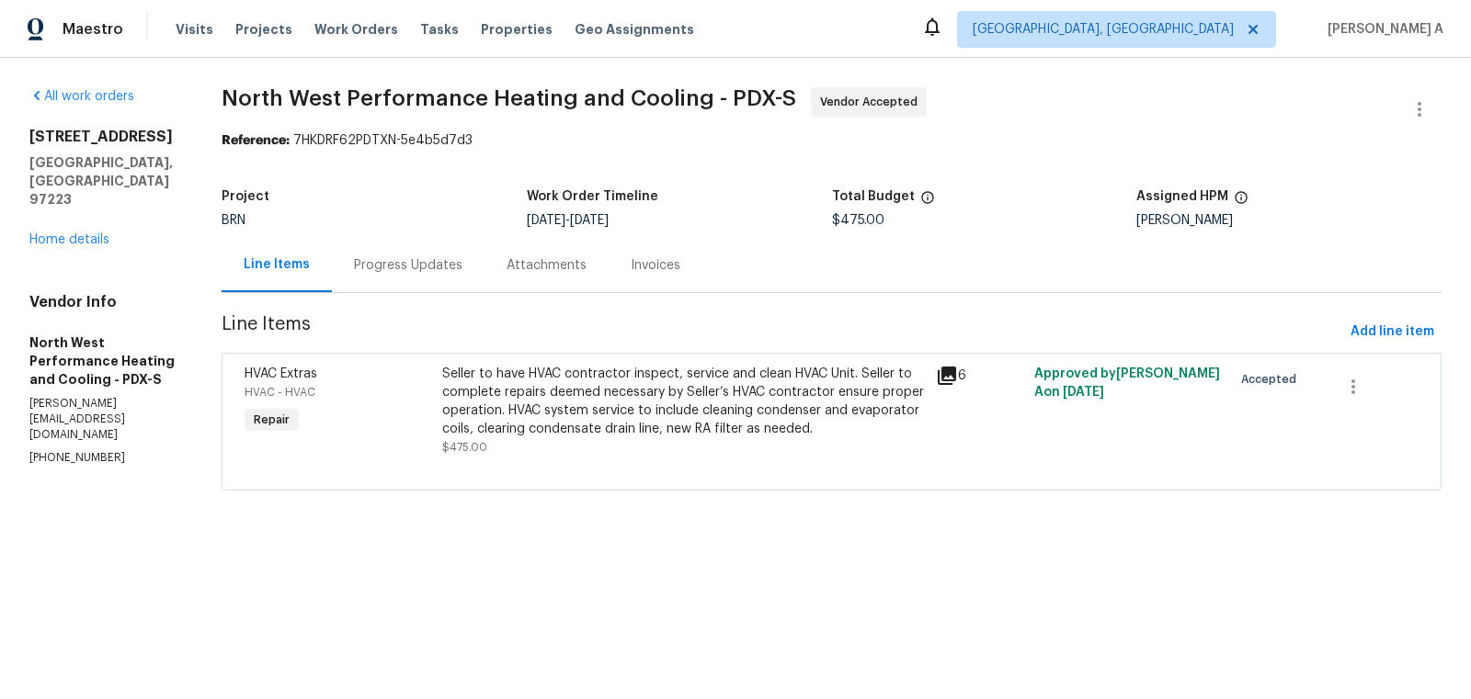
click at [462, 262] on div "Progress Updates" at bounding box center [408, 265] width 108 height 18
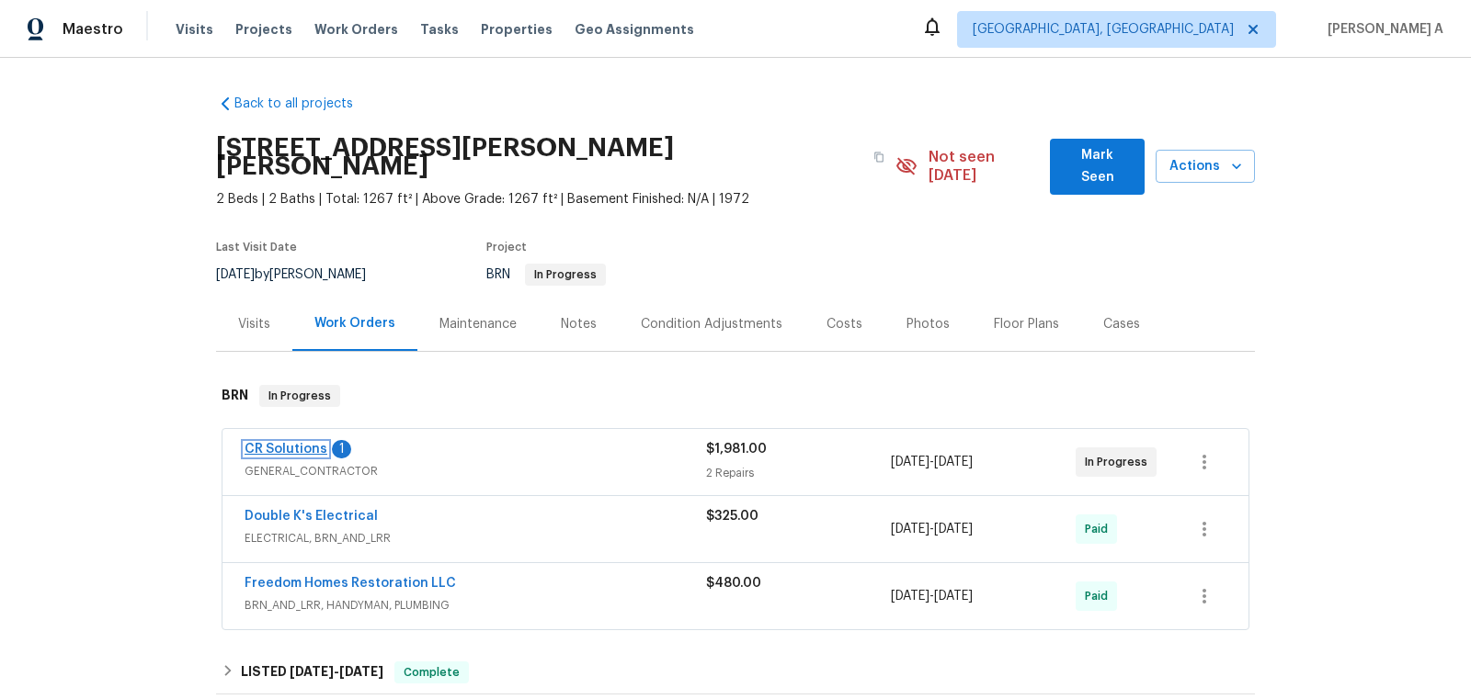
click at [300, 443] on link "CR Solutions" at bounding box center [285, 449] width 83 height 13
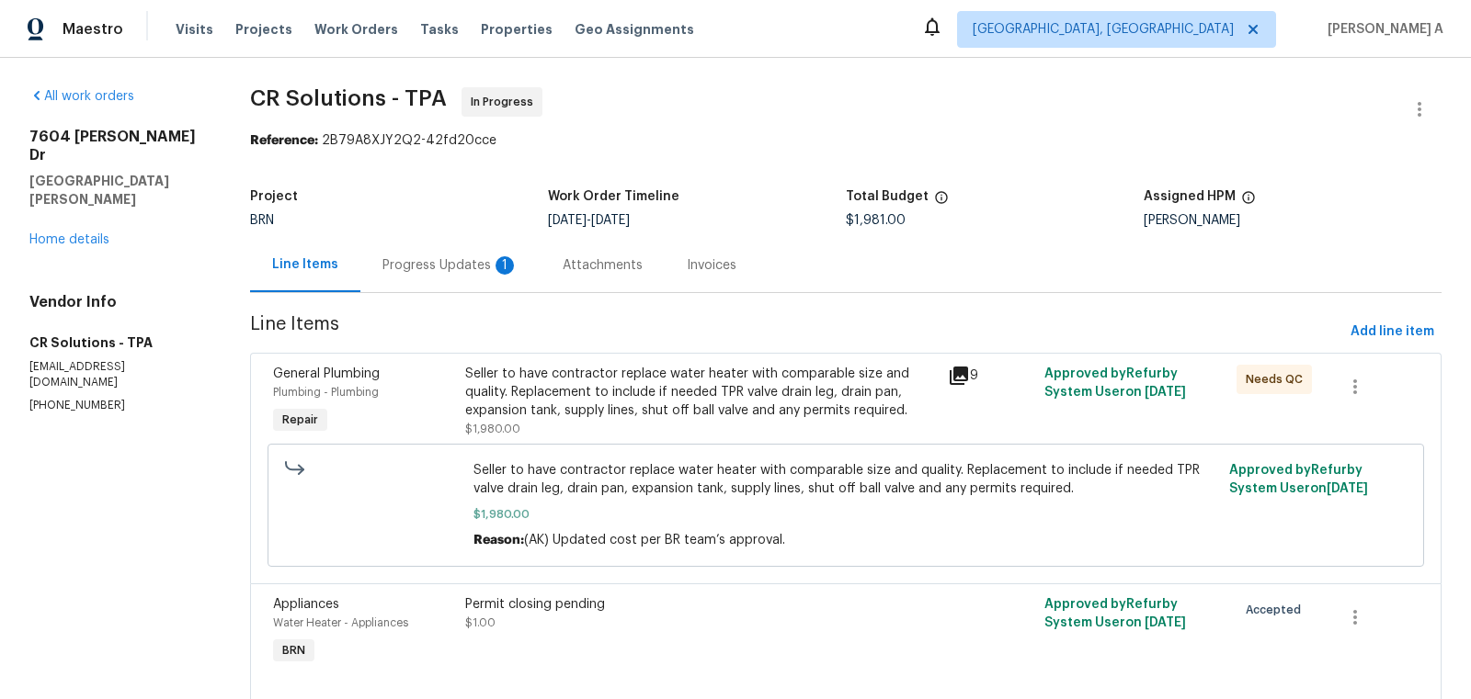
click at [477, 272] on div "Progress Updates 1" at bounding box center [450, 265] width 136 height 18
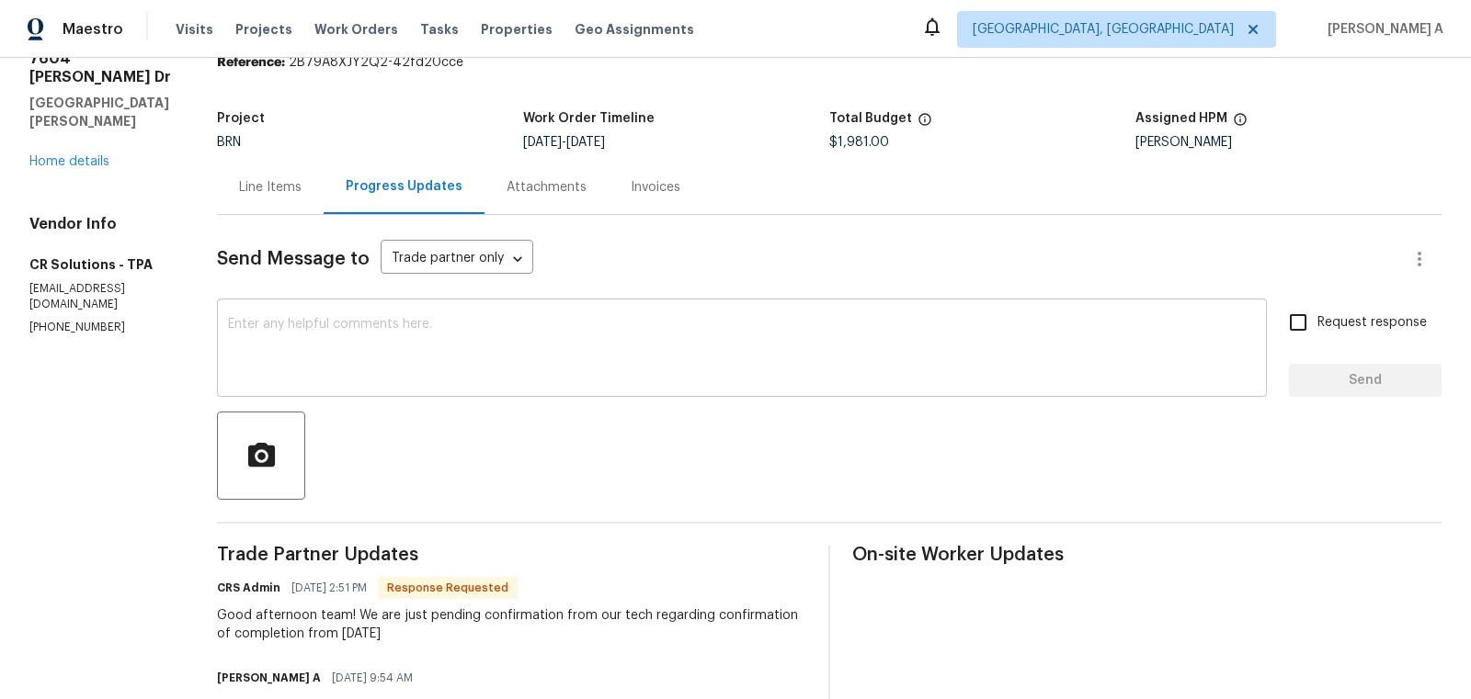
scroll to position [79, 0]
click at [540, 347] on textarea at bounding box center [742, 349] width 1028 height 64
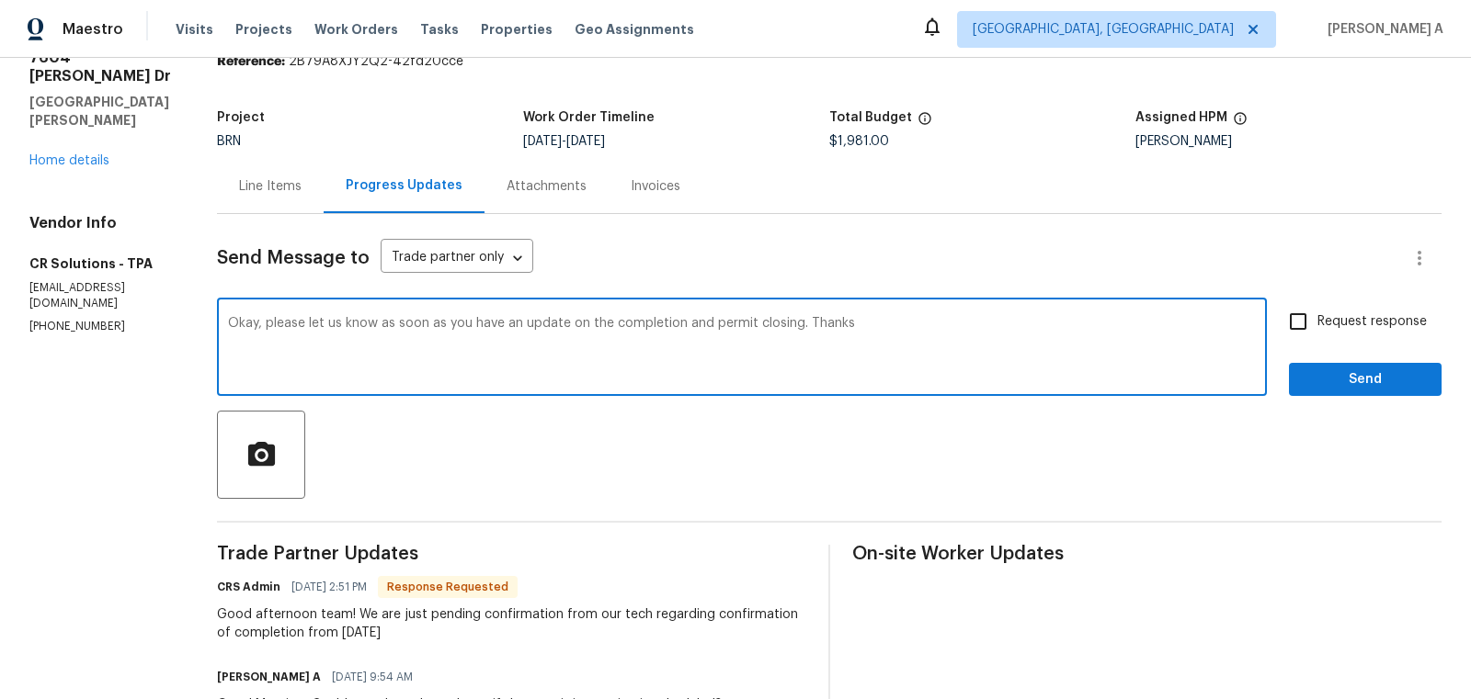
click at [612, 326] on textarea "Okay, please let us know as soon as you have an update on the completion and pe…" at bounding box center [742, 349] width 1028 height 64
type textarea "Okay, please let us know as soon as you have an update on the completion and pe…"
click at [1301, 341] on div "Request response Send" at bounding box center [1365, 349] width 153 height 94
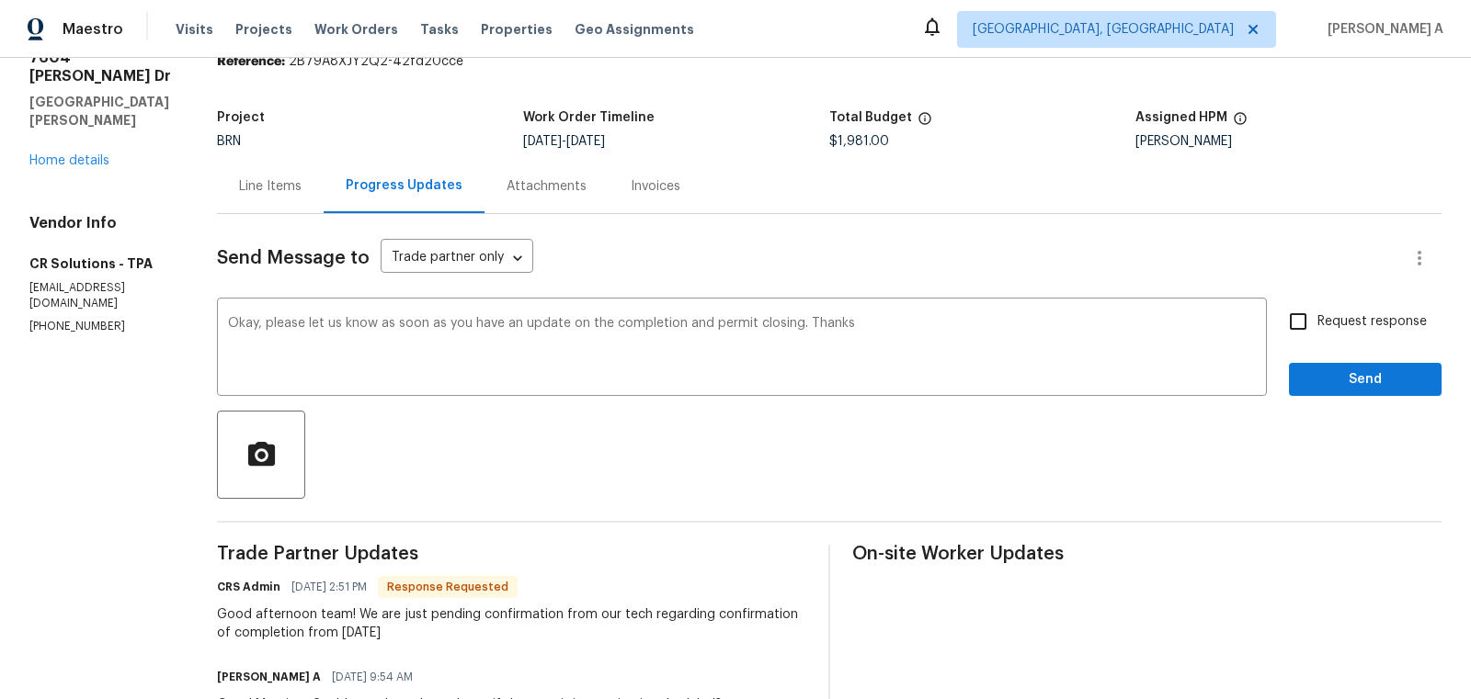
click at [1303, 322] on input "Request response" at bounding box center [1297, 321] width 39 height 39
checkbox input "true"
click at [1349, 376] on span "Send" at bounding box center [1364, 380] width 123 height 23
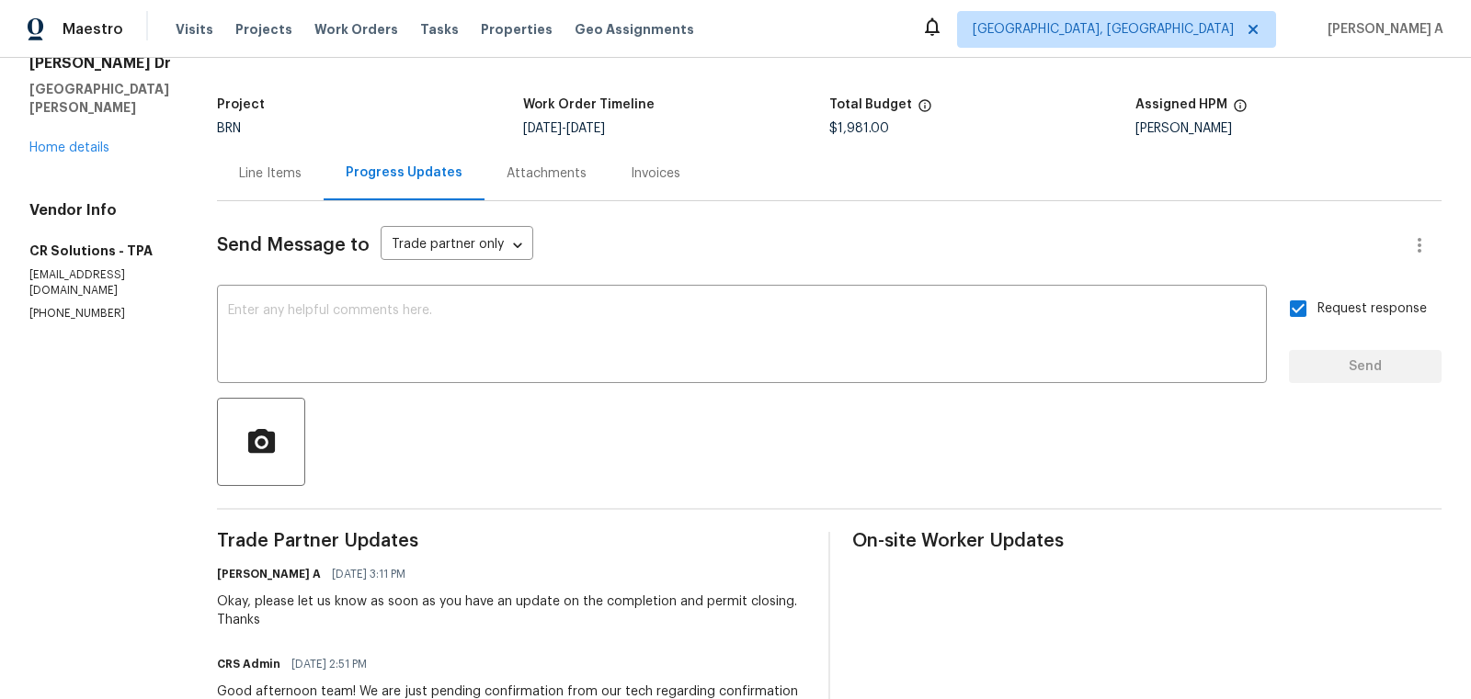
scroll to position [0, 0]
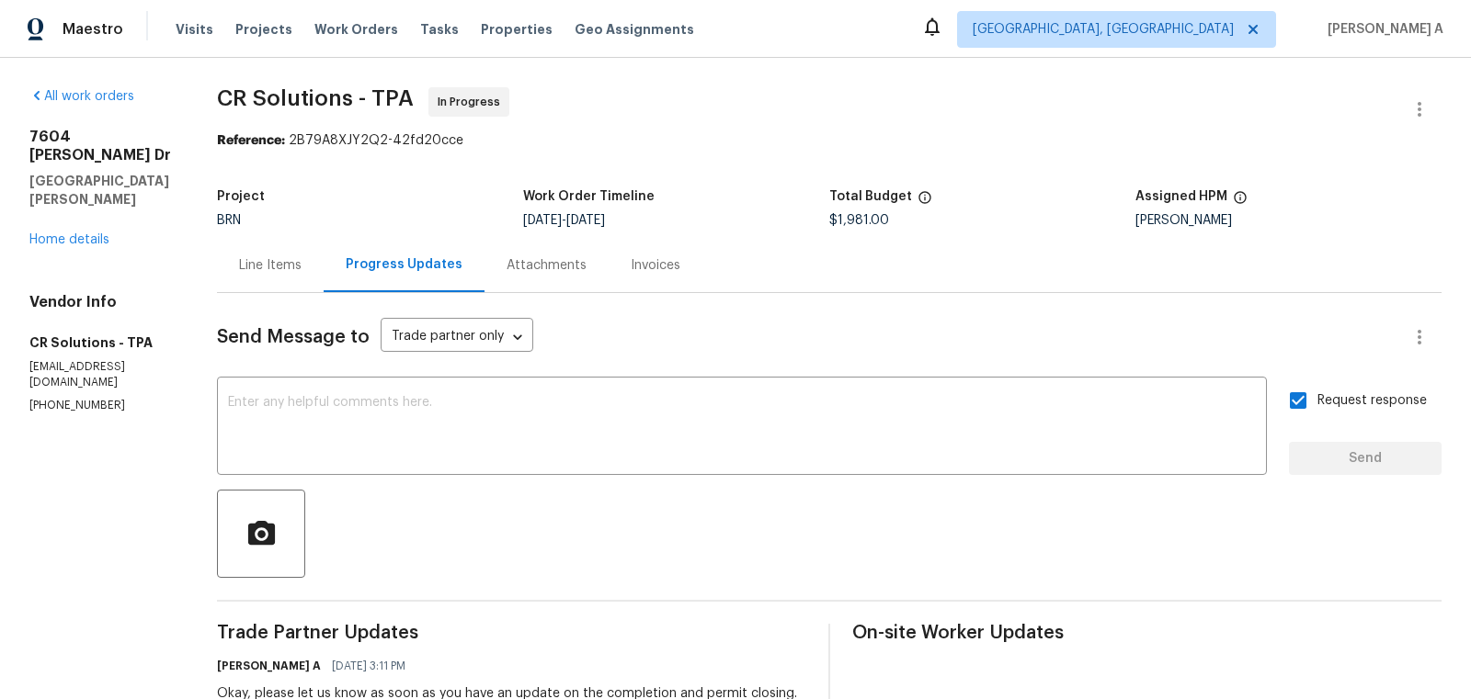
click at [241, 267] on div "Line Items" at bounding box center [270, 265] width 62 height 18
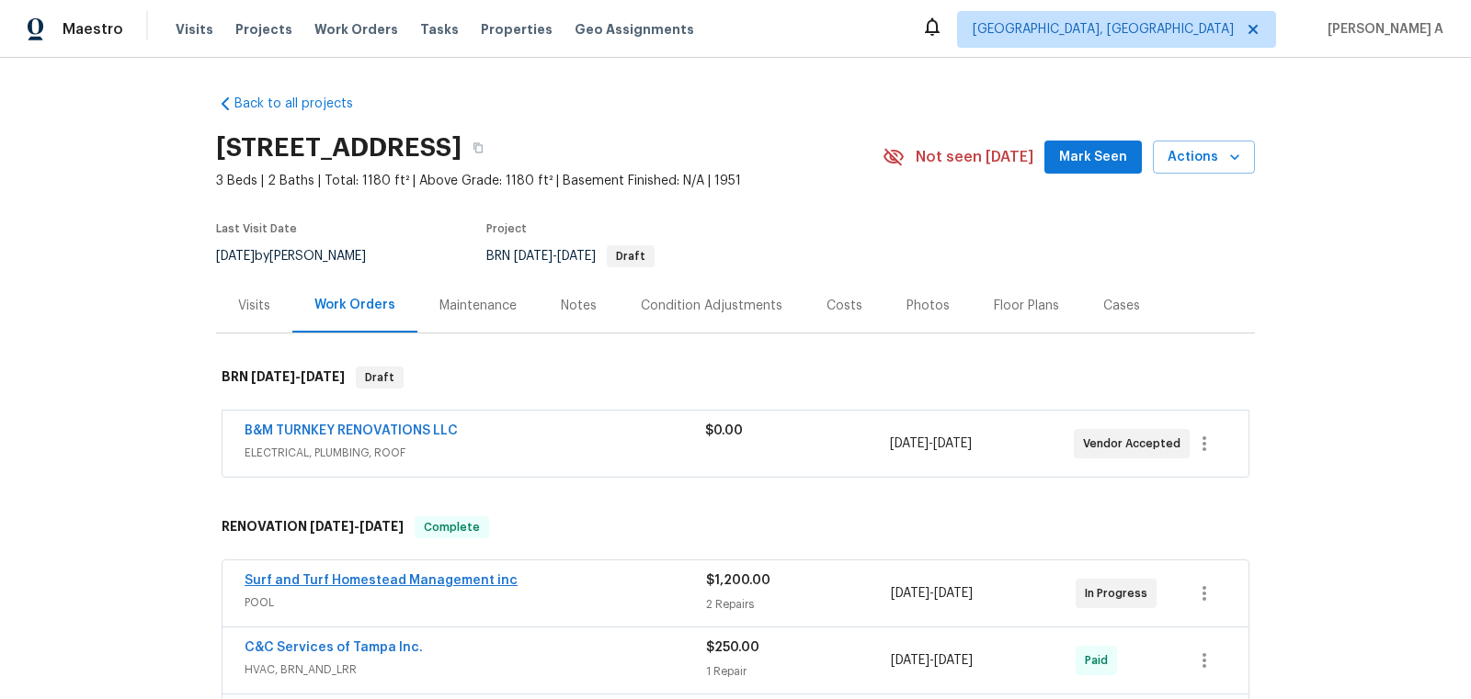
scroll to position [51, 0]
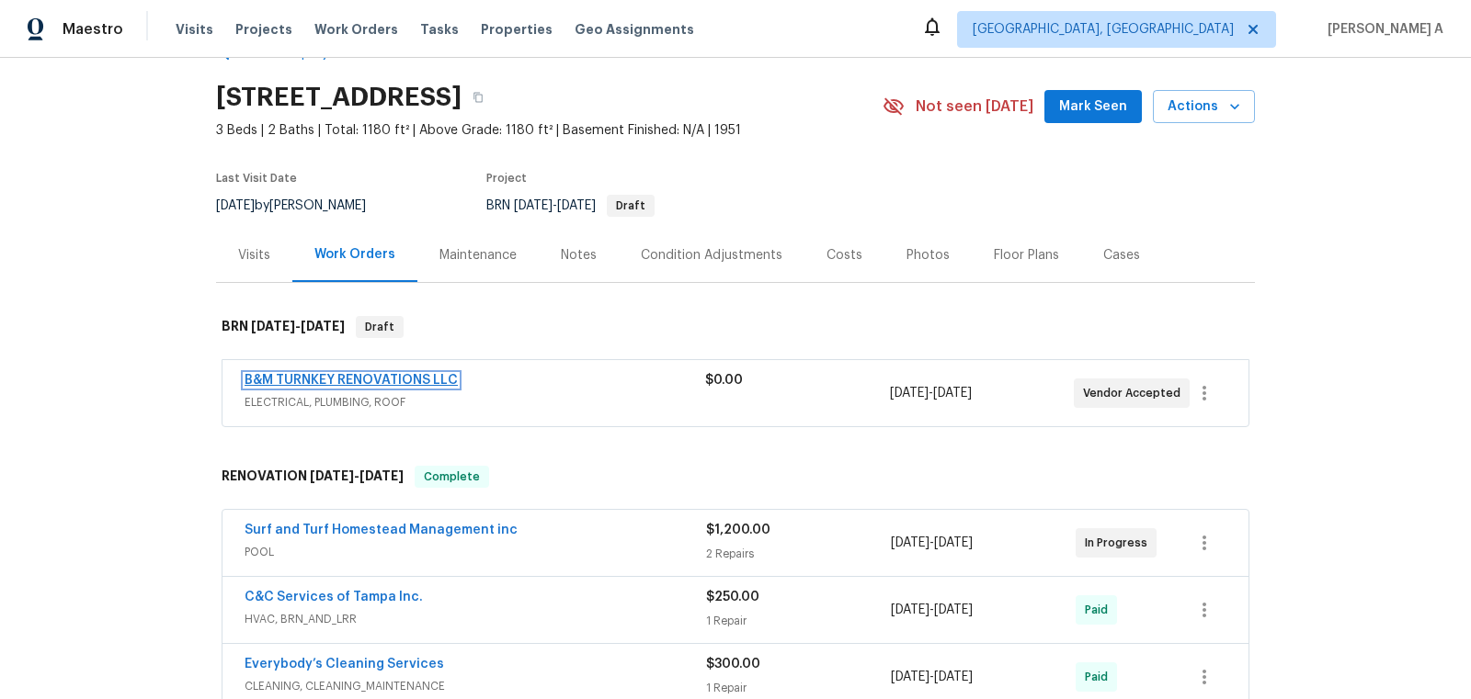
click at [336, 379] on link "B&M TURNKEY RENOVATIONS LLC" at bounding box center [350, 380] width 213 height 13
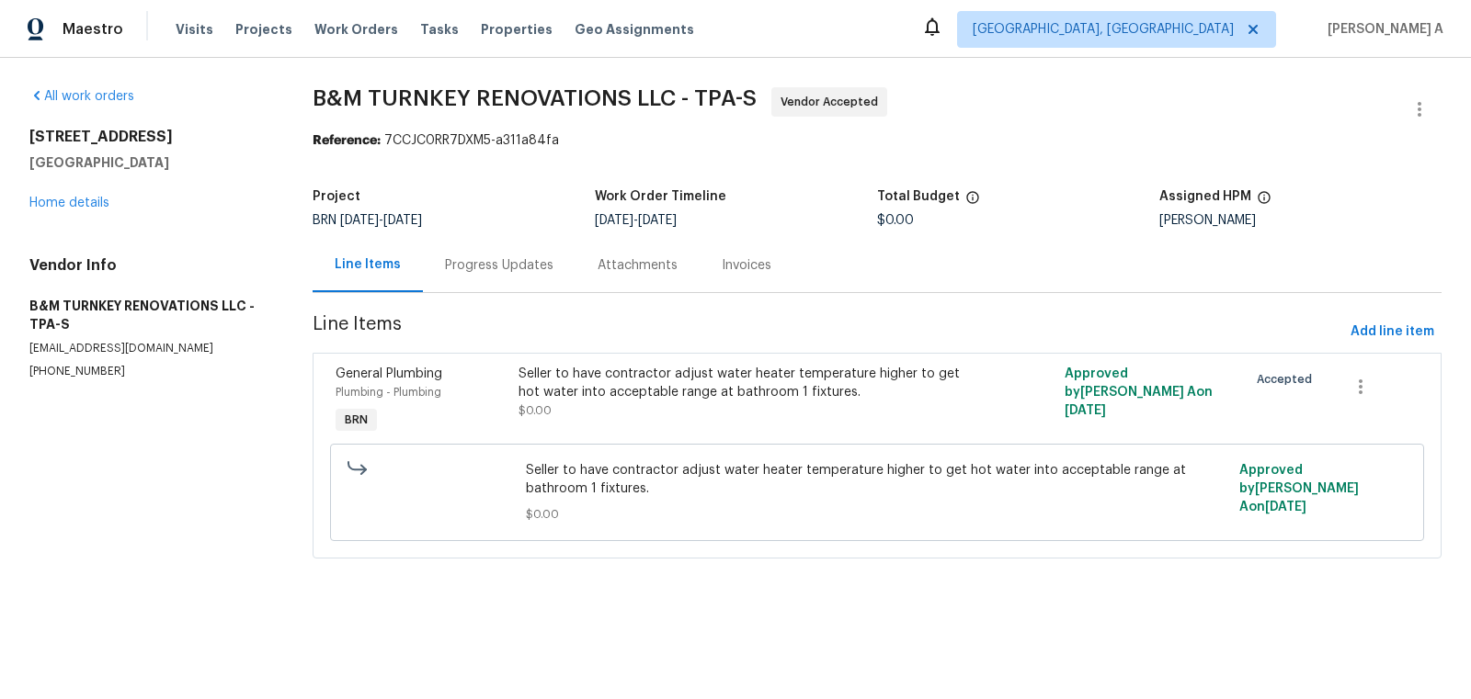
click at [471, 283] on div "Progress Updates" at bounding box center [499, 265] width 153 height 54
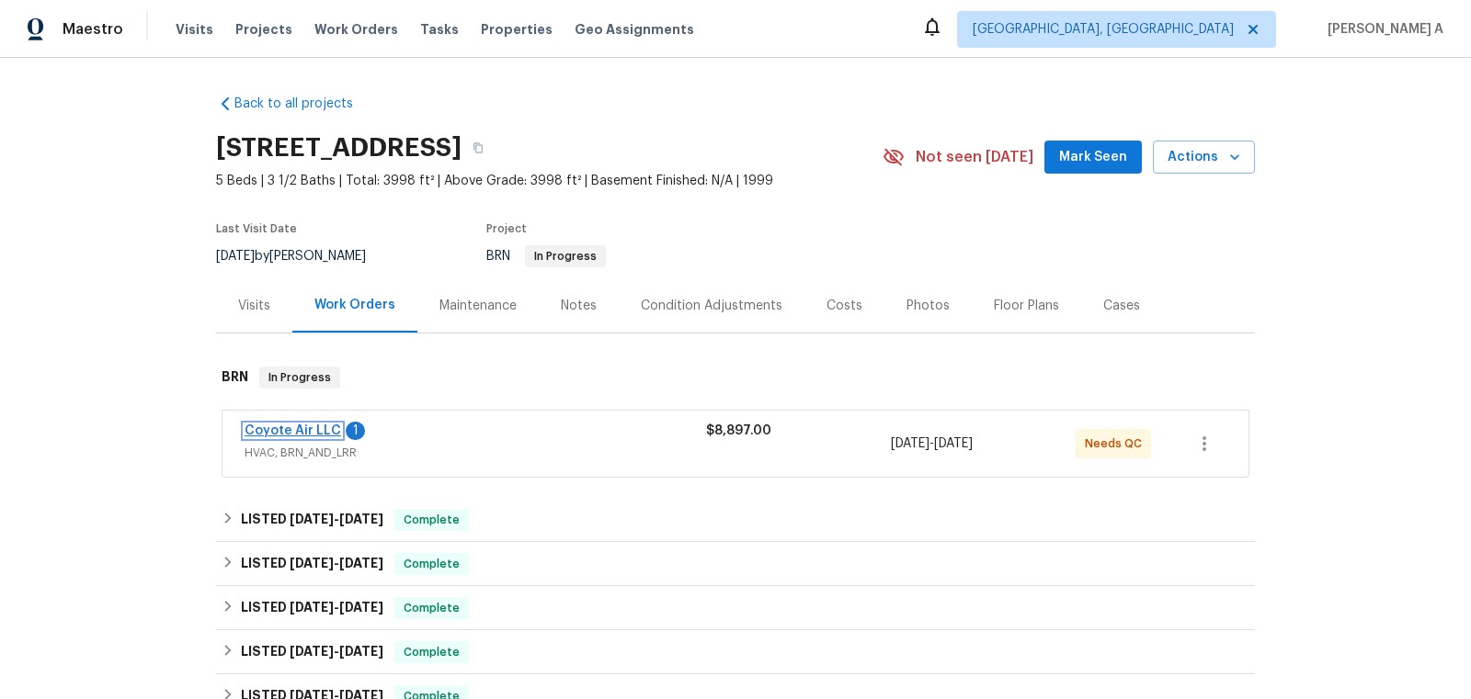
click at [264, 429] on link "Coyote Air LLC" at bounding box center [292, 431] width 97 height 13
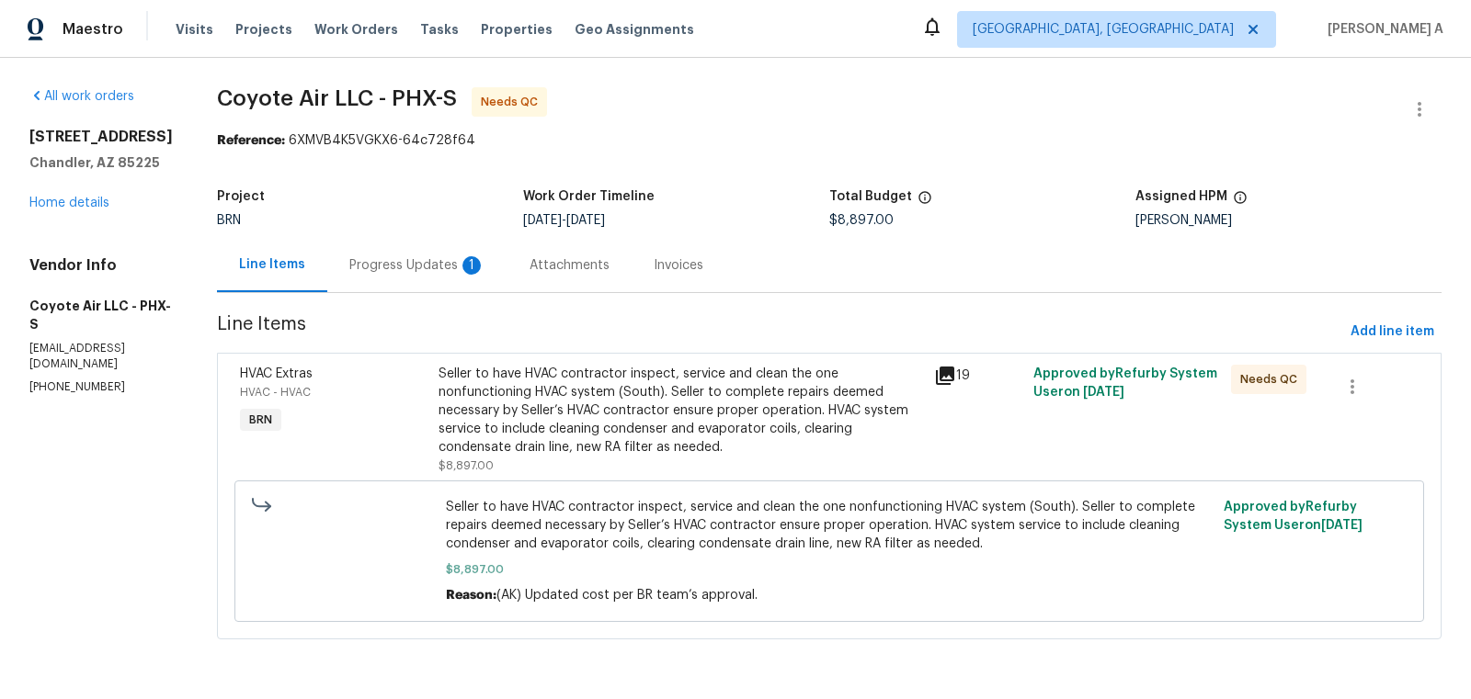
click at [475, 258] on div "Progress Updates 1" at bounding box center [417, 265] width 180 height 54
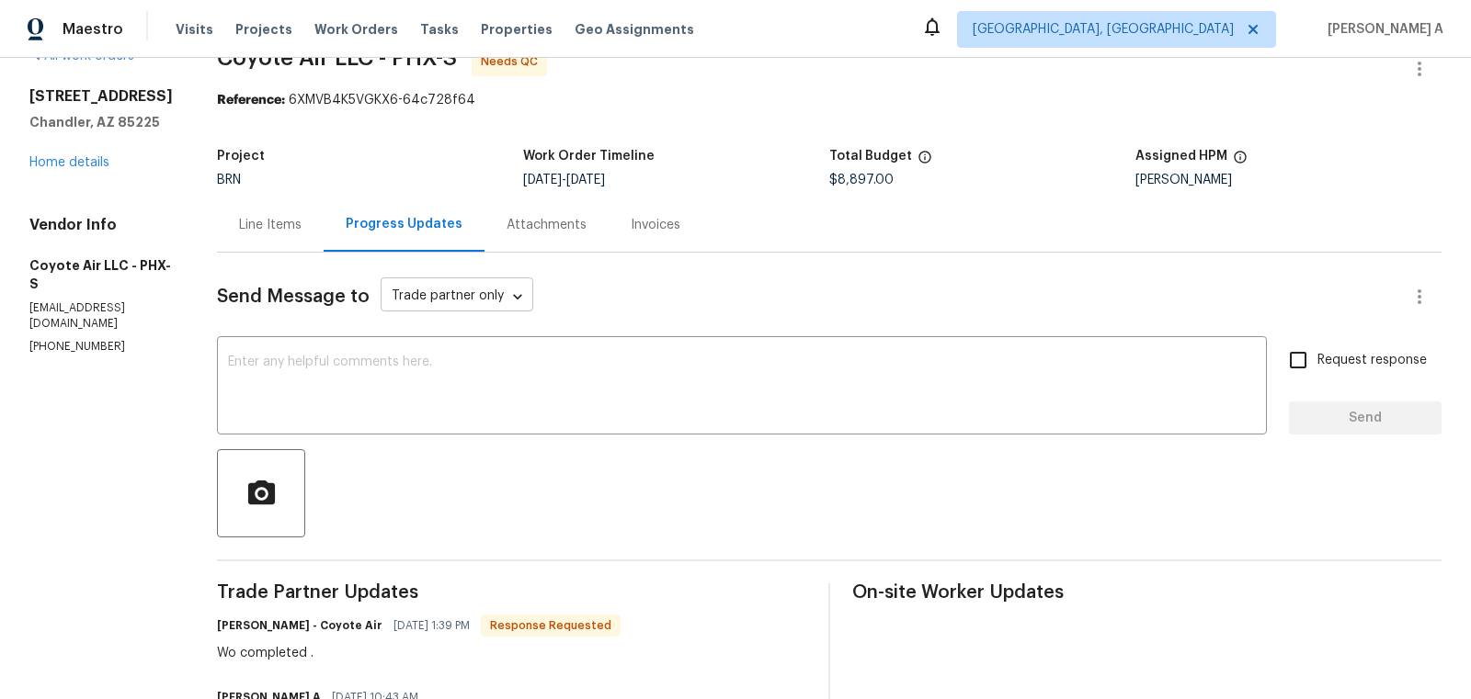
scroll to position [43, 0]
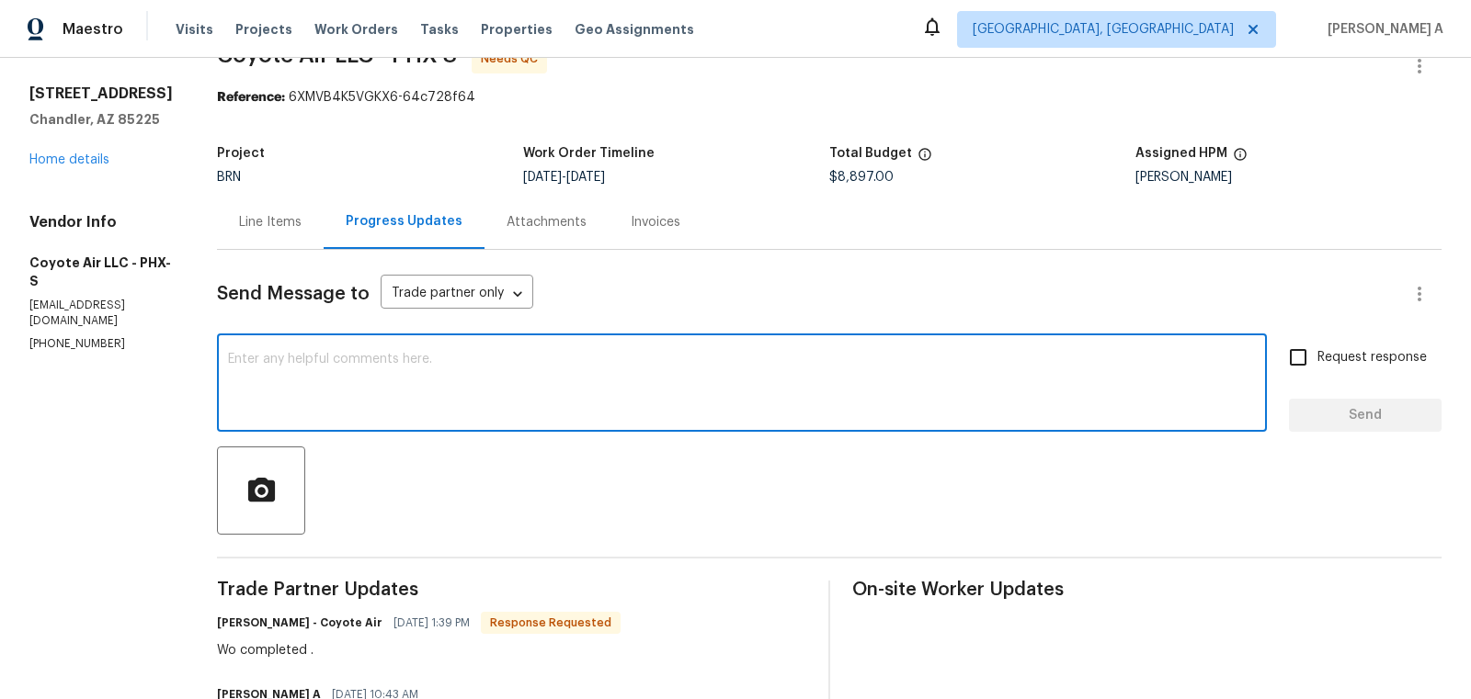
click at [522, 371] on textarea at bounding box center [742, 385] width 1028 height 64
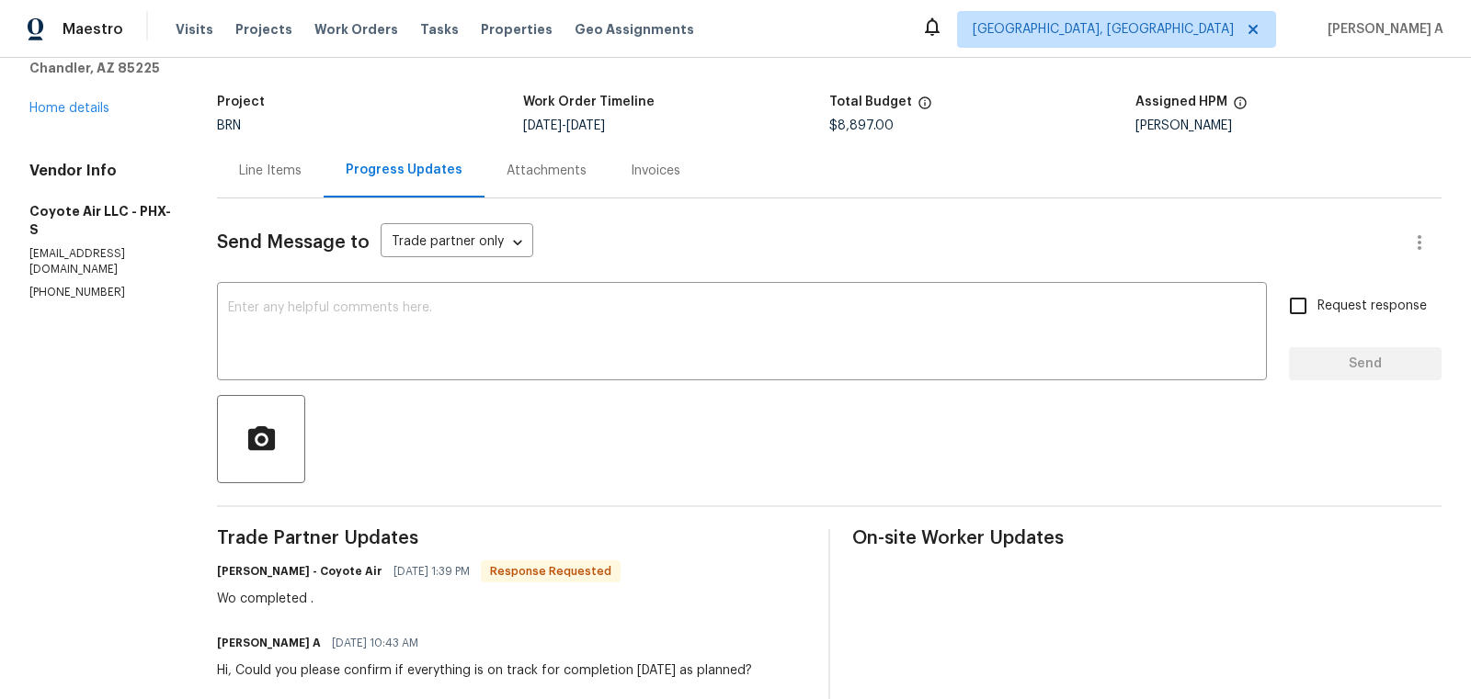
click at [250, 165] on div "Line Items" at bounding box center [270, 171] width 62 height 18
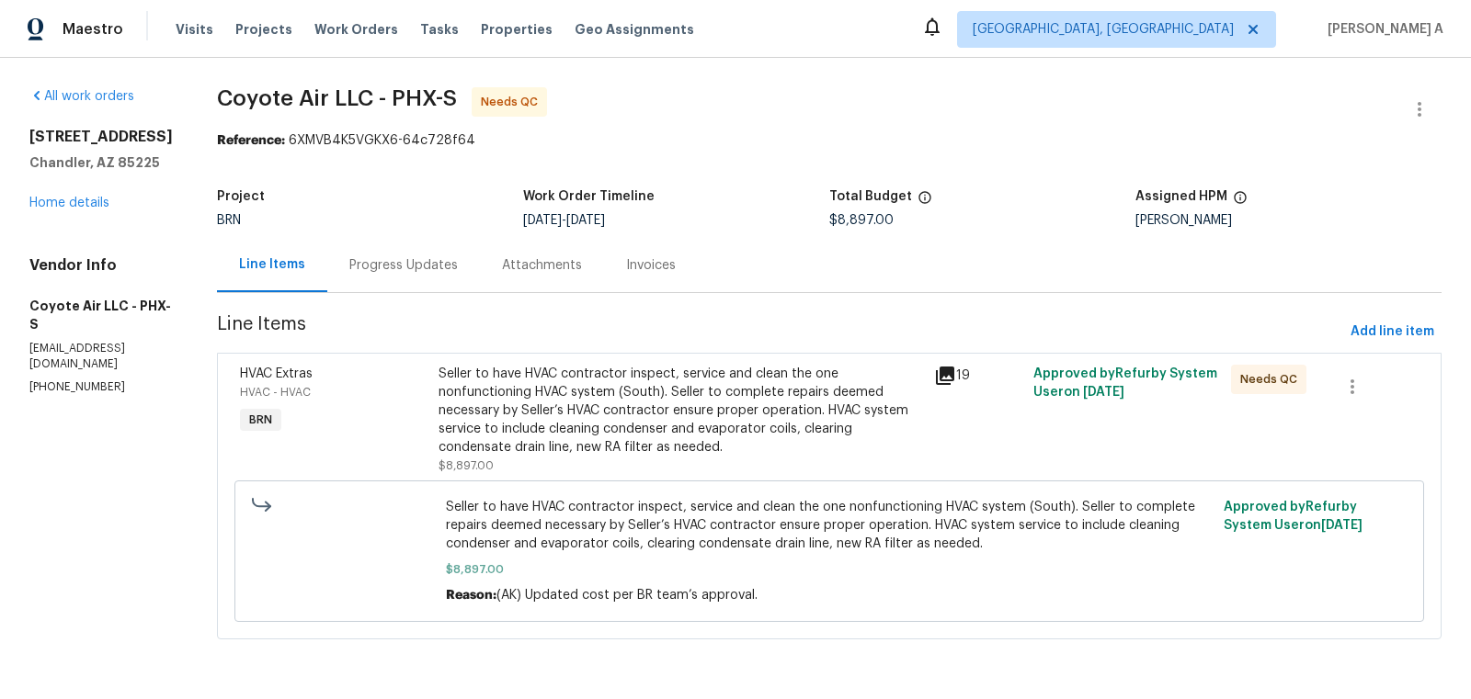
click at [596, 397] on div "Seller to have HVAC contractor inspect, service and clean the one nonfunctionin…" at bounding box center [680, 411] width 484 height 92
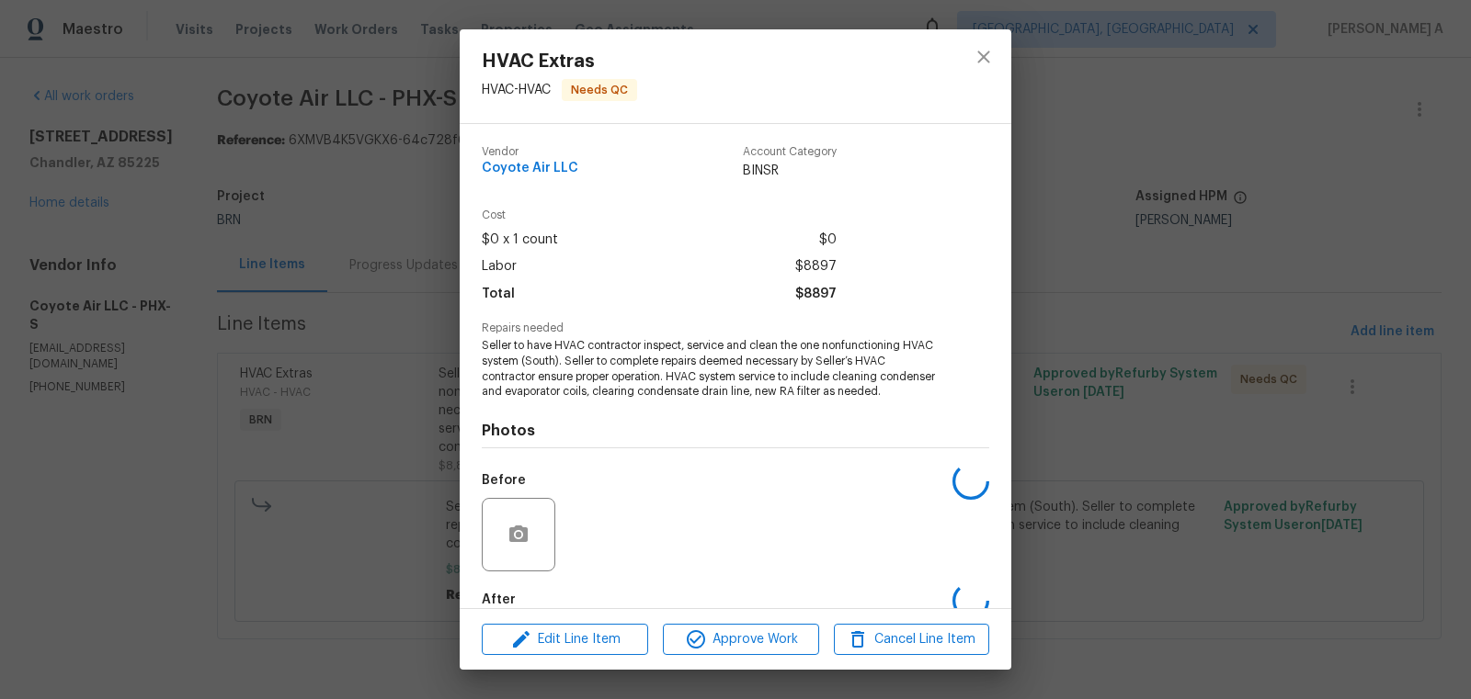
scroll to position [101, 0]
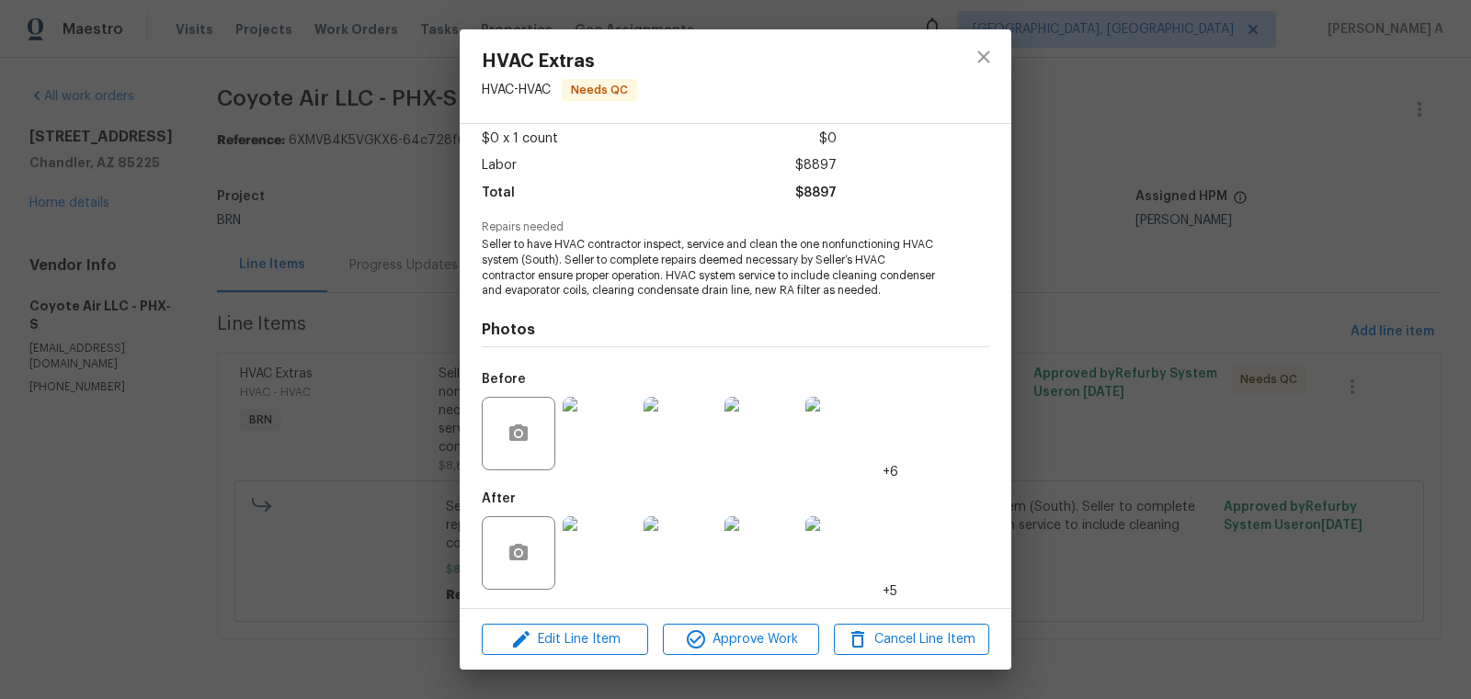
click at [585, 569] on img at bounding box center [599, 554] width 74 height 74
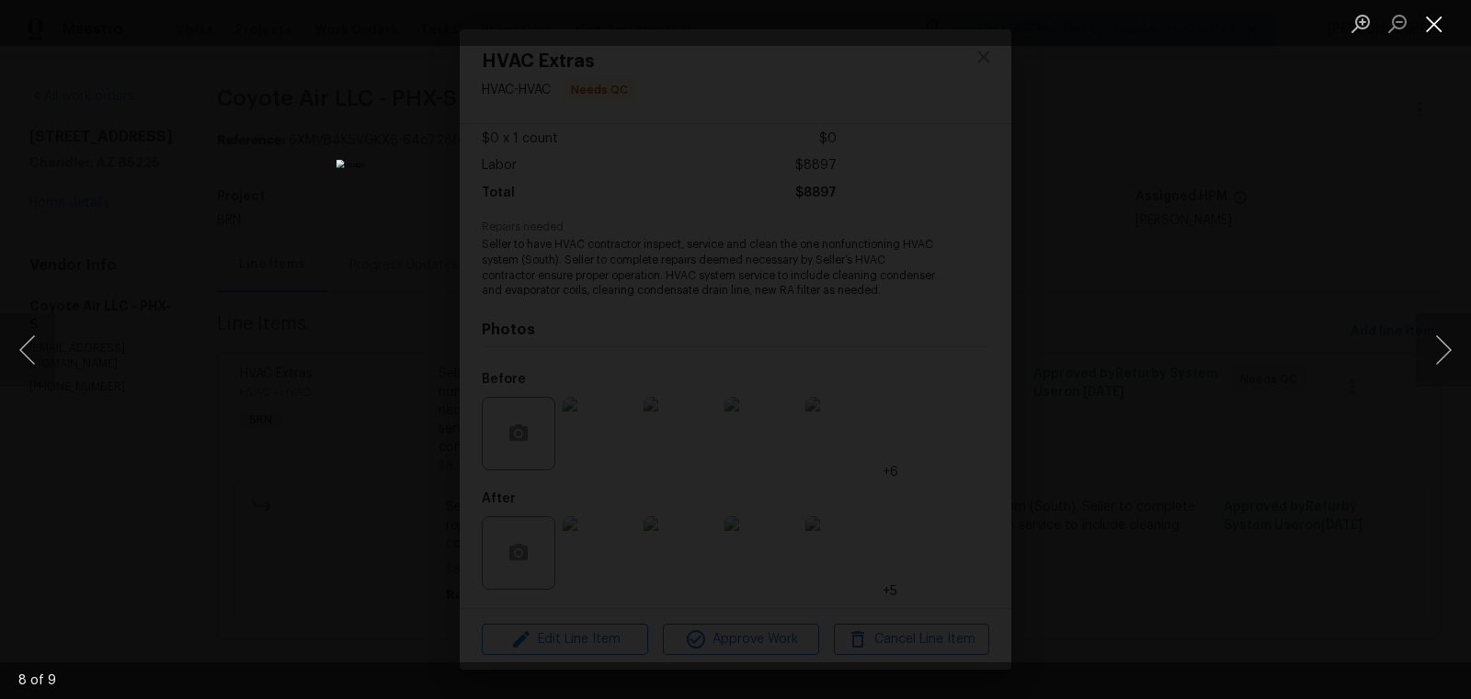
click at [1428, 25] on button "Close lightbox" at bounding box center [1433, 23] width 37 height 32
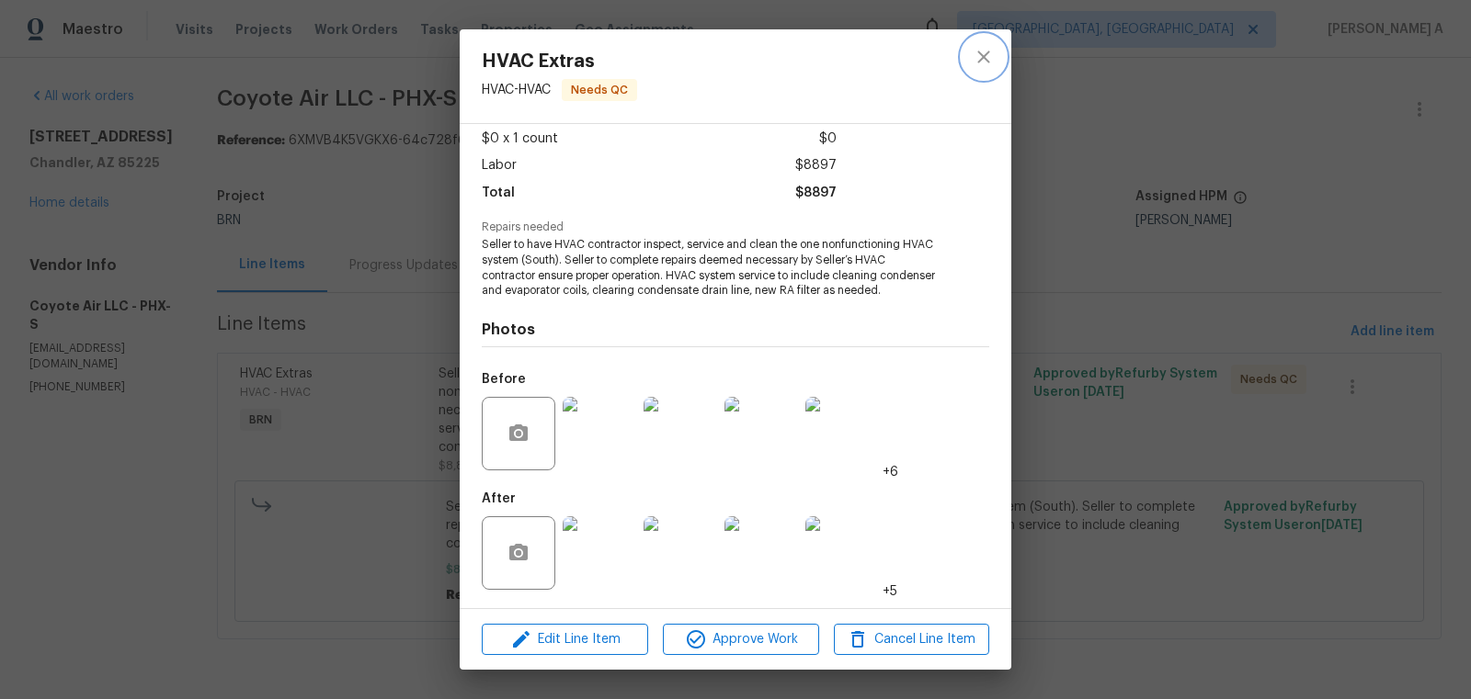
click at [988, 64] on icon "close" at bounding box center [983, 57] width 22 height 22
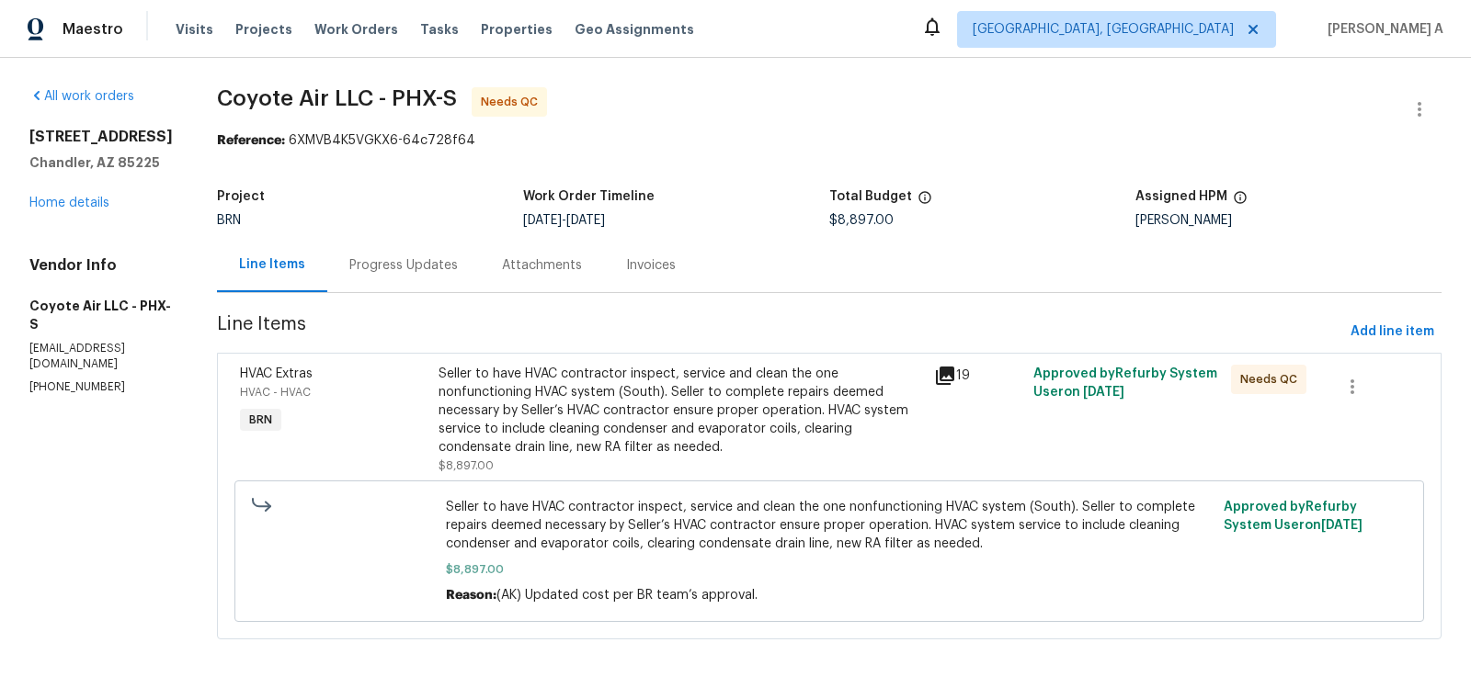
click at [426, 272] on div "Progress Updates" at bounding box center [403, 265] width 108 height 18
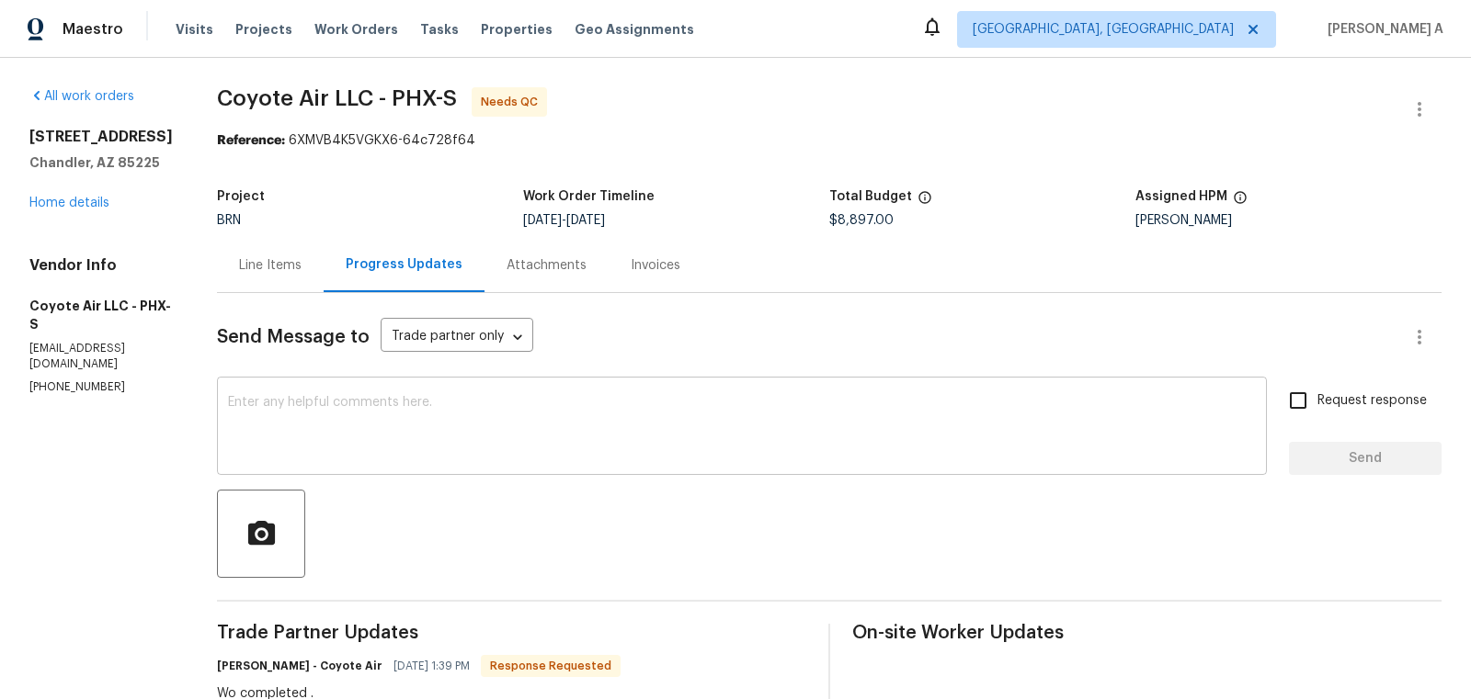
click at [447, 426] on textarea at bounding box center [742, 428] width 1028 height 64
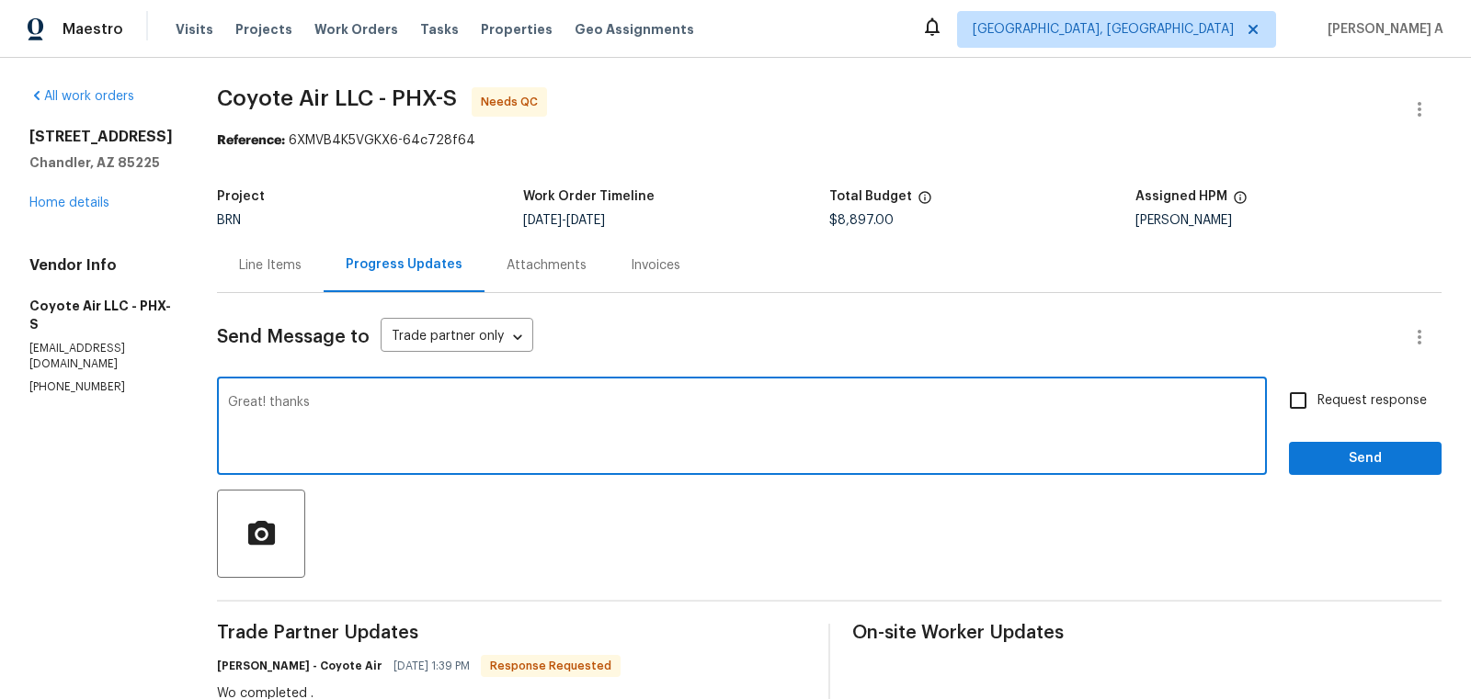
type textarea "Great! thanks"
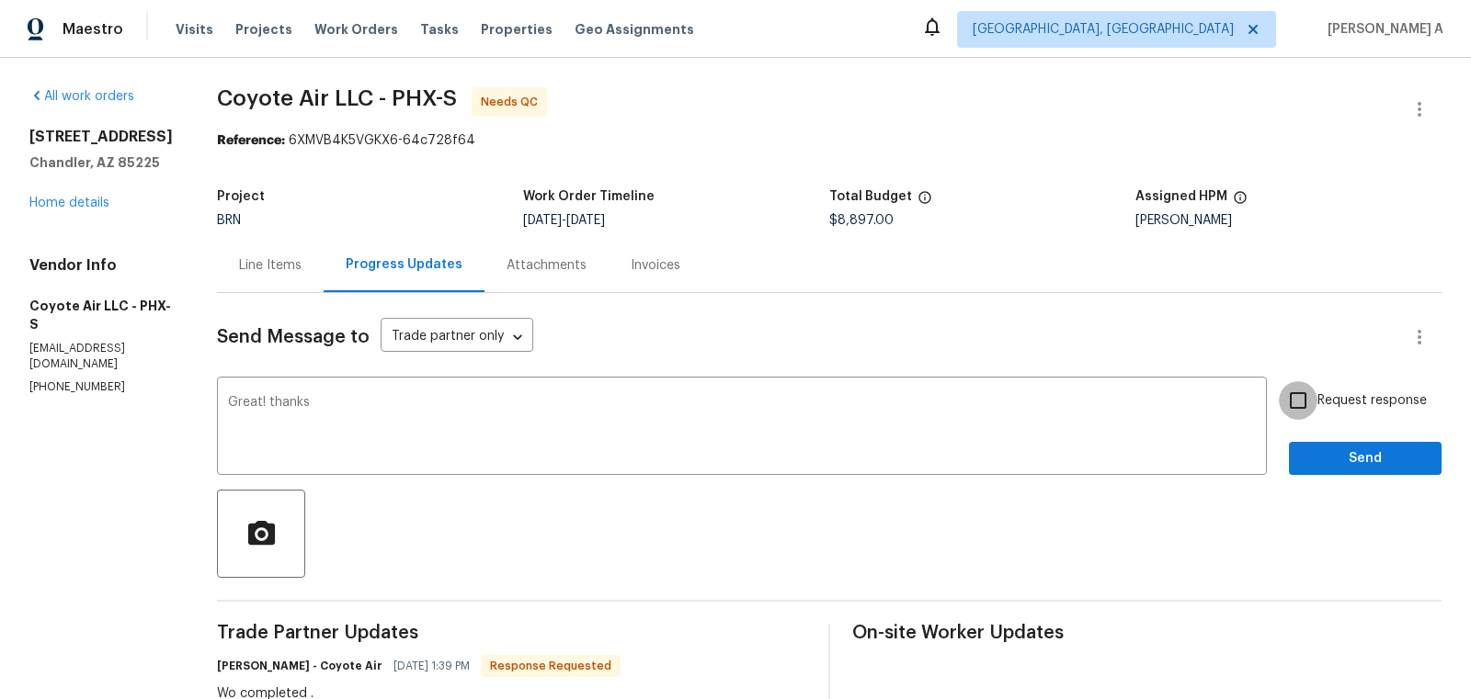
click at [1309, 405] on input "Request response" at bounding box center [1297, 400] width 39 height 39
checkbox input "true"
click at [1341, 455] on span "Send" at bounding box center [1364, 459] width 123 height 23
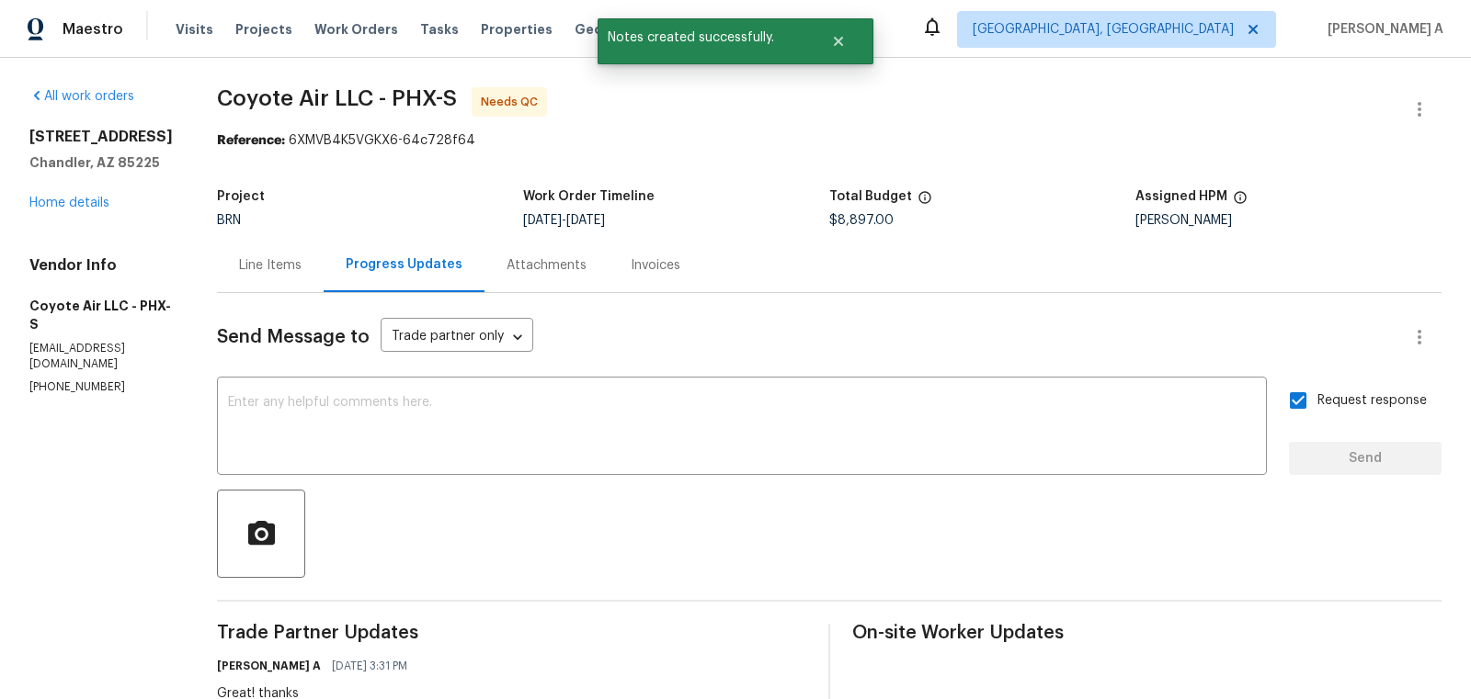
click at [267, 266] on div "Line Items" at bounding box center [270, 265] width 62 height 18
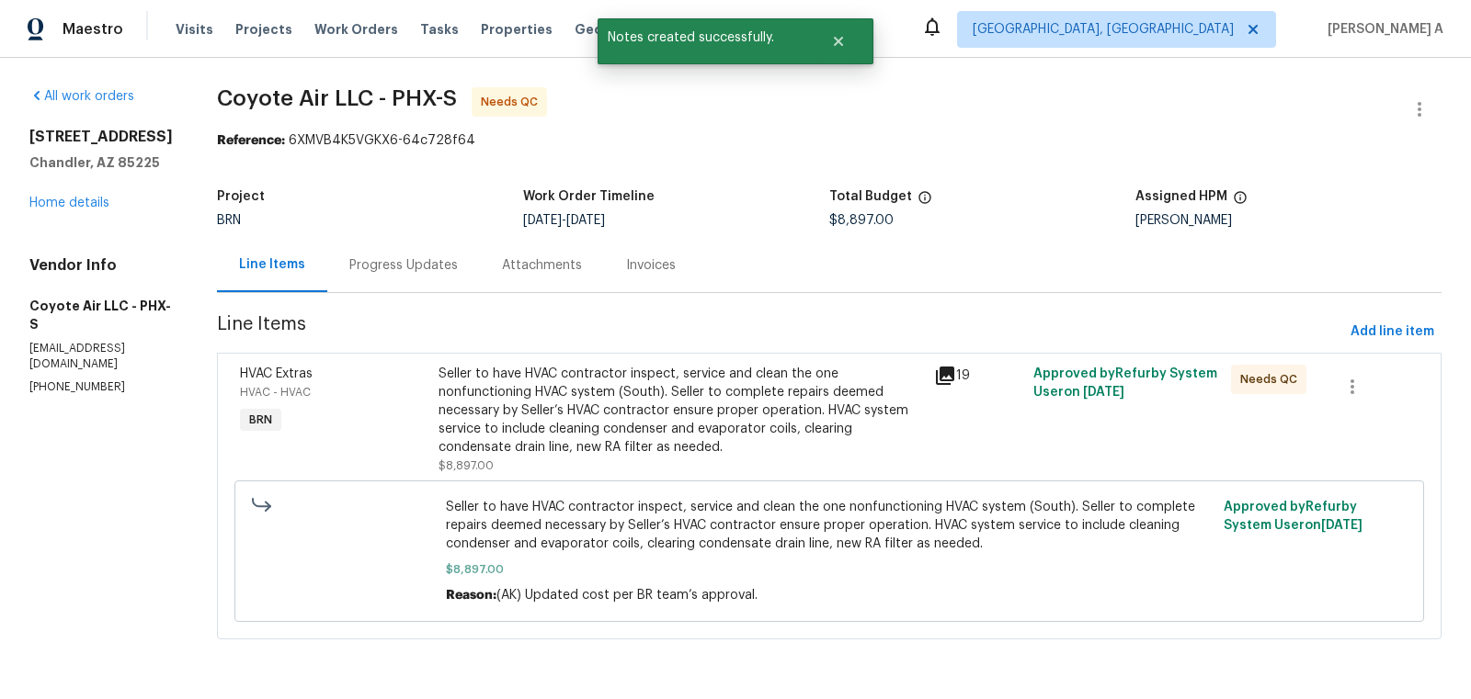
click at [767, 424] on div "Seller to have HVAC contractor inspect, service and clean the one nonfunctionin…" at bounding box center [680, 411] width 484 height 92
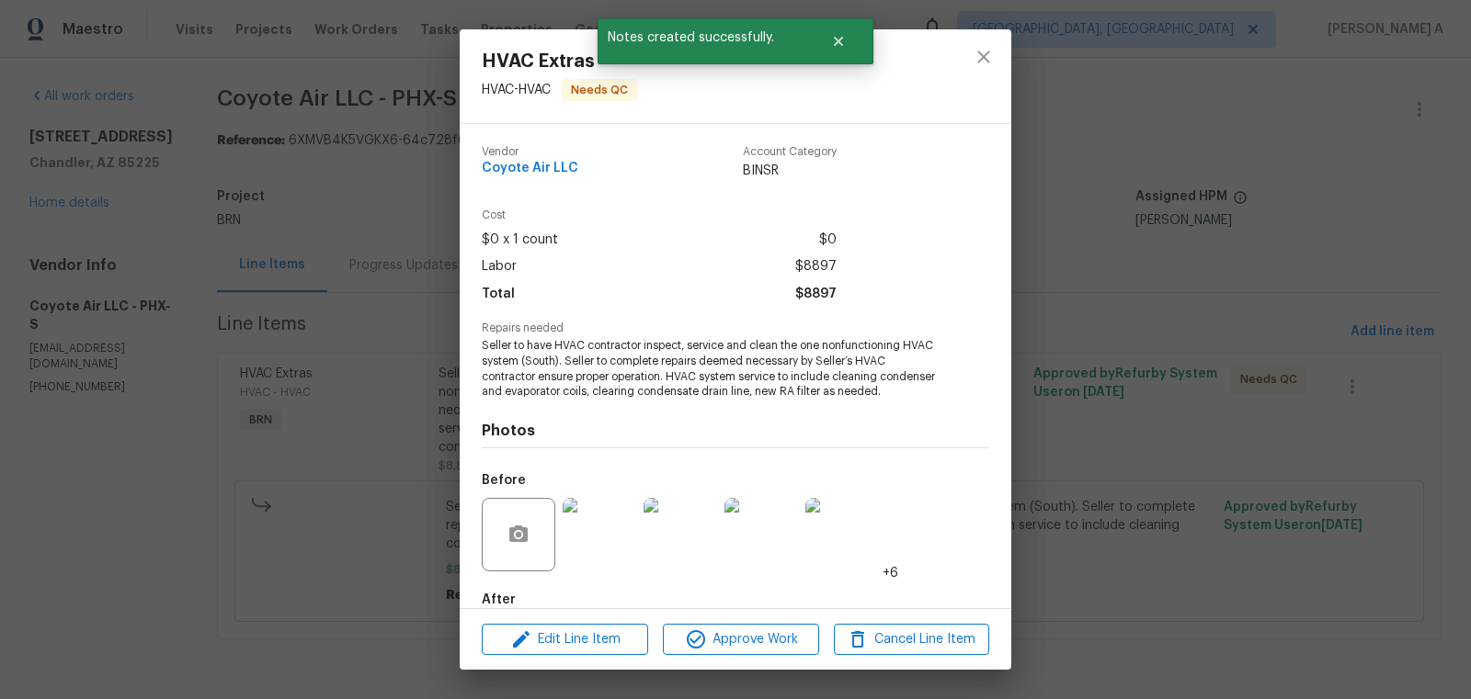
scroll to position [101, 0]
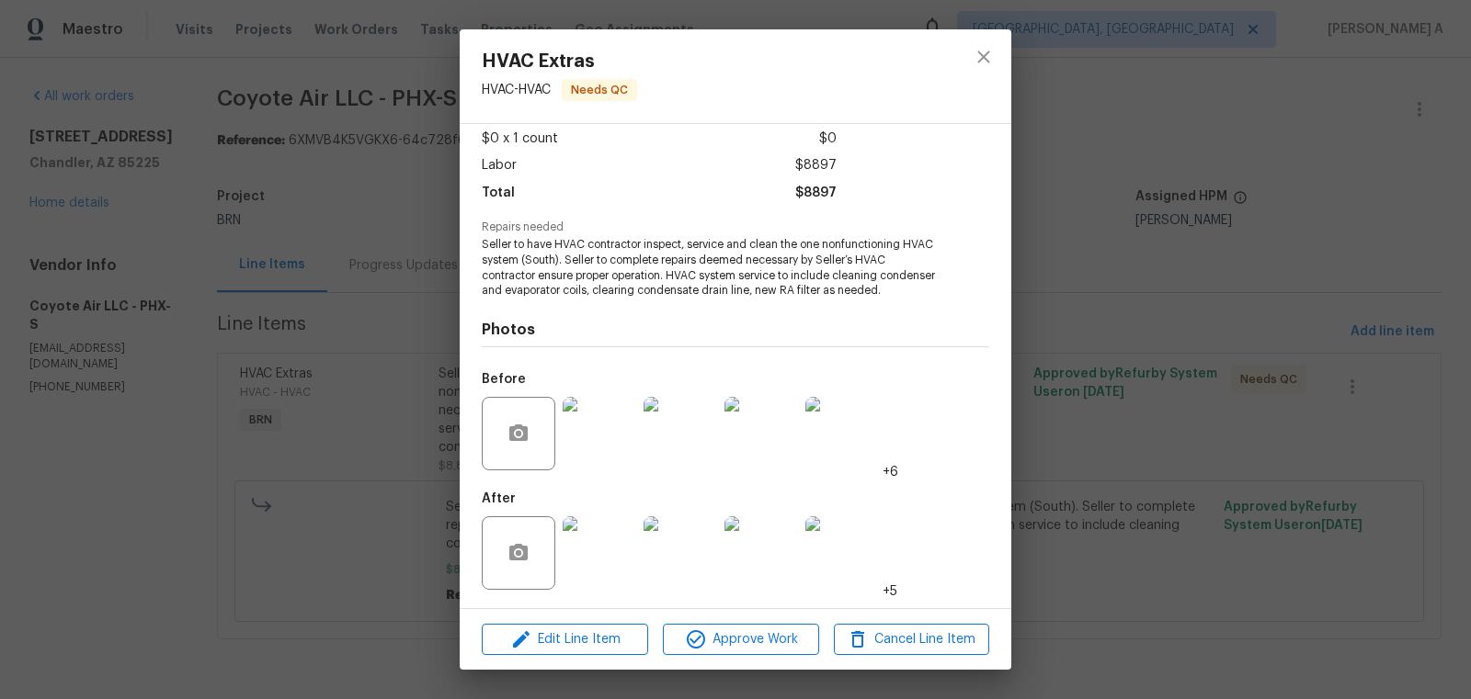
click at [574, 564] on img at bounding box center [599, 554] width 74 height 74
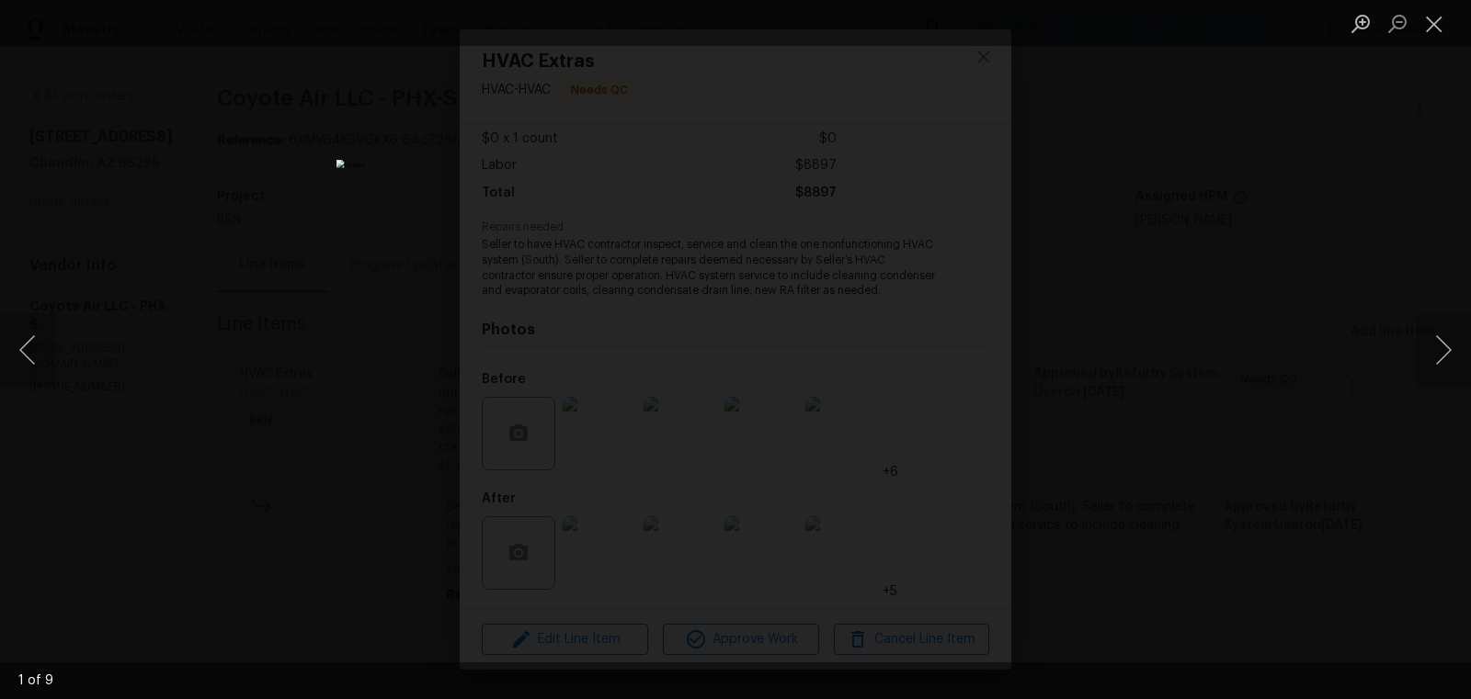
click at [21, 312] on div "Lightbox" at bounding box center [735, 349] width 1471 height 699
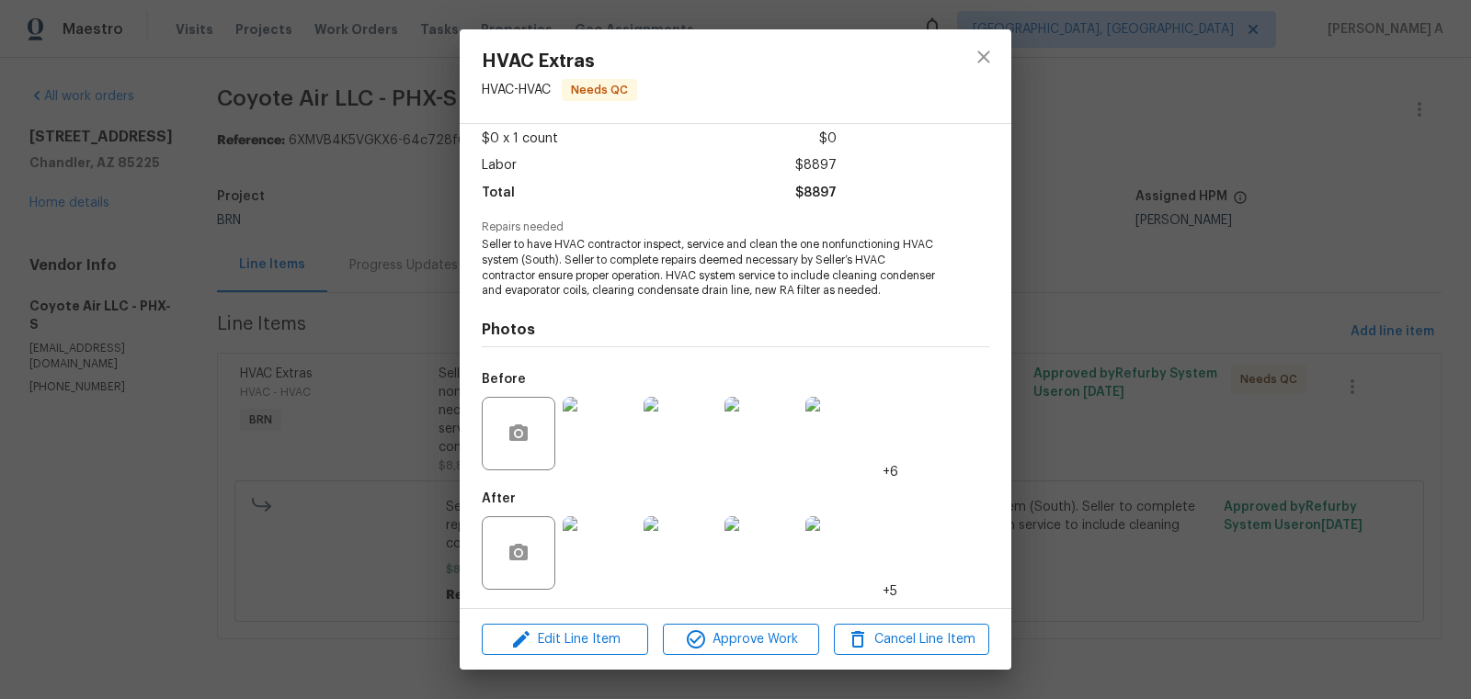
click at [21, 342] on div "HVAC Extras HVAC - HVAC Needs QC Vendor Coyote Air LLC Account Category BINSR C…" at bounding box center [735, 349] width 1471 height 699
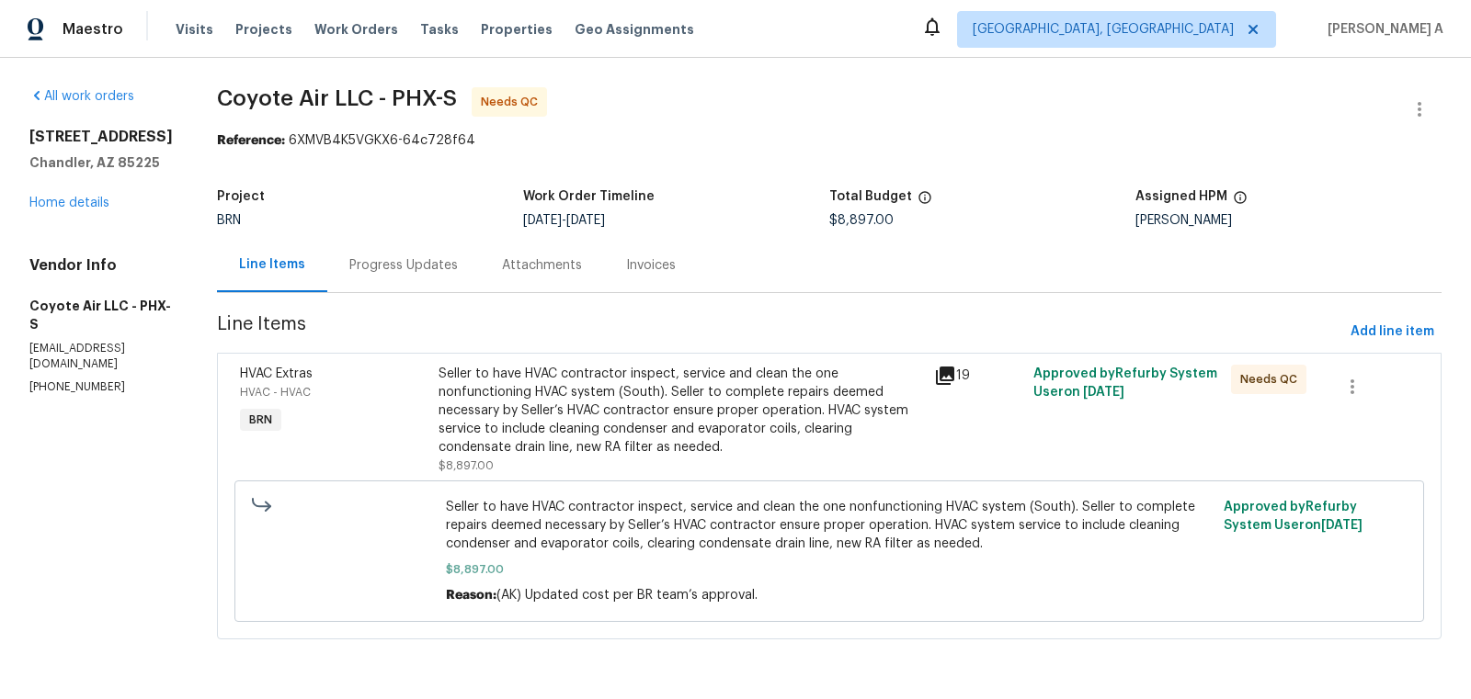
click at [695, 440] on div "Seller to have HVAC contractor inspect, service and clean the one nonfunctionin…" at bounding box center [680, 411] width 484 height 92
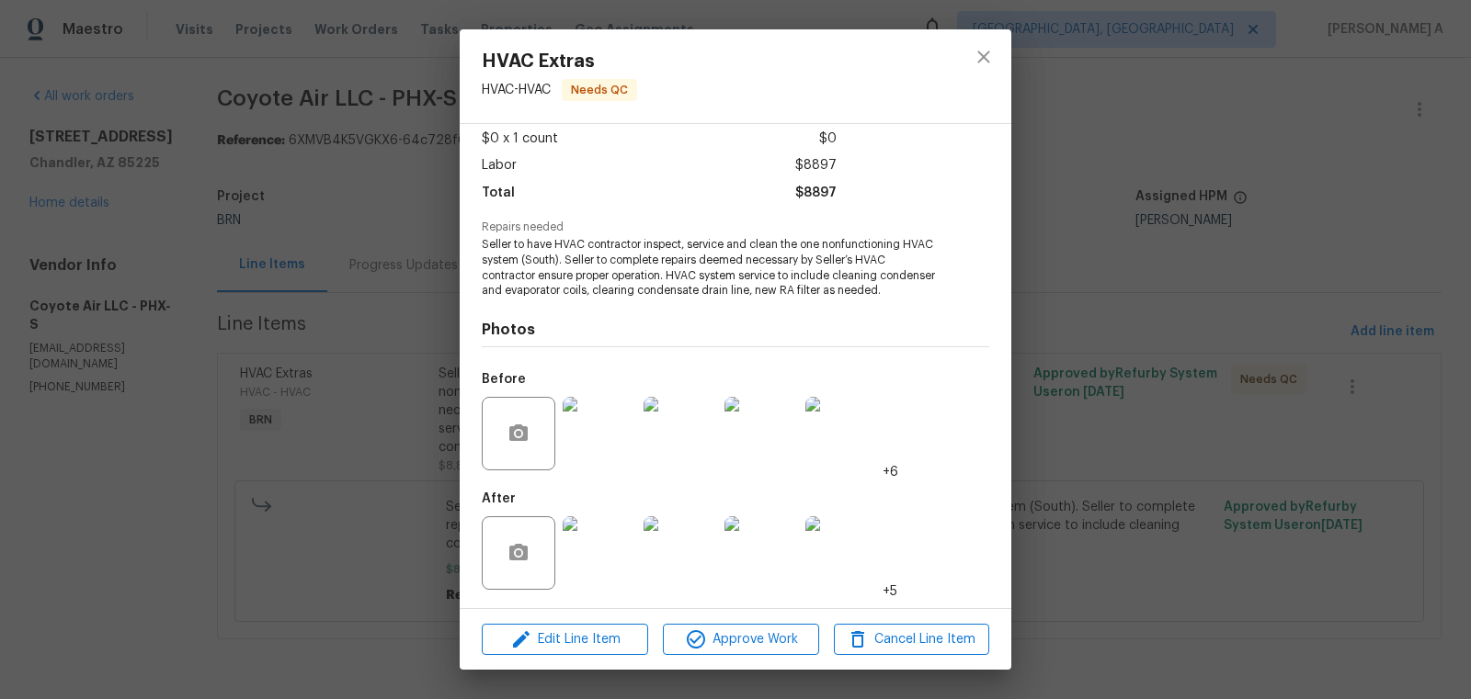
click at [611, 552] on img at bounding box center [599, 554] width 74 height 74
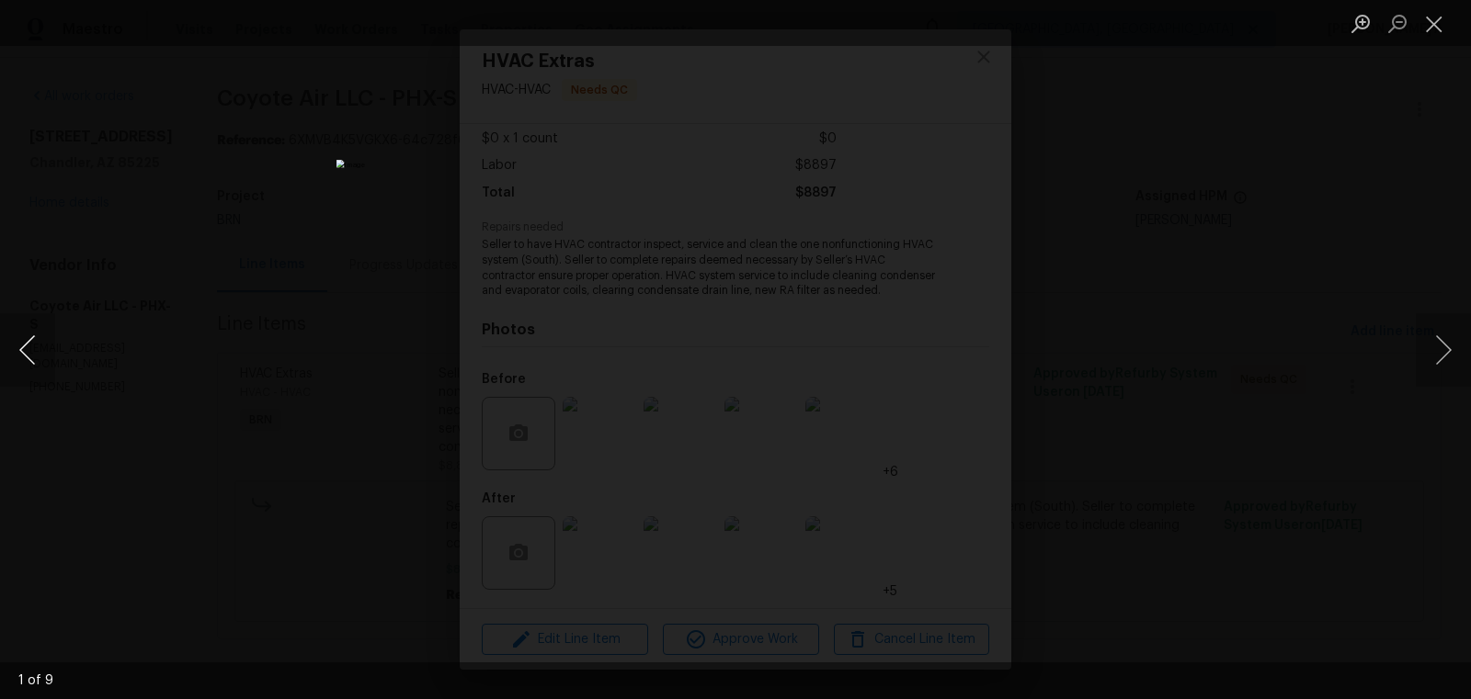
click at [40, 341] on button "Previous image" at bounding box center [27, 350] width 55 height 74
click at [26, 346] on button "Previous image" at bounding box center [27, 350] width 55 height 74
click at [1431, 17] on button "Close lightbox" at bounding box center [1433, 23] width 37 height 32
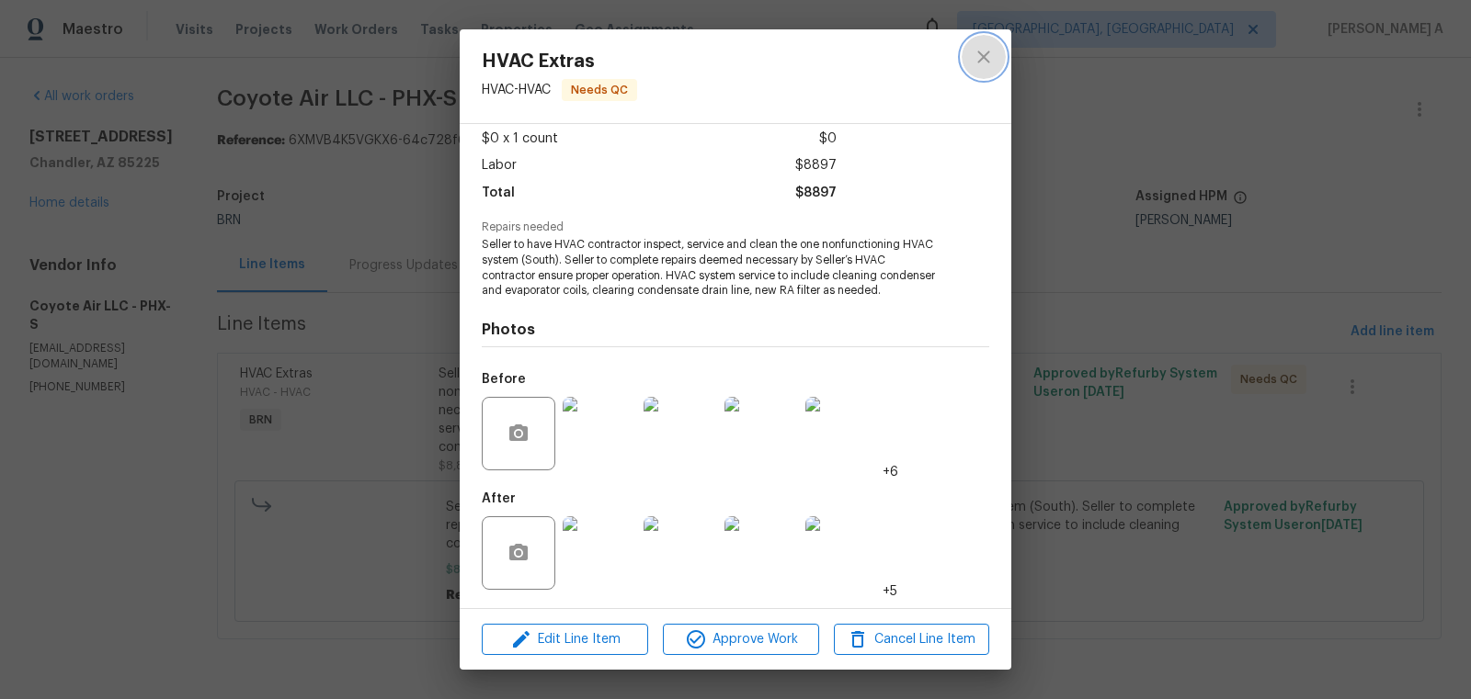
click at [975, 48] on icon "close" at bounding box center [983, 57] width 22 height 22
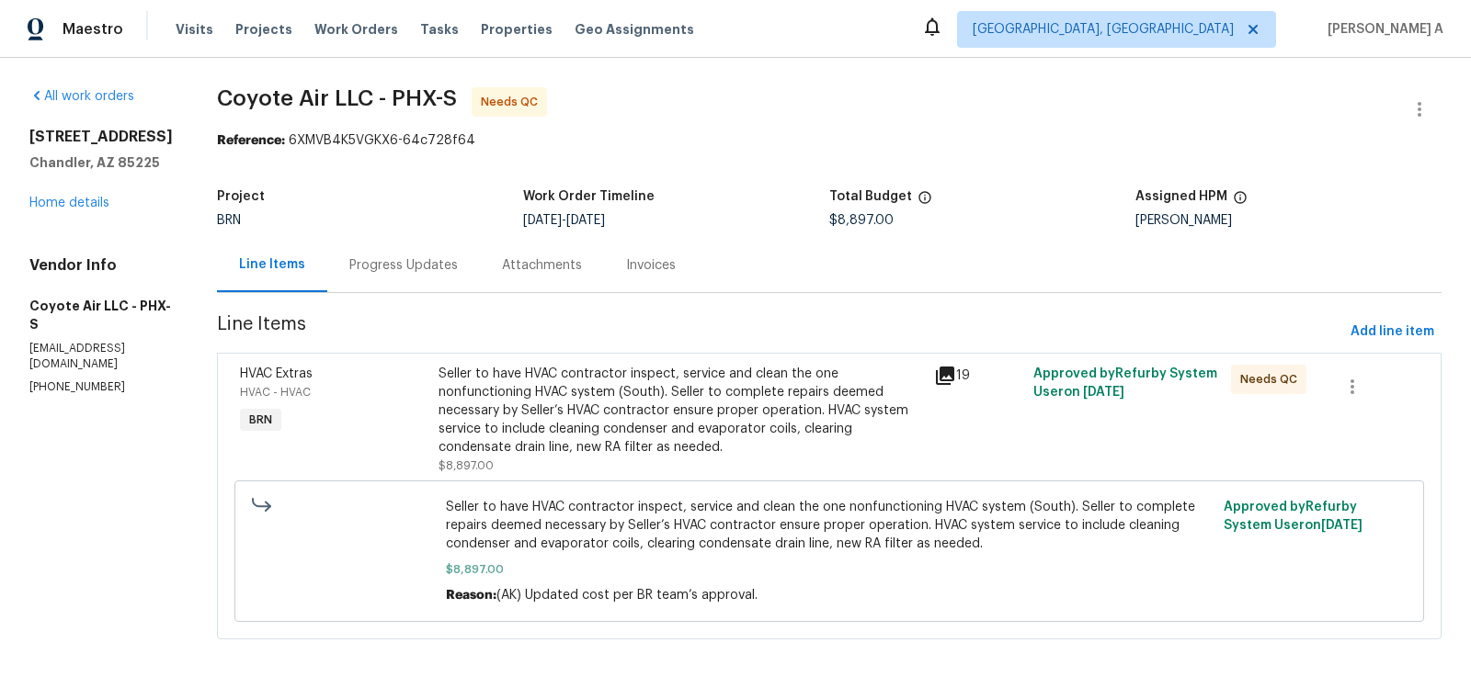
click at [408, 266] on div "Progress Updates" at bounding box center [403, 265] width 108 height 18
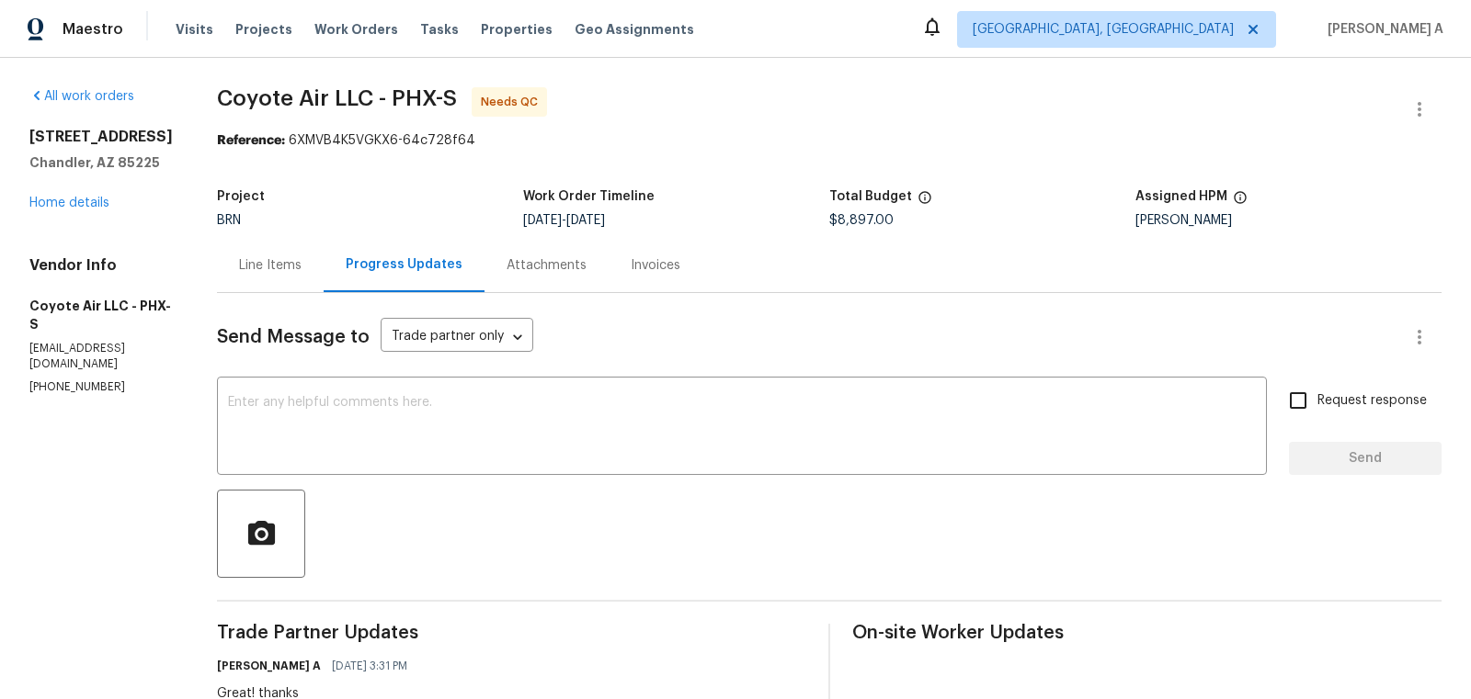
click at [274, 276] on div "Line Items" at bounding box center [270, 265] width 107 height 54
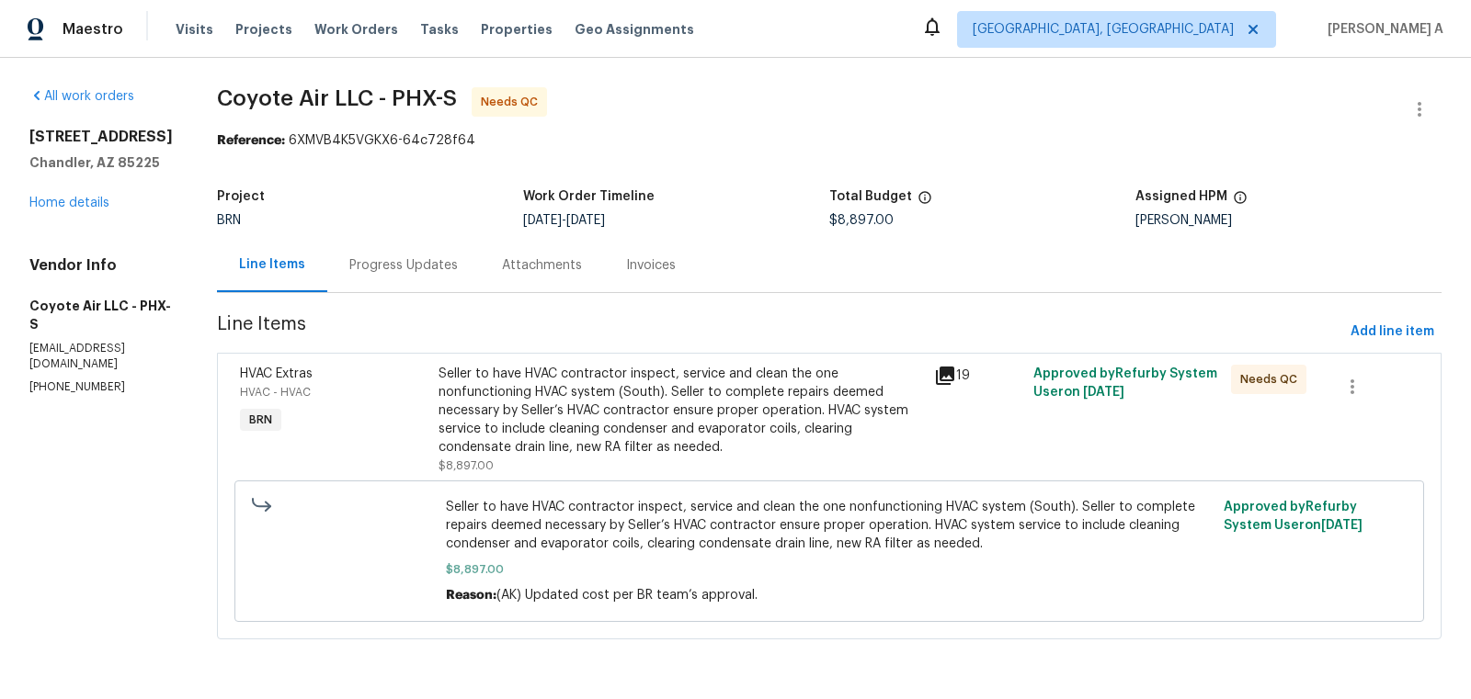
click at [386, 276] on div "Progress Updates" at bounding box center [403, 265] width 153 height 54
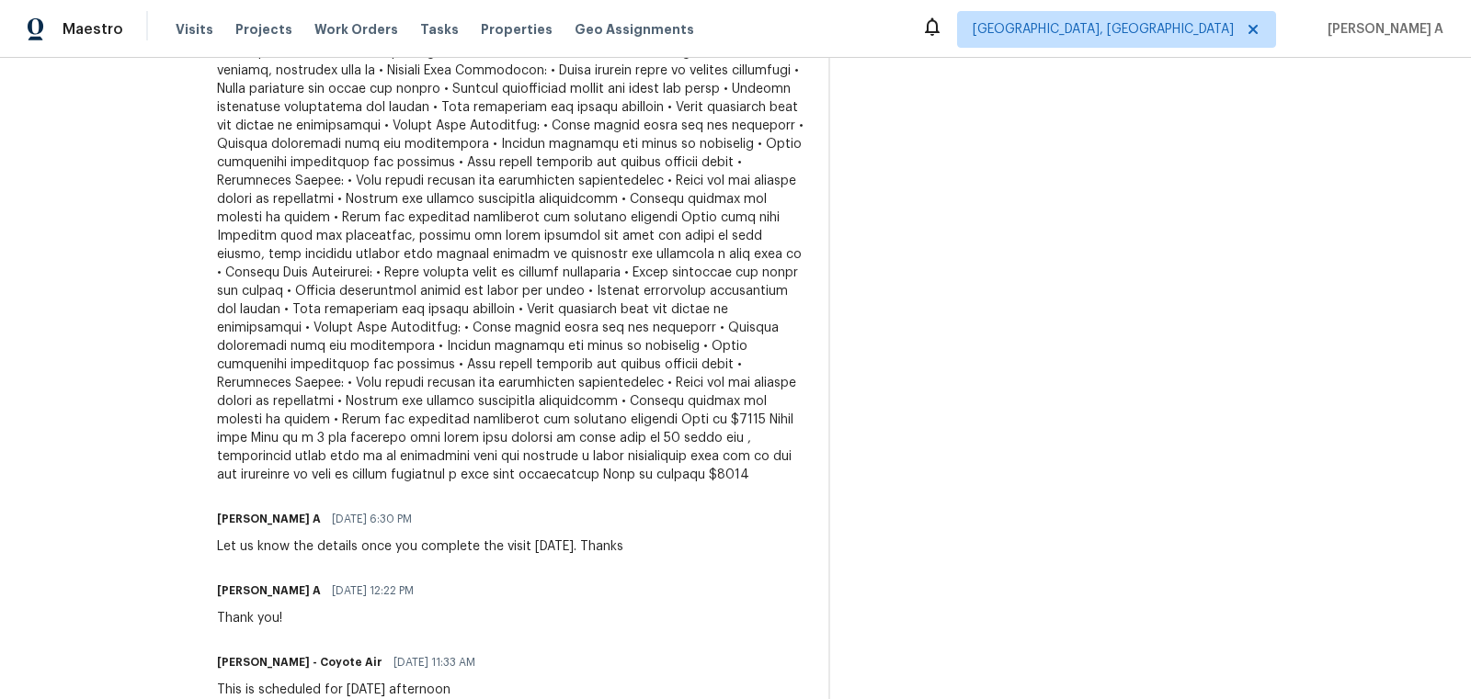
scroll to position [2188, 0]
drag, startPoint x: 518, startPoint y: 437, endPoint x: 591, endPoint y: 437, distance: 72.6
click at [591, 437] on div at bounding box center [511, 262] width 589 height 441
copy div "7052"
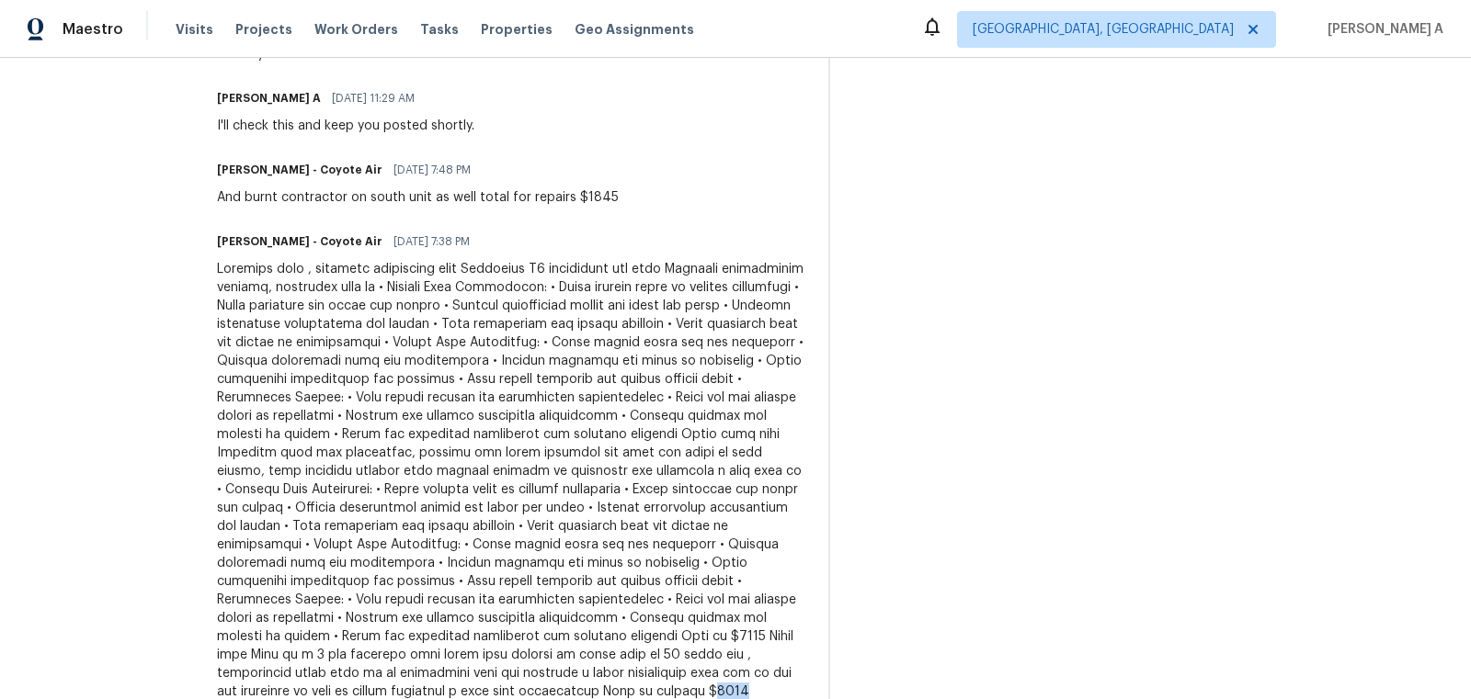
scroll to position [1978, 0]
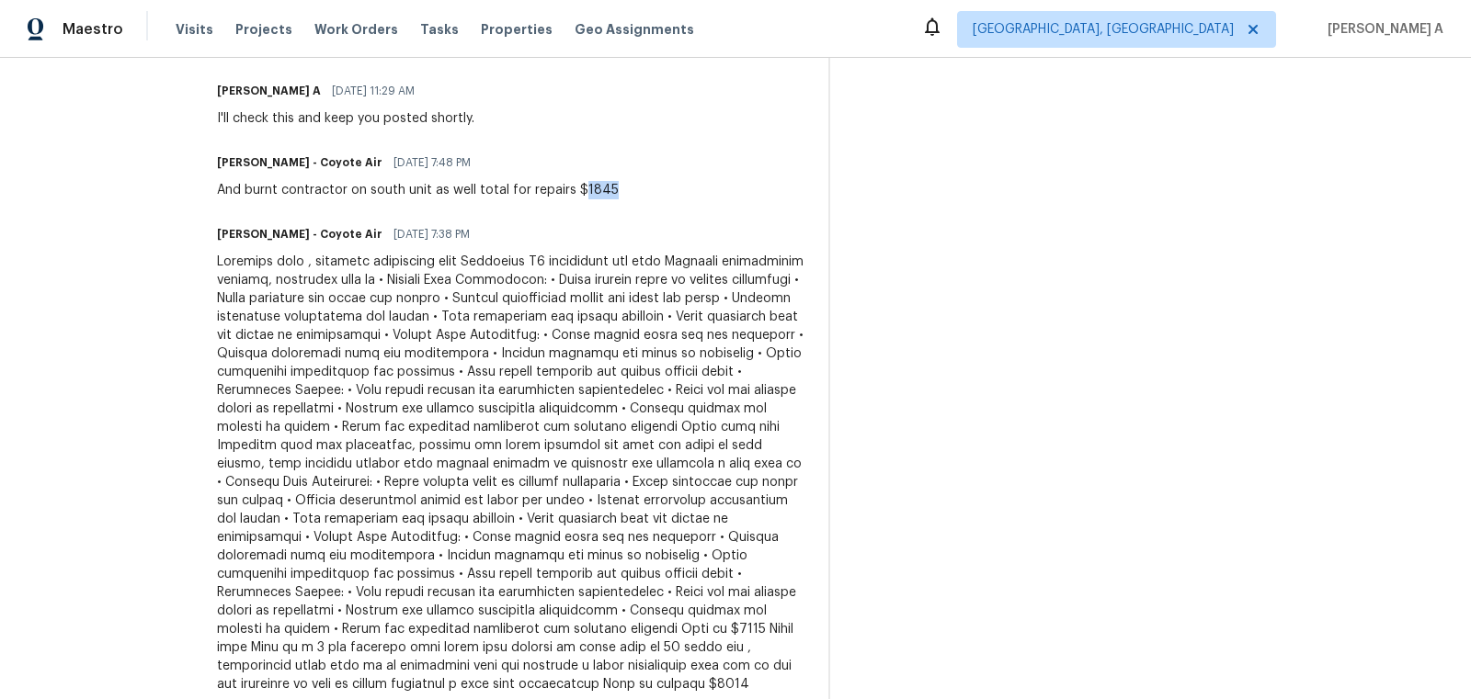
drag, startPoint x: 562, startPoint y: 170, endPoint x: 613, endPoint y: 173, distance: 51.5
click at [613, 173] on div "Alex Berrones - Coyote Air 09/11/2025 7:48 PM And burnt contractor on south uni…" at bounding box center [511, 175] width 589 height 50
copy div "1845"
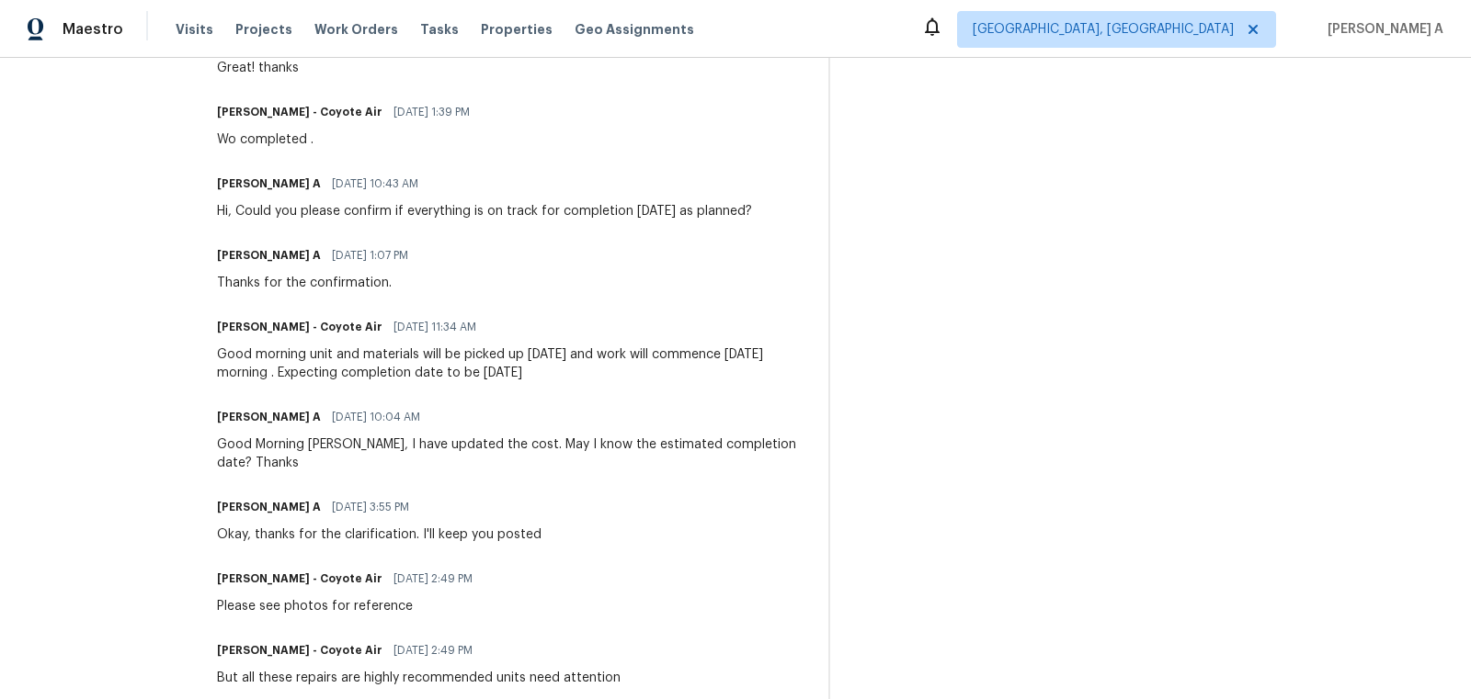
scroll to position [0, 0]
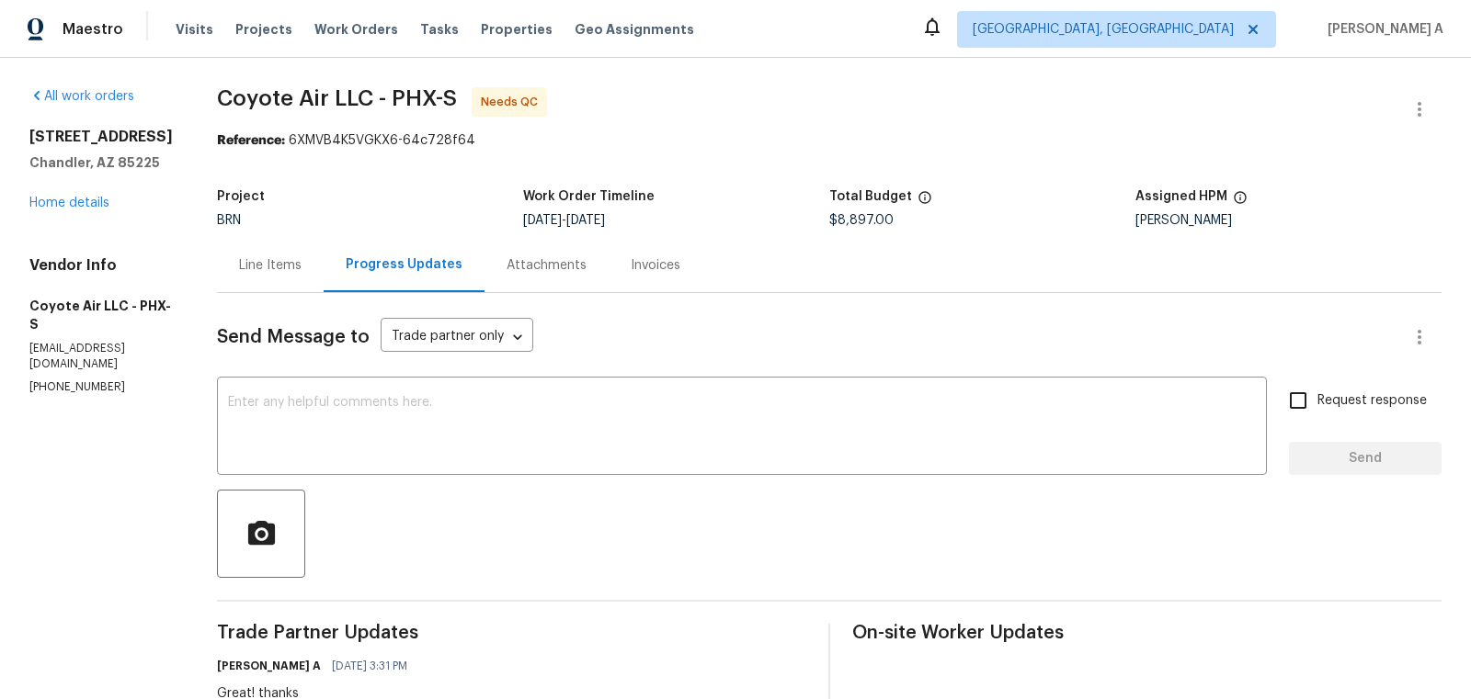
click at [261, 260] on div "Line Items" at bounding box center [270, 265] width 62 height 18
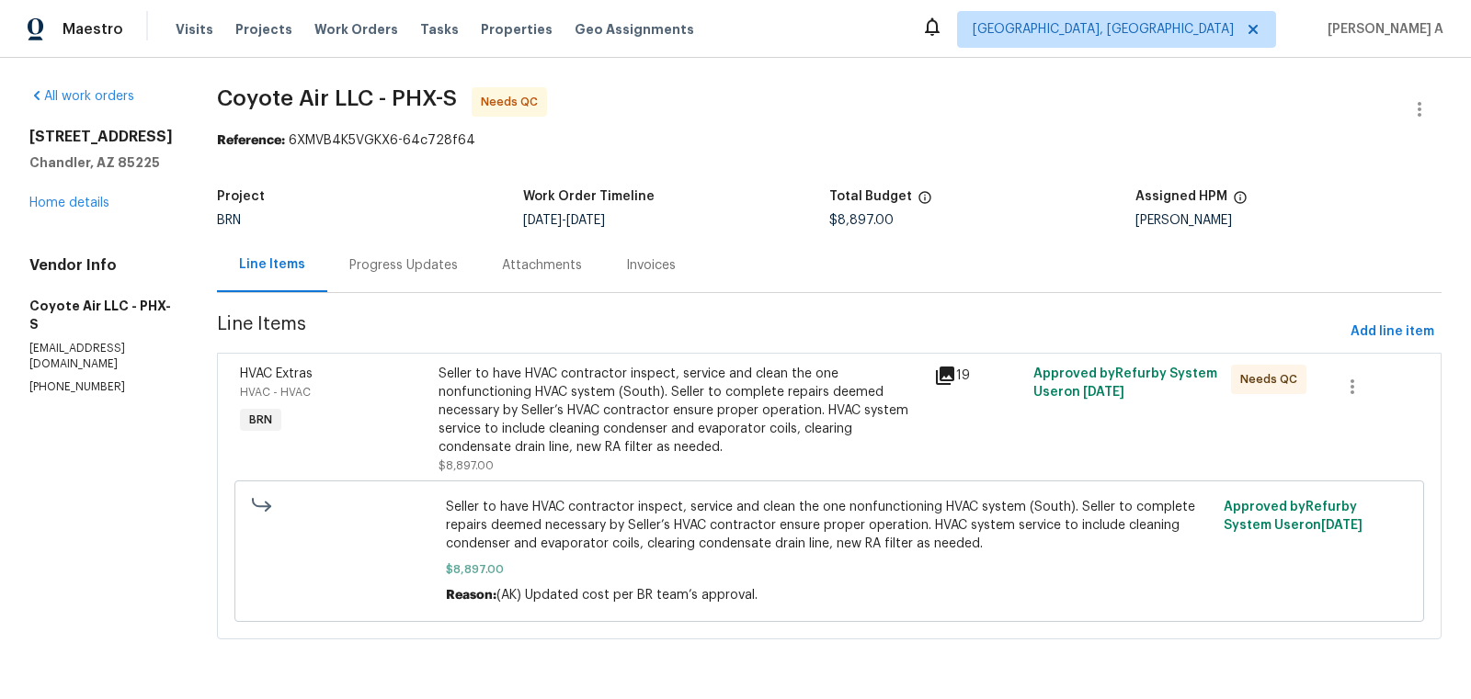
click at [776, 422] on div "Seller to have HVAC contractor inspect, service and clean the one nonfunctionin…" at bounding box center [680, 411] width 484 height 92
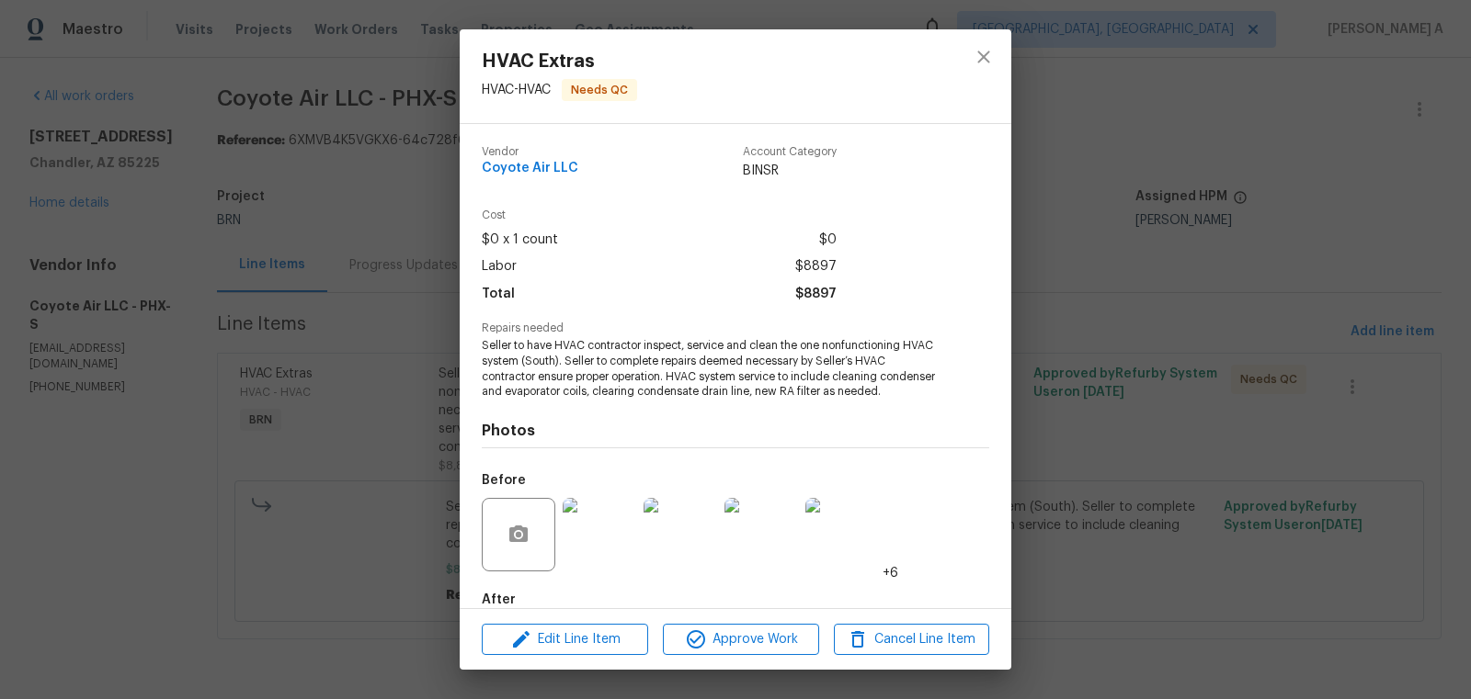
scroll to position [101, 0]
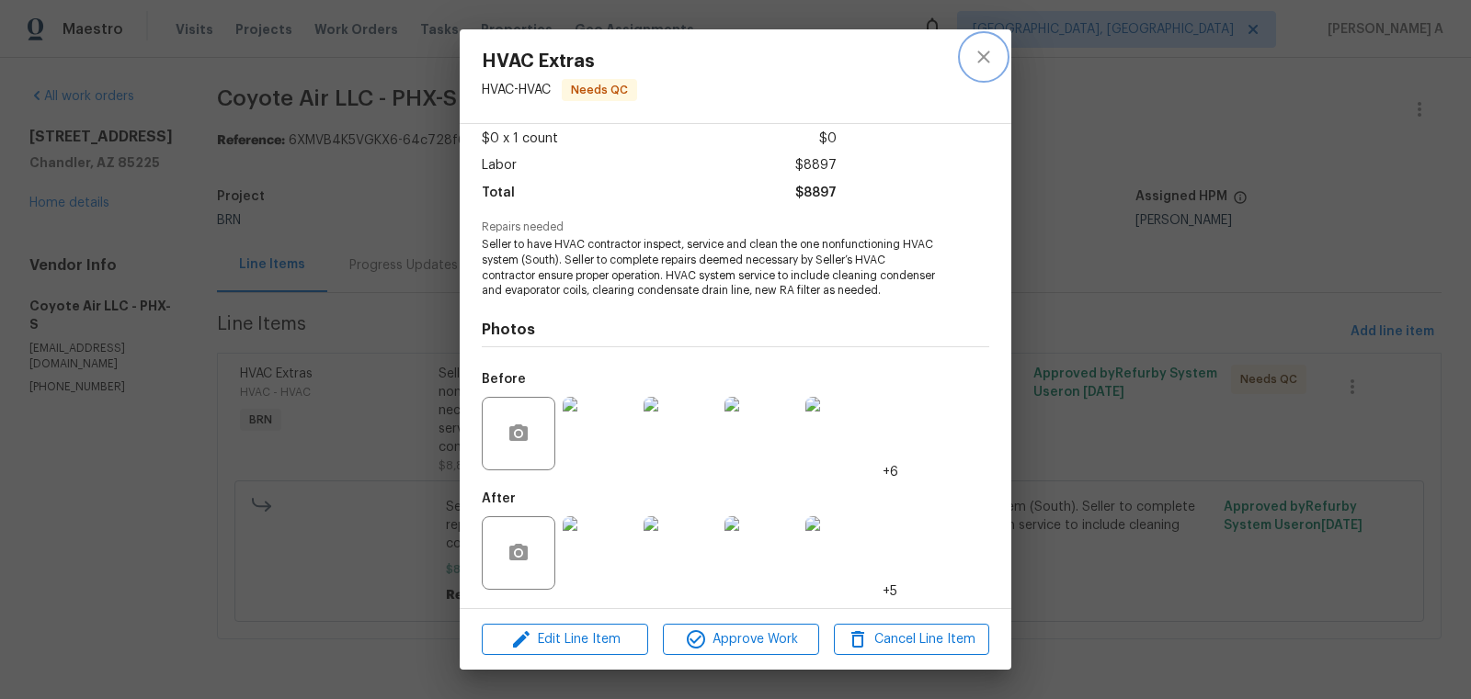
click at [986, 61] on icon "close" at bounding box center [983, 57] width 12 height 12
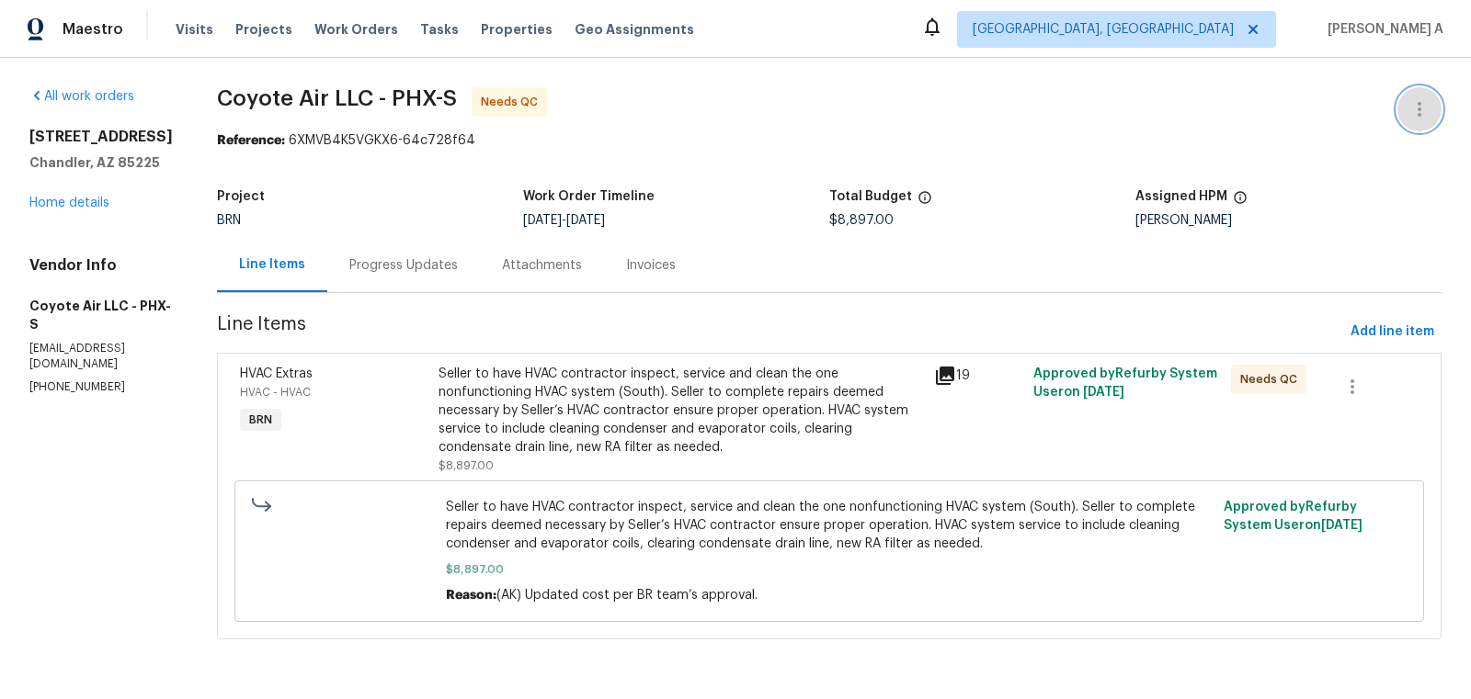
click at [1422, 104] on icon "button" at bounding box center [1419, 109] width 22 height 22
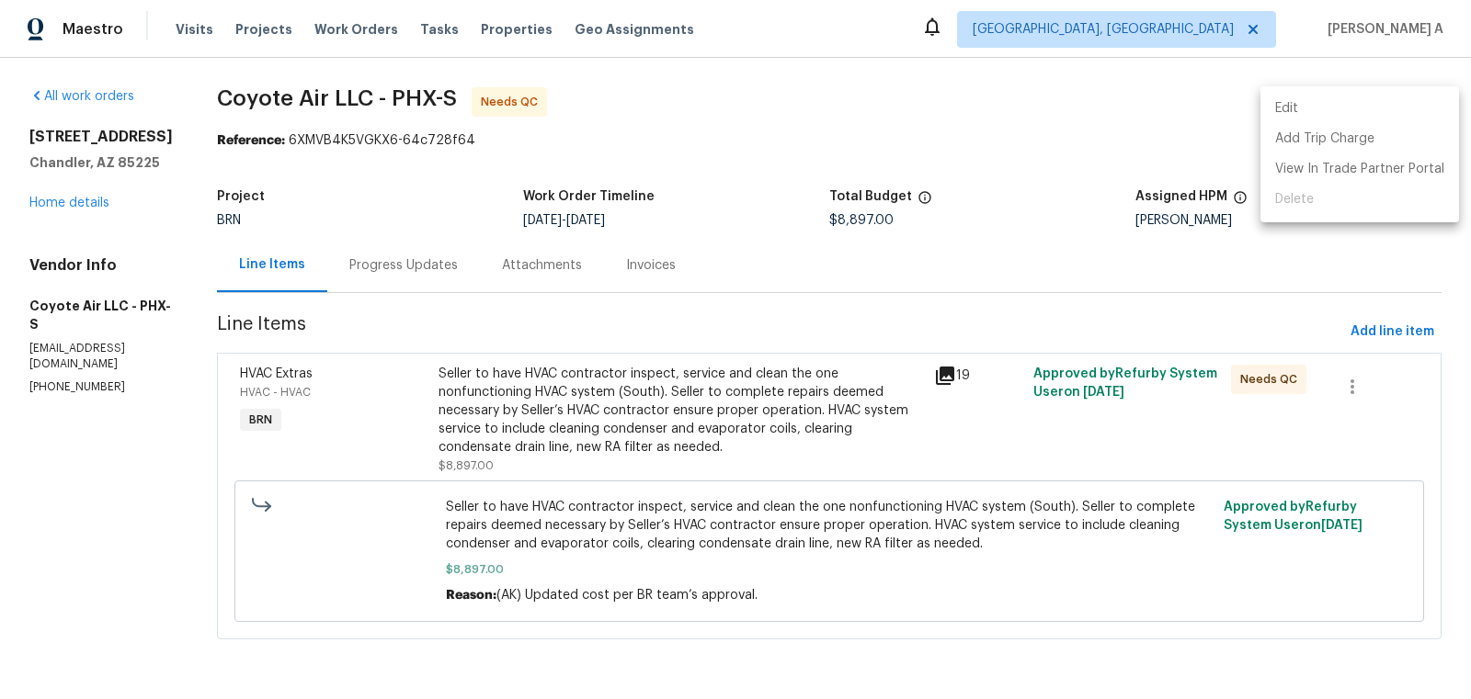
click at [1389, 103] on li "Edit" at bounding box center [1359, 109] width 199 height 30
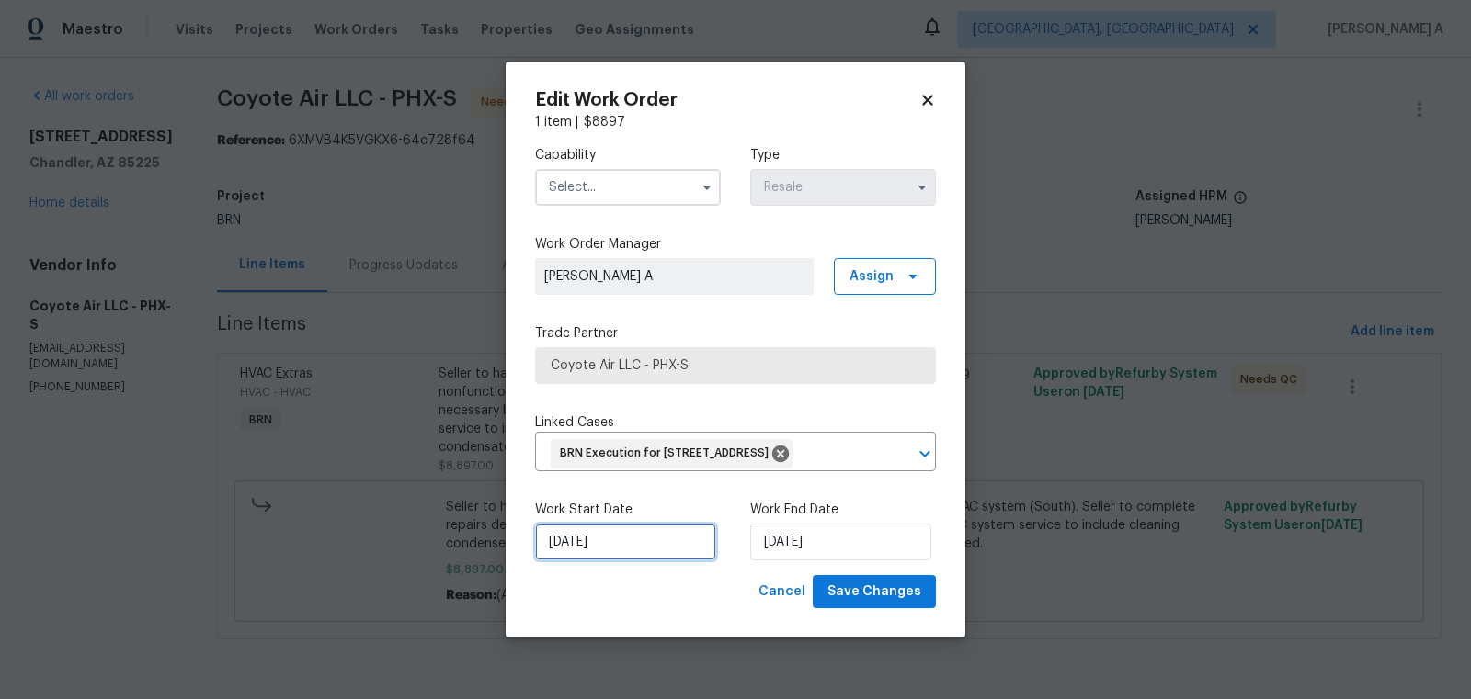
click at [656, 547] on input "9/11/2025" at bounding box center [625, 542] width 181 height 37
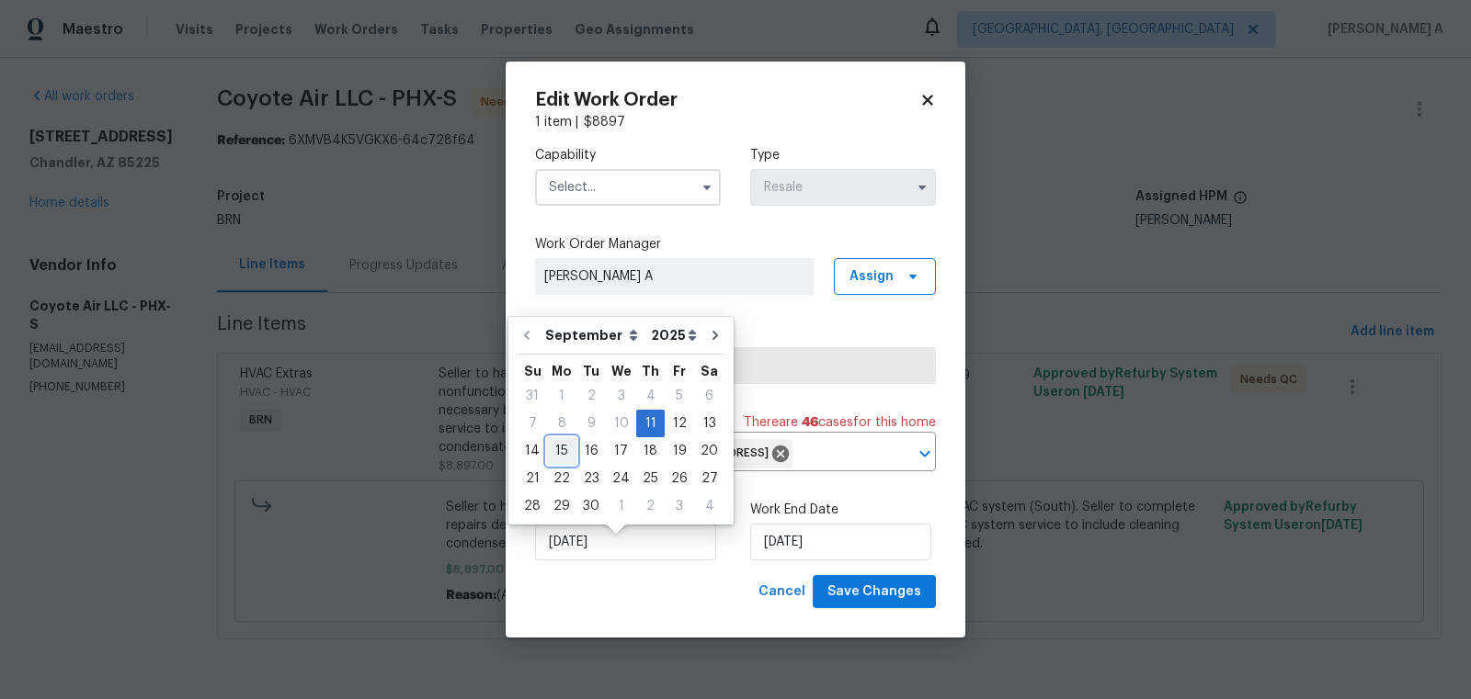
click at [560, 449] on div "15" at bounding box center [561, 451] width 29 height 26
type input "9/15/2025"
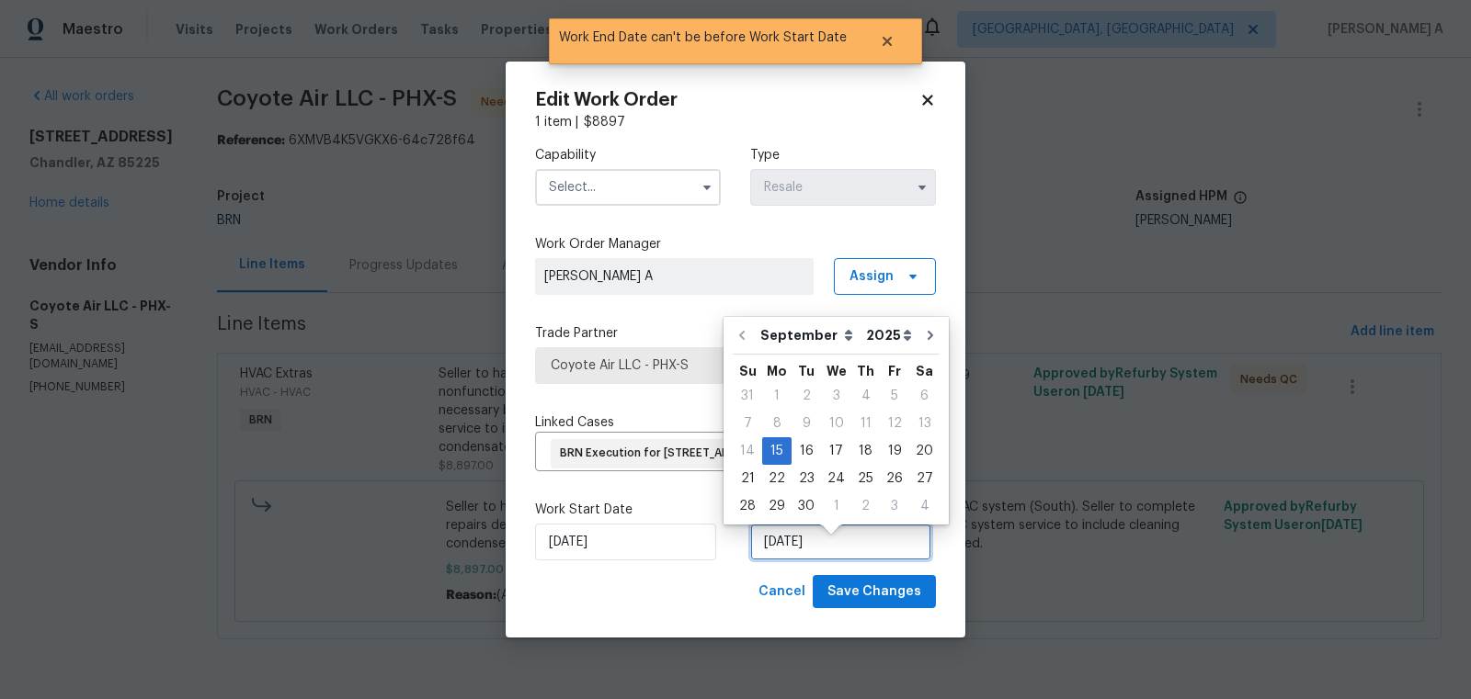
click at [825, 561] on input "9/15/2025" at bounding box center [840, 542] width 181 height 37
click at [828, 452] on div "17" at bounding box center [836, 451] width 30 height 26
type input "9/17/2025"
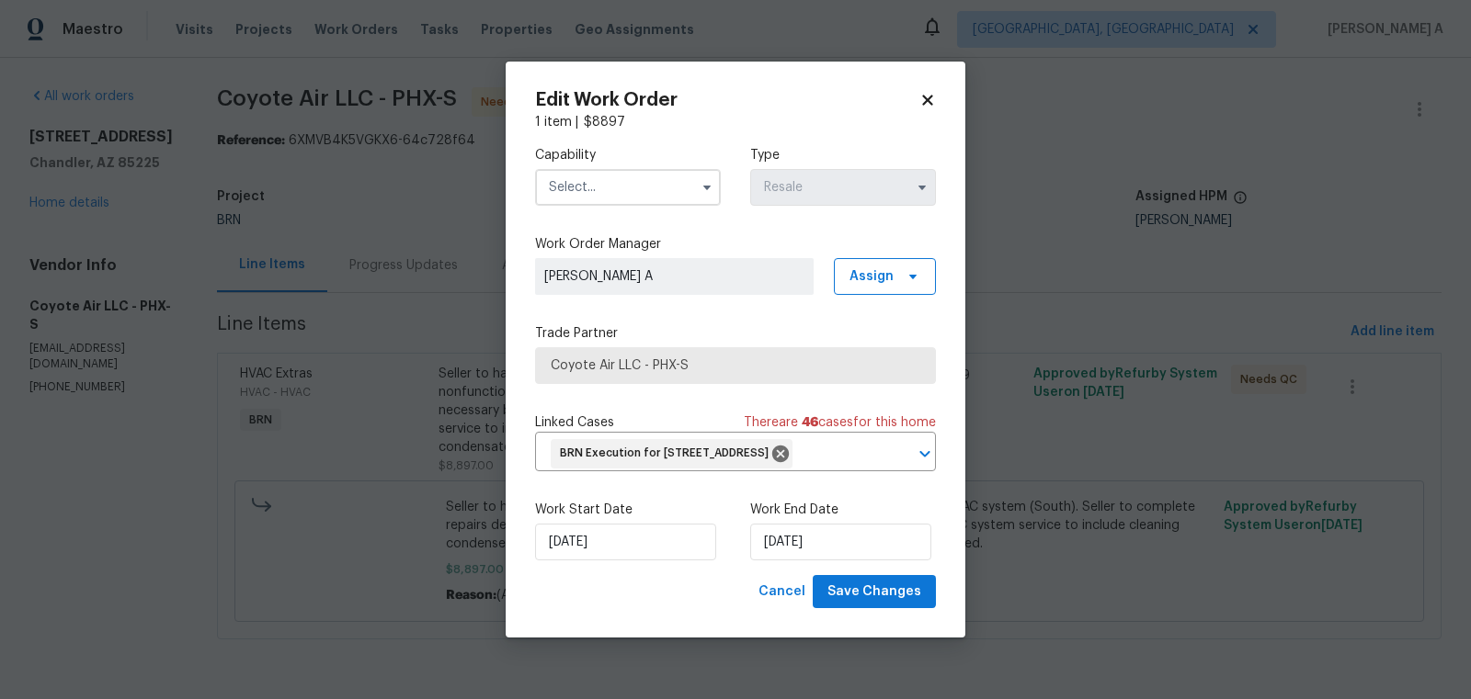
click at [622, 169] on input "text" at bounding box center [628, 187] width 186 height 37
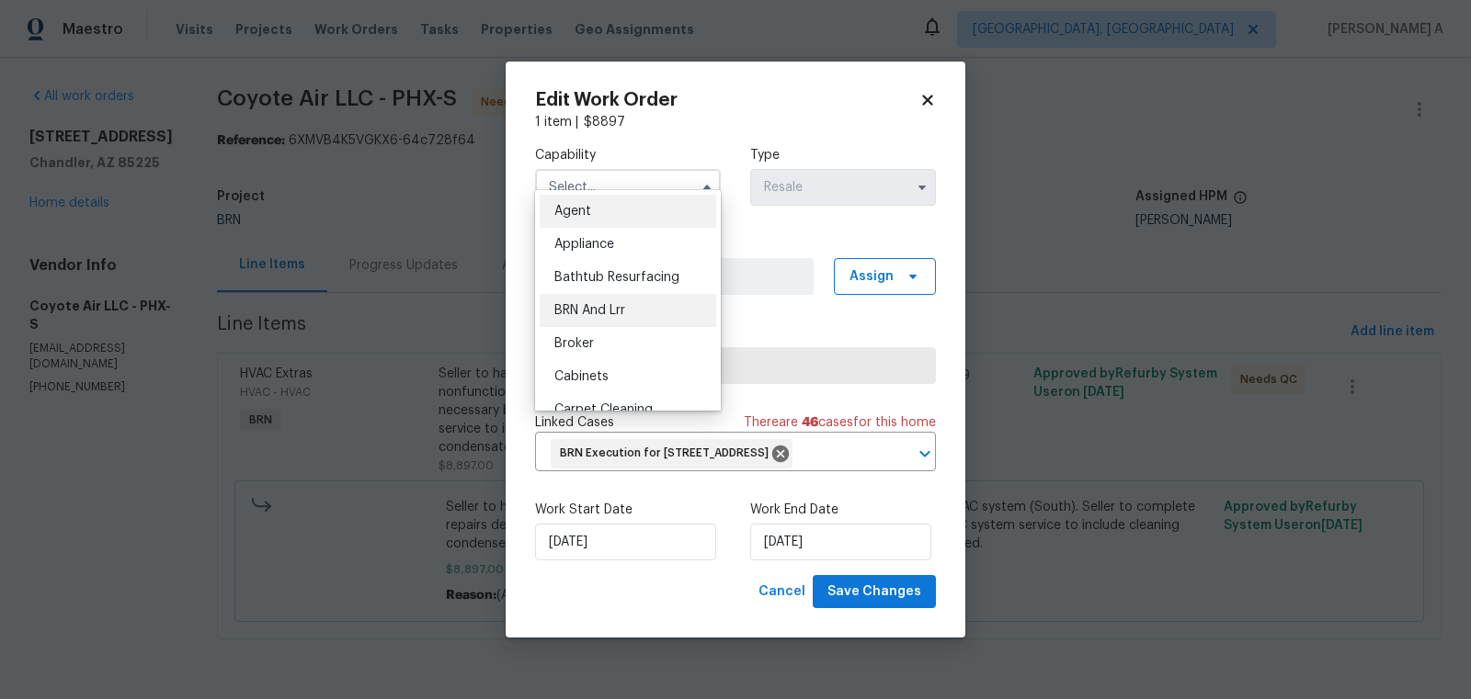
click at [635, 306] on div "BRN And Lrr" at bounding box center [628, 310] width 176 height 33
type input "BRN And Lrr"
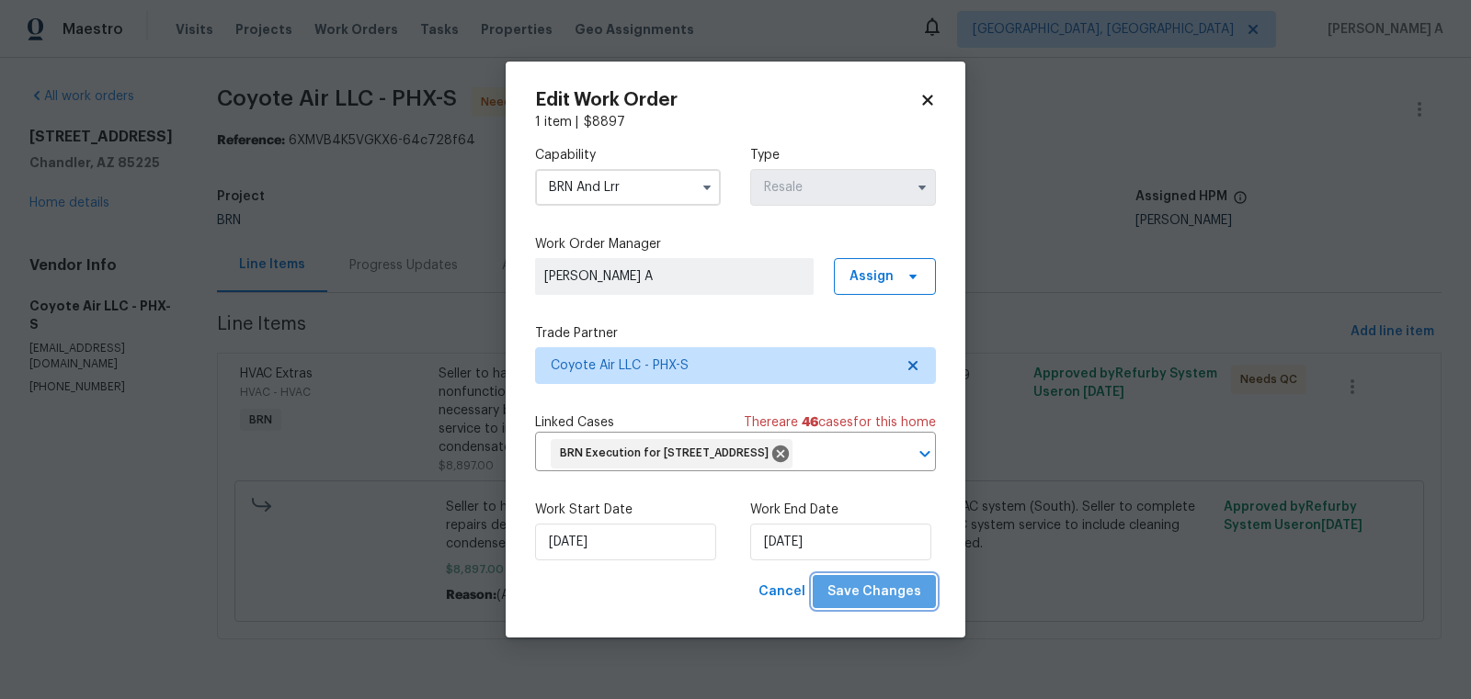
click at [892, 604] on span "Save Changes" at bounding box center [874, 592] width 94 height 23
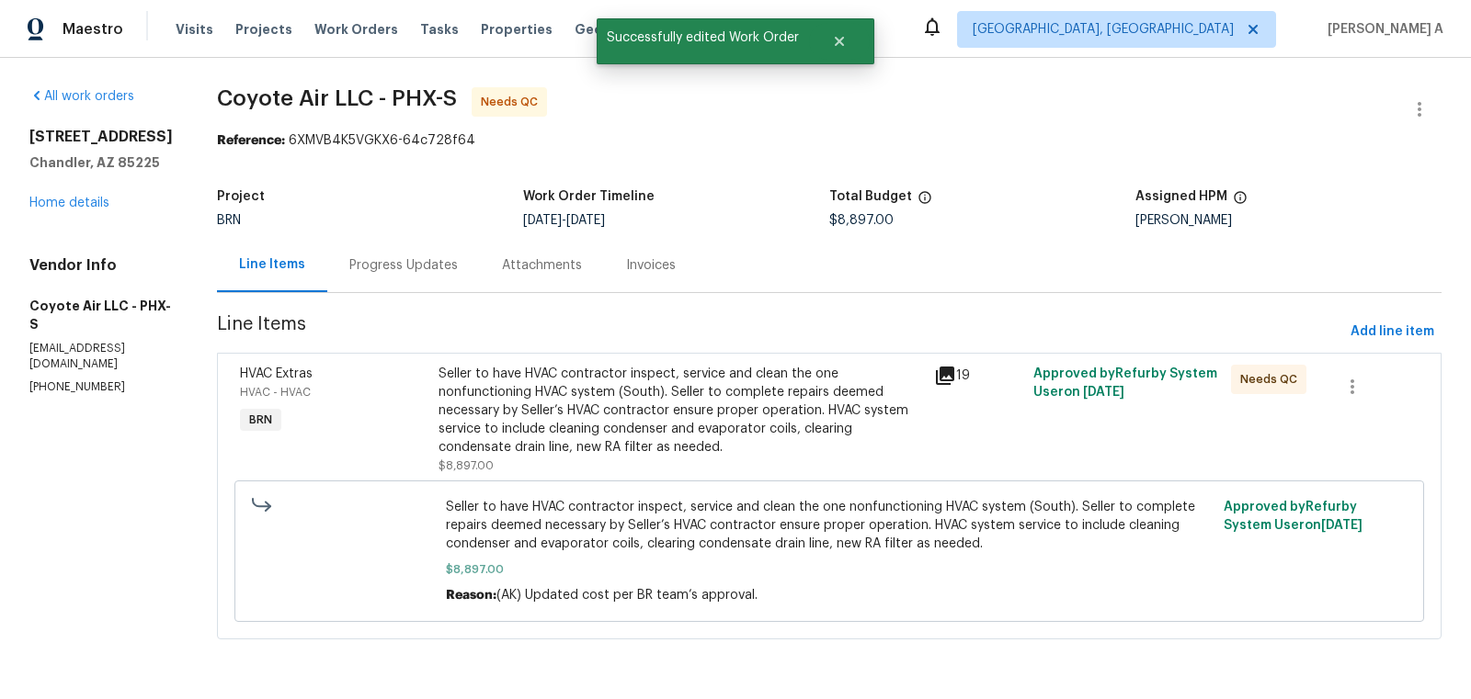
click at [631, 391] on div "Seller to have HVAC contractor inspect, service and clean the one nonfunctionin…" at bounding box center [680, 411] width 484 height 92
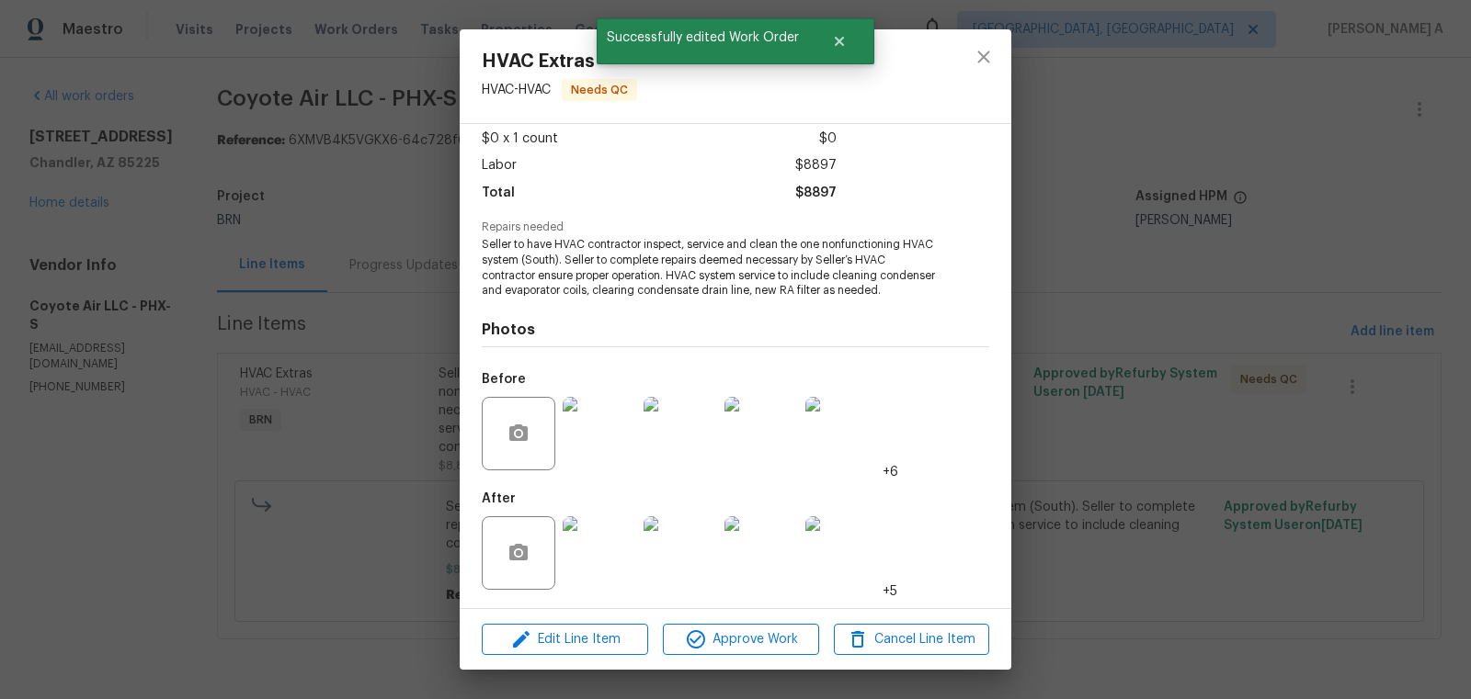
scroll to position [0, 0]
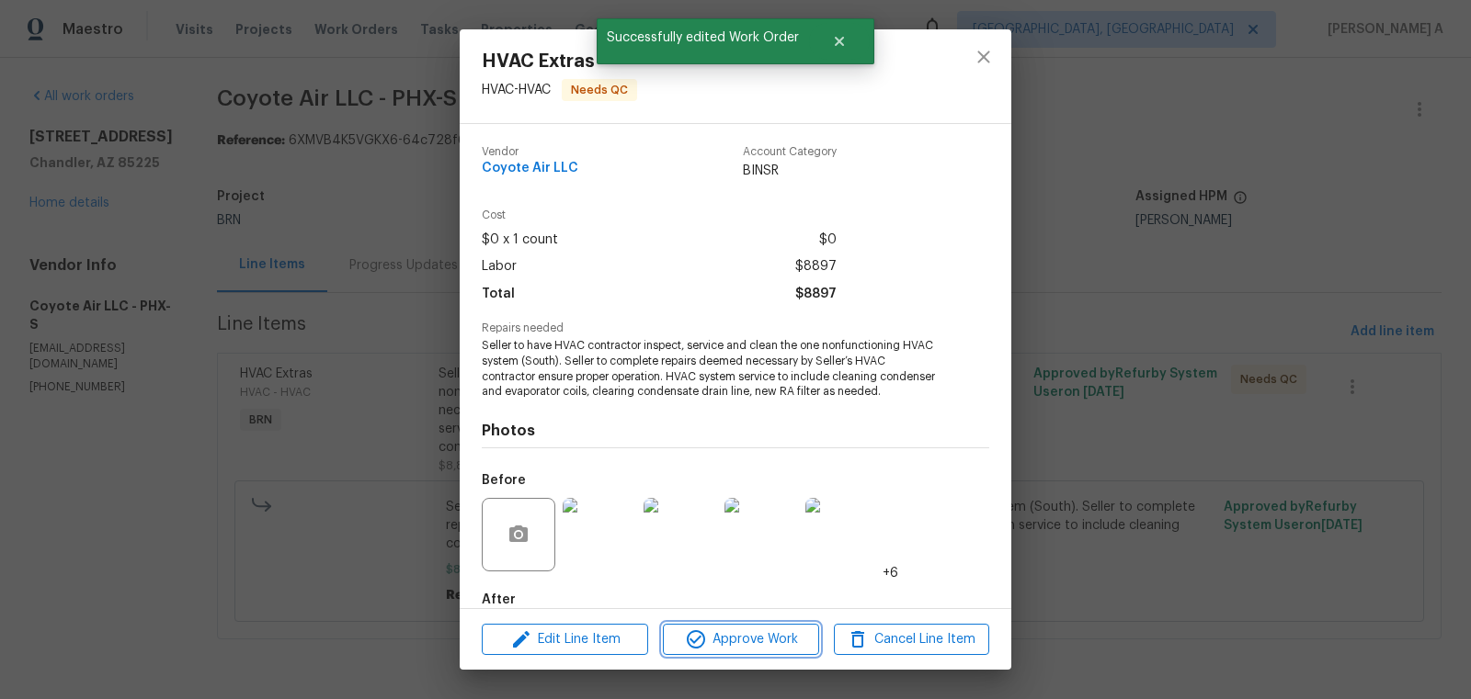
click at [770, 626] on button "Approve Work" at bounding box center [740, 640] width 155 height 32
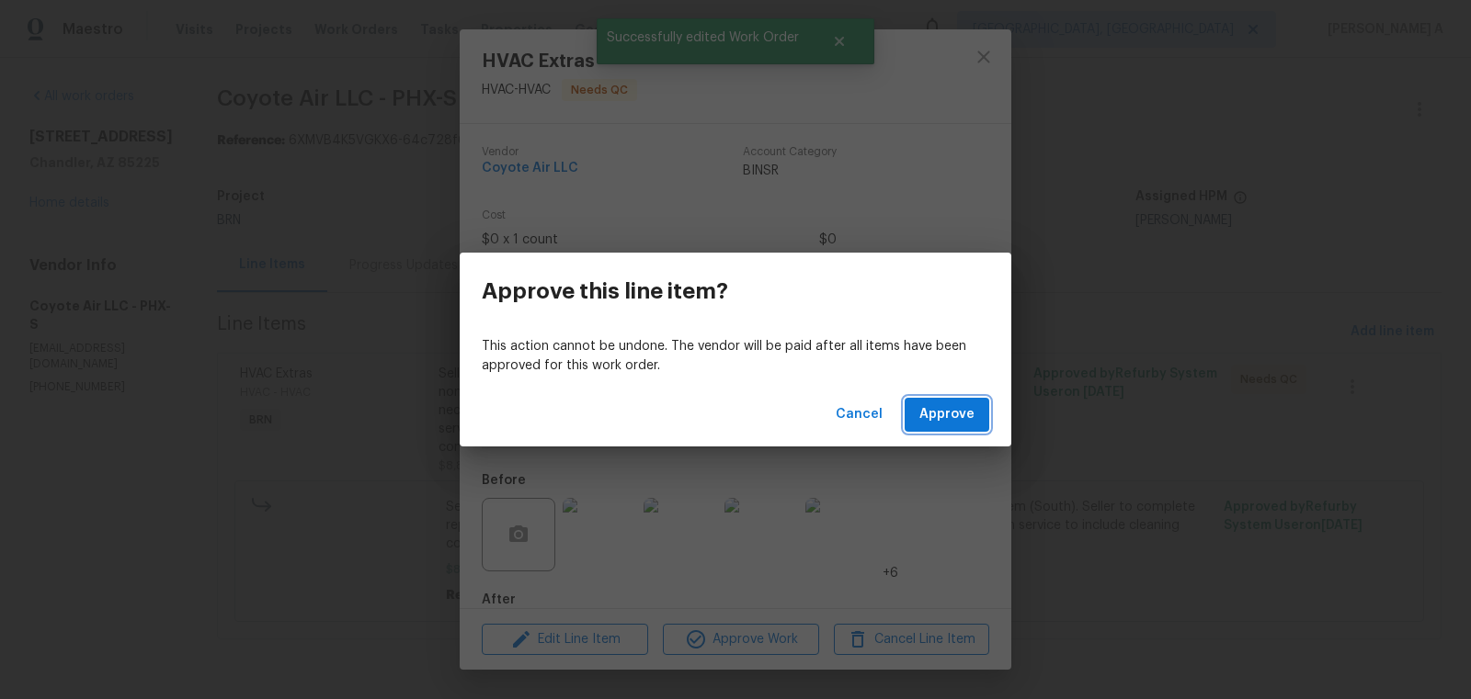
click at [945, 407] on span "Approve" at bounding box center [946, 414] width 55 height 23
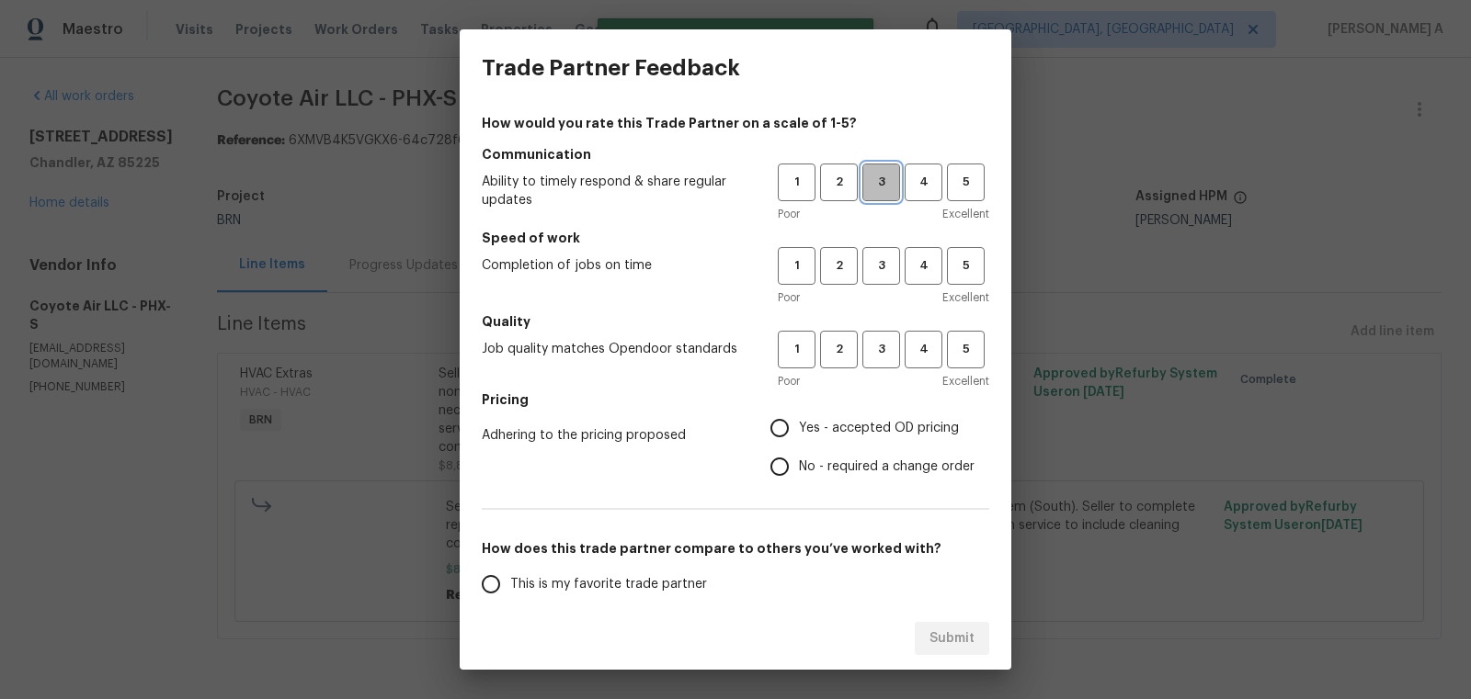
click at [881, 177] on span "3" at bounding box center [881, 182] width 34 height 21
click at [878, 261] on span "3" at bounding box center [881, 266] width 34 height 21
click at [878, 362] on button "3" at bounding box center [881, 350] width 38 height 38
click at [829, 469] on span "No - required a change order" at bounding box center [887, 467] width 176 height 19
click at [799, 469] on input "No - required a change order" at bounding box center [779, 467] width 39 height 39
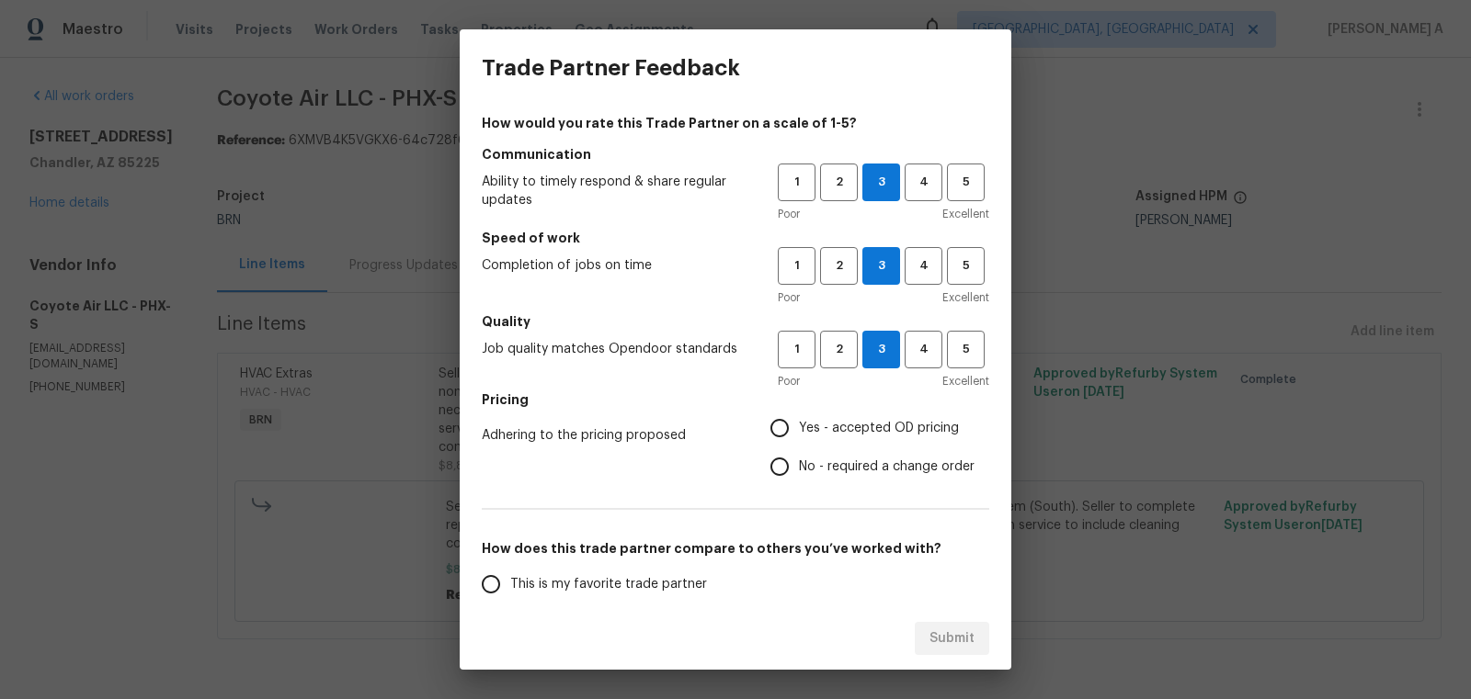
radio input "true"
click at [635, 579] on span "This is my favorite trade partner" at bounding box center [608, 584] width 197 height 19
click at [510, 579] on input "This is my favorite trade partner" at bounding box center [491, 584] width 39 height 39
click at [946, 634] on span "Submit" at bounding box center [951, 639] width 45 height 23
radio input "true"
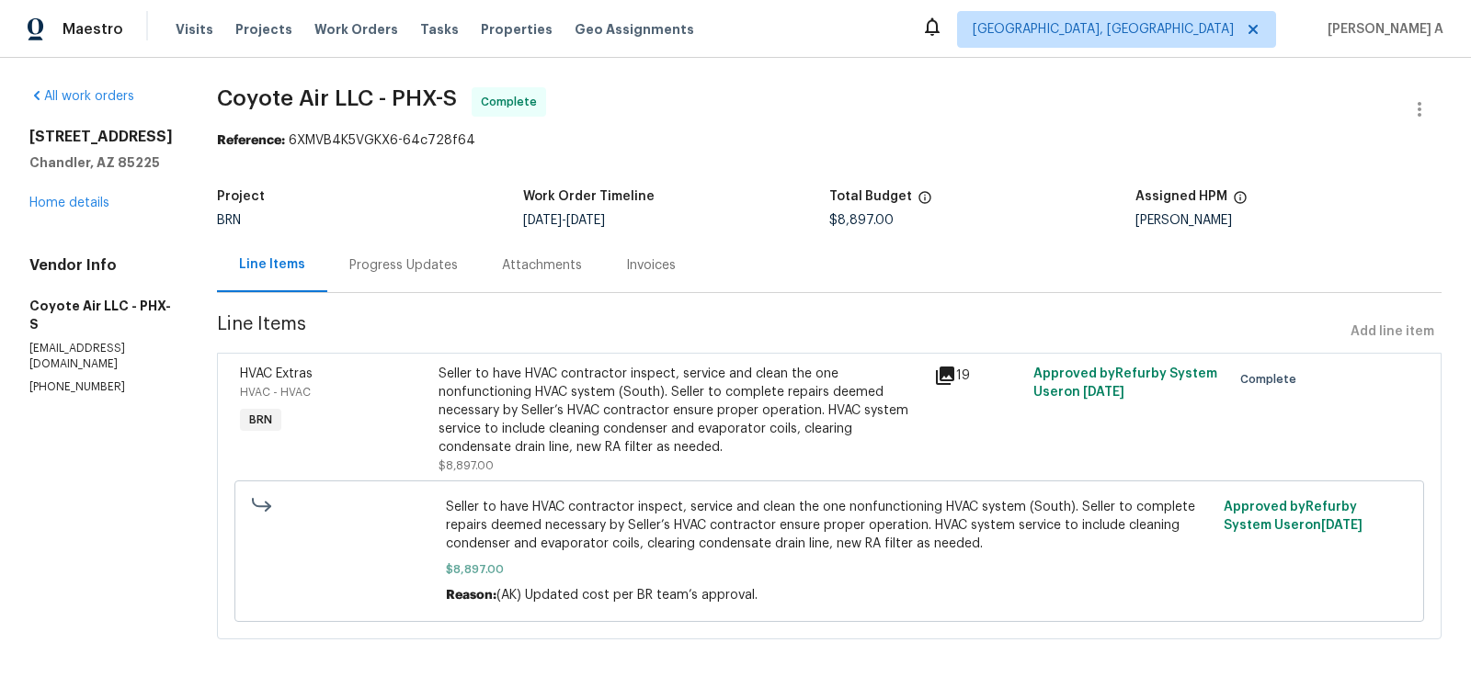
click at [699, 404] on div "Seller to have HVAC contractor inspect, service and clean the one nonfunctionin…" at bounding box center [680, 411] width 484 height 92
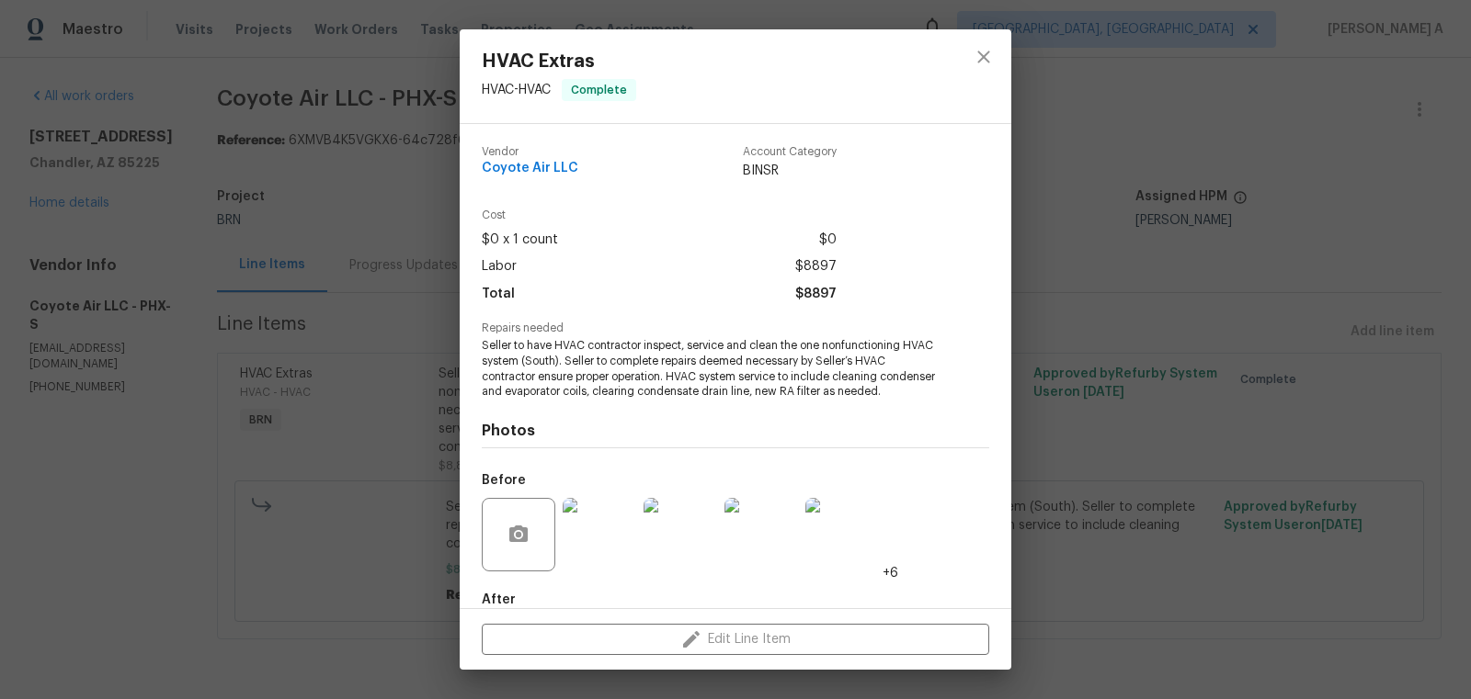
click at [702, 364] on span "Seller to have HVAC contractor inspect, service and clean the one nonfunctionin…" at bounding box center [710, 369] width 457 height 62
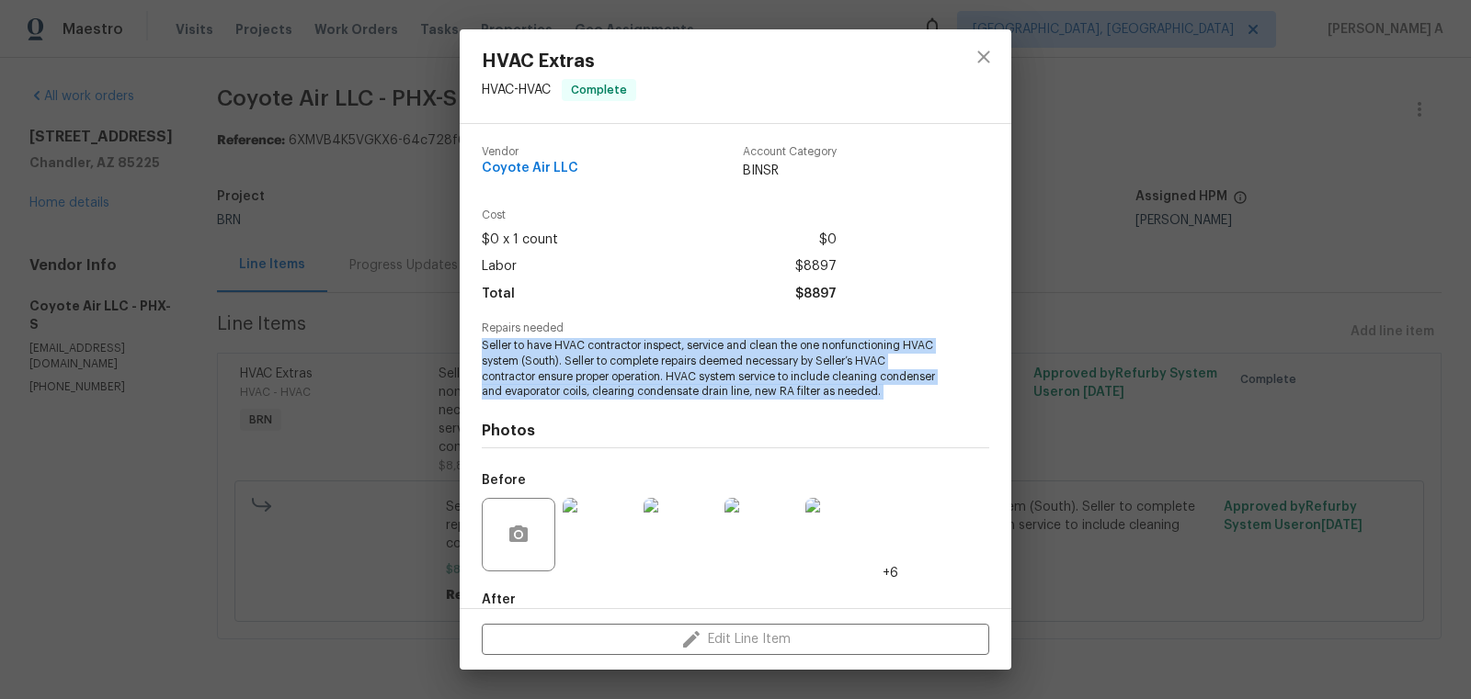
click at [702, 364] on span "Seller to have HVAC contractor inspect, service and clean the one nonfunctionin…" at bounding box center [710, 369] width 457 height 62
copy span "Seller to have HVAC contractor inspect, service and clean the one nonfunctionin…"
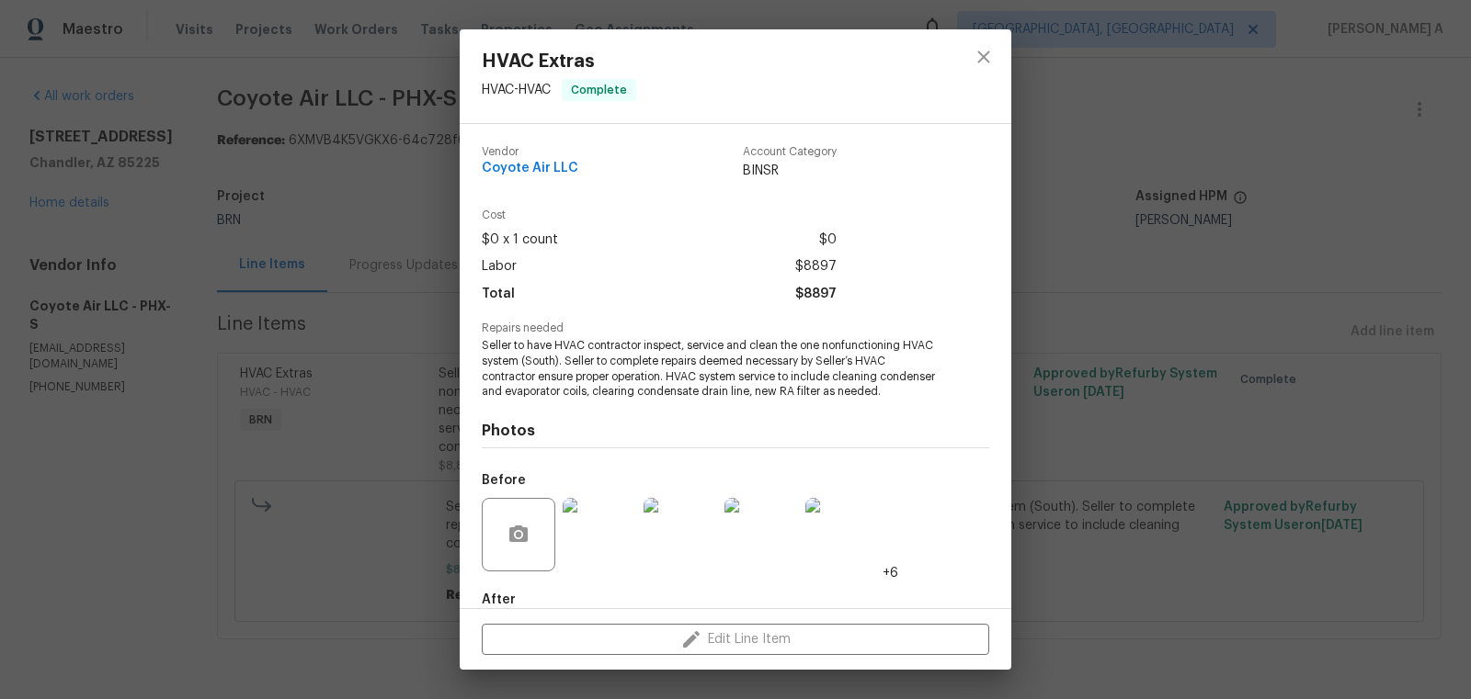
click at [540, 173] on span "Coyote Air LLC" at bounding box center [530, 169] width 97 height 14
copy span "Coyote Air LLC"
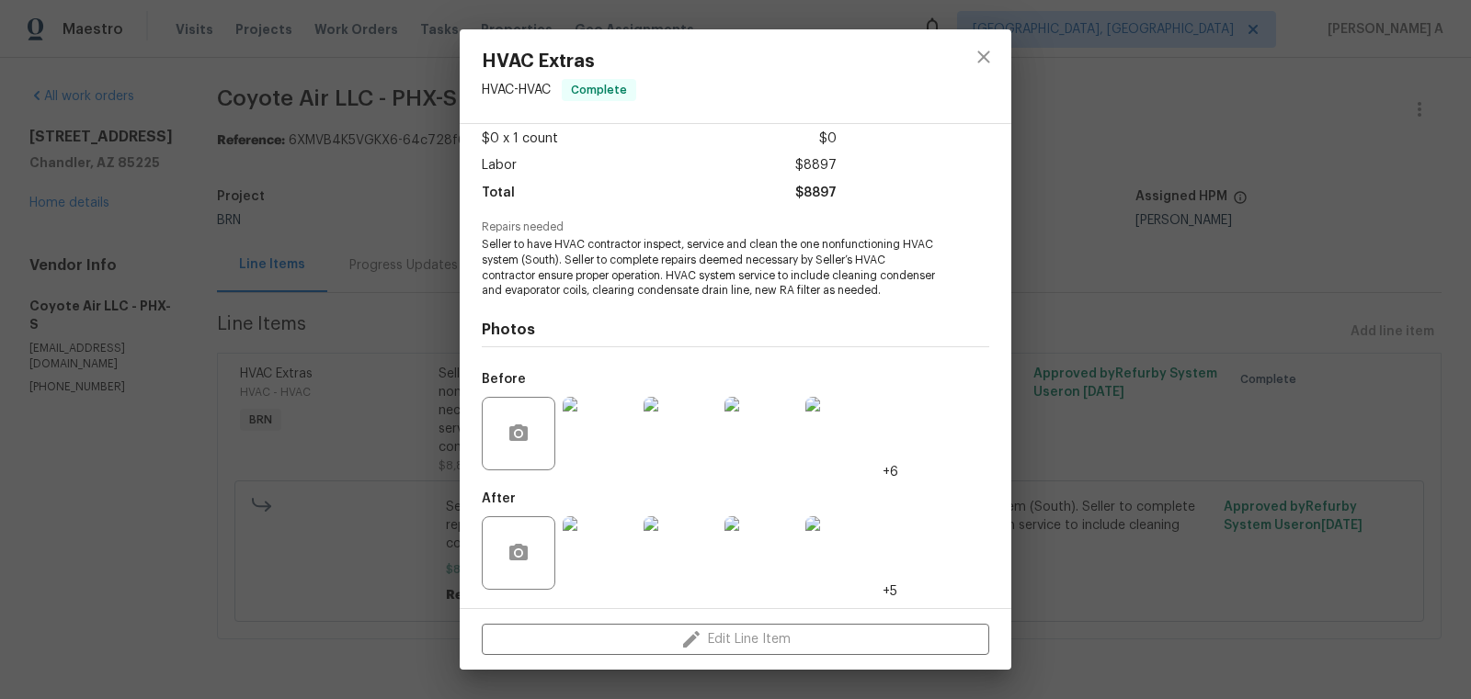
click at [599, 418] on img at bounding box center [599, 434] width 74 height 74
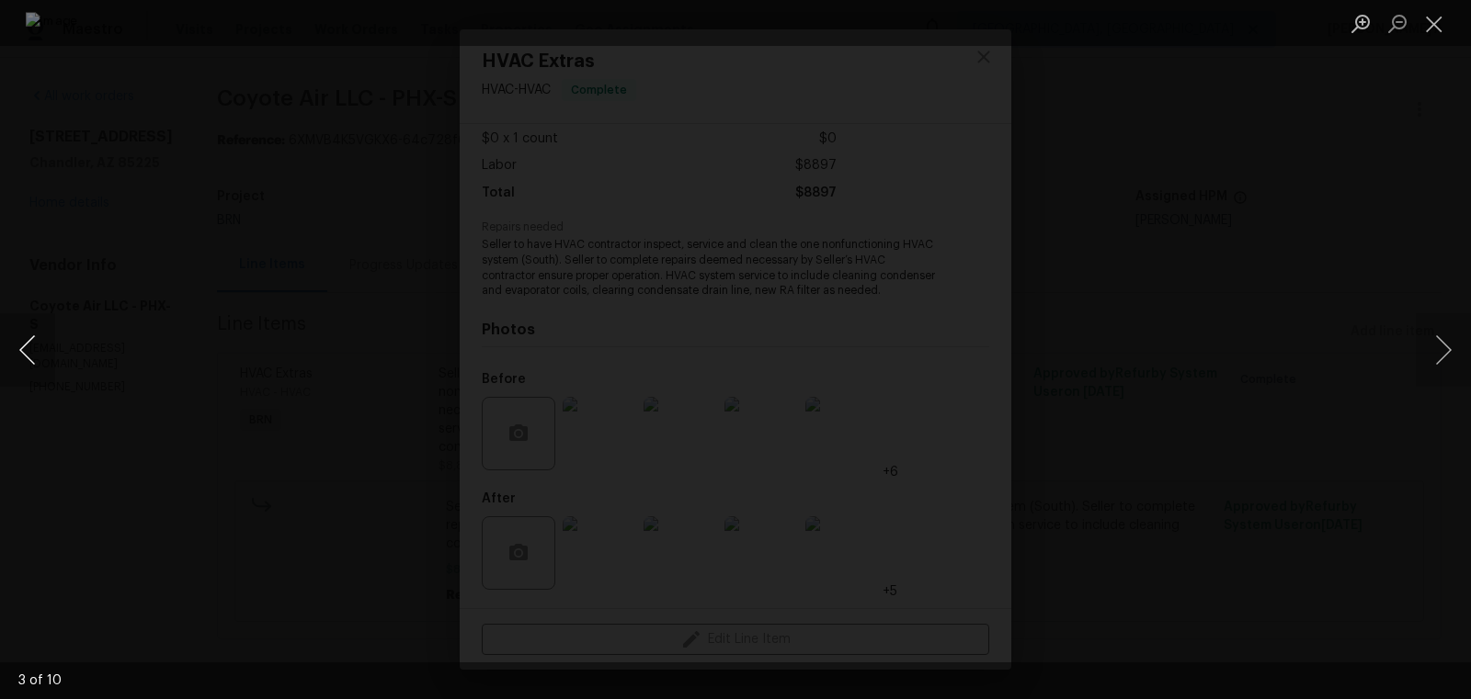
click at [22, 342] on button "Previous image" at bounding box center [27, 350] width 55 height 74
click at [19, 355] on button "Previous image" at bounding box center [27, 350] width 55 height 74
click at [33, 348] on button "Previous image" at bounding box center [27, 350] width 55 height 74
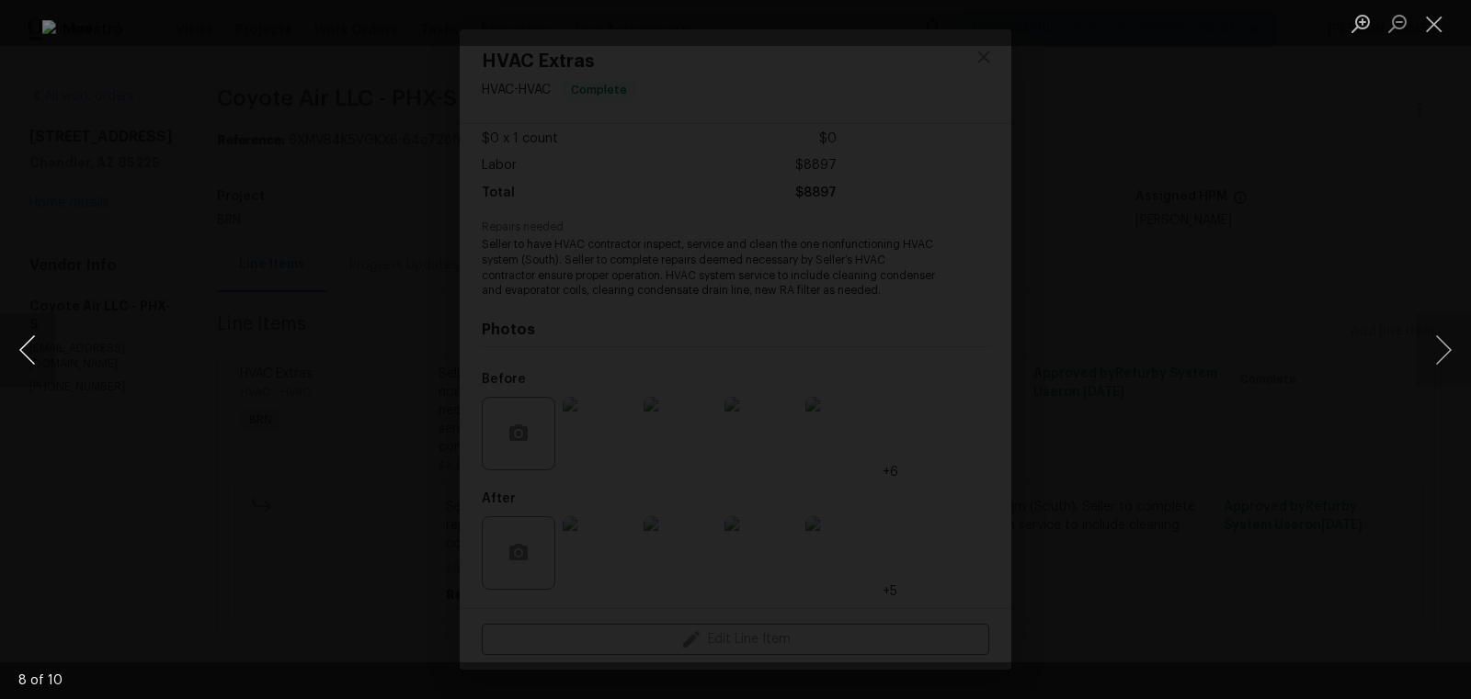
click at [21, 360] on button "Previous image" at bounding box center [27, 350] width 55 height 74
click at [1449, 23] on button "Close lightbox" at bounding box center [1433, 23] width 37 height 32
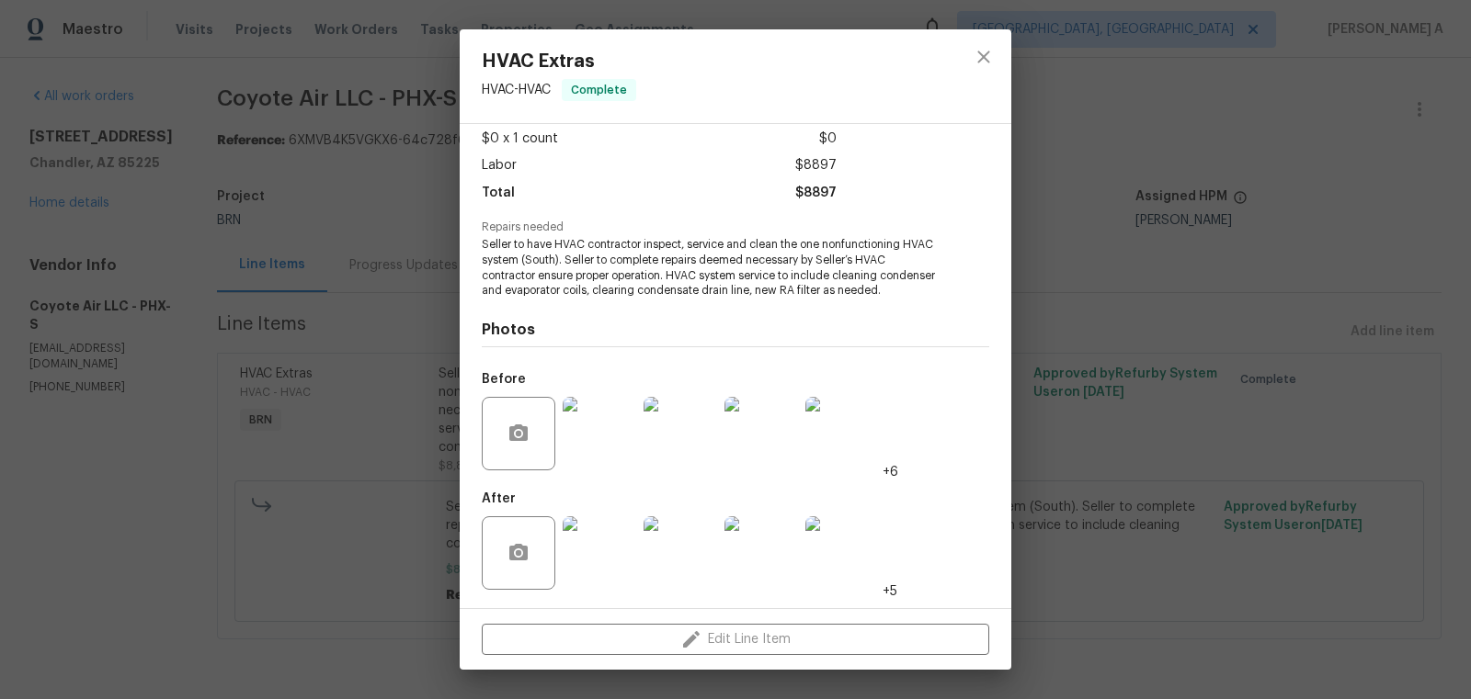
click at [577, 564] on img at bounding box center [599, 554] width 74 height 74
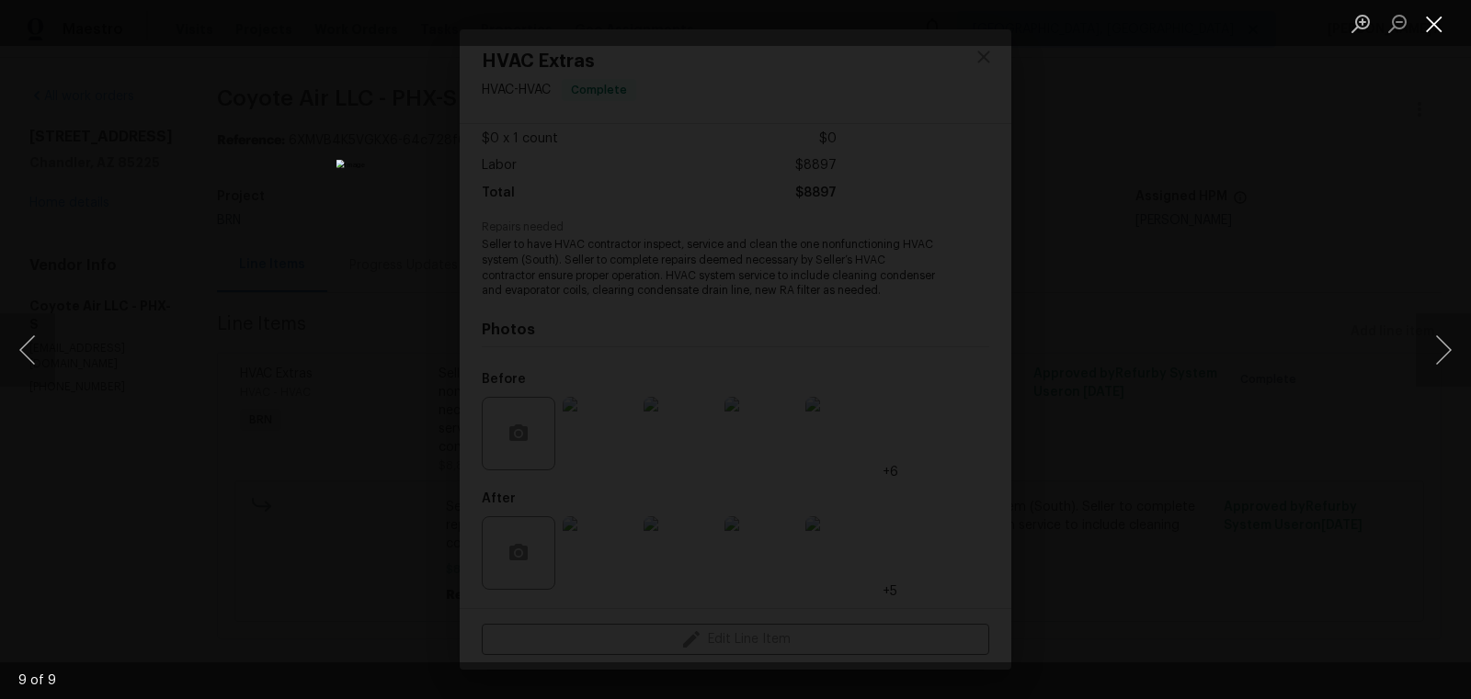
click at [1430, 16] on button "Close lightbox" at bounding box center [1433, 23] width 37 height 32
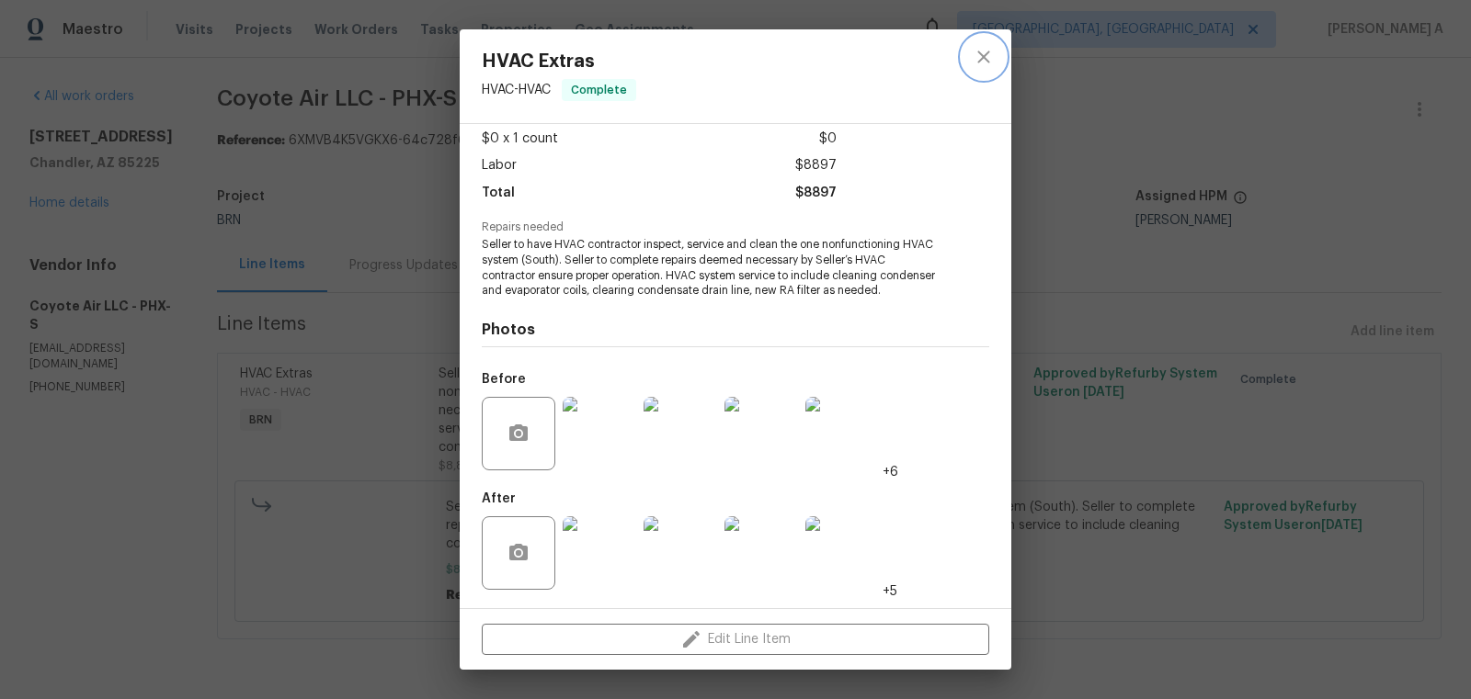
click at [970, 51] on button "close" at bounding box center [983, 57] width 44 height 44
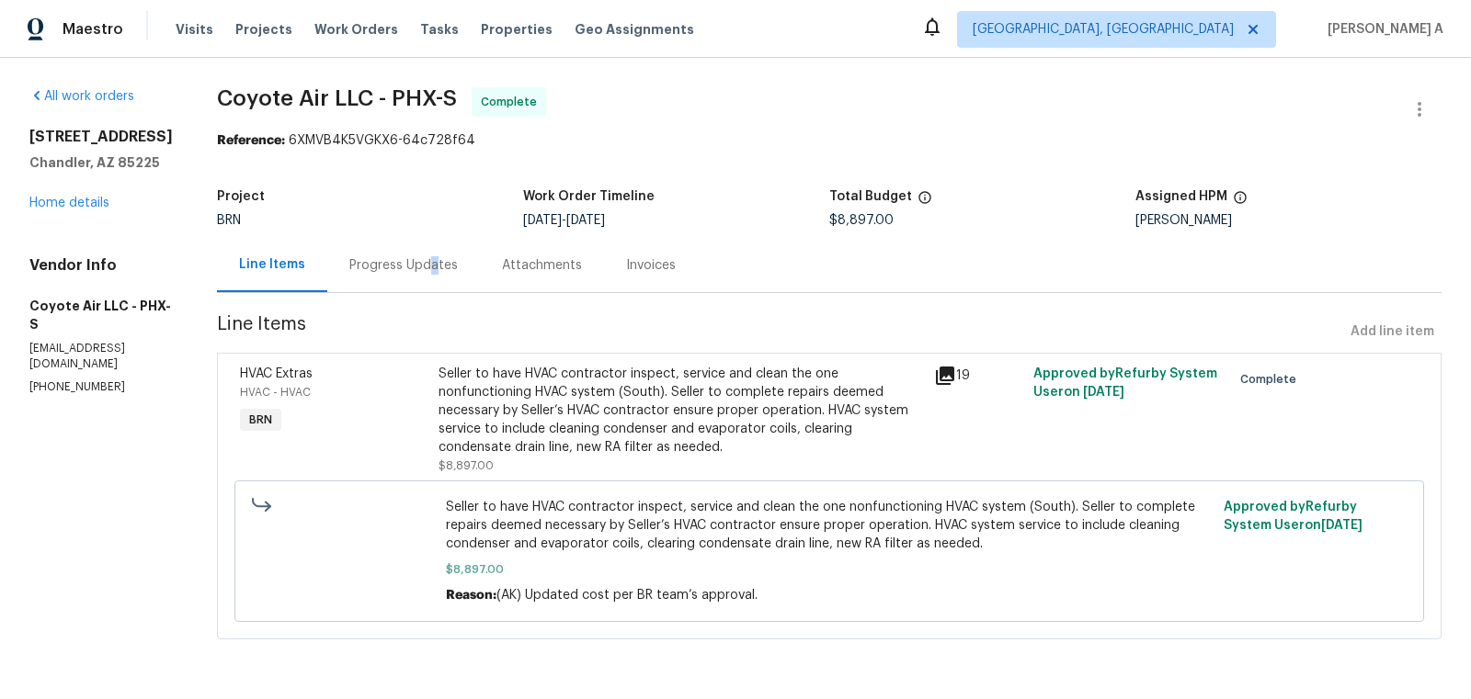
click at [425, 259] on div "Progress Updates" at bounding box center [403, 265] width 108 height 18
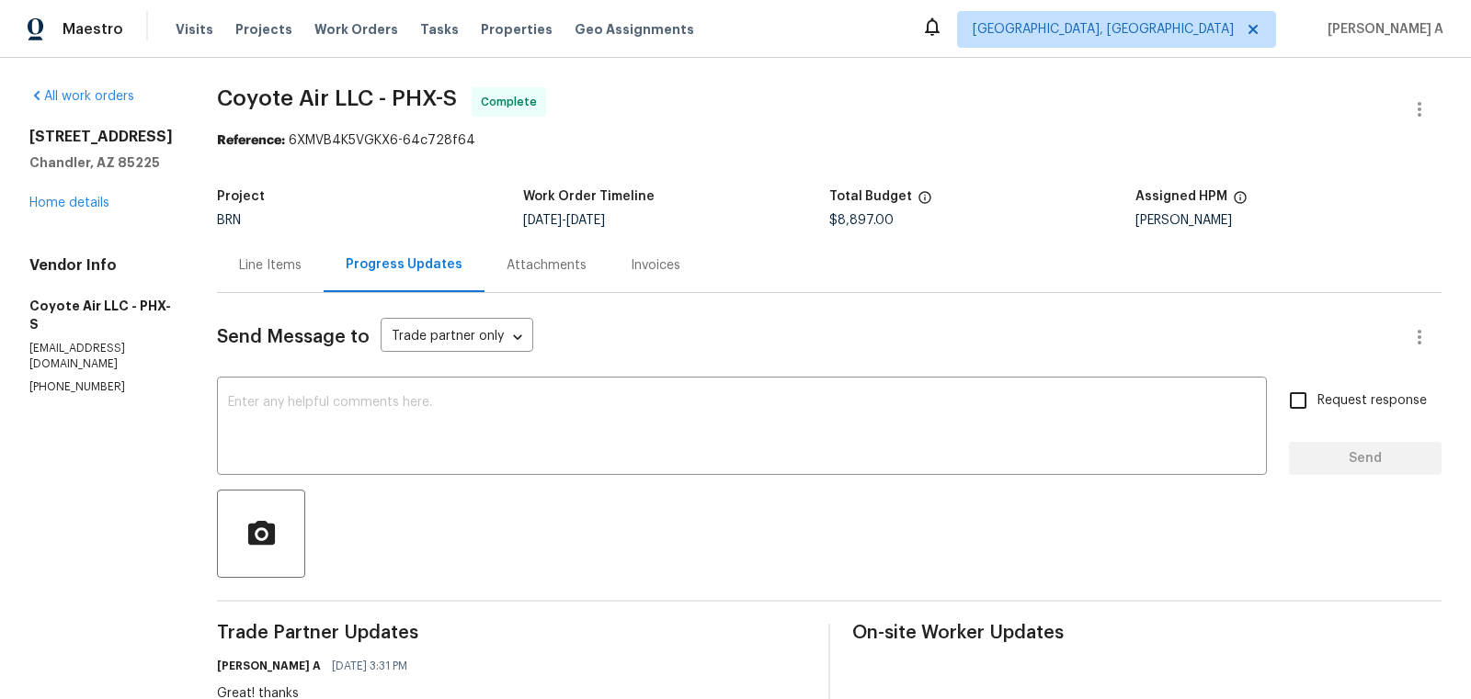
click at [246, 265] on div "Line Items" at bounding box center [270, 265] width 62 height 18
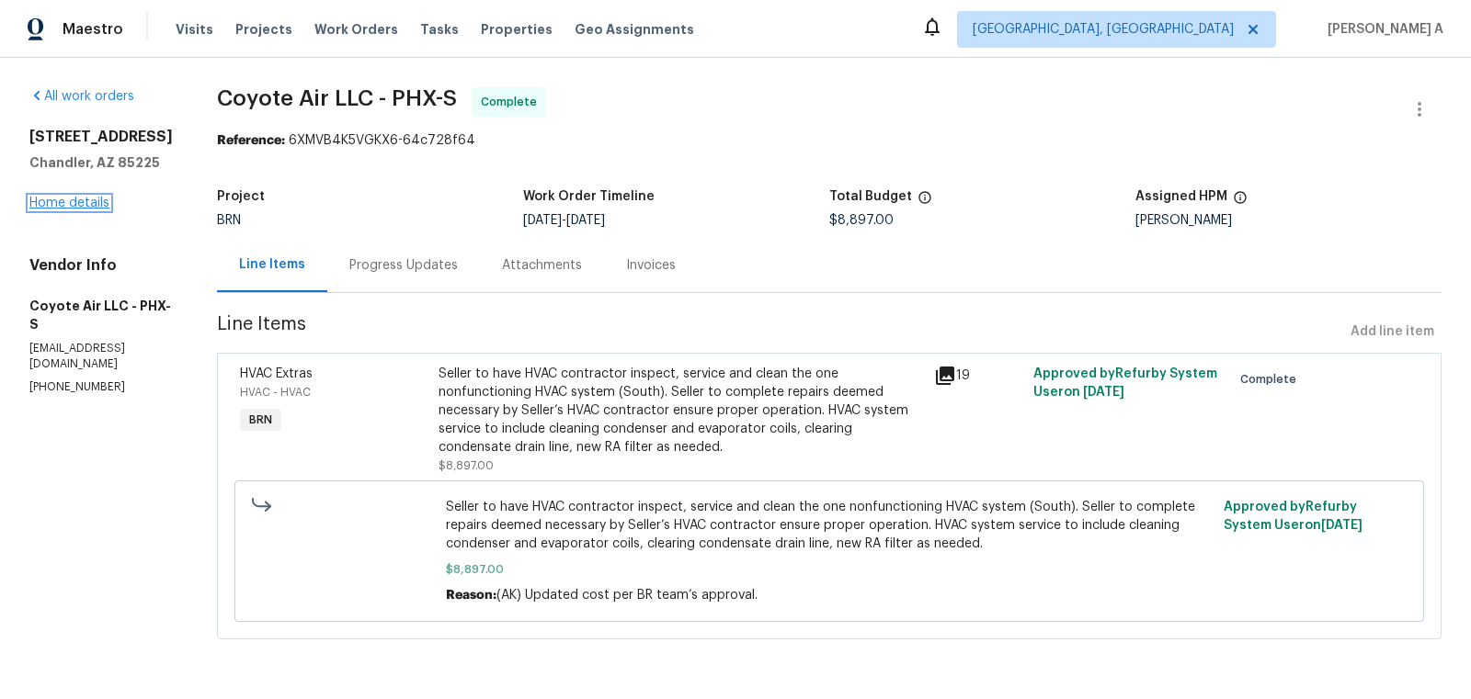
click at [60, 200] on link "Home details" at bounding box center [69, 203] width 80 height 13
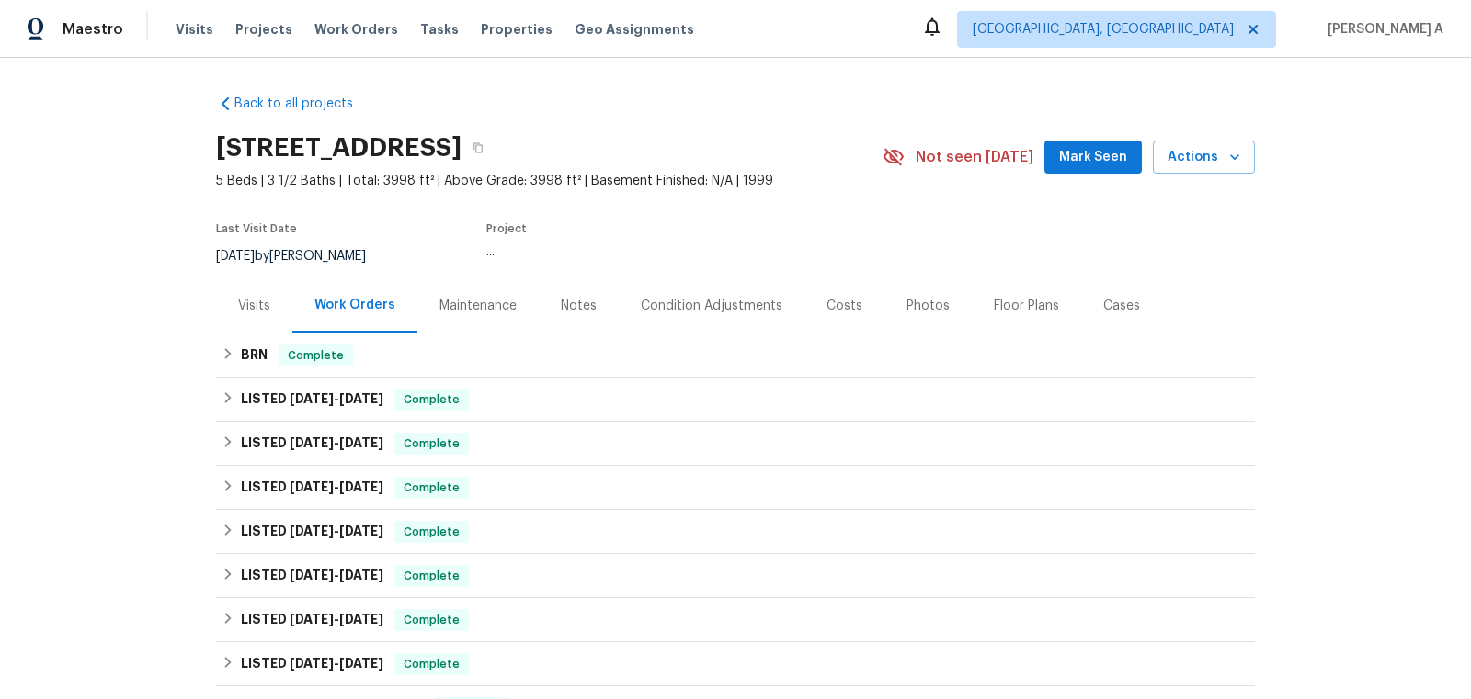
scroll to position [311, 0]
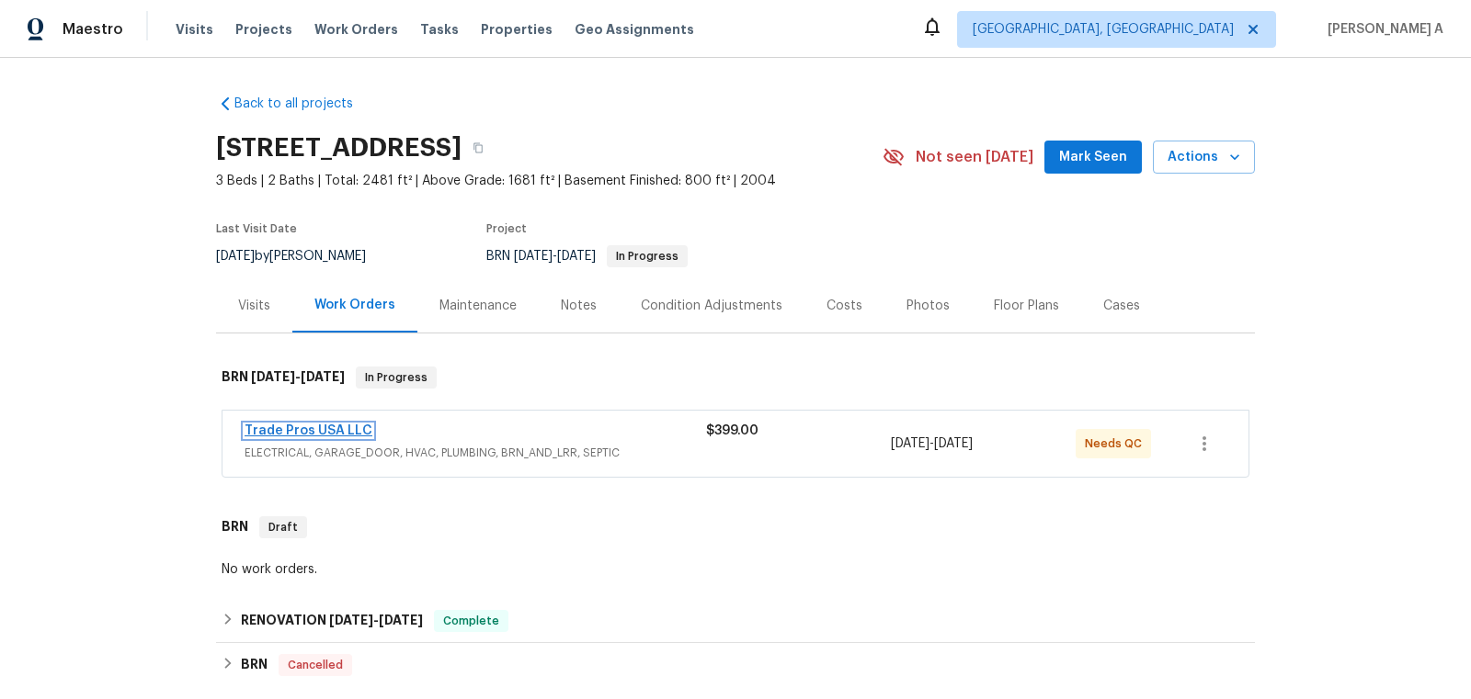
click at [322, 428] on link "Trade Pros USA LLC" at bounding box center [308, 431] width 128 height 13
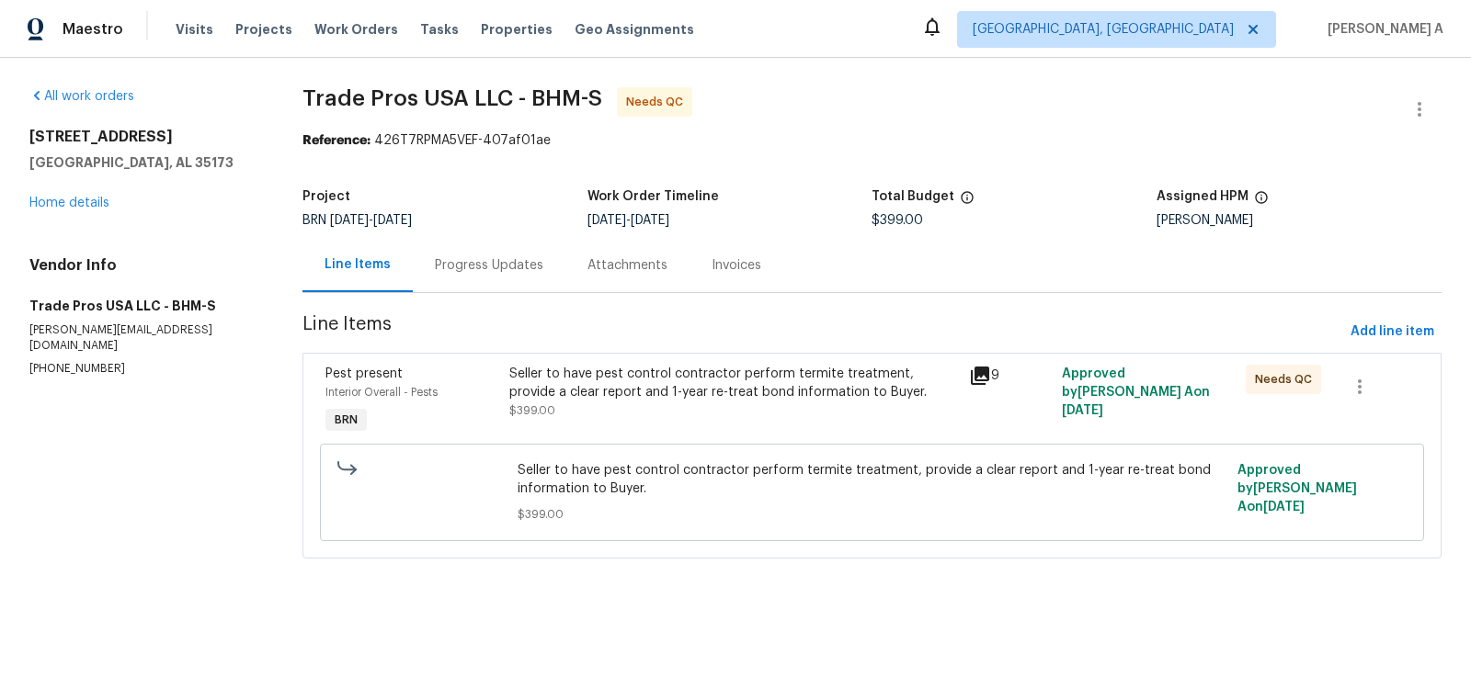
click at [488, 272] on div "Progress Updates" at bounding box center [489, 265] width 108 height 18
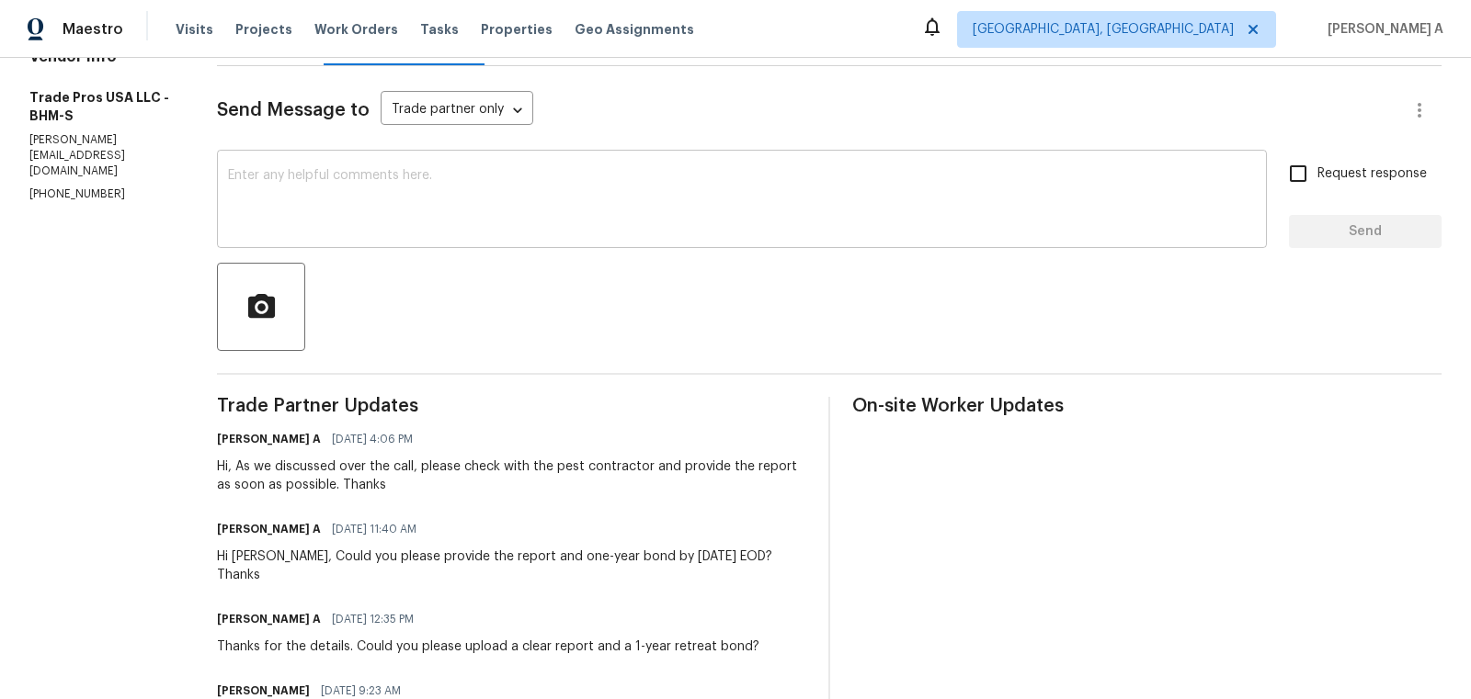
scroll to position [269, 0]
